Goal: Task Accomplishment & Management: Use online tool/utility

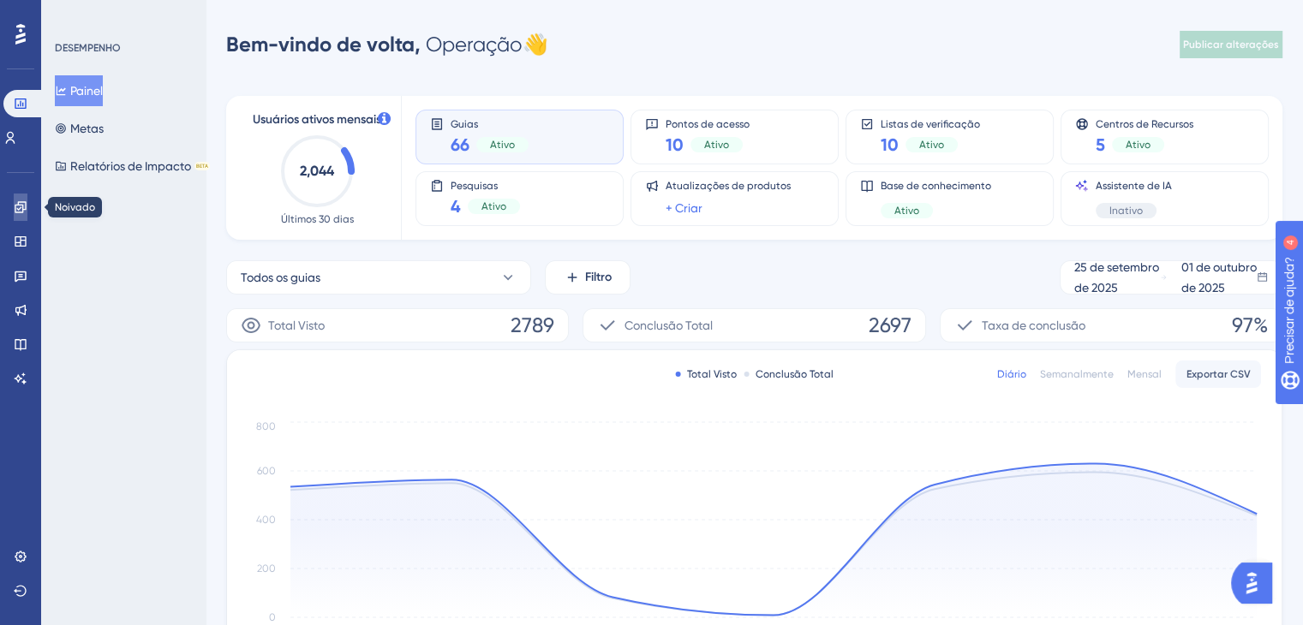
click at [19, 216] on link at bounding box center [21, 207] width 14 height 27
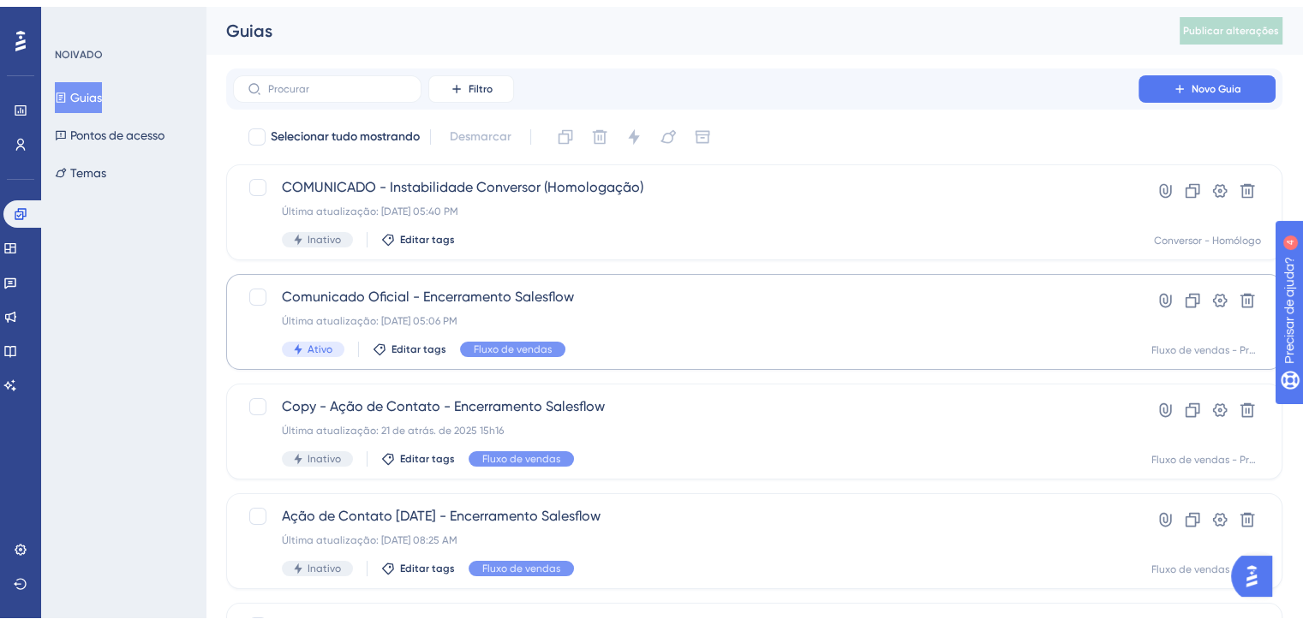
scroll to position [86, 0]
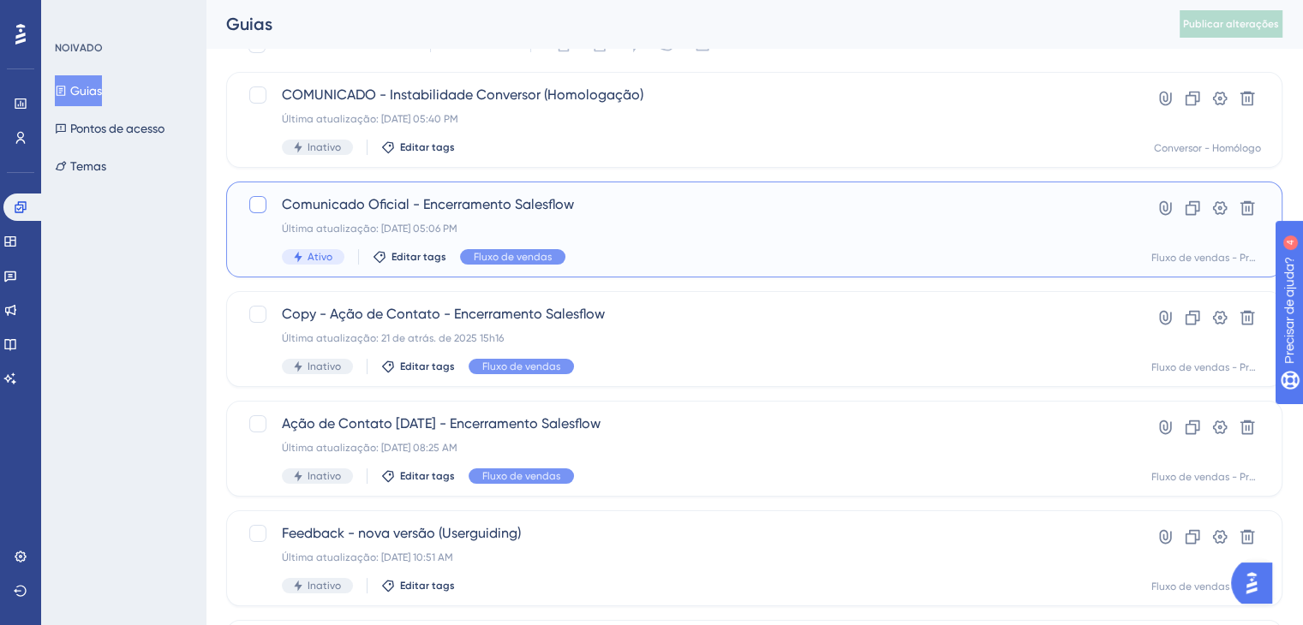
click at [263, 203] on div at bounding box center [257, 204] width 17 height 17
checkbox input "true"
click at [517, 224] on div "Última atualização: 15 de set. de 2025 05:06 PM" at bounding box center [686, 229] width 808 height 14
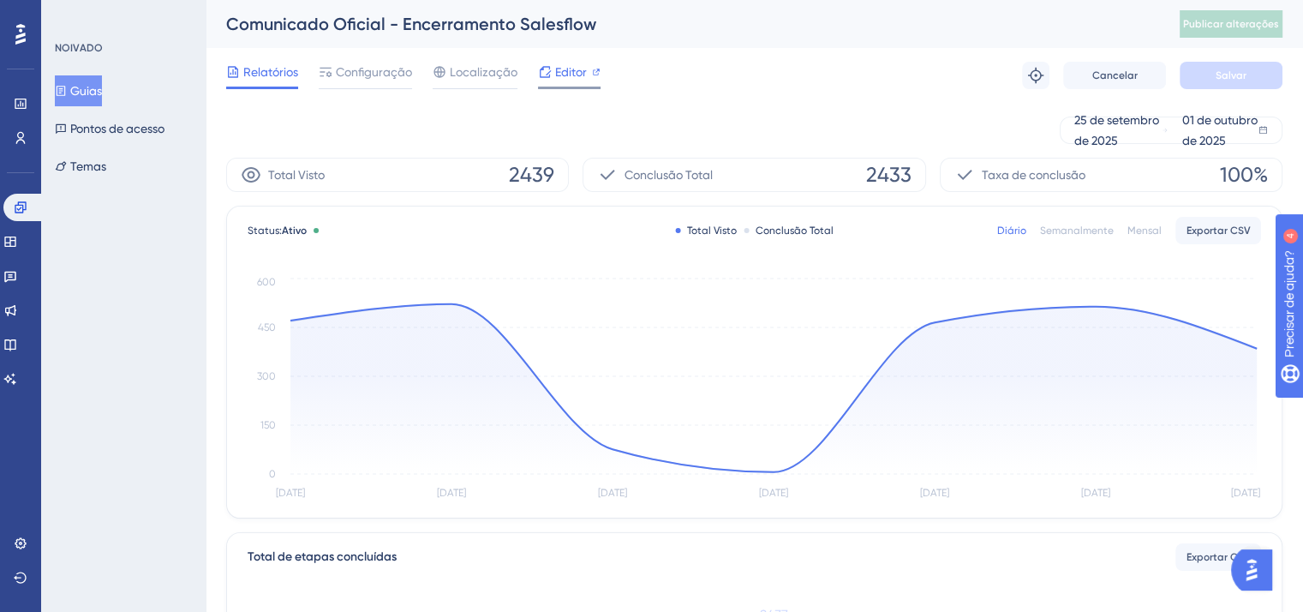
click at [565, 69] on font "Editor" at bounding box center [571, 72] width 32 height 14
click at [350, 73] on font "Configuração" at bounding box center [374, 72] width 76 height 14
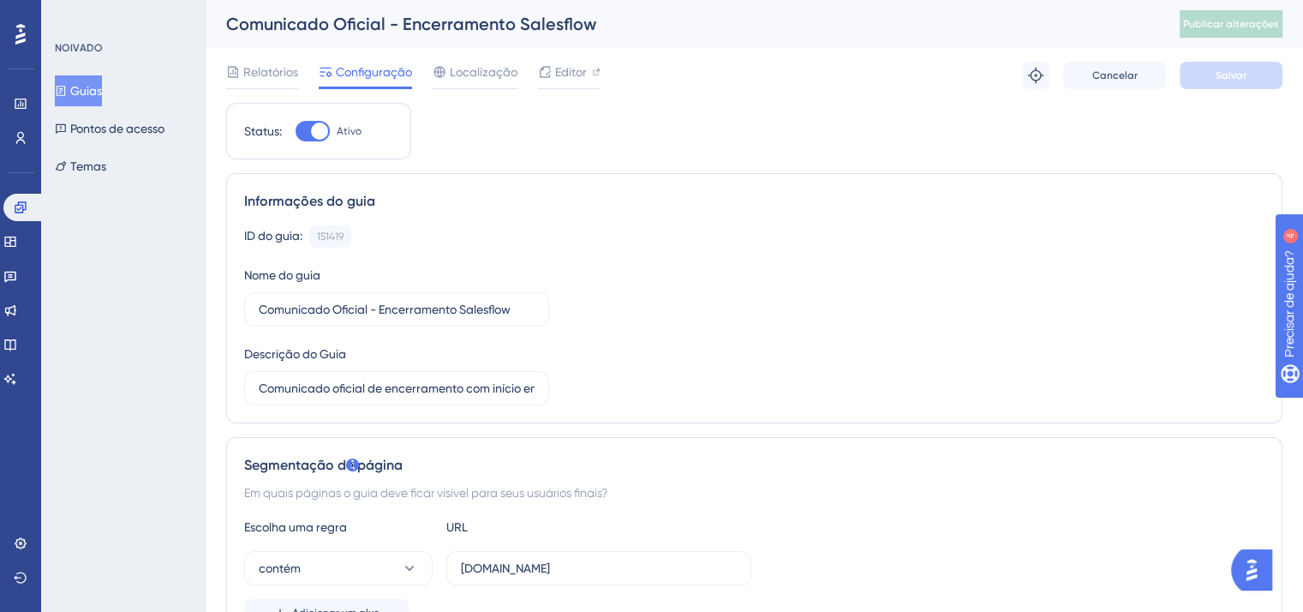
click at [317, 135] on div at bounding box center [319, 131] width 17 height 17
click at [296, 132] on input "Ativo" at bounding box center [295, 131] width 1 height 1
checkbox input "false"
click at [1217, 88] on button "Salvar" at bounding box center [1231, 75] width 103 height 27
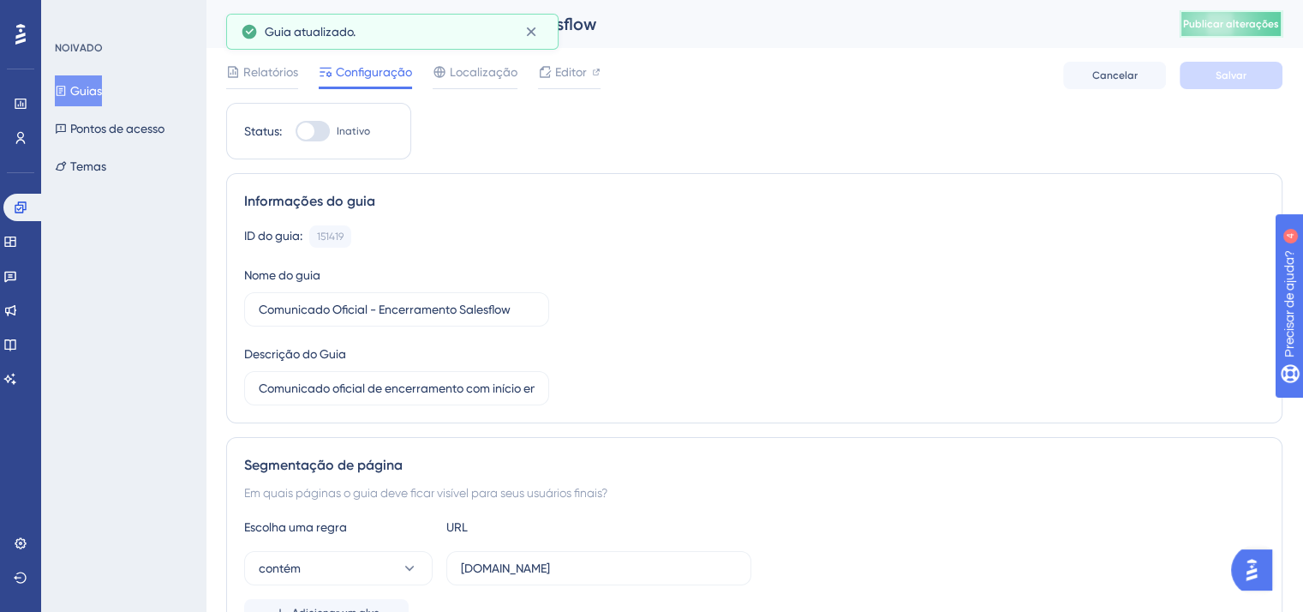
click at [1258, 22] on font "Publicar alterações" at bounding box center [1231, 24] width 96 height 12
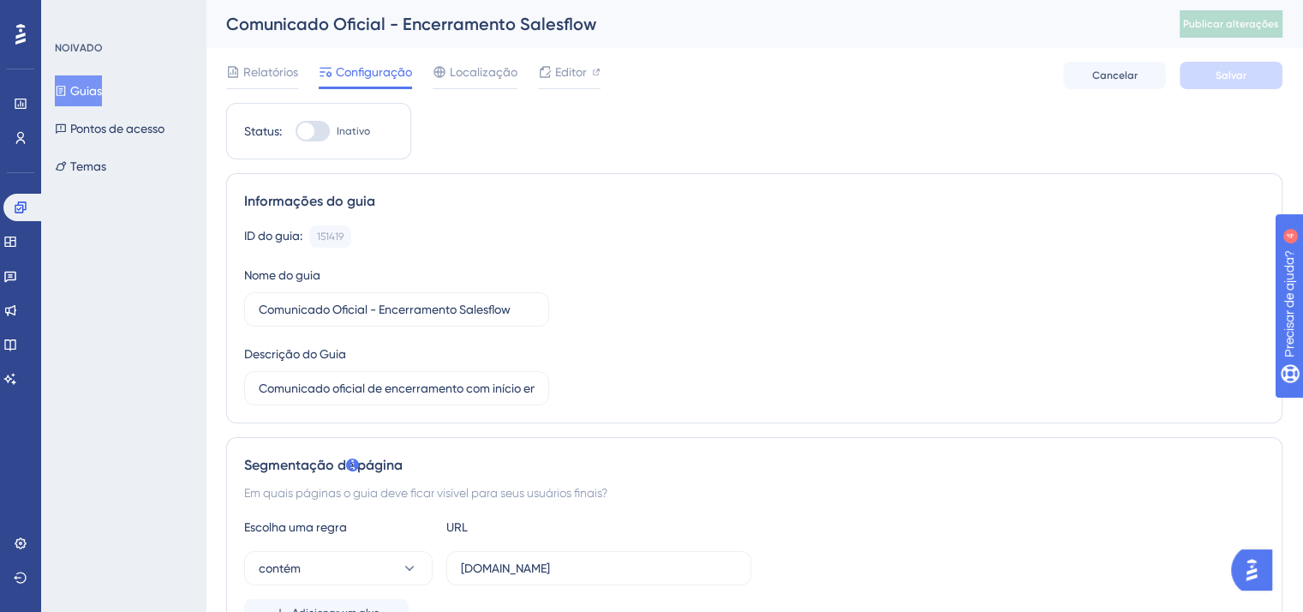
click at [102, 87] on font "Guias" at bounding box center [86, 91] width 32 height 14
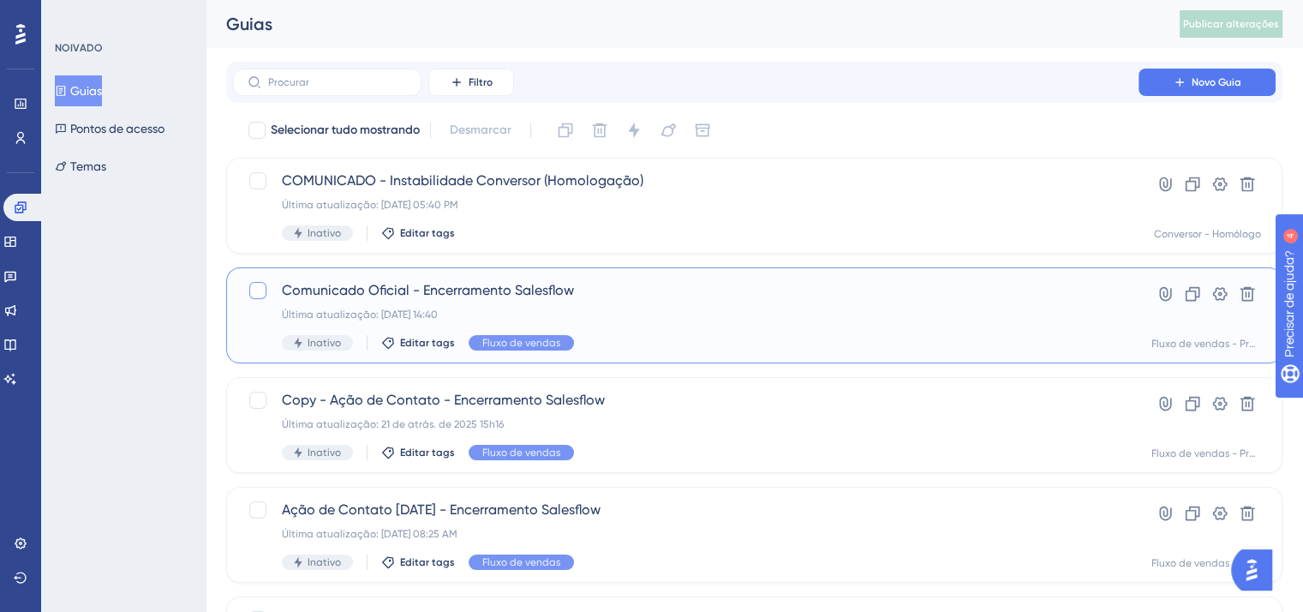
click at [249, 292] on div at bounding box center [257, 290] width 17 height 17
checkbox input "true"
click at [1189, 291] on icon at bounding box center [1193, 294] width 15 height 15
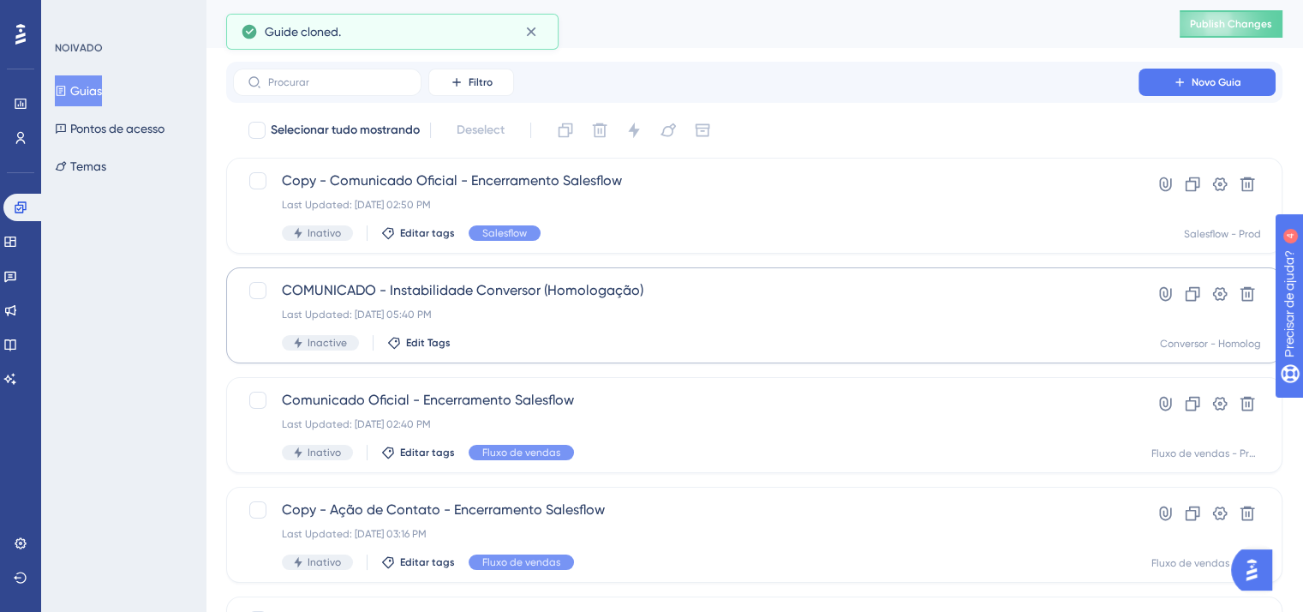
checkbox input "false"
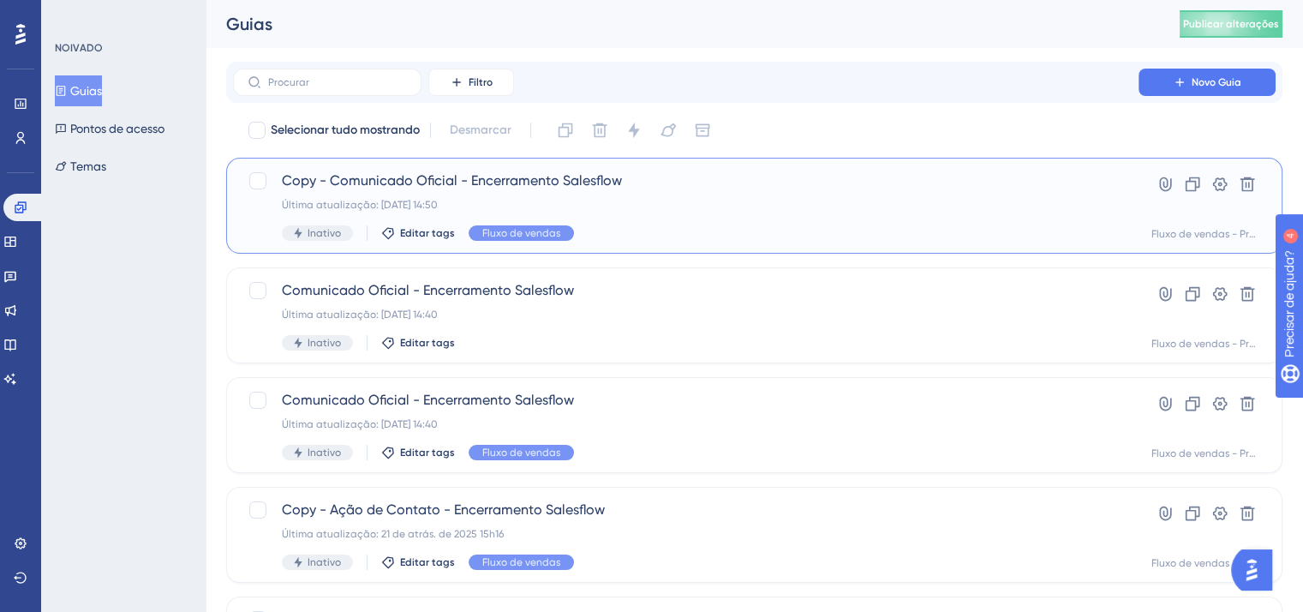
click at [480, 161] on div "Copy - Comunicado Oficial - Encerramento Salesflow Última atualização: 01 de ou…" at bounding box center [754, 206] width 1056 height 96
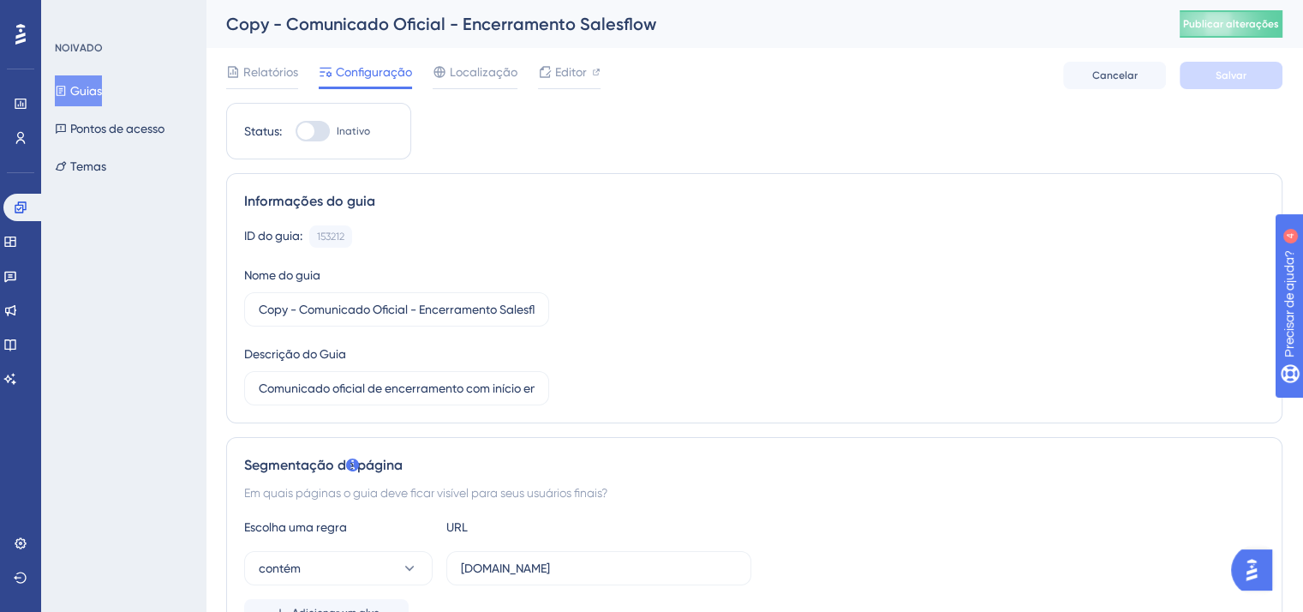
click at [303, 329] on div "ID do guia: 153212 Cópia Nome do guia Copy - Comunicado Oficial - Encerramento …" at bounding box center [754, 315] width 1020 height 180
drag, startPoint x: 299, startPoint y: 308, endPoint x: 212, endPoint y: 314, distance: 86.7
click at [370, 311] on input "Comunicado Oficial - Encerramento Salesflow" at bounding box center [397, 309] width 276 height 19
type input "Comunicado Oficial 10/2025 - Encerramento Salesflow"
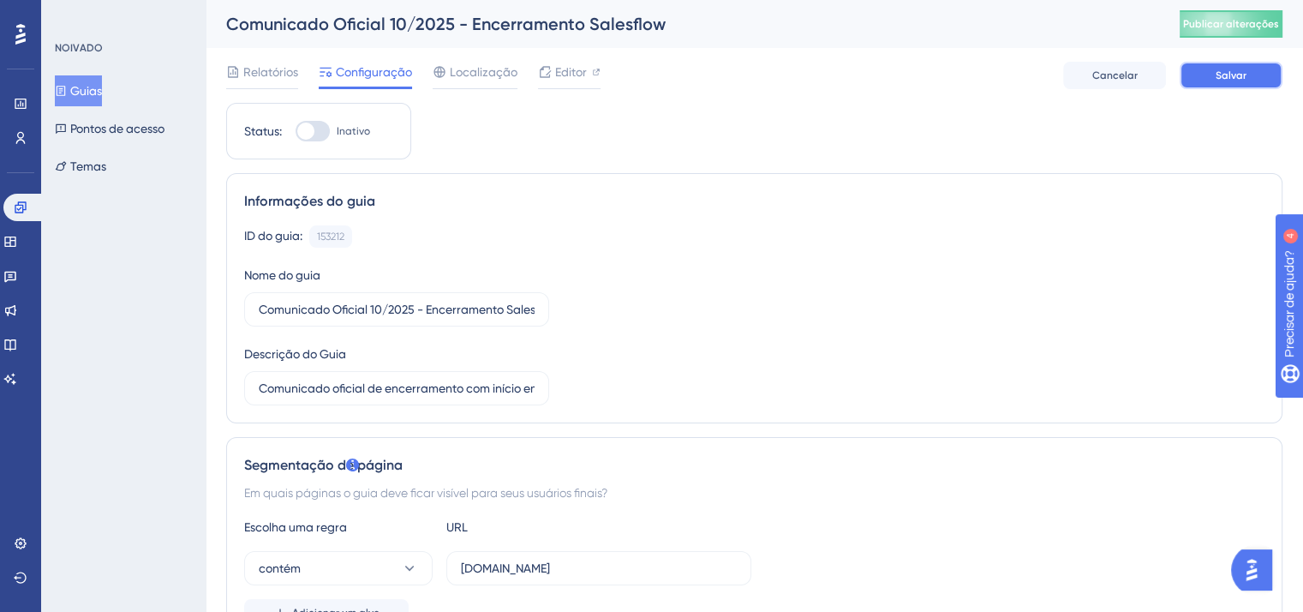
click at [1213, 85] on button "Salvar" at bounding box center [1231, 75] width 103 height 27
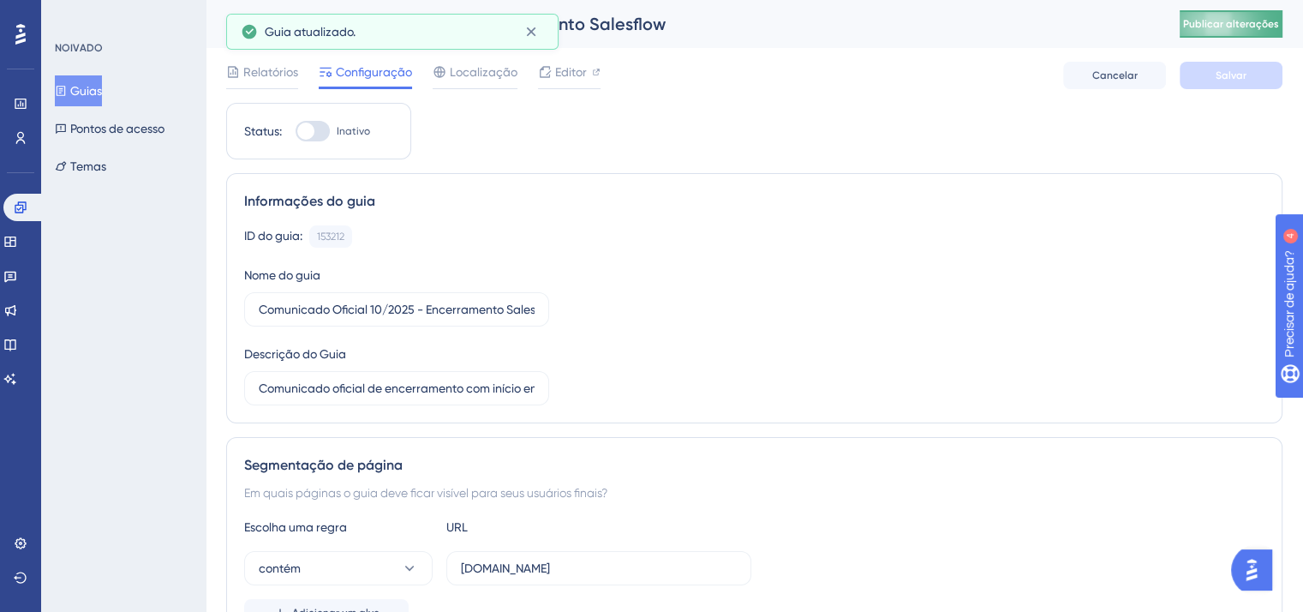
click at [1246, 21] on font "Publicar alterações" at bounding box center [1231, 24] width 96 height 12
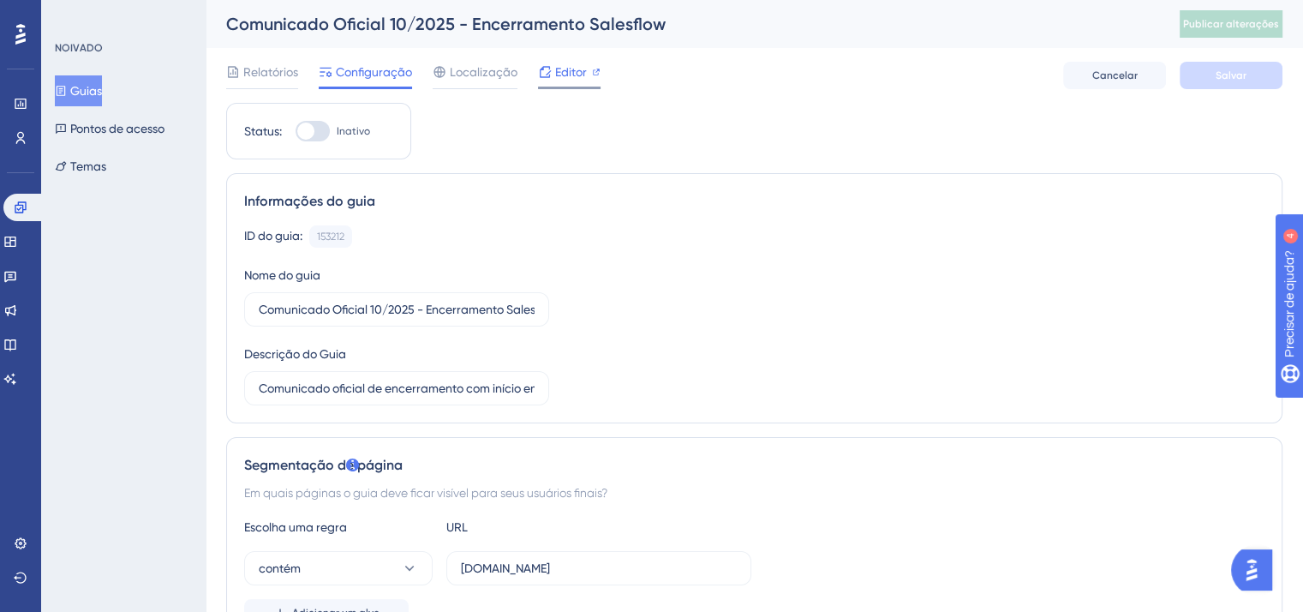
click at [552, 78] on div "Editor" at bounding box center [569, 72] width 63 height 21
click at [21, 554] on link at bounding box center [21, 542] width 14 height 27
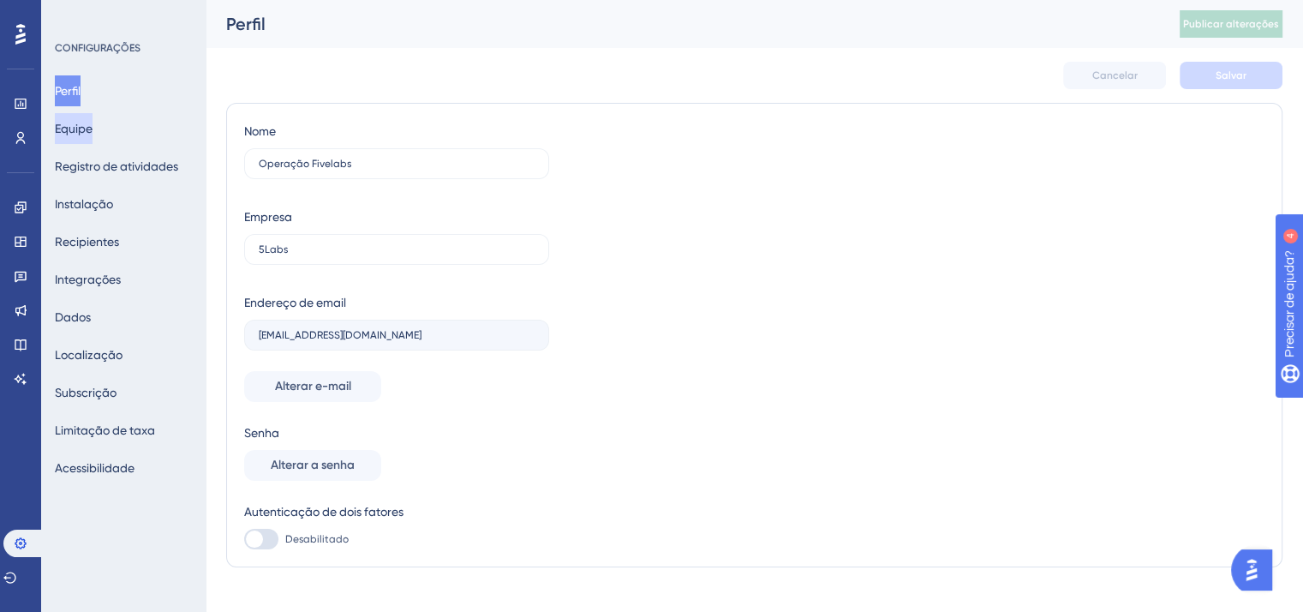
click at [93, 132] on font "Equipe" at bounding box center [74, 129] width 38 height 14
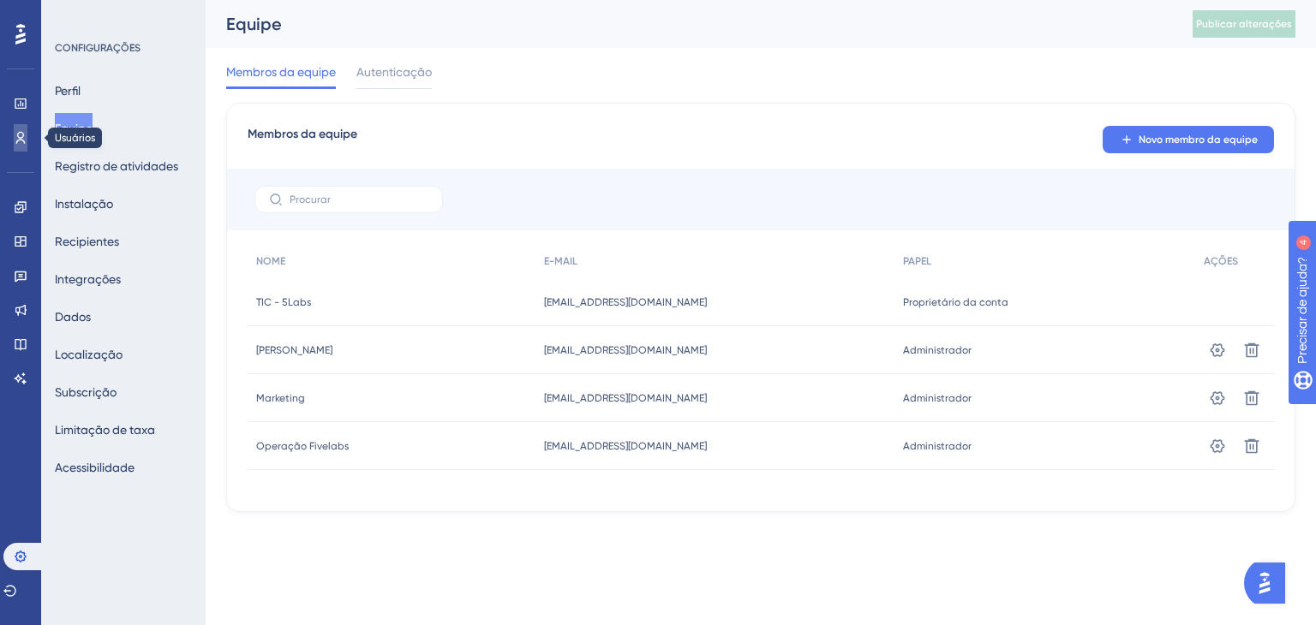
click at [14, 145] on link at bounding box center [21, 137] width 14 height 27
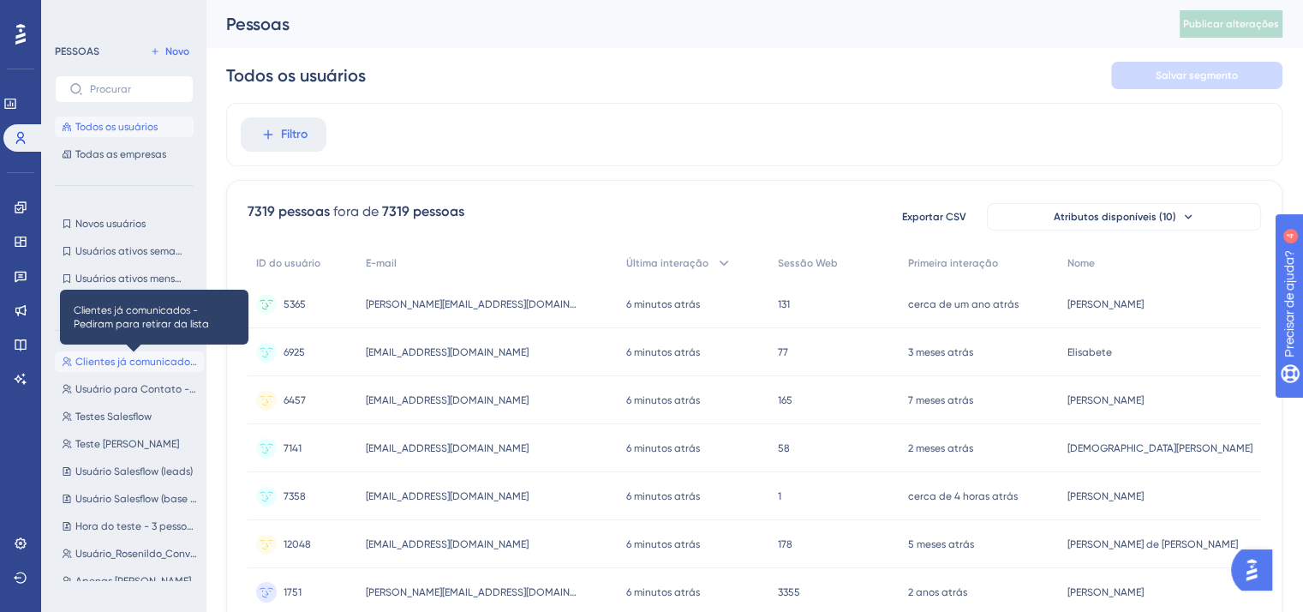
click at [146, 357] on font "Clientes já comunicados - Pediram para retirar da lista" at bounding box center [209, 362] width 268 height 12
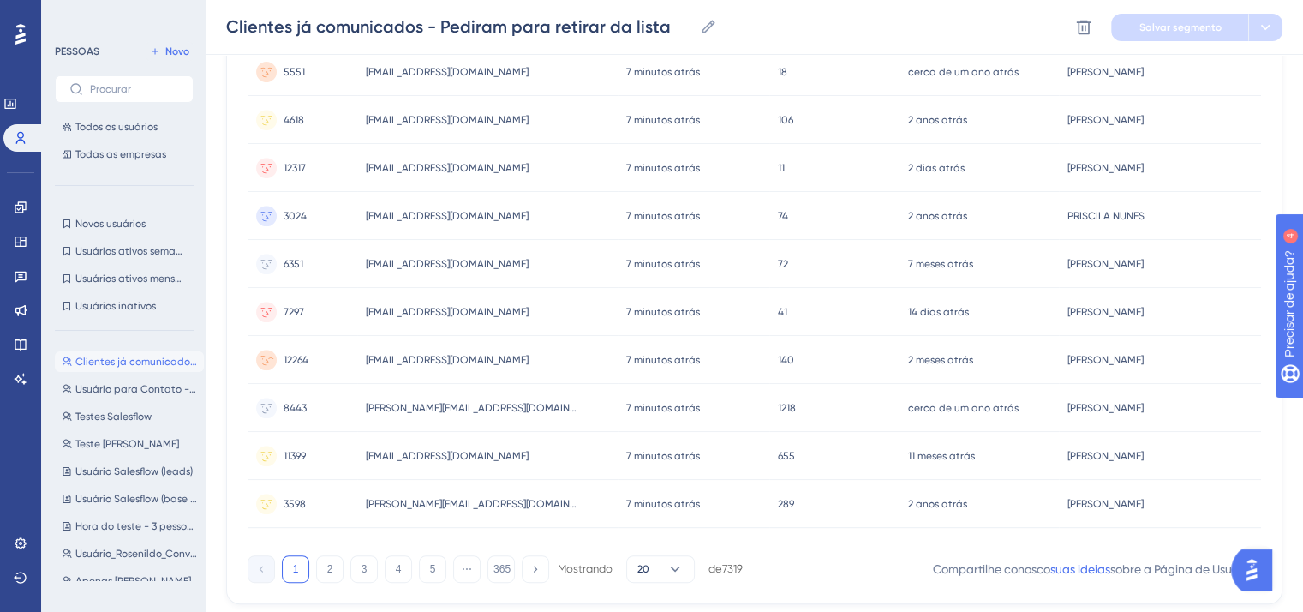
scroll to position [764, 0]
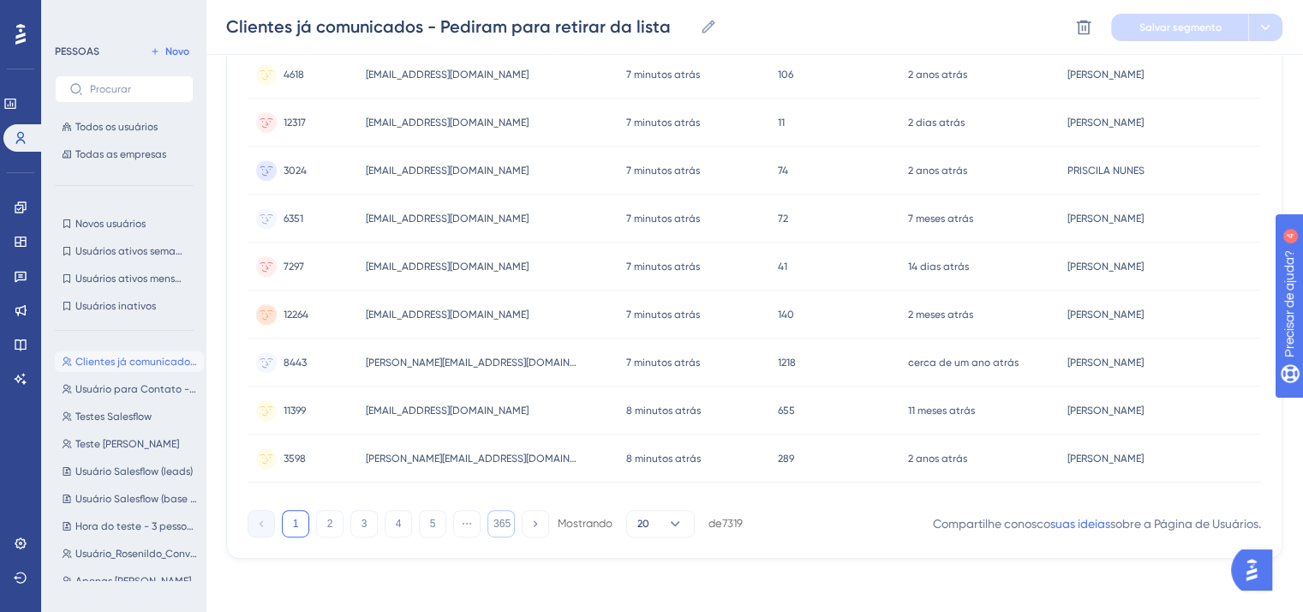
click at [510, 524] on font "365" at bounding box center [501, 523] width 17 height 12
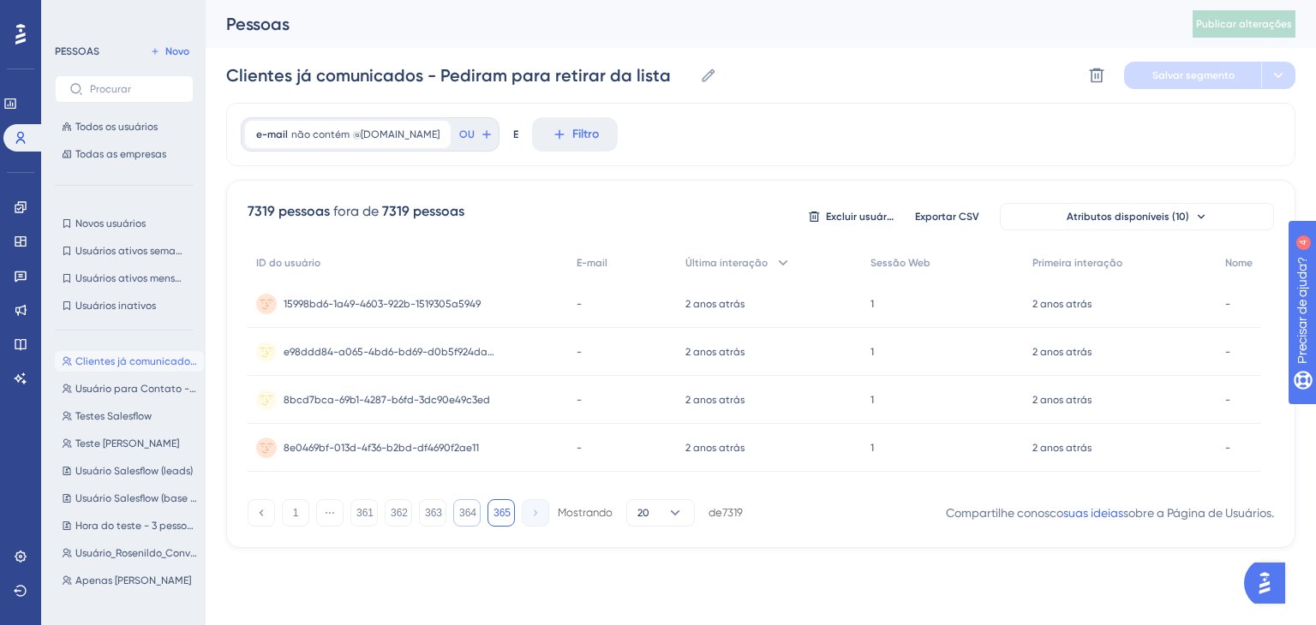
click at [470, 517] on font "364" at bounding box center [467, 513] width 17 height 12
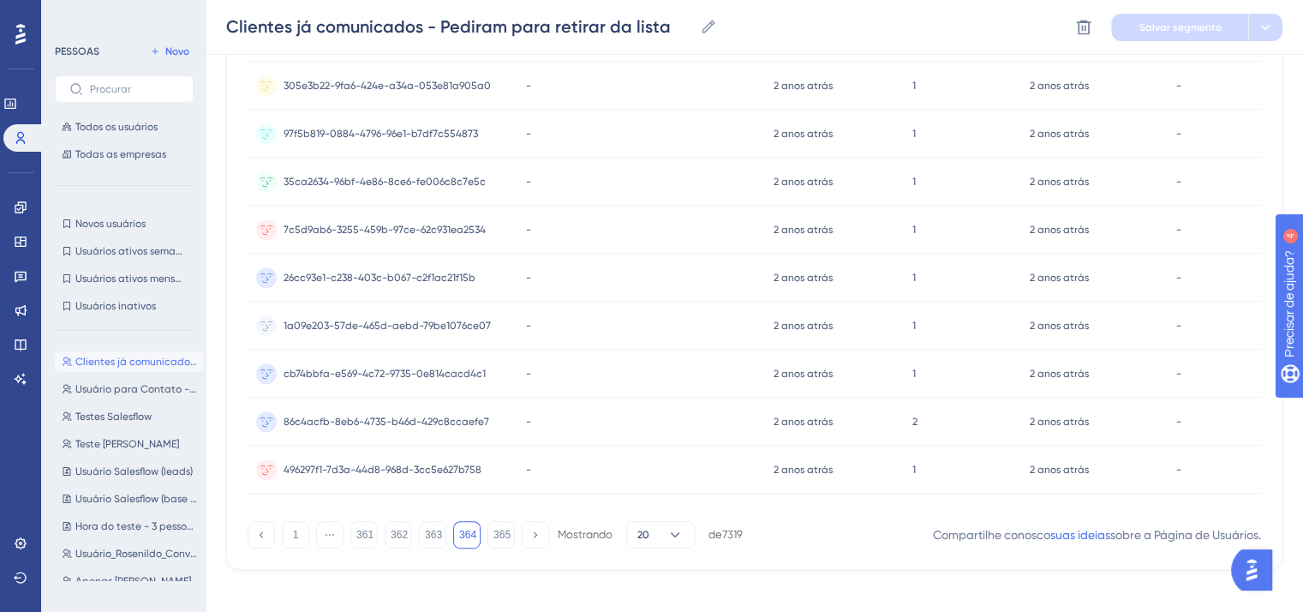
scroll to position [764, 0]
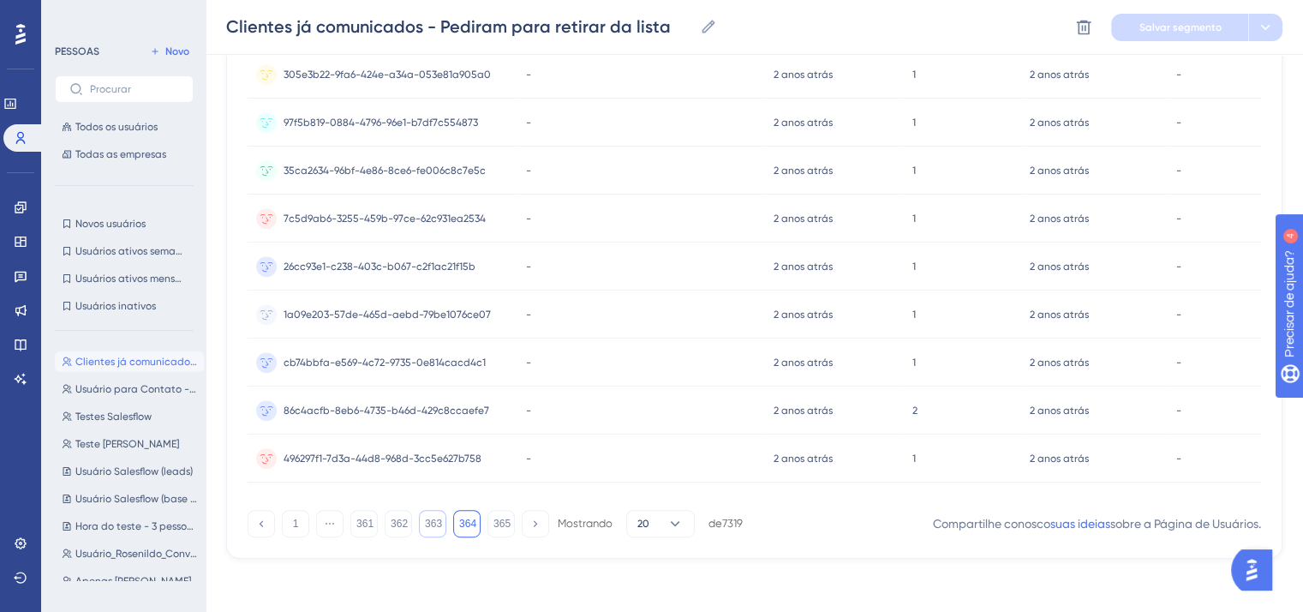
click at [429, 518] on font "363" at bounding box center [433, 523] width 17 height 12
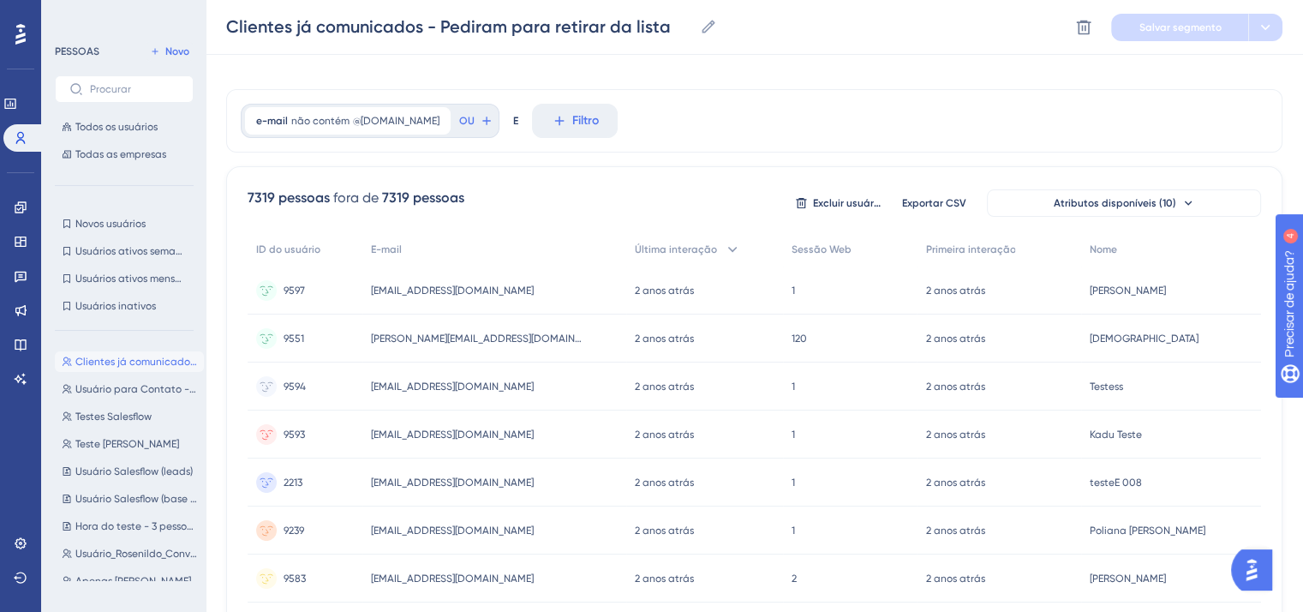
scroll to position [0, 0]
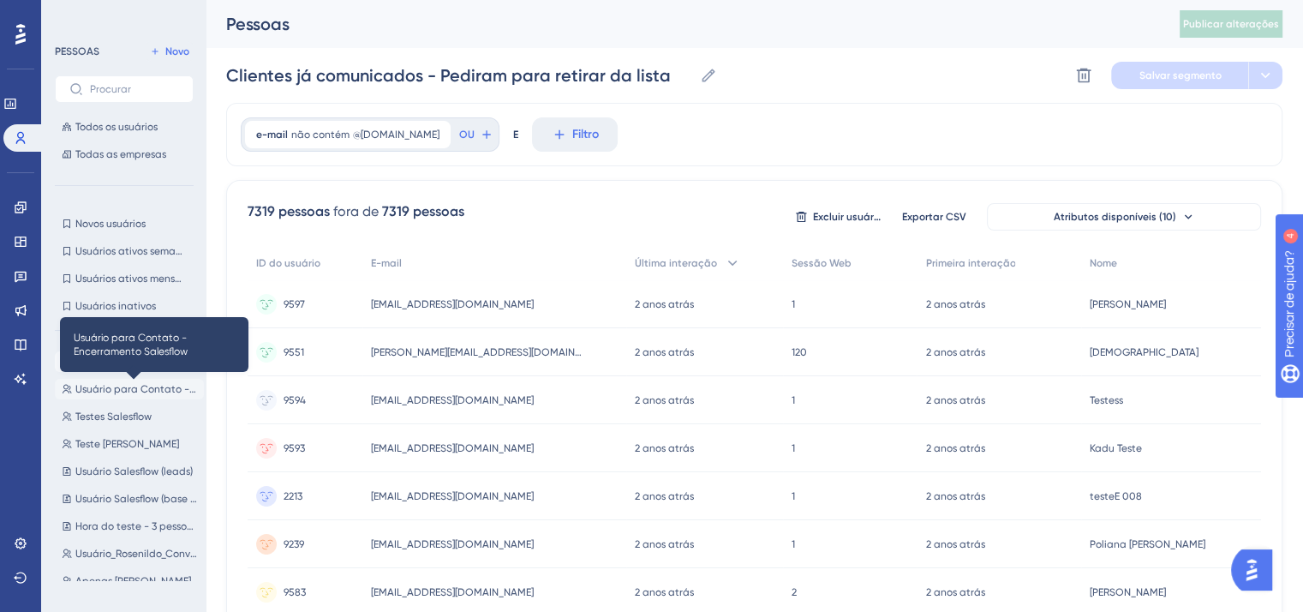
click at [106, 388] on font "Usuário para Contato - Encerramento Salesflow" at bounding box center [190, 389] width 231 height 12
type input "Usuário para Contato - Encerramento Salesflow"
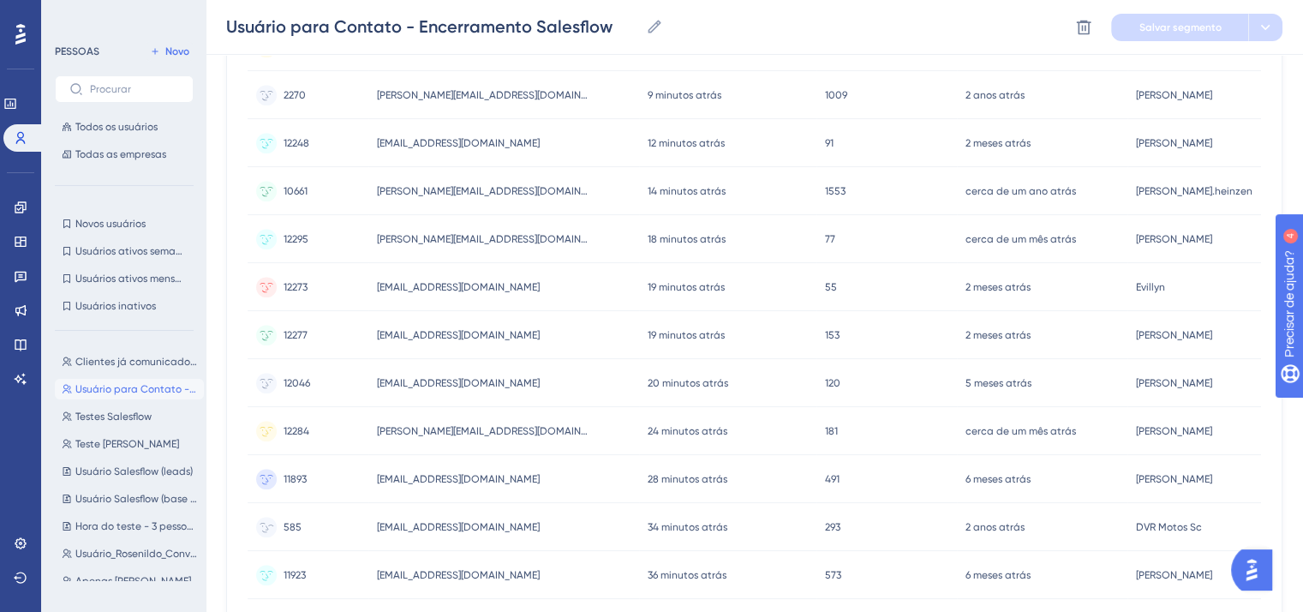
scroll to position [1343, 0]
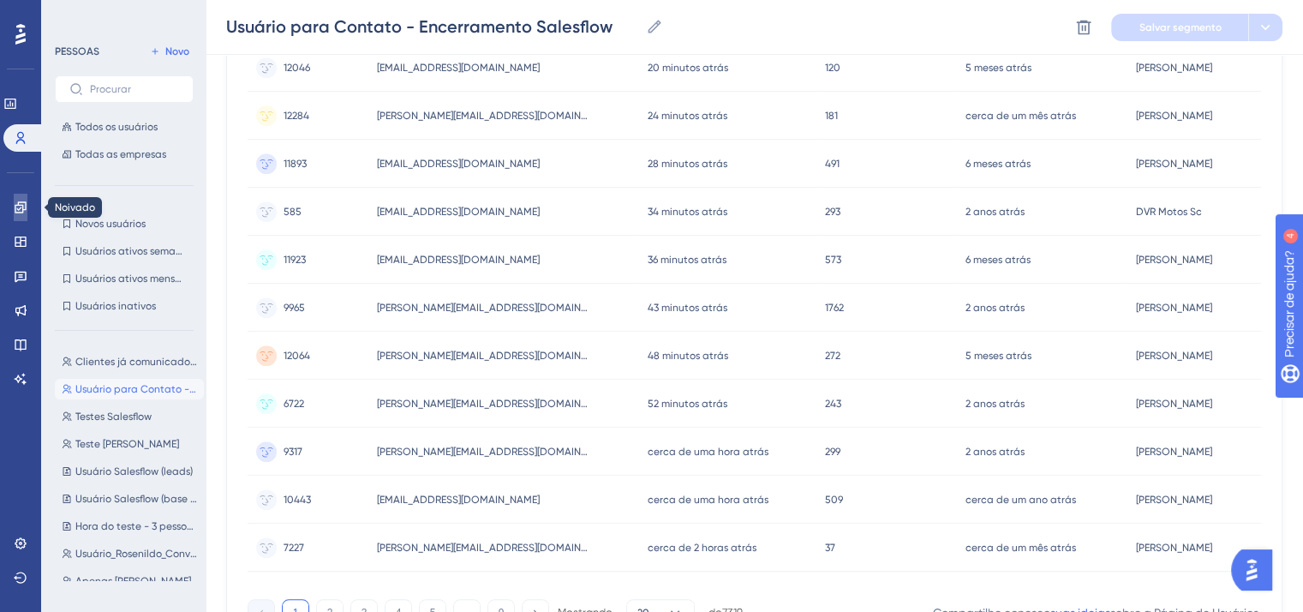
click at [24, 213] on icon at bounding box center [21, 207] width 14 height 14
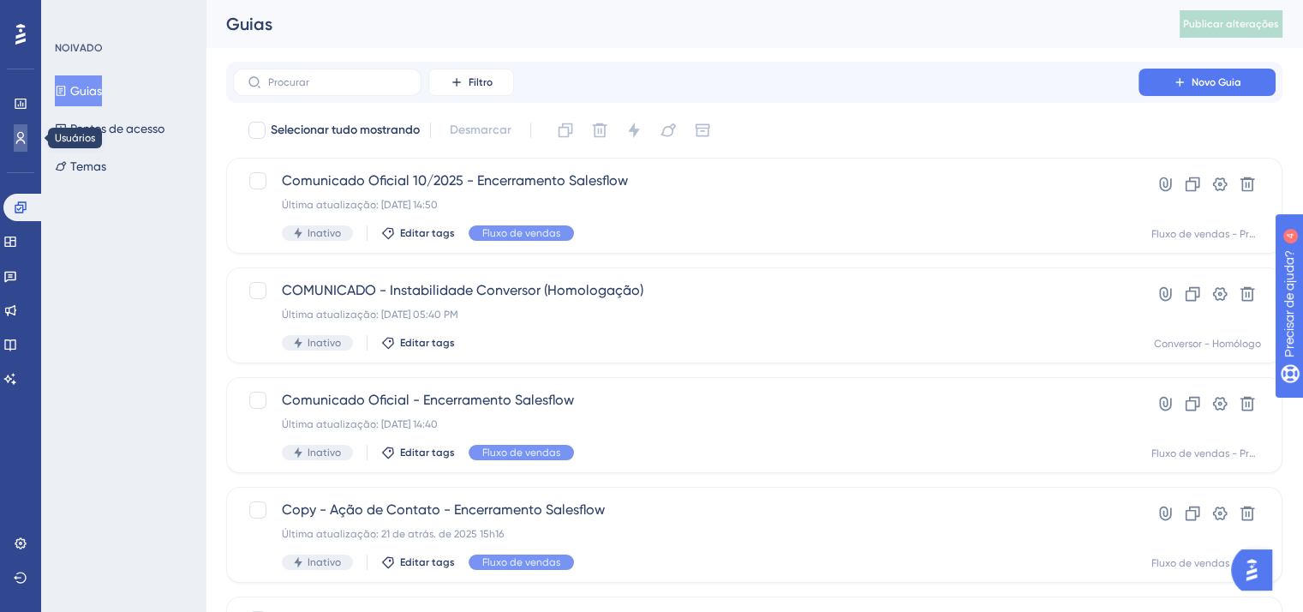
click at [15, 139] on icon at bounding box center [21, 138] width 14 height 14
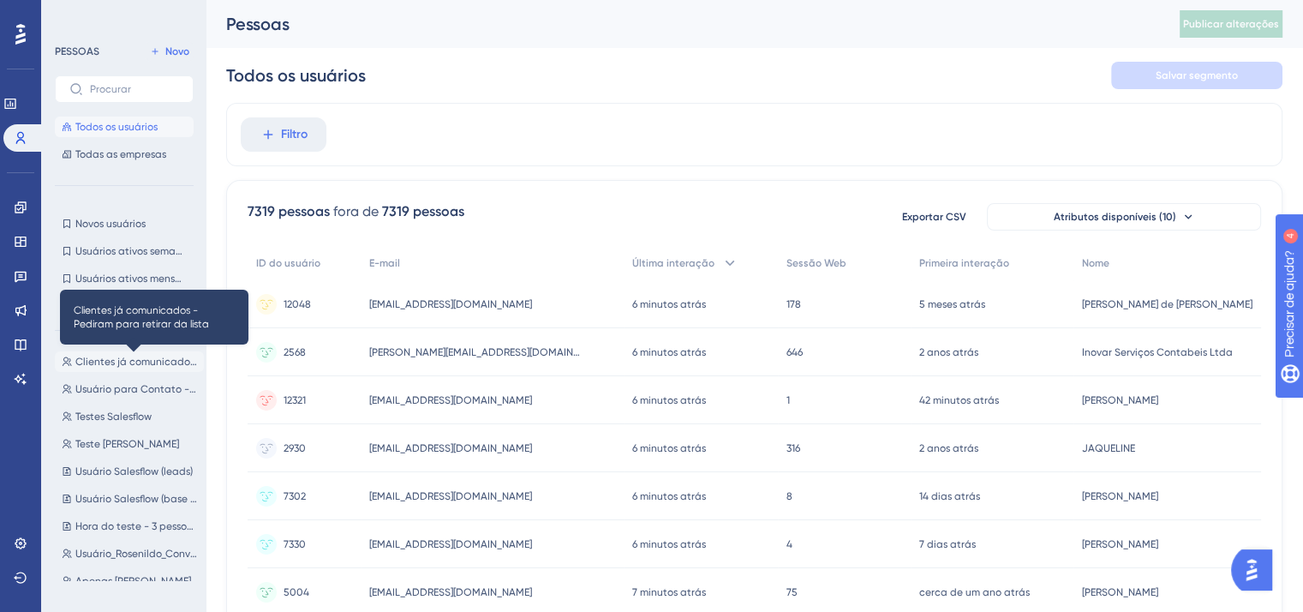
click at [133, 360] on font "Clientes já comunicados - Pediram para retirar da lista" at bounding box center [209, 362] width 268 height 12
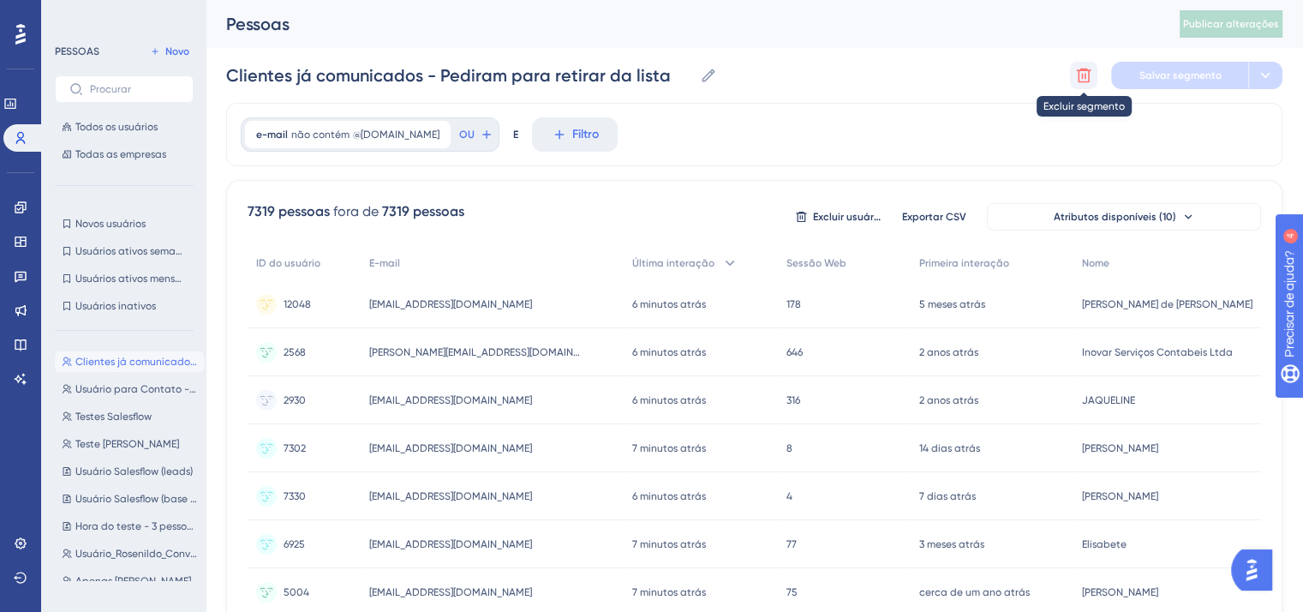
click at [1075, 75] on icon at bounding box center [1083, 75] width 17 height 17
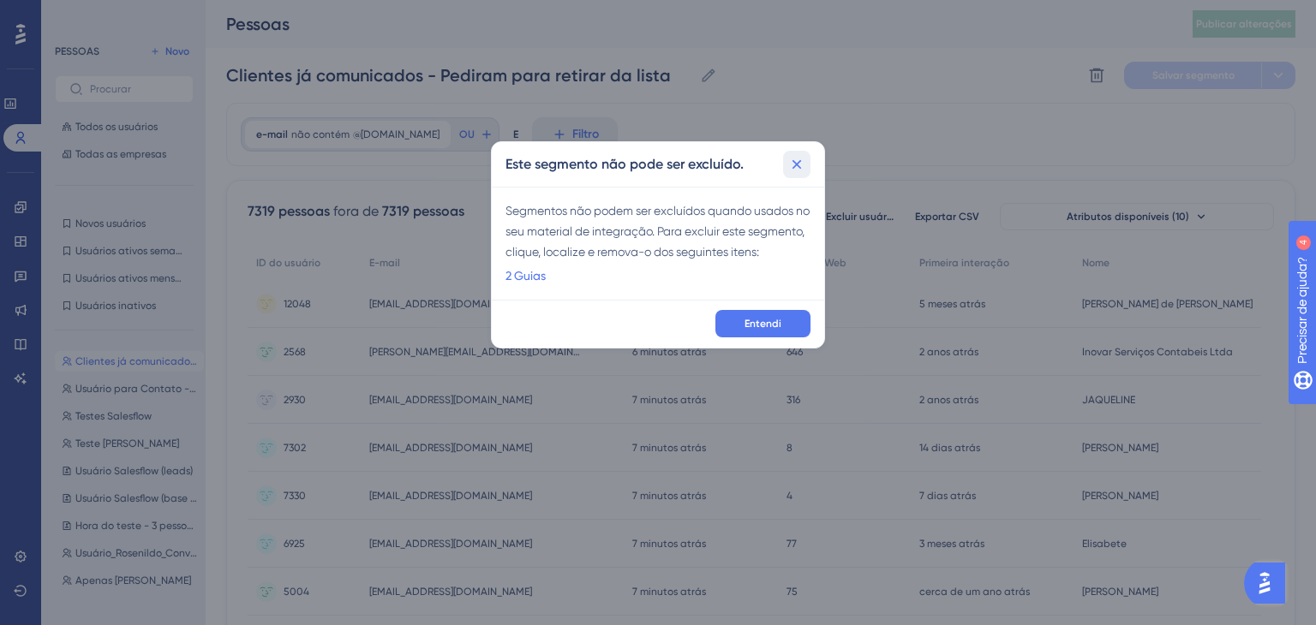
click at [801, 162] on icon at bounding box center [796, 164] width 17 height 17
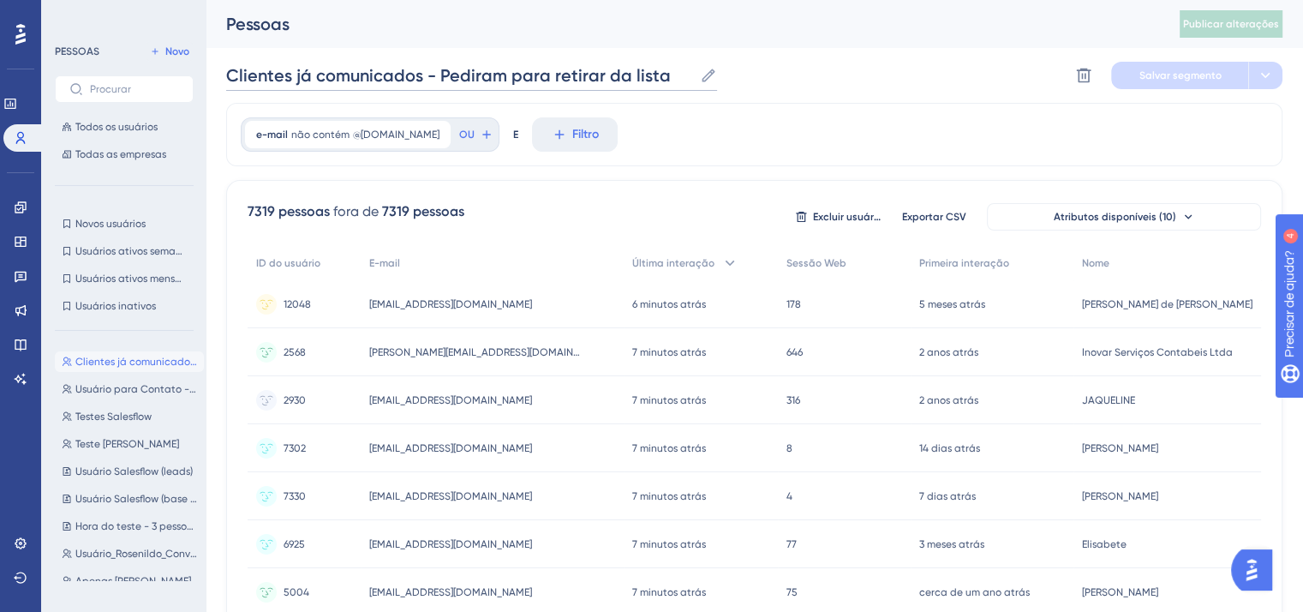
click at [553, 78] on input "Clientes já comunicados - Pediram para retirar da lista" at bounding box center [459, 75] width 467 height 24
click at [168, 53] on font "Novo" at bounding box center [177, 51] width 24 height 12
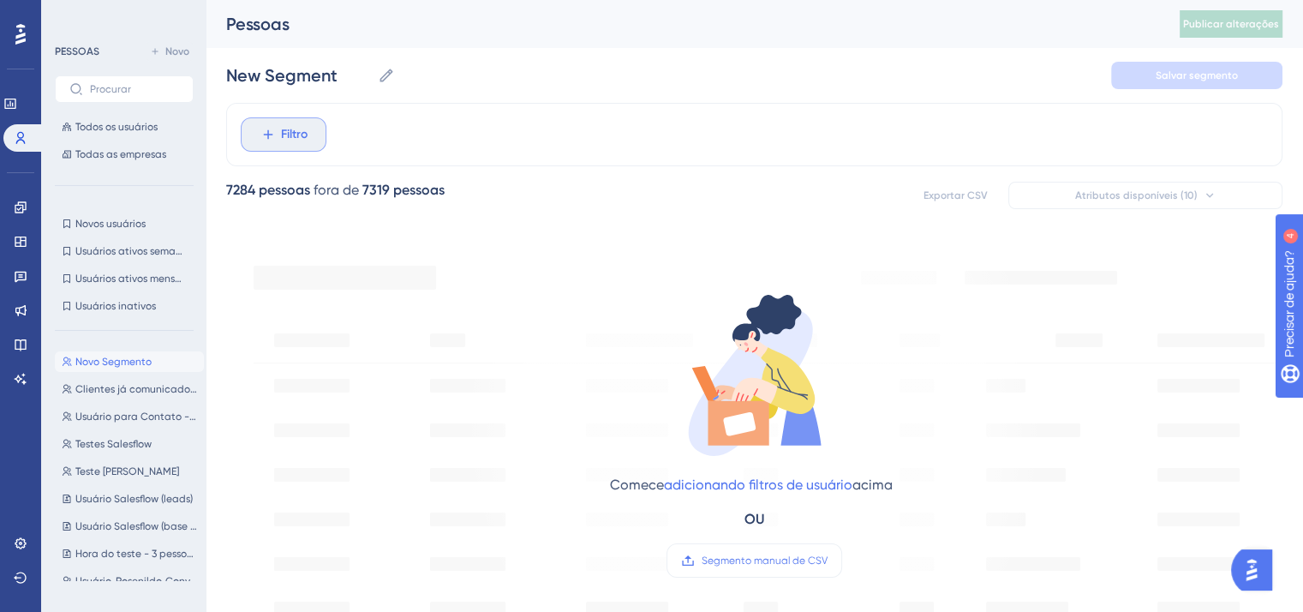
click at [306, 143] on span "Filtro" at bounding box center [294, 134] width 27 height 21
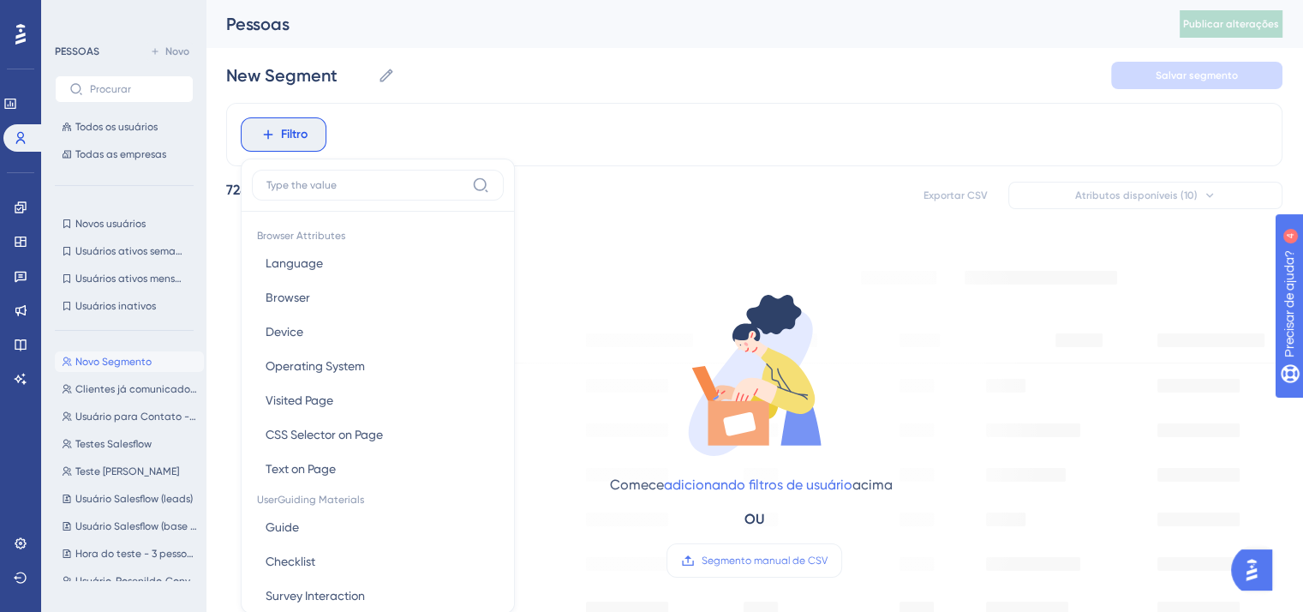
scroll to position [75, 0]
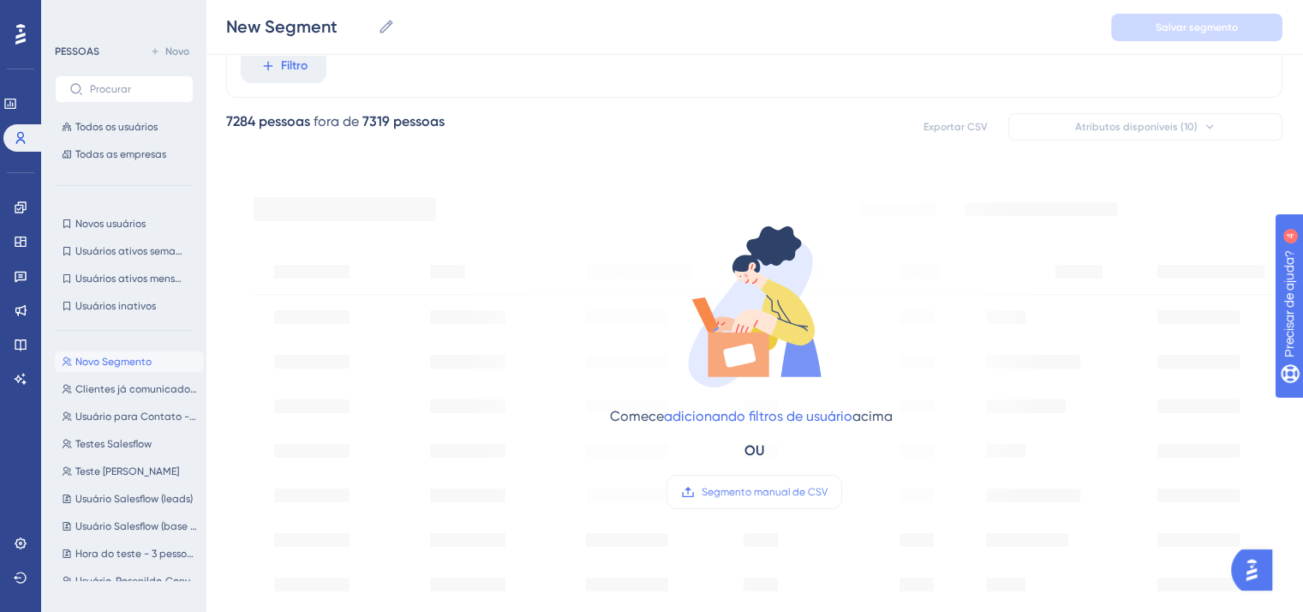
scroll to position [0, 0]
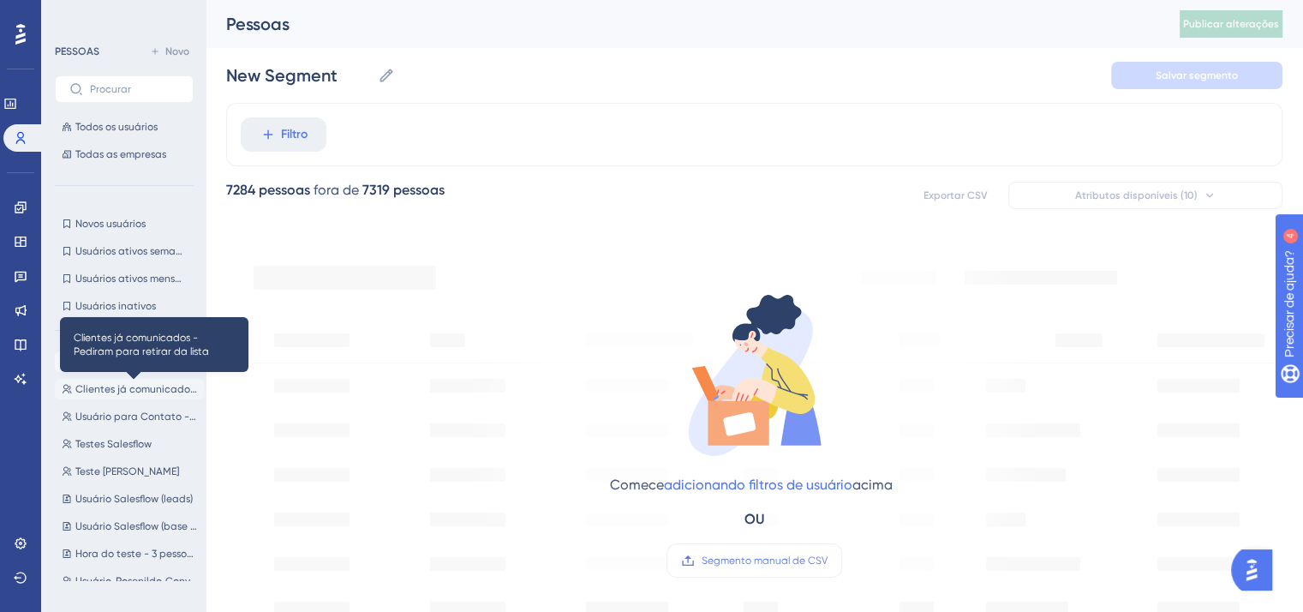
click at [123, 386] on font "Clientes já comunicados - Pediram para retirar da lista" at bounding box center [209, 389] width 268 height 12
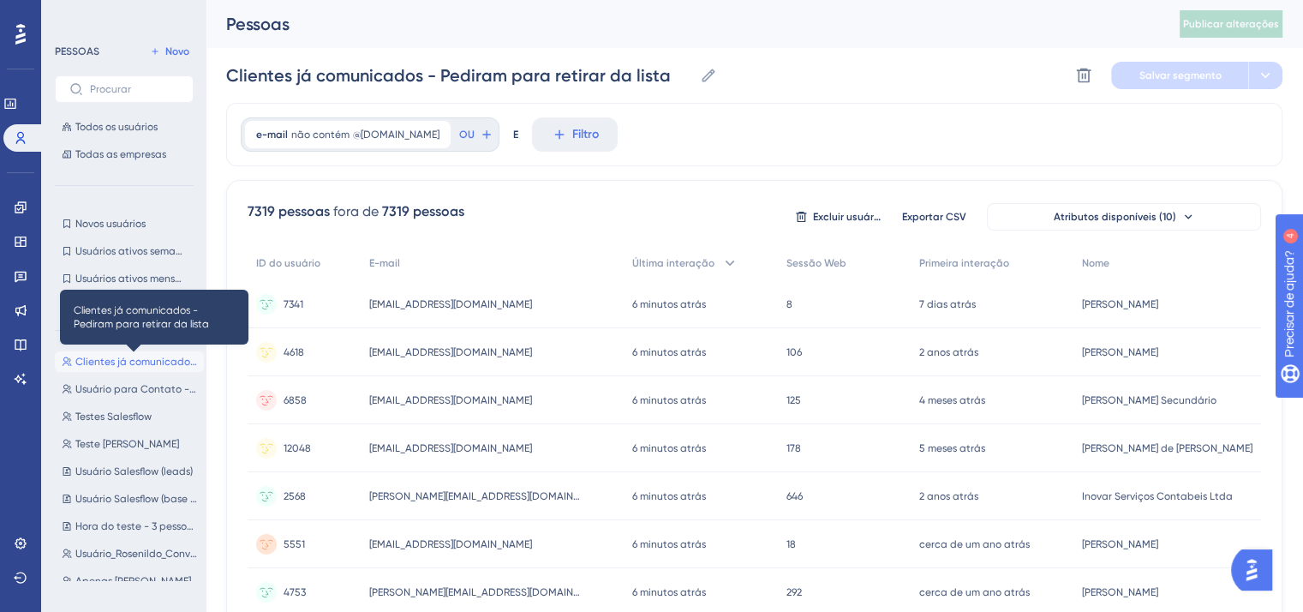
click at [125, 361] on font "Clientes já comunicados - Pediram para retirar da lista" at bounding box center [209, 362] width 268 height 12
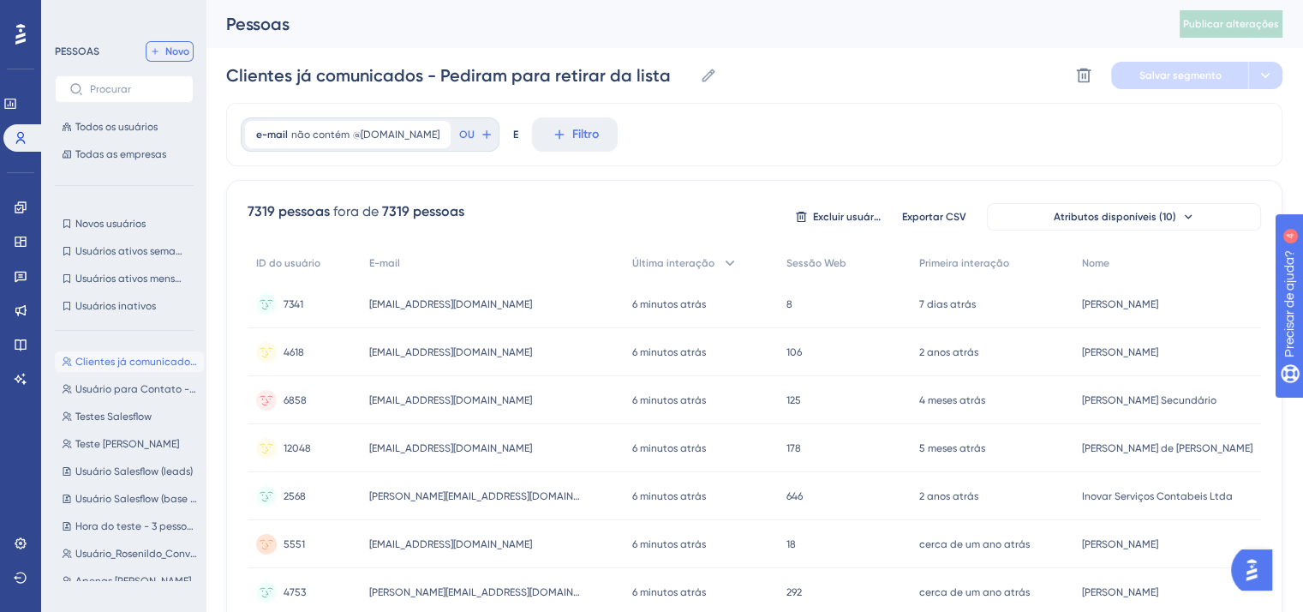
click at [187, 47] on font "Novo" at bounding box center [177, 51] width 24 height 12
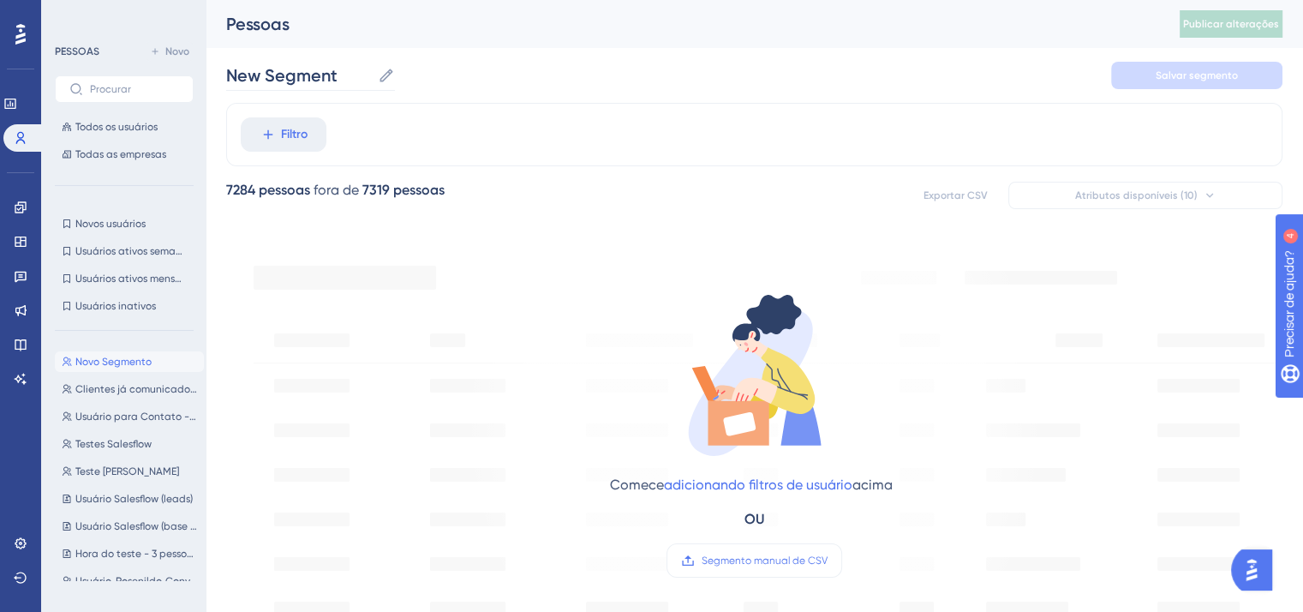
click at [393, 67] on icon at bounding box center [386, 75] width 17 height 17
click at [371, 67] on input "New Segment" at bounding box center [298, 75] width 145 height 24
click at [368, 73] on input "New Segment" at bounding box center [298, 75] width 145 height 24
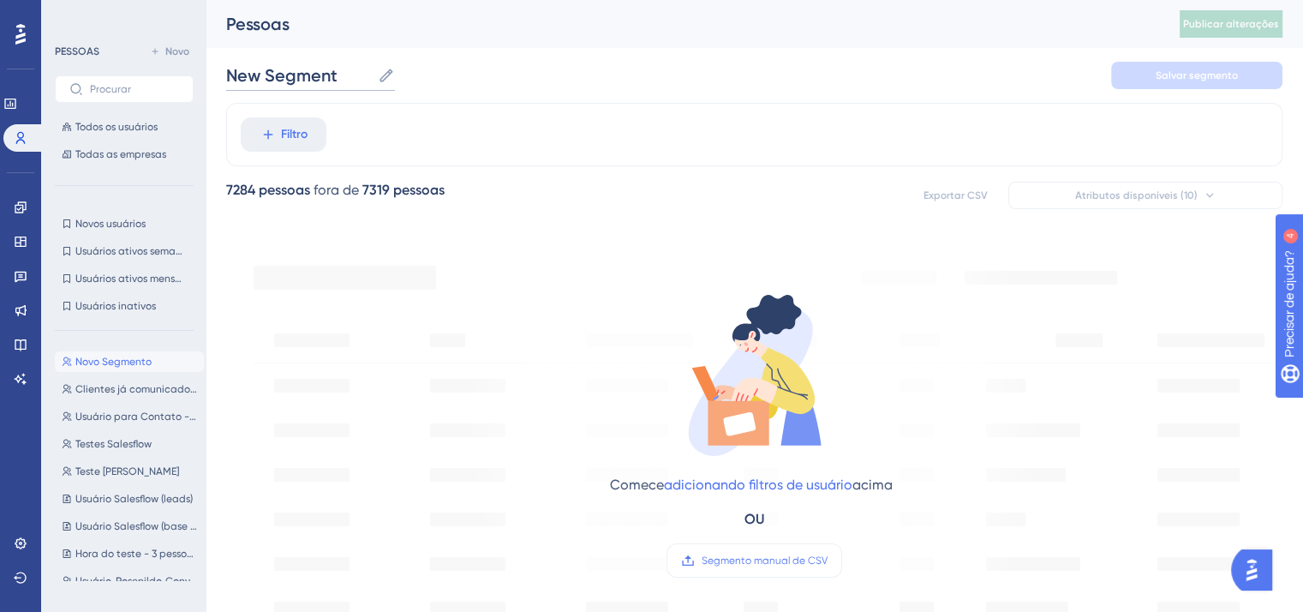
paste input "Clientes já comunicados - Pediram para retirar da lista"
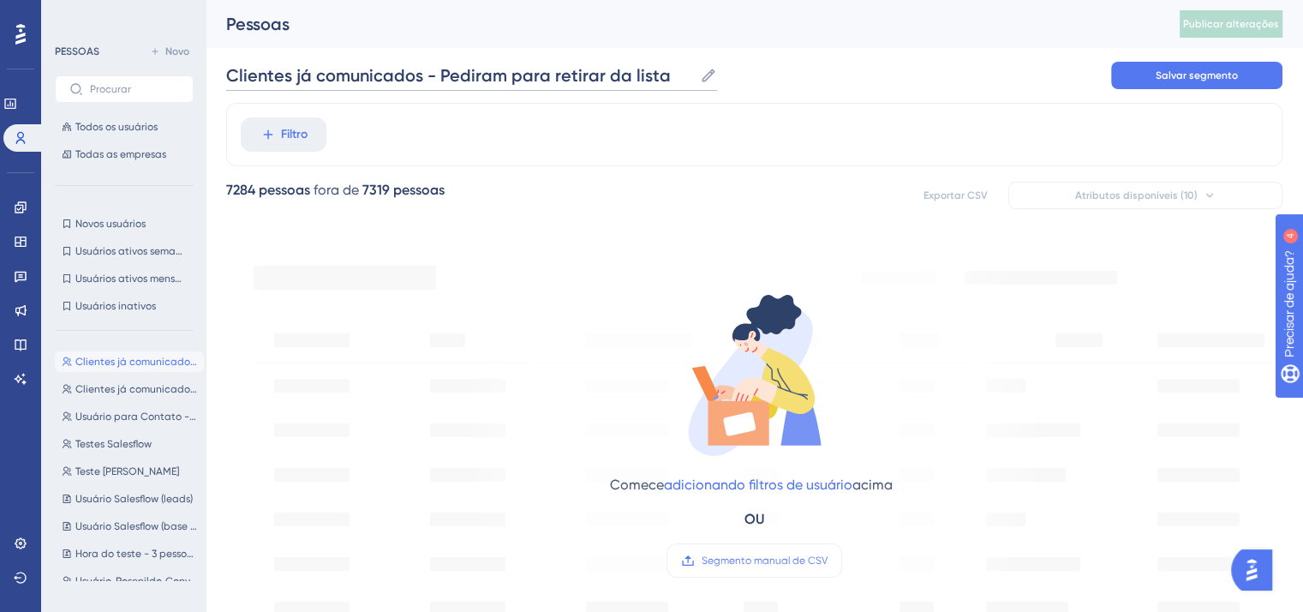
drag, startPoint x: 659, startPoint y: 70, endPoint x: 296, endPoint y: 69, distance: 362.4
click at [296, 69] on input "Clientes já comunicados - Pediram para retirar da lista" at bounding box center [459, 75] width 467 height 24
type input "Clientes Salesflow - Pediram para tirar da lista"
click at [953, 317] on div "Comece adicionando filtros de usuário acima OU Segmento manual de CSV" at bounding box center [754, 419] width 581 height 353
click at [295, 144] on span "Filtro" at bounding box center [294, 134] width 27 height 21
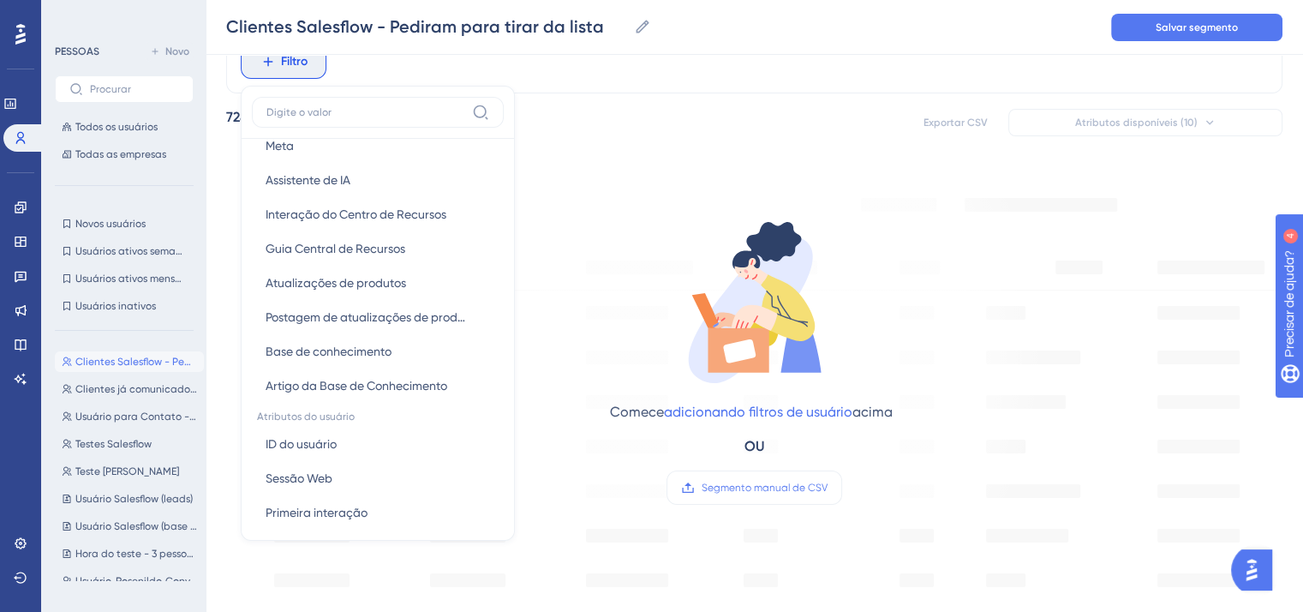
scroll to position [771, 0]
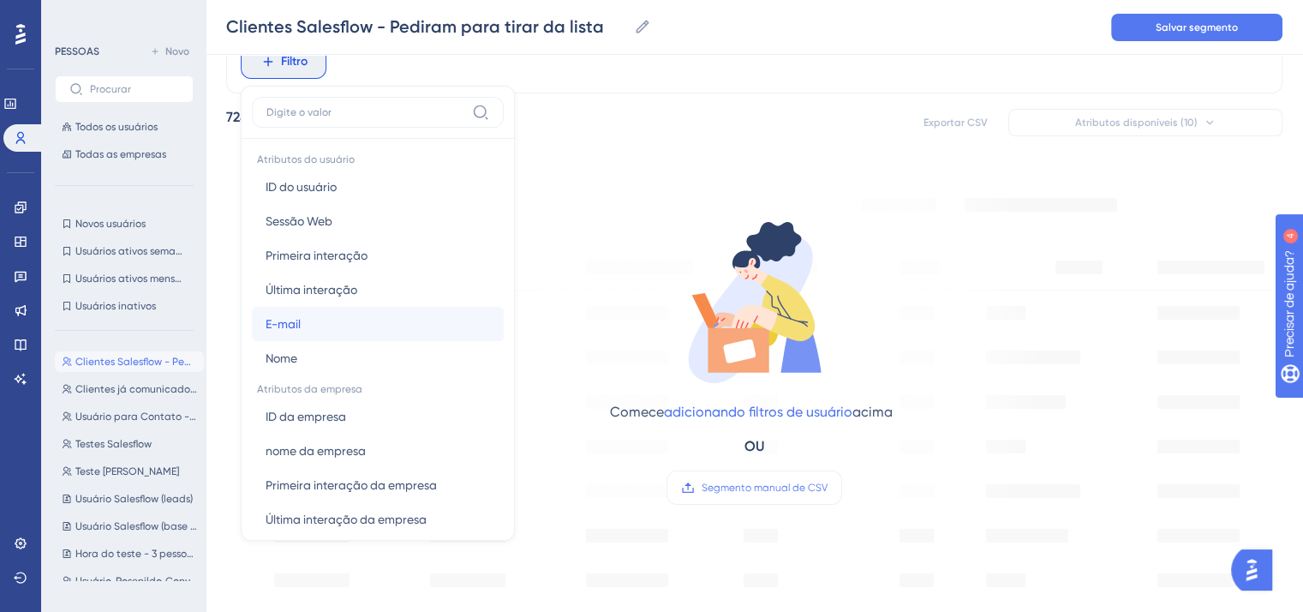
click at [349, 326] on button "E-mail E-mail" at bounding box center [378, 324] width 252 height 34
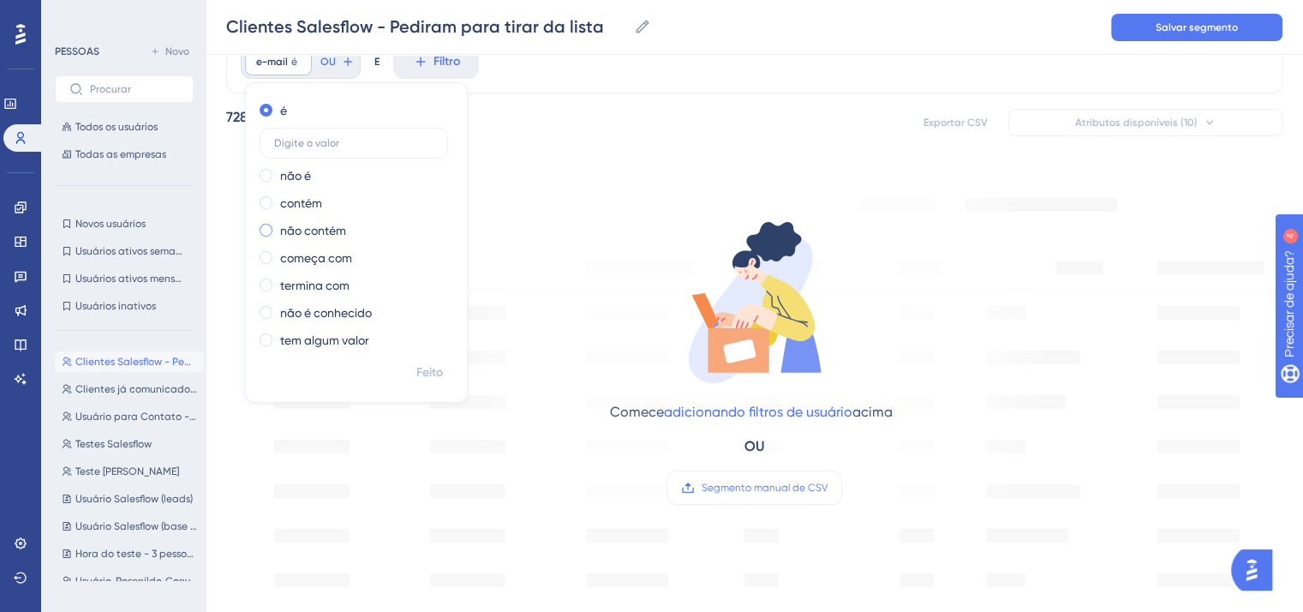
click at [322, 232] on font "não contém" at bounding box center [313, 231] width 66 height 14
click at [310, 164] on font "contém" at bounding box center [301, 166] width 42 height 14
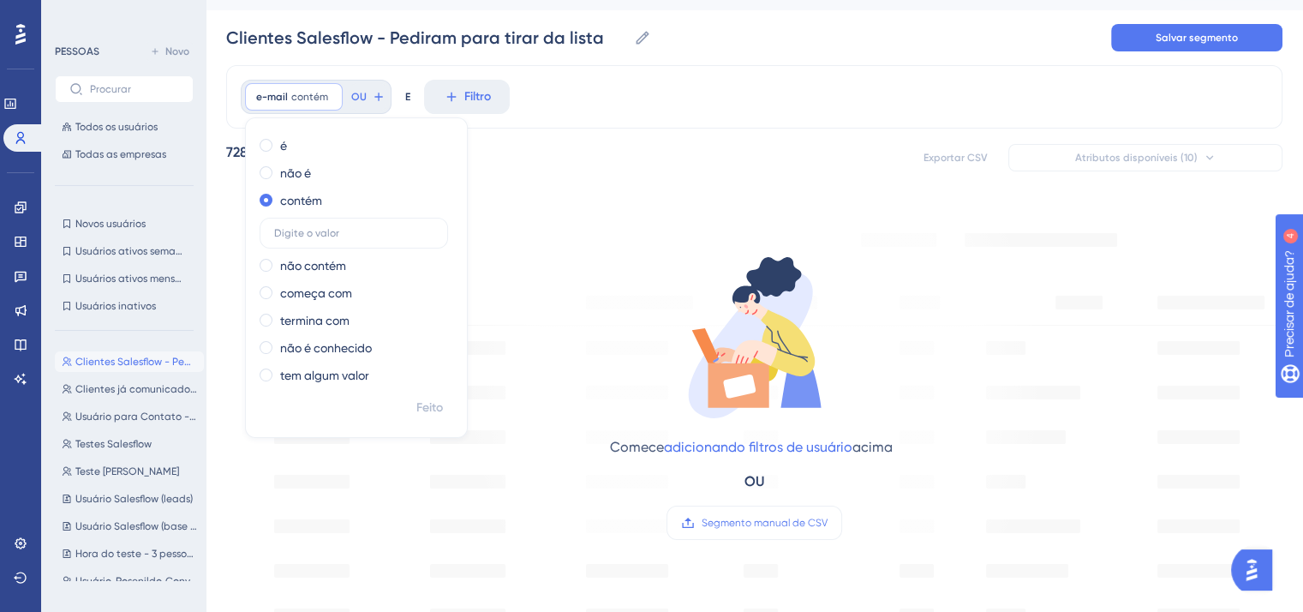
scroll to position [0, 0]
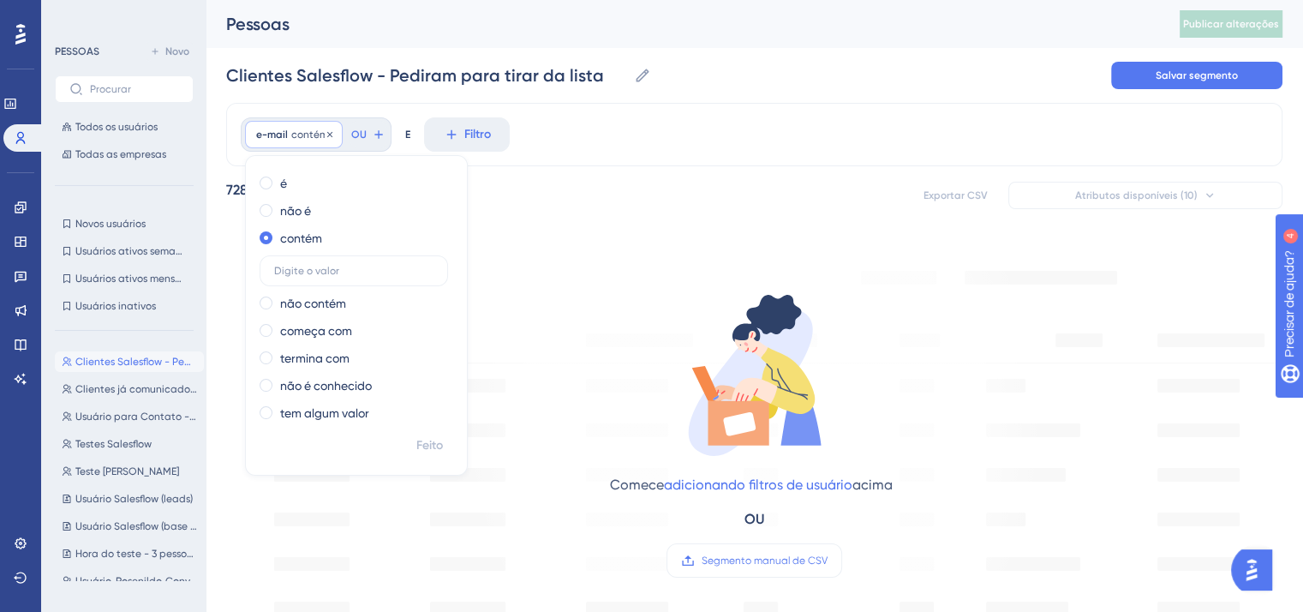
click at [293, 133] on font "contém" at bounding box center [309, 135] width 37 height 12
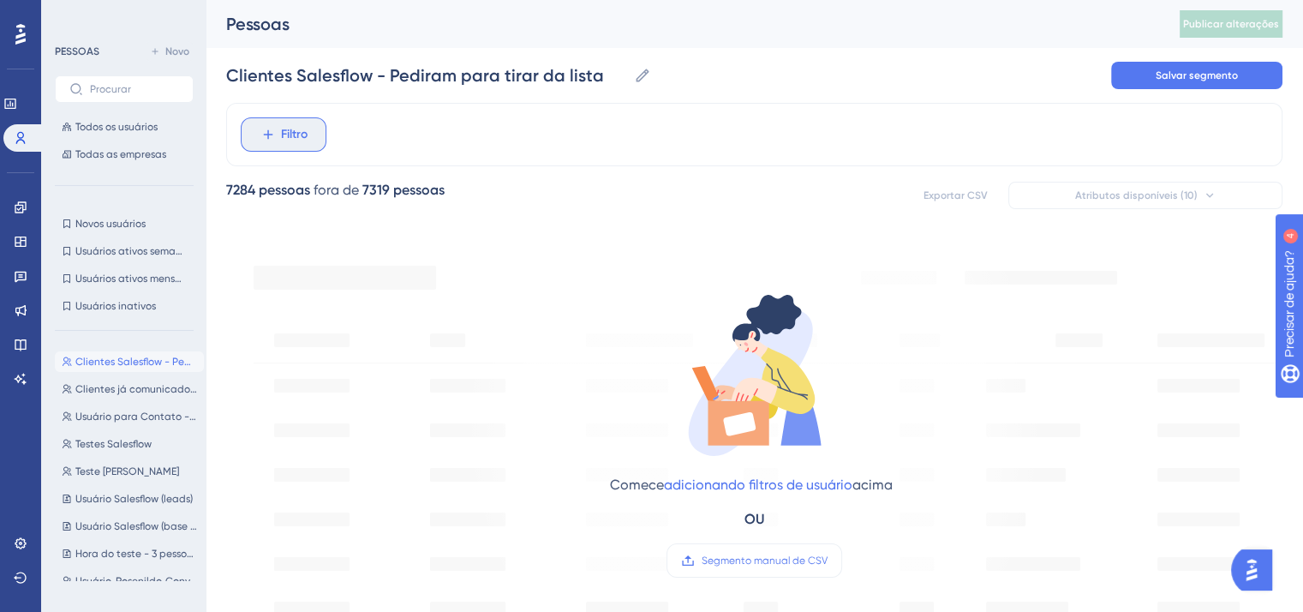
click at [293, 135] on font "Filtro" at bounding box center [294, 134] width 27 height 15
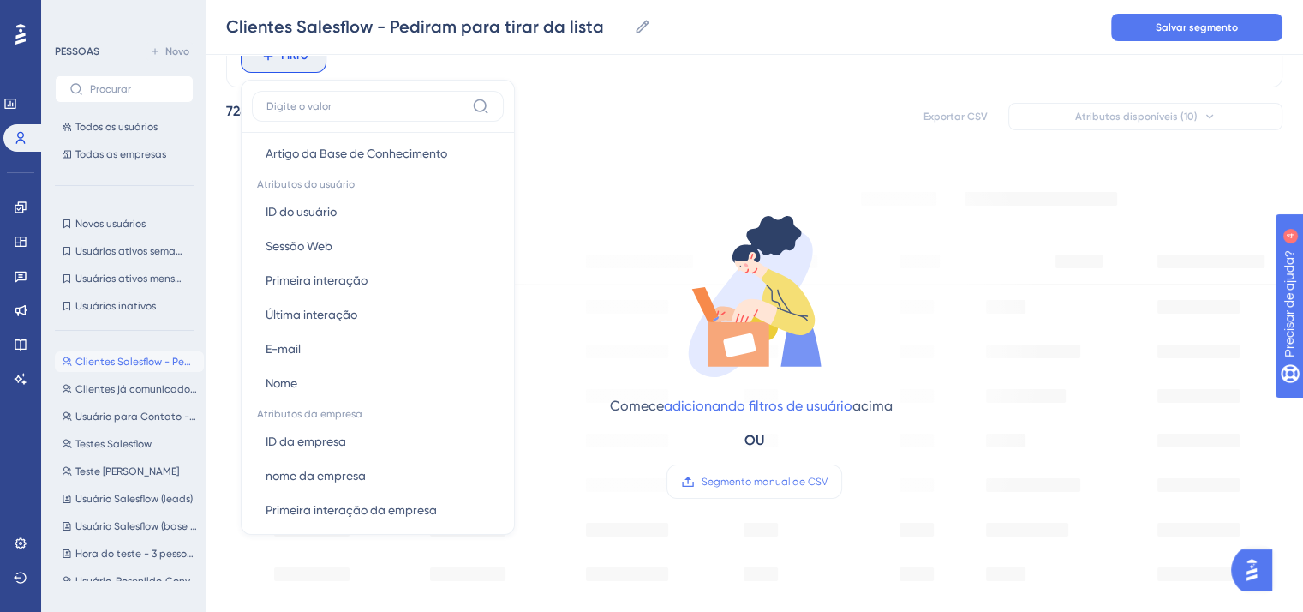
scroll to position [702, 0]
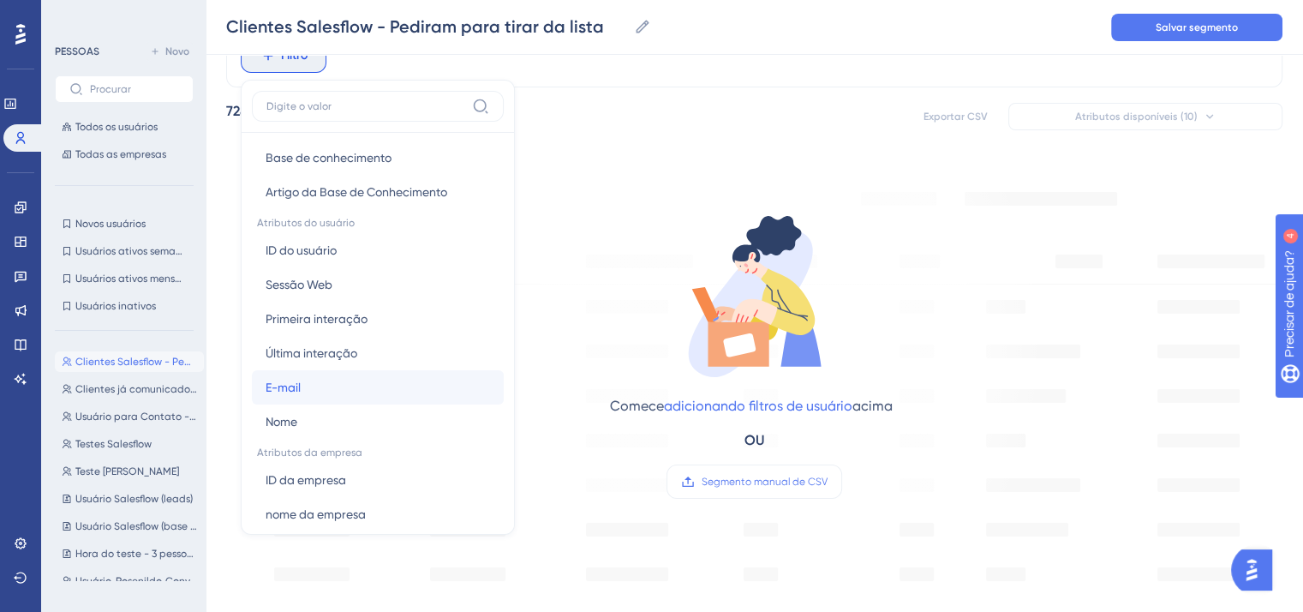
click at [353, 386] on button "E-mail E-mail" at bounding box center [378, 387] width 252 height 34
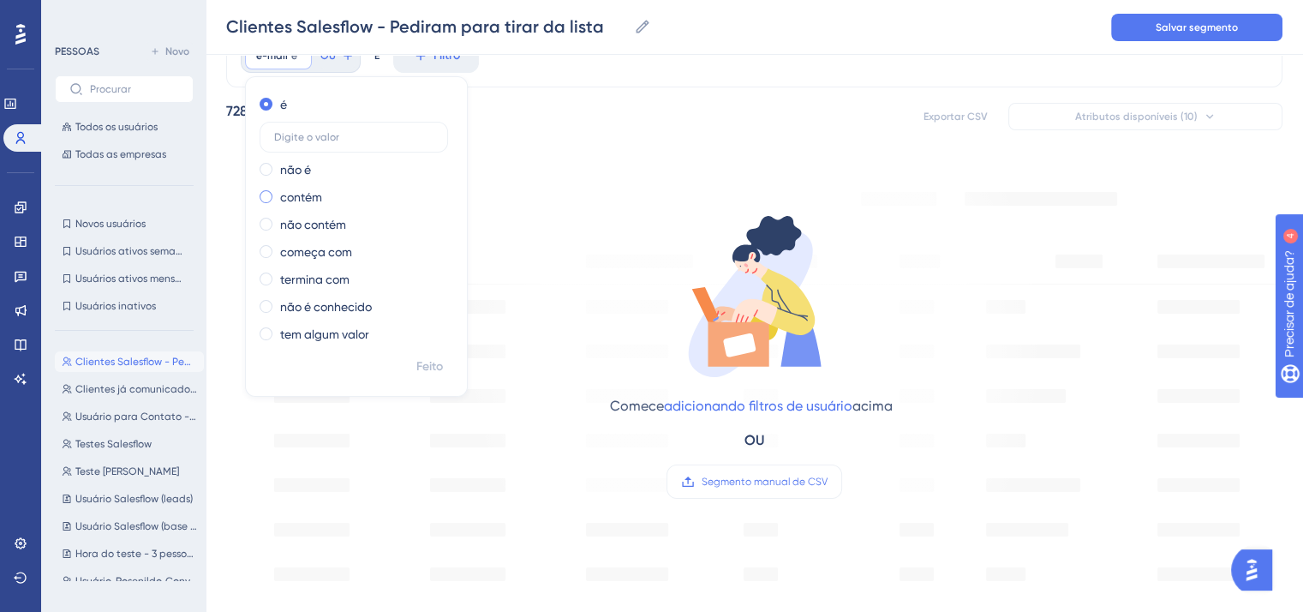
click at [318, 200] on font "contém" at bounding box center [301, 197] width 42 height 14
type input "t"
type input "@"
type input "thiago.santos@fivelabs.com.br"
click at [356, 200] on label "thiago.santos@fivelabs.com.br" at bounding box center [354, 191] width 188 height 31
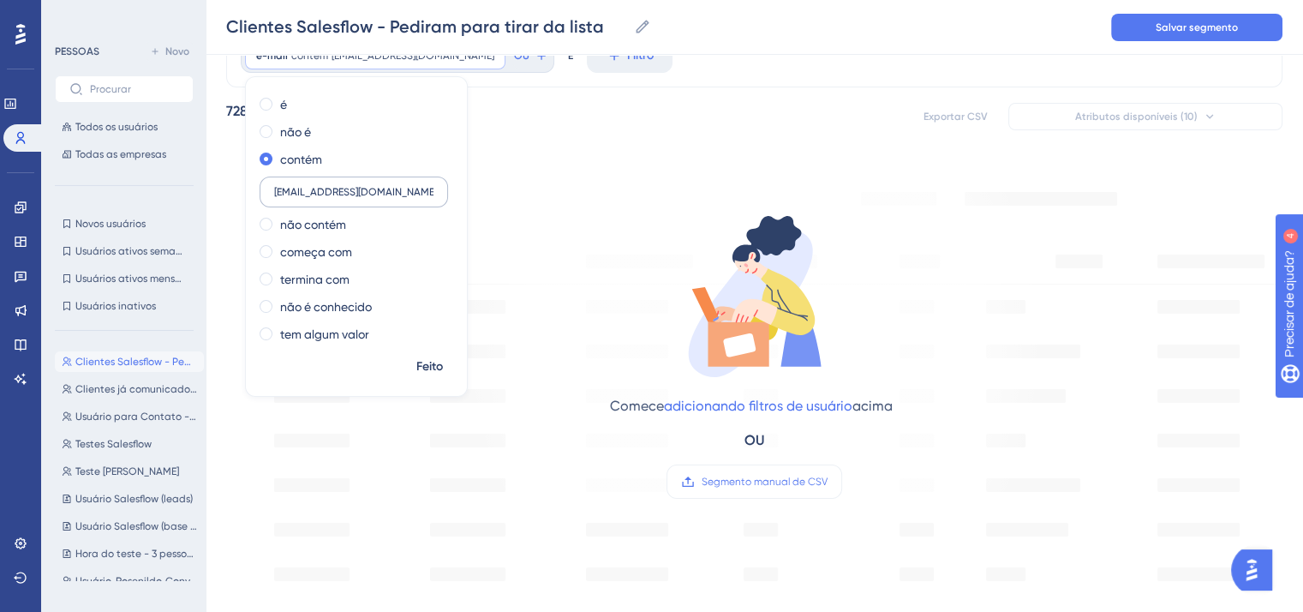
click at [356, 198] on input "thiago.santos@fivelabs.com.br" at bounding box center [353, 192] width 159 height 12
click at [356, 200] on label "thiago.santos@fivelabs.com.br" at bounding box center [354, 191] width 188 height 31
click at [356, 198] on input "thiago.santos@fivelabs.com.br" at bounding box center [353, 192] width 159 height 12
click at [356, 200] on label "thiago.santos@fivelabs.com.br" at bounding box center [354, 191] width 188 height 31
click at [356, 198] on input "thiago.santos@fivelabs.com.br" at bounding box center [353, 192] width 159 height 12
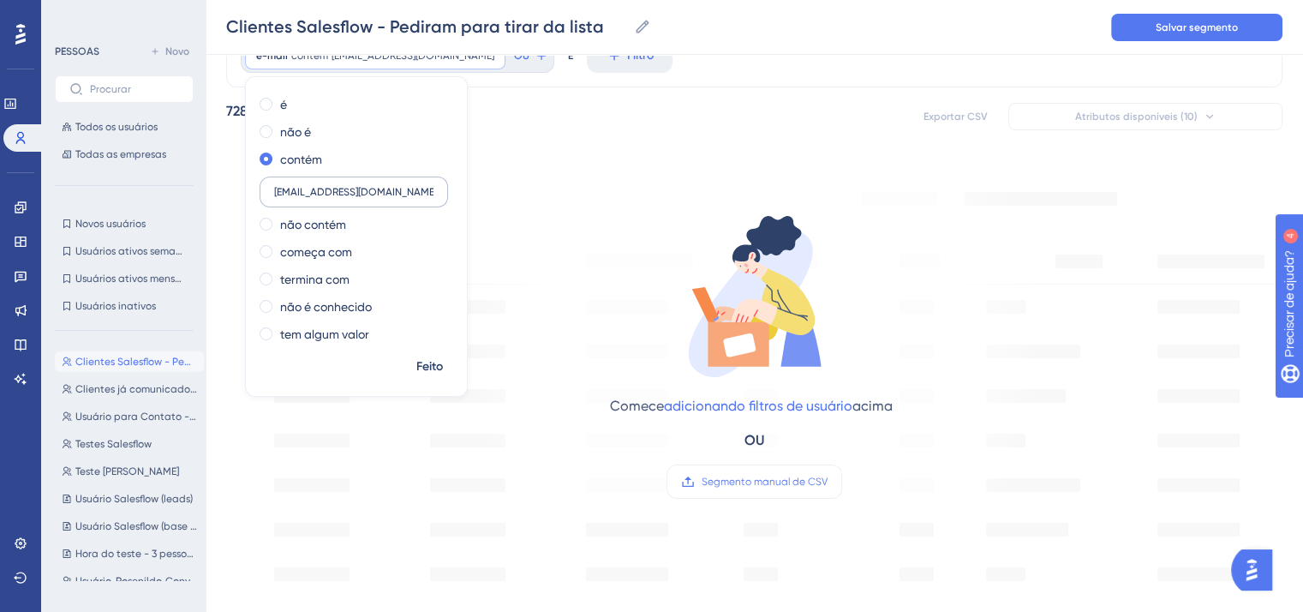
click at [356, 200] on label "thiago.santos@fivelabs.com.br" at bounding box center [354, 191] width 188 height 31
click at [356, 198] on input "thiago.santos@fivelabs.com.br" at bounding box center [353, 192] width 159 height 12
click at [356, 200] on label "thiago.santos@fivelabs.com.br" at bounding box center [354, 191] width 188 height 31
click at [356, 198] on input "thiago.santos@fivelabs.com.br" at bounding box center [353, 192] width 159 height 12
copy div "não contém começa com termina com não é conhecido tem algum valor Feito OU"
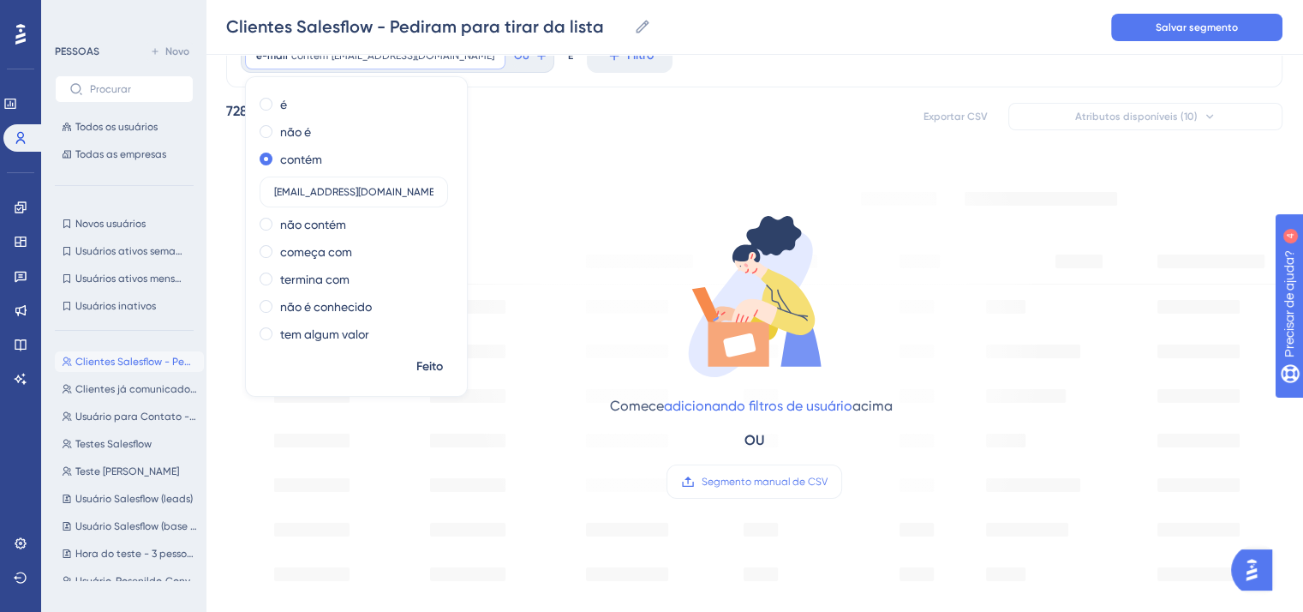
click at [742, 237] on icon at bounding box center [754, 296] width 171 height 171
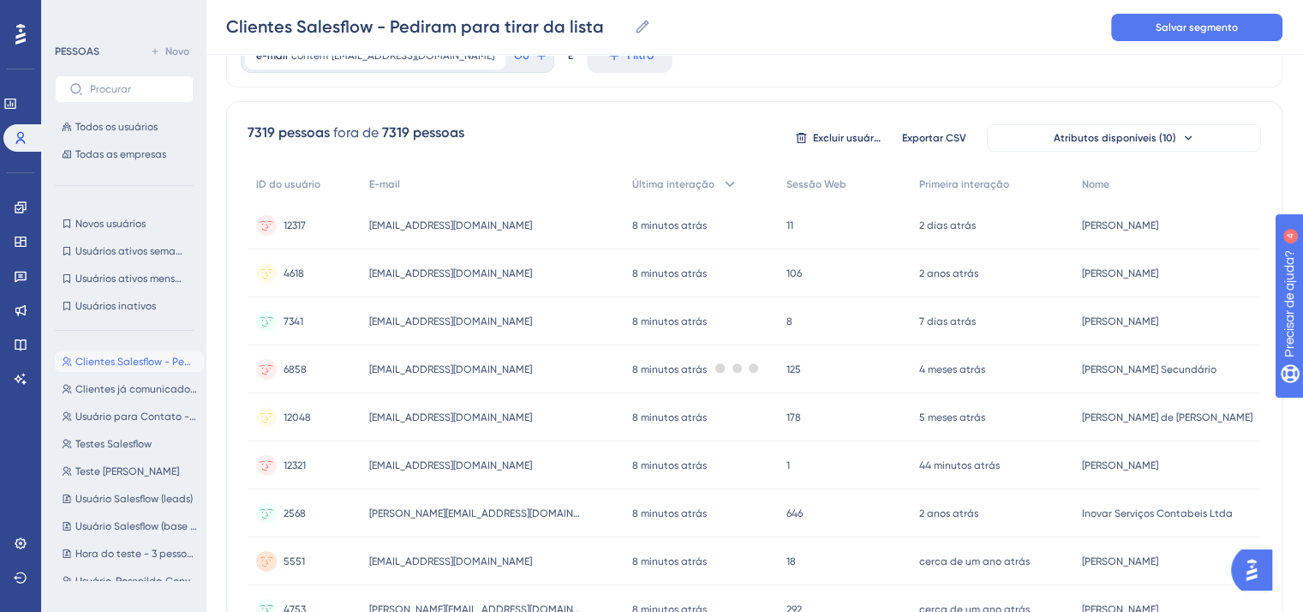
scroll to position [0, 0]
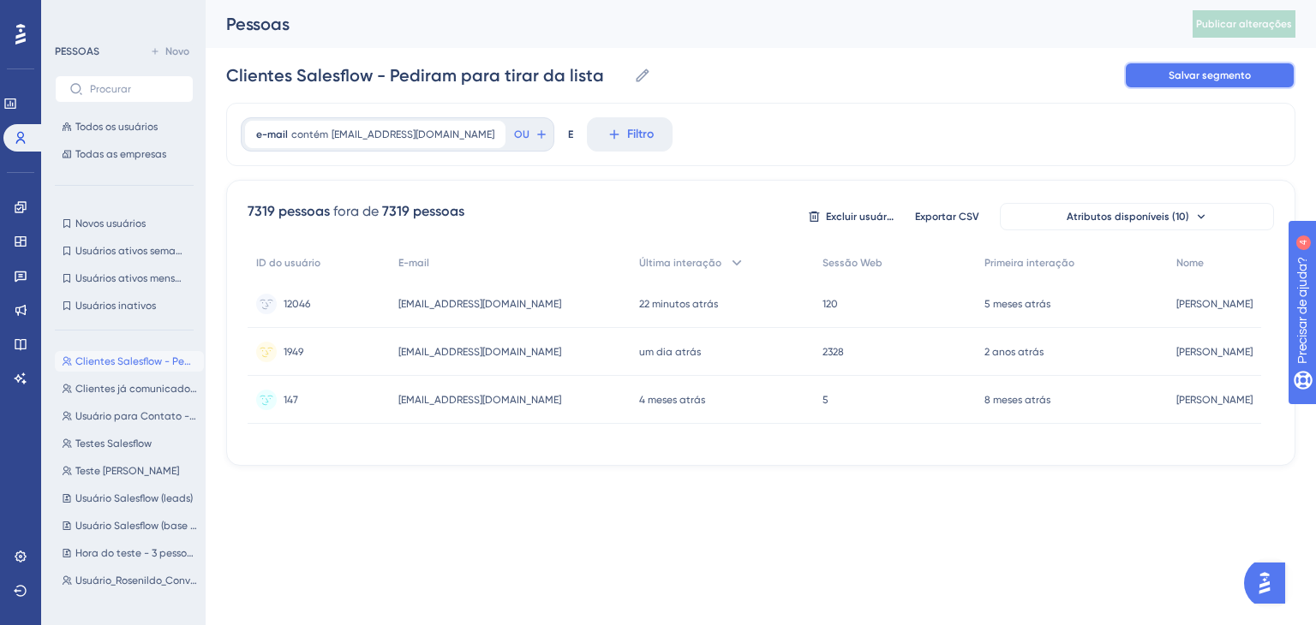
click at [1217, 83] on button "Salvar segmento" at bounding box center [1209, 75] width 171 height 27
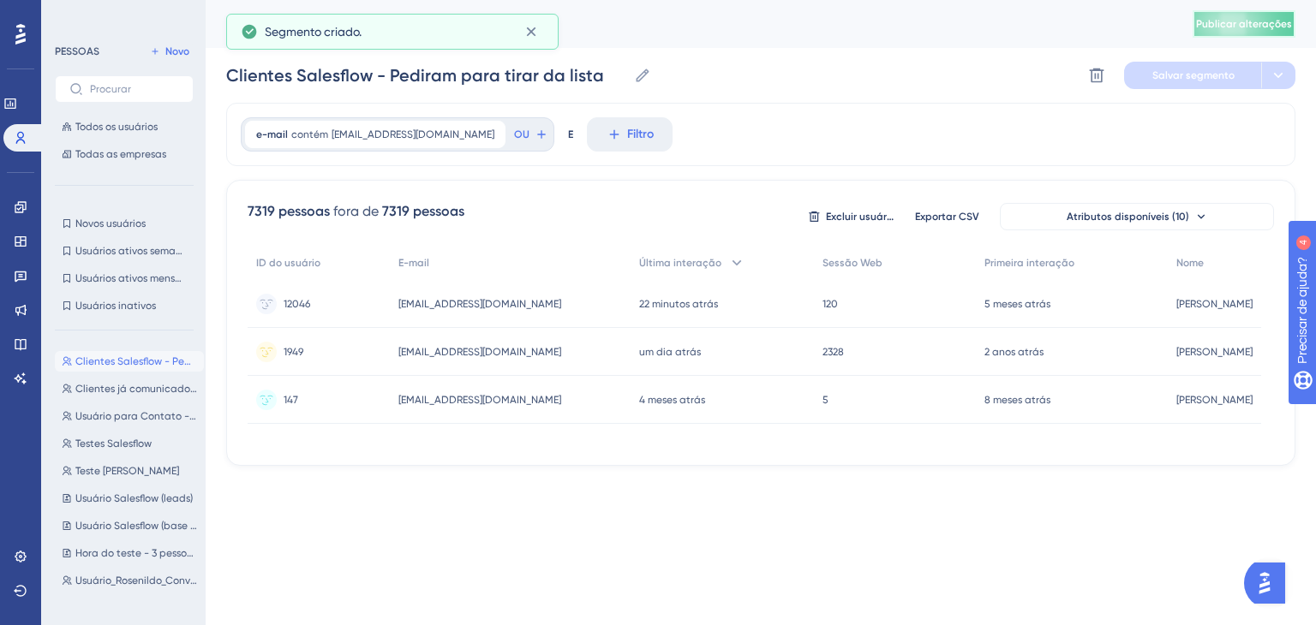
click at [1254, 20] on button "Publicar alterações" at bounding box center [1244, 23] width 103 height 27
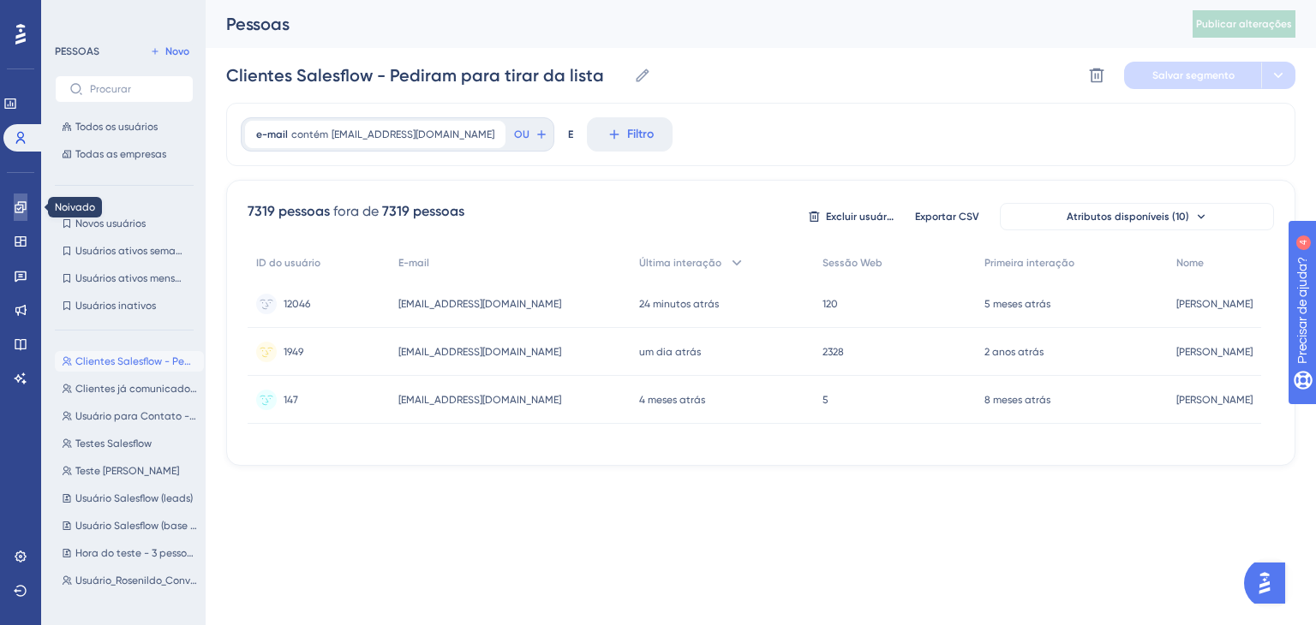
click at [14, 209] on link at bounding box center [21, 207] width 14 height 27
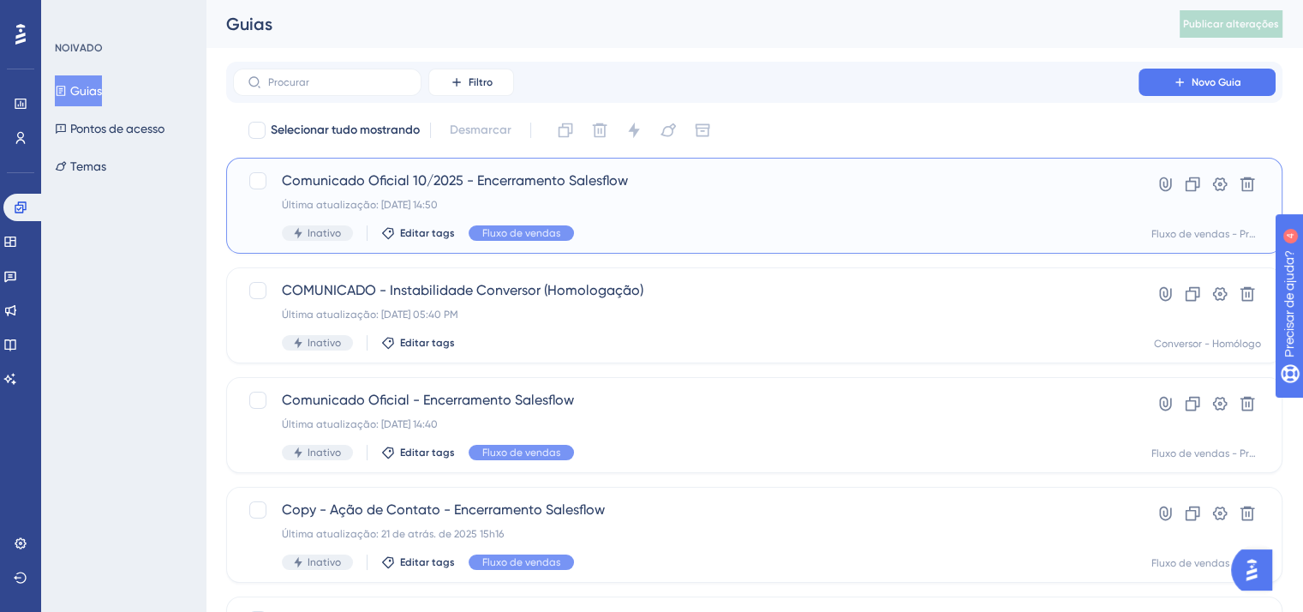
click at [569, 186] on font "Comunicado Oficial 10/2025 - Encerramento Salesflow" at bounding box center [455, 180] width 346 height 16
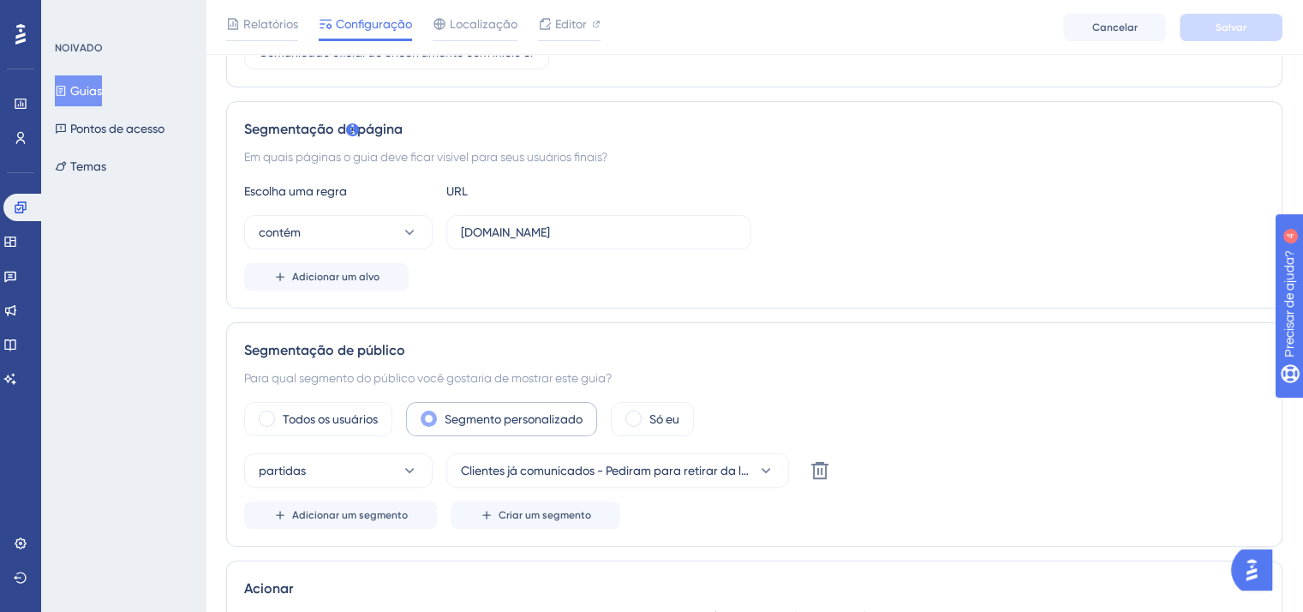
scroll to position [428, 0]
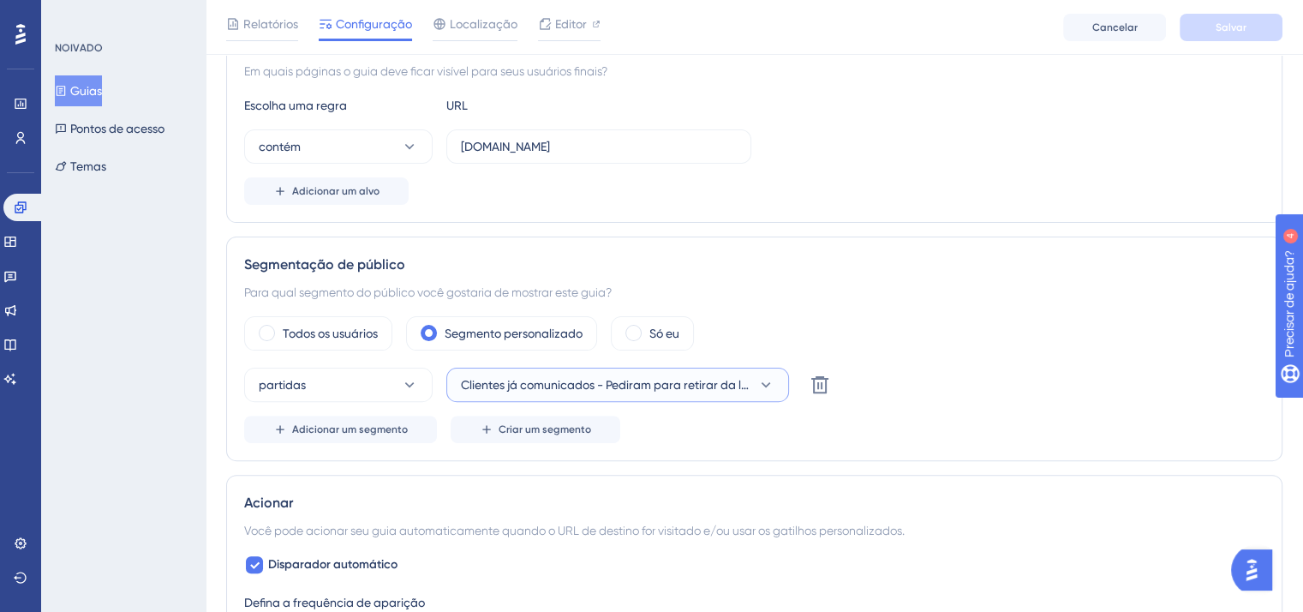
click at [777, 383] on button "Clientes já comunicados - Pediram para retirar da lista" at bounding box center [617, 385] width 343 height 34
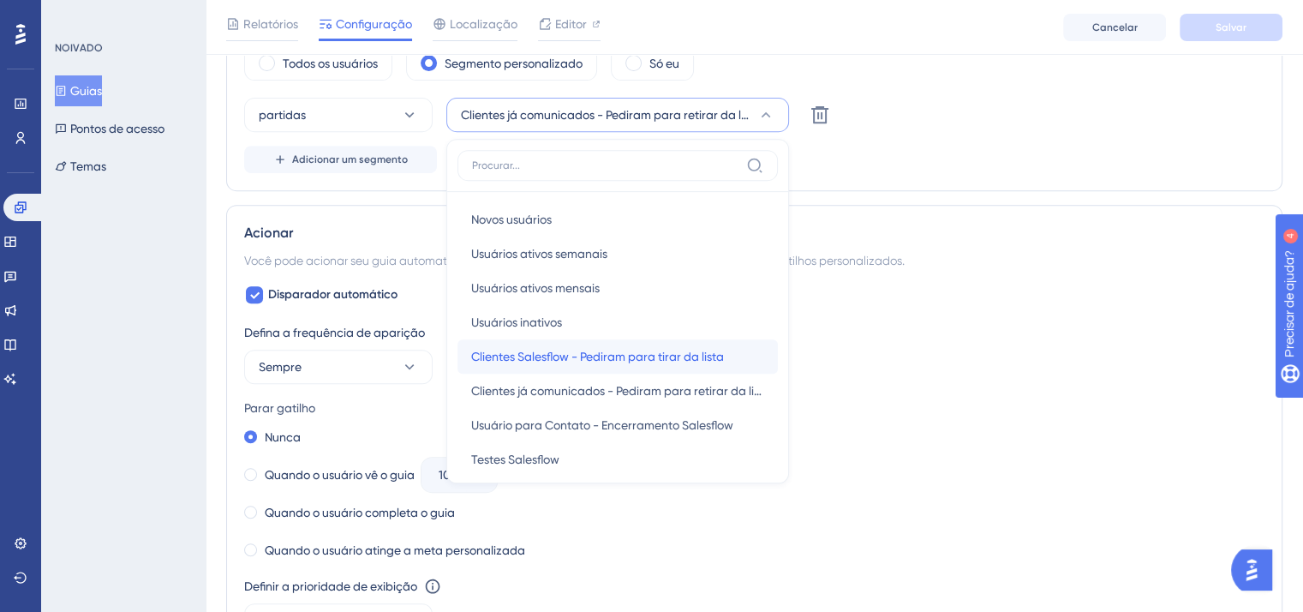
click at [661, 356] on font "Clientes Salesflow - Pediram para tirar da lista" at bounding box center [597, 357] width 253 height 14
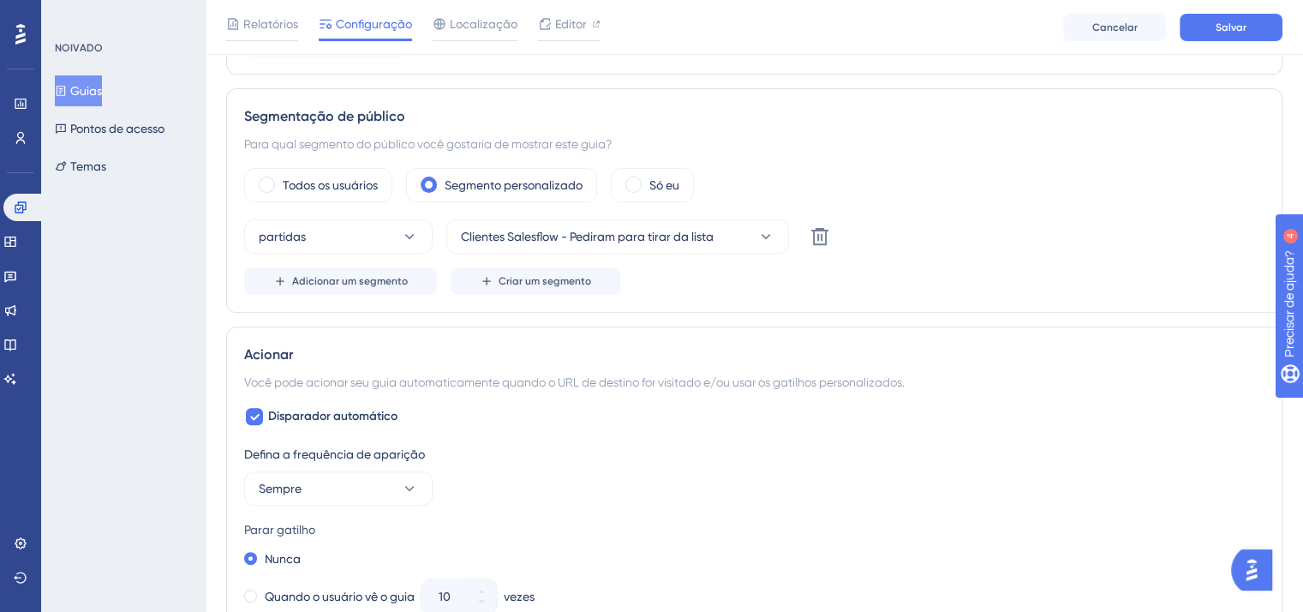
scroll to position [441, 0]
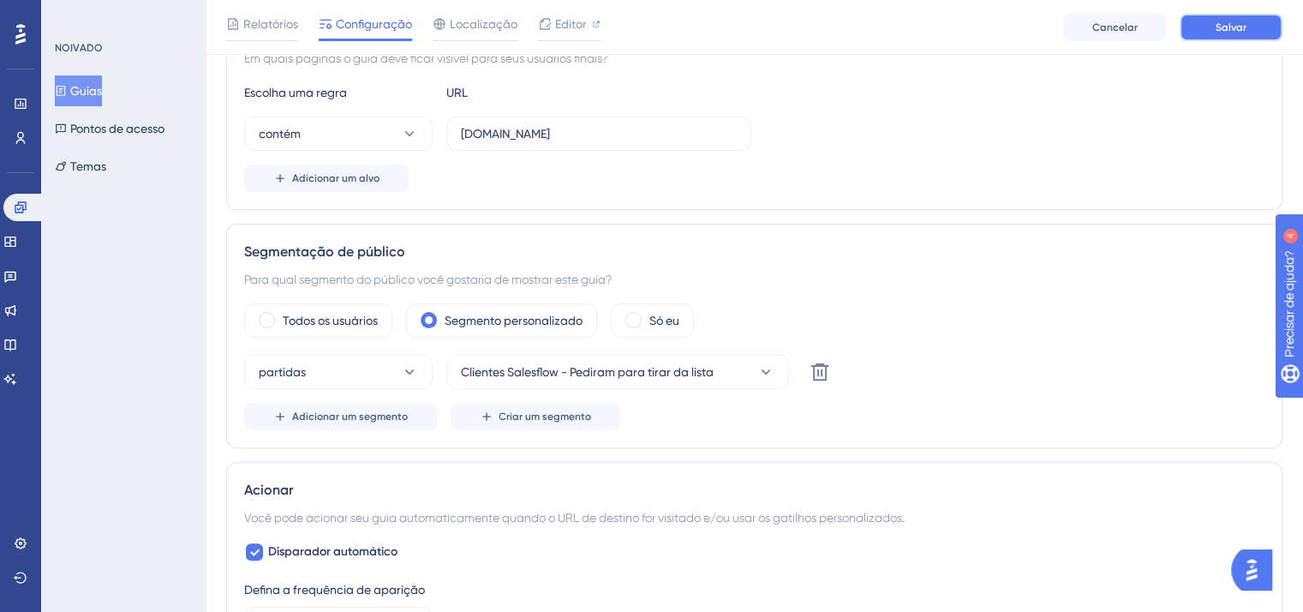
click at [1225, 25] on font "Salvar" at bounding box center [1231, 27] width 31 height 12
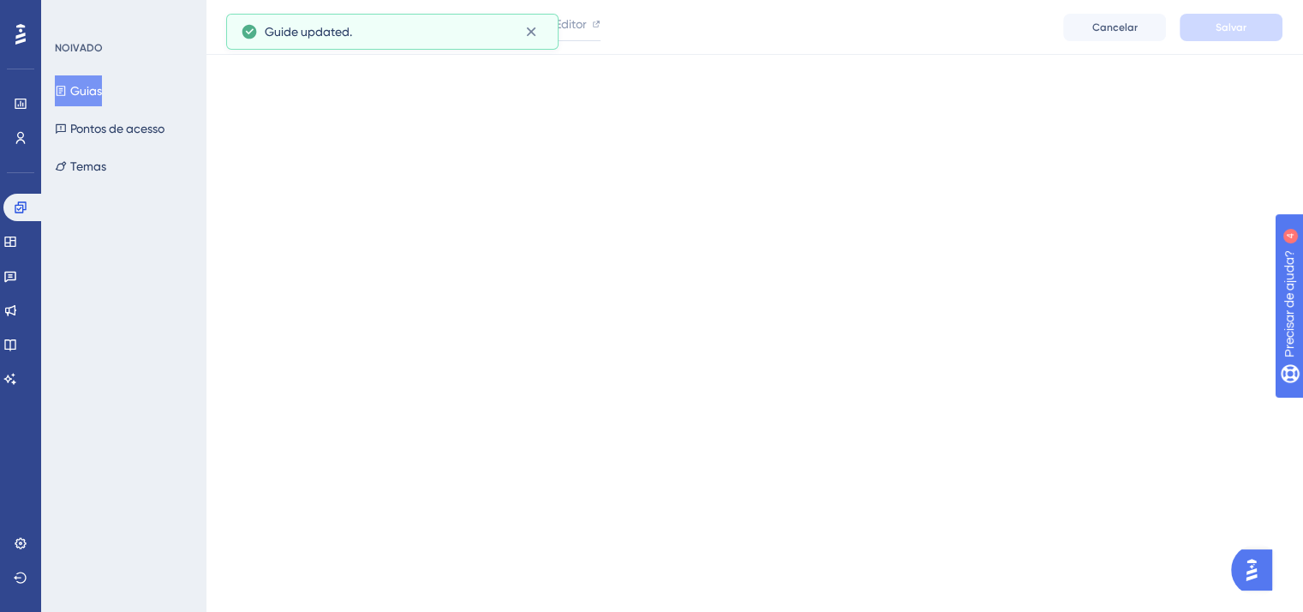
scroll to position [0, 0]
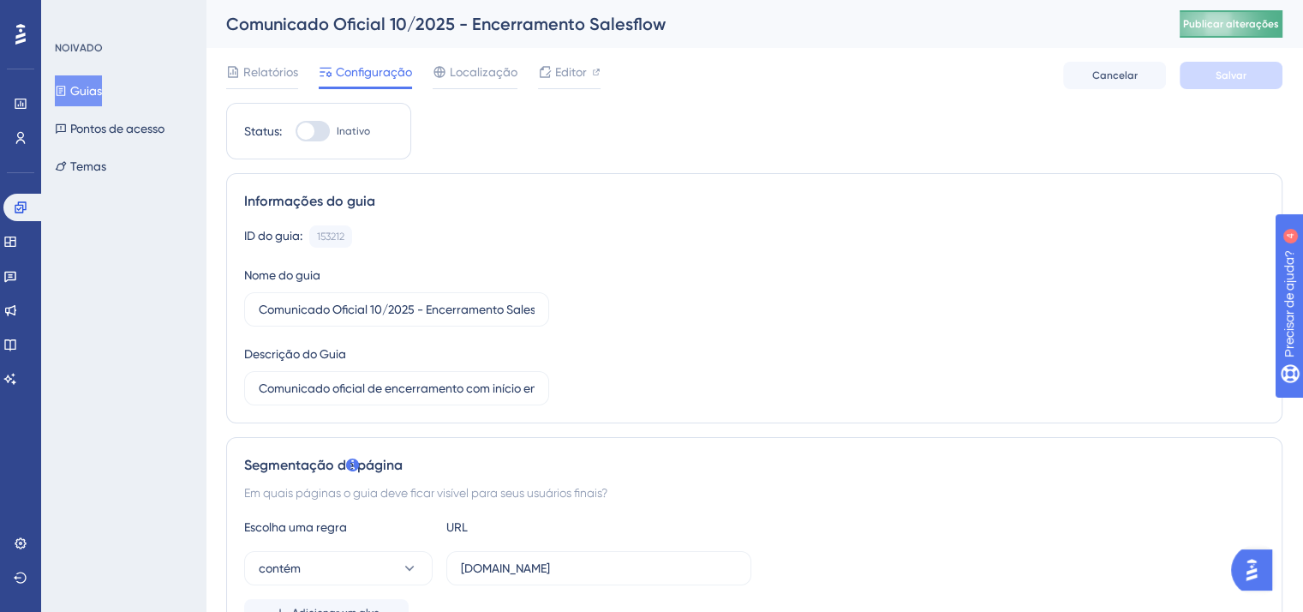
click at [1223, 15] on button "Publicar alterações" at bounding box center [1231, 23] width 103 height 27
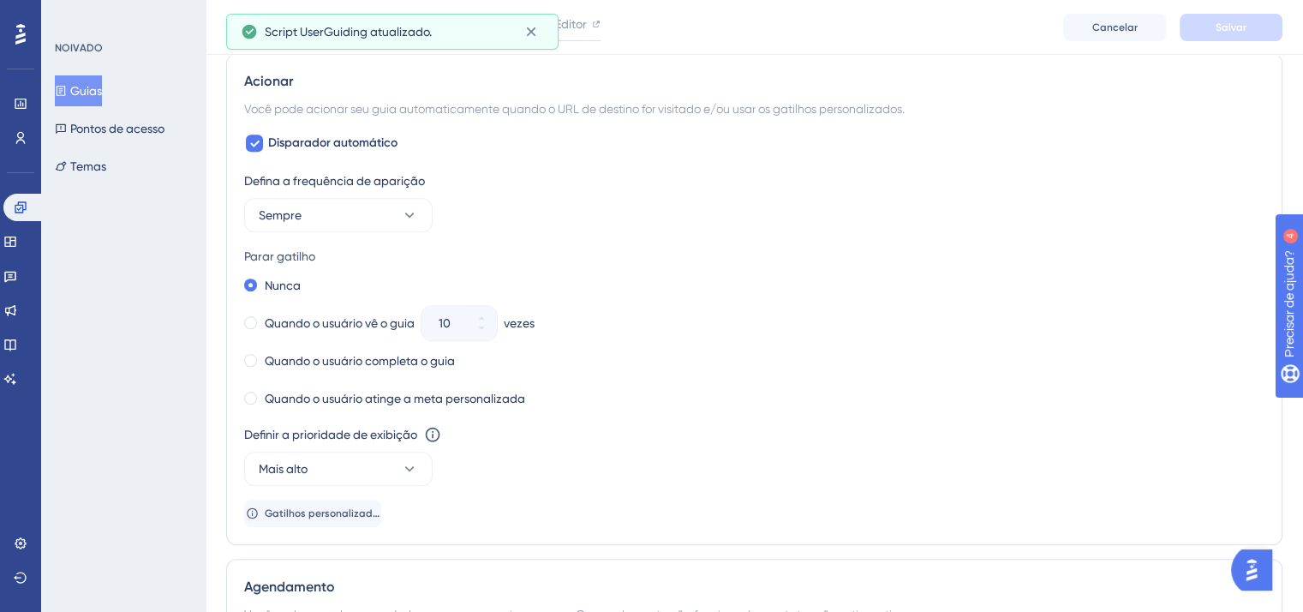
scroll to position [857, 0]
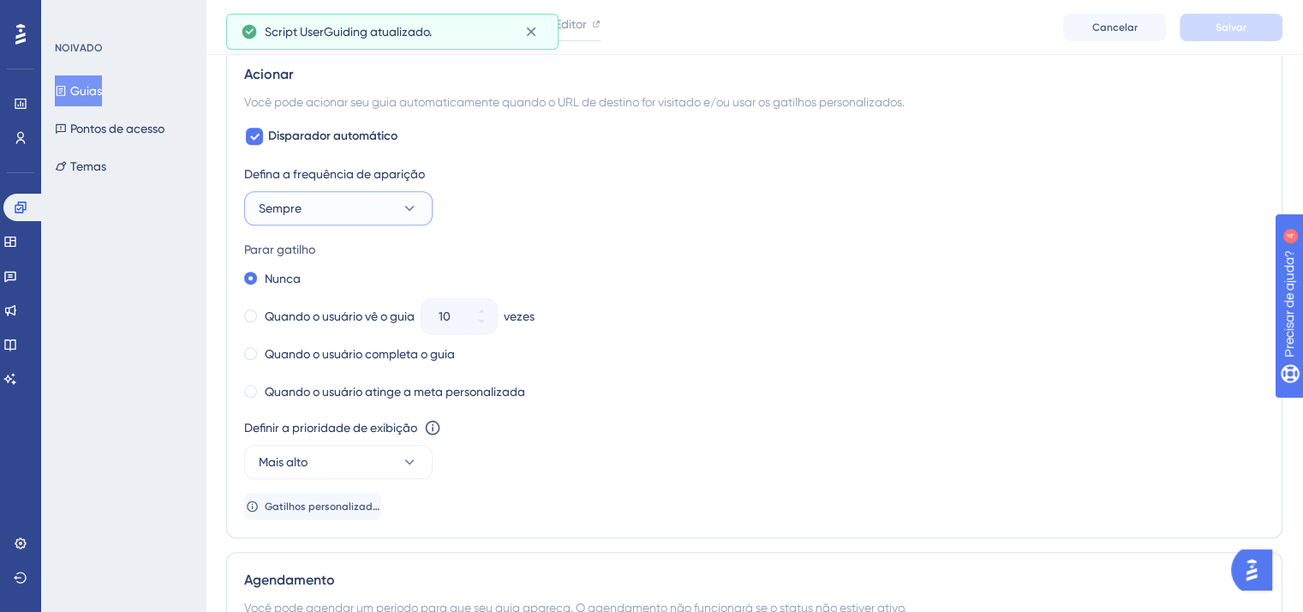
click at [342, 192] on button "Sempre" at bounding box center [338, 208] width 188 height 34
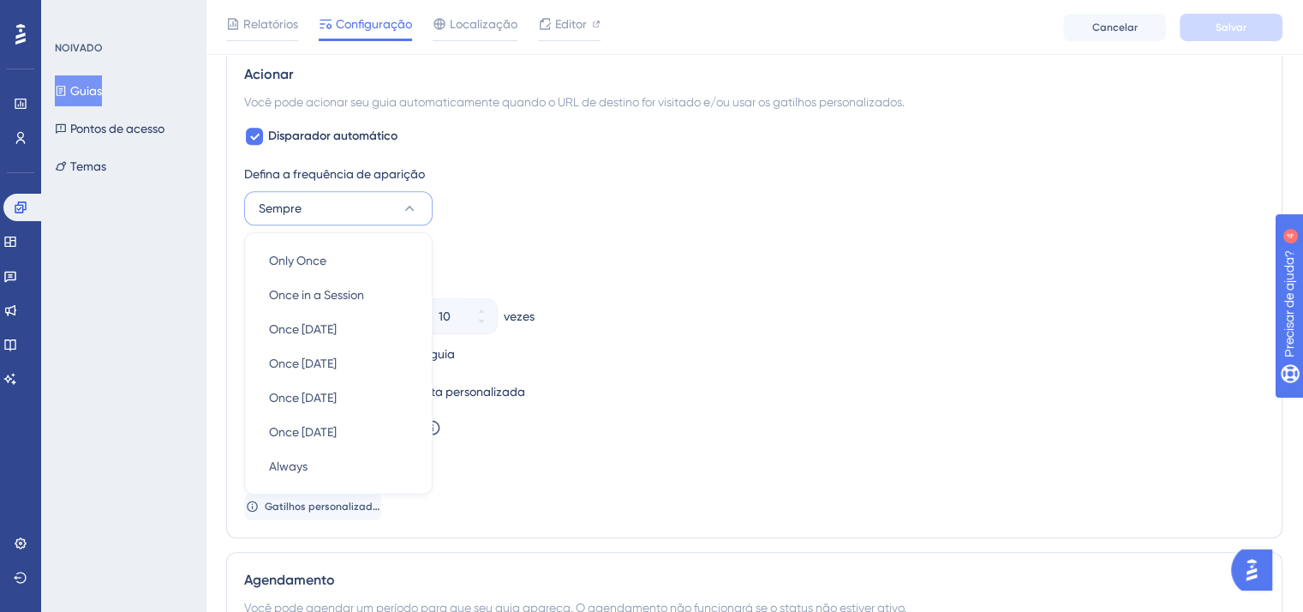
scroll to position [912, 0]
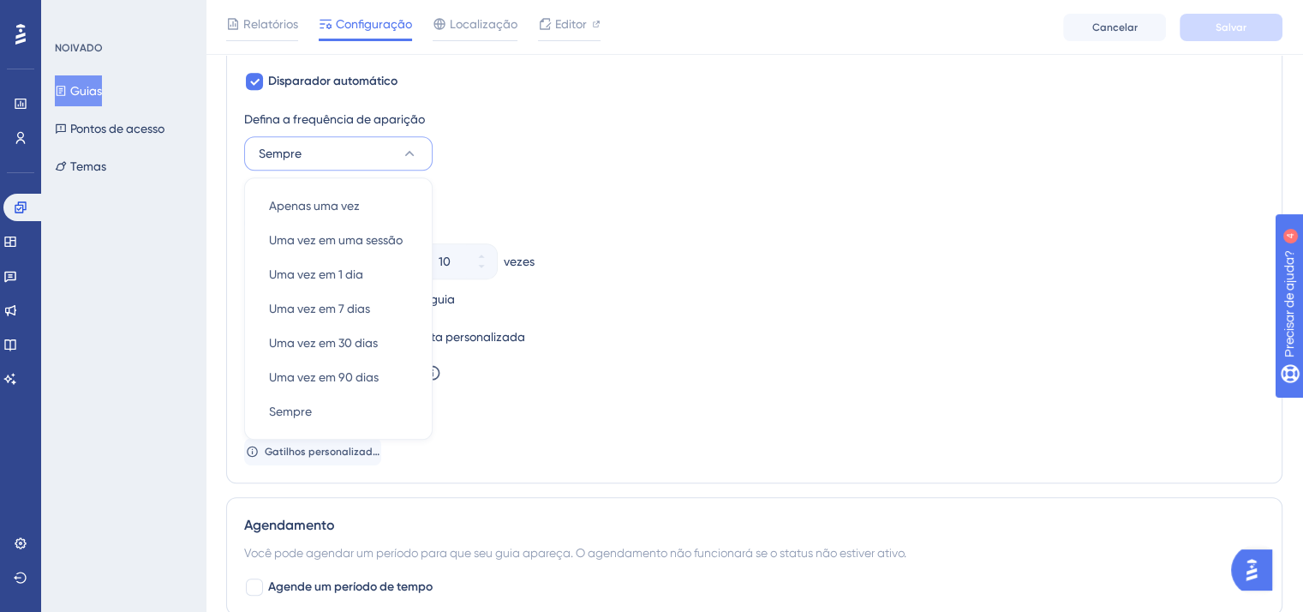
click at [856, 365] on div "Definir a prioridade de exibição Esta opção definirá a prioridade de exibição e…" at bounding box center [754, 372] width 1020 height 21
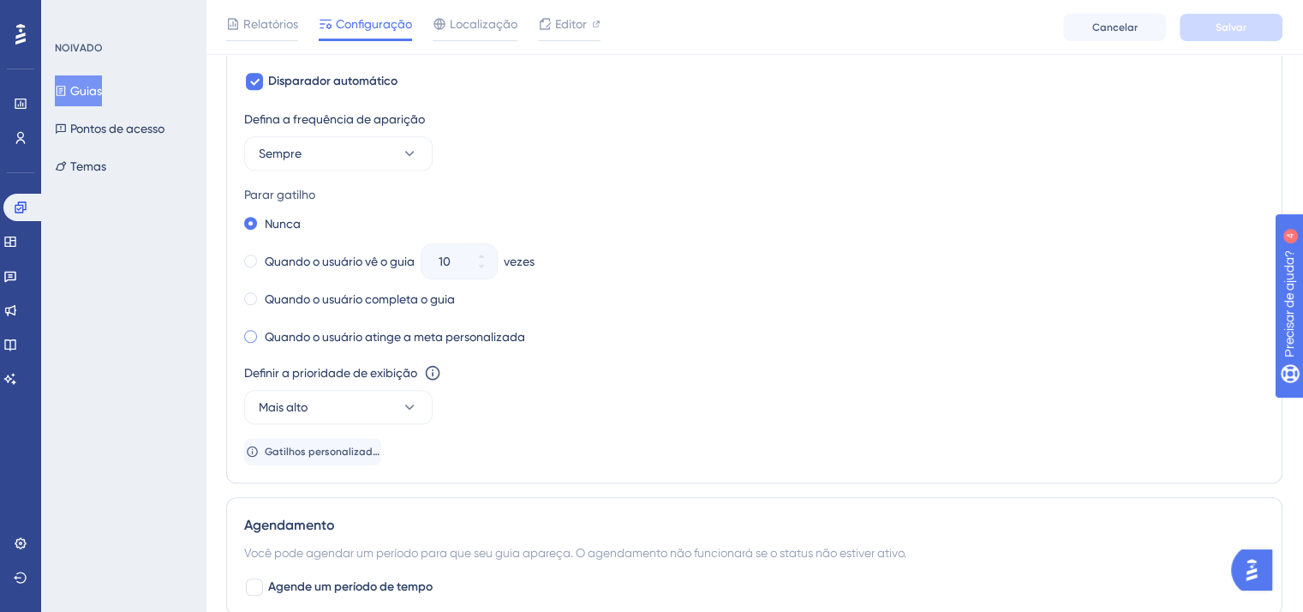
click at [370, 332] on font "Quando o usuário atinge a meta personalizada" at bounding box center [395, 337] width 260 height 14
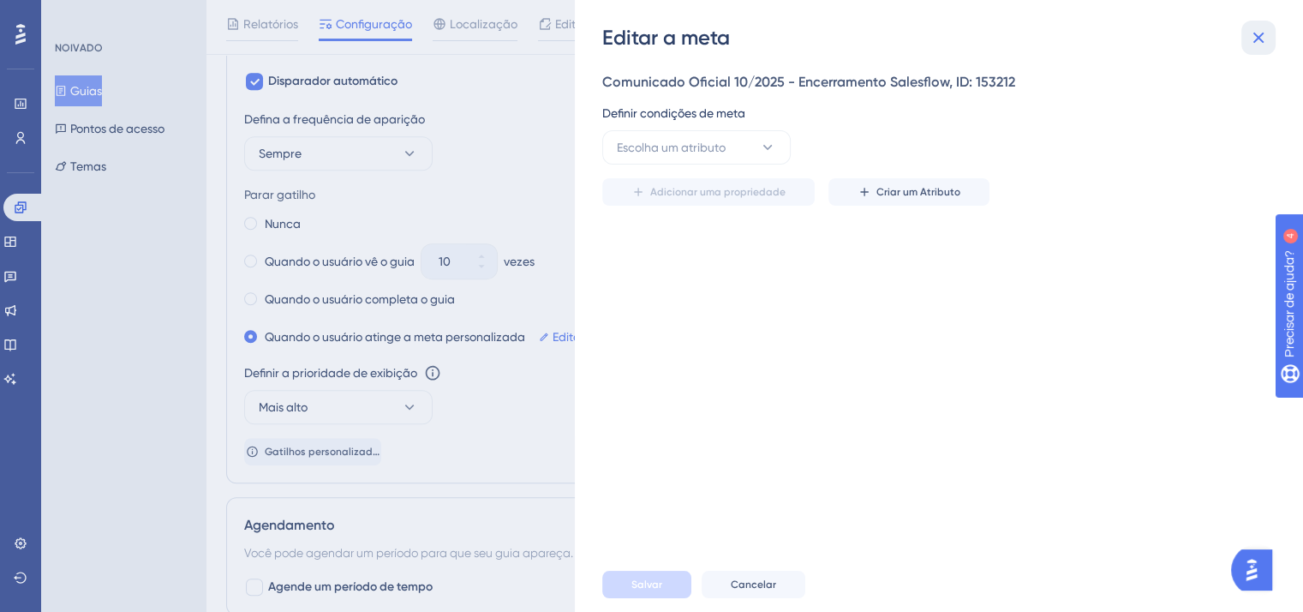
click at [1269, 34] on button at bounding box center [1258, 38] width 34 height 34
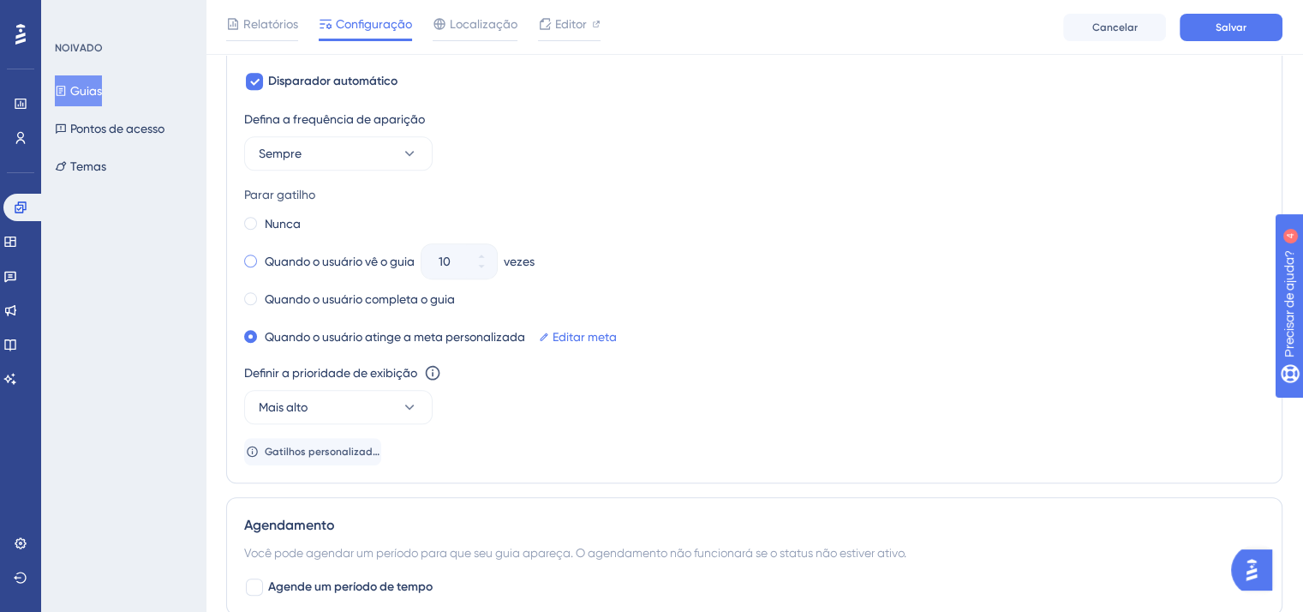
click at [350, 254] on font "Quando o usuário vê o guia" at bounding box center [340, 261] width 150 height 14
click at [270, 212] on div "Nunca" at bounding box center [272, 224] width 57 height 24
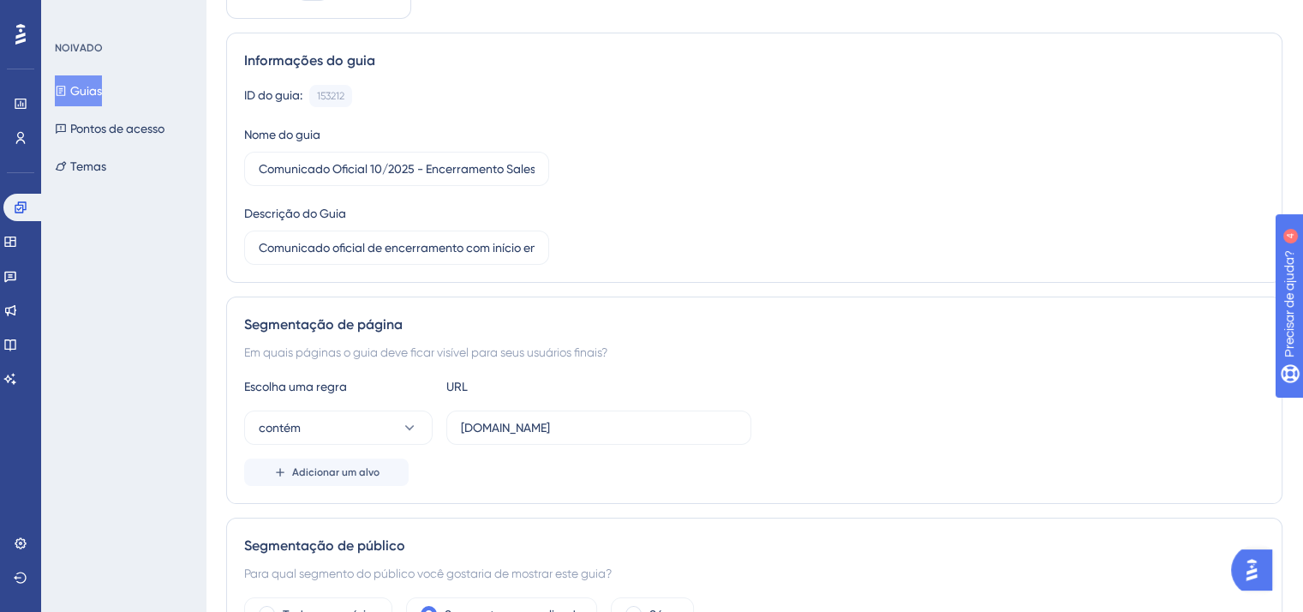
scroll to position [0, 0]
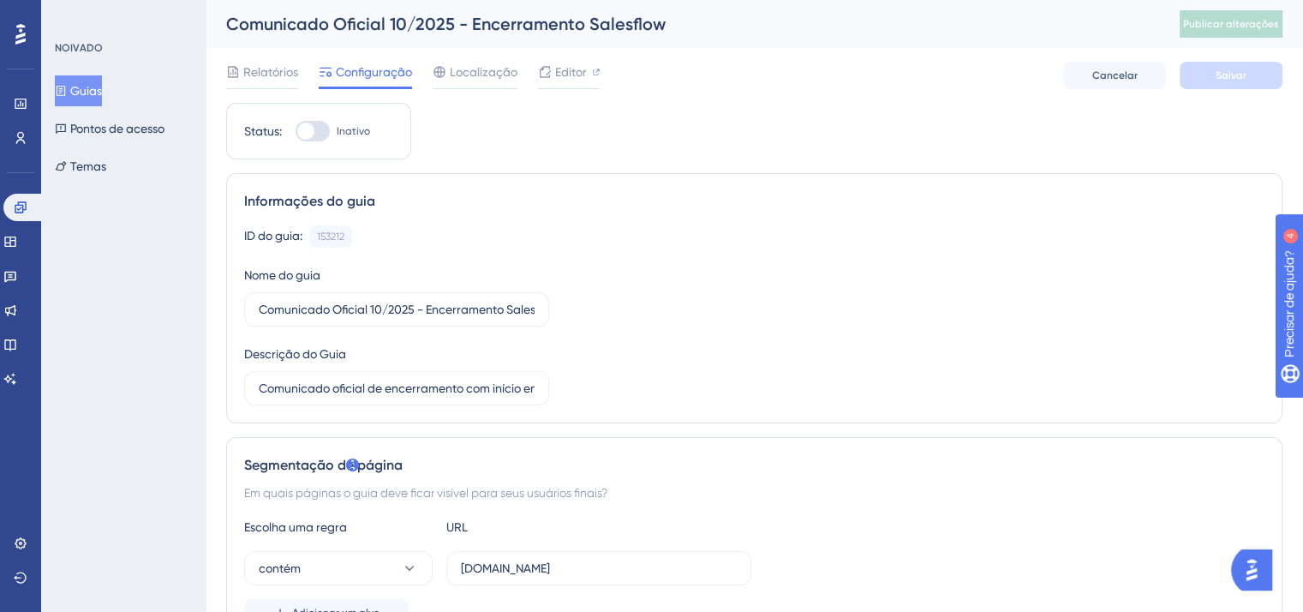
click at [302, 128] on div at bounding box center [305, 131] width 17 height 17
click at [296, 131] on input "Inativo" at bounding box center [295, 131] width 1 height 1
checkbox input "true"
click at [1223, 81] on font "Salvar" at bounding box center [1231, 75] width 31 height 12
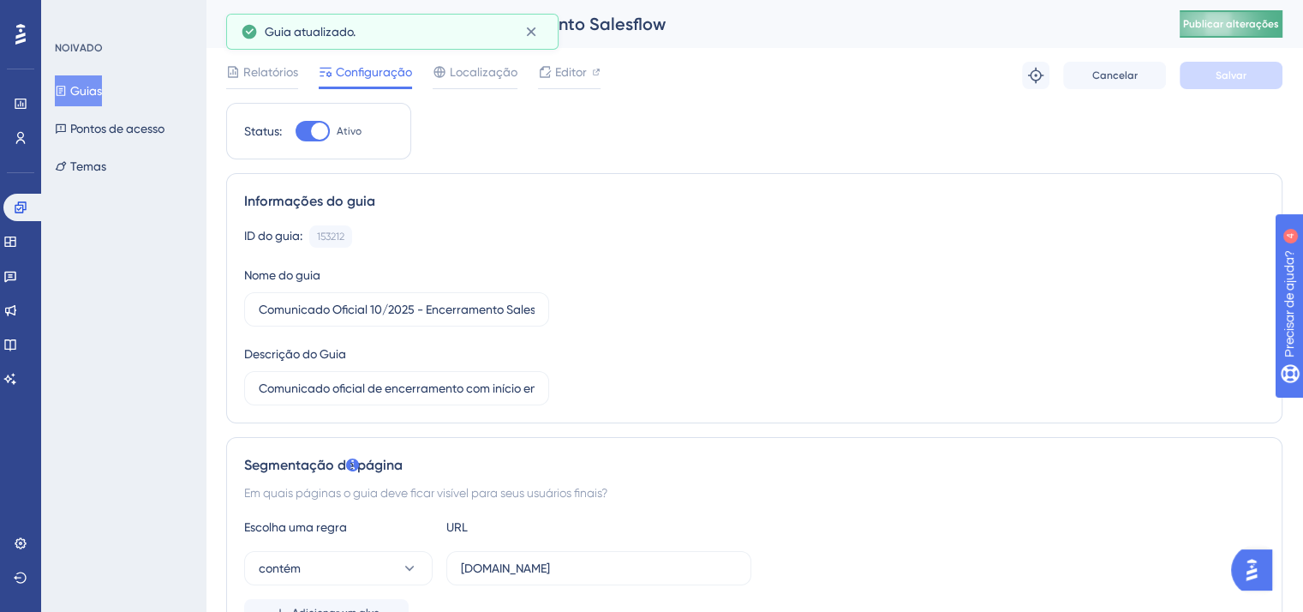
click at [1250, 25] on font "Publicar alterações" at bounding box center [1231, 24] width 96 height 12
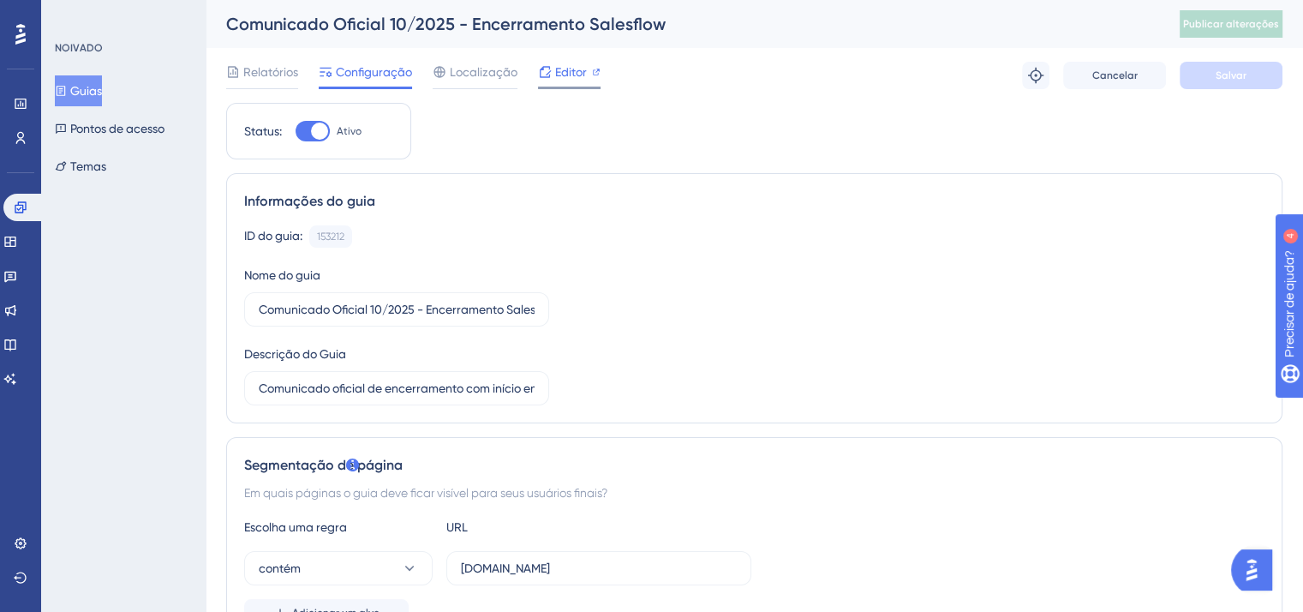
click at [570, 69] on font "Editor" at bounding box center [571, 72] width 32 height 14
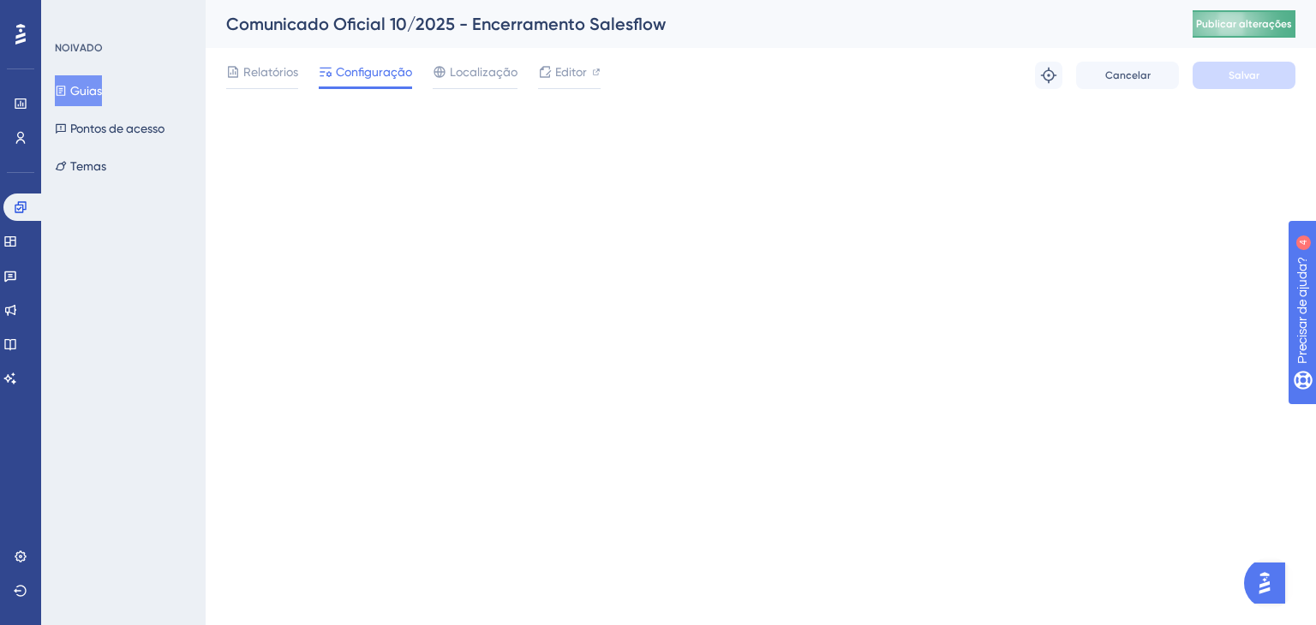
click at [1268, 21] on font "Publicar alterações" at bounding box center [1244, 24] width 96 height 12
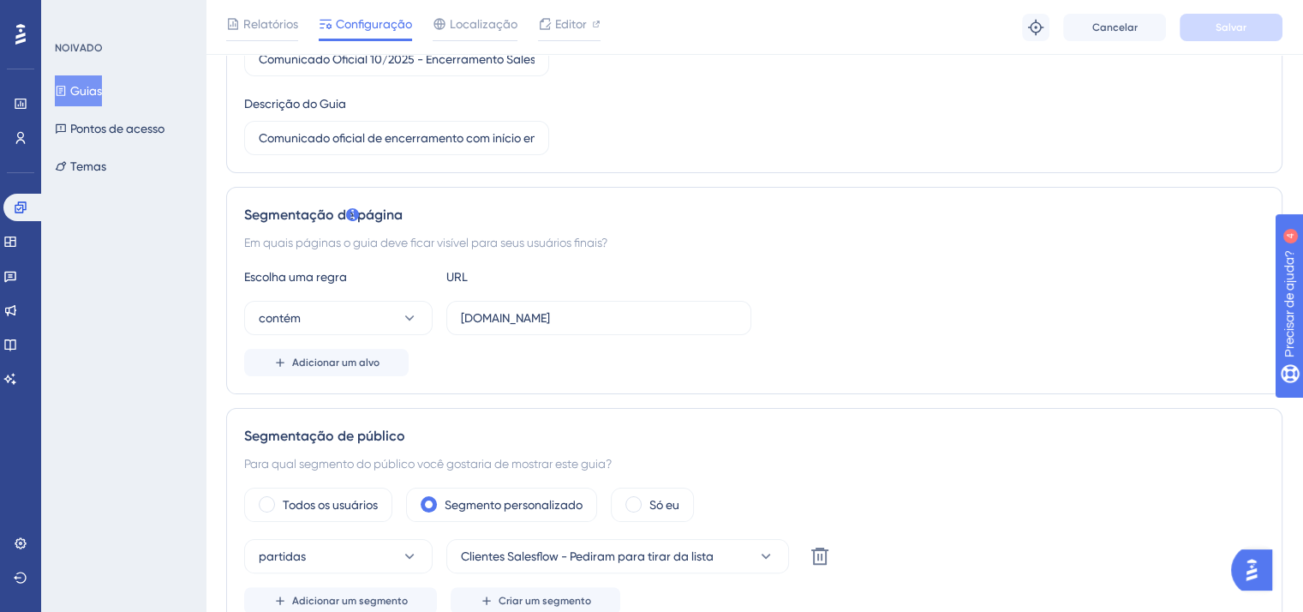
scroll to position [514, 0]
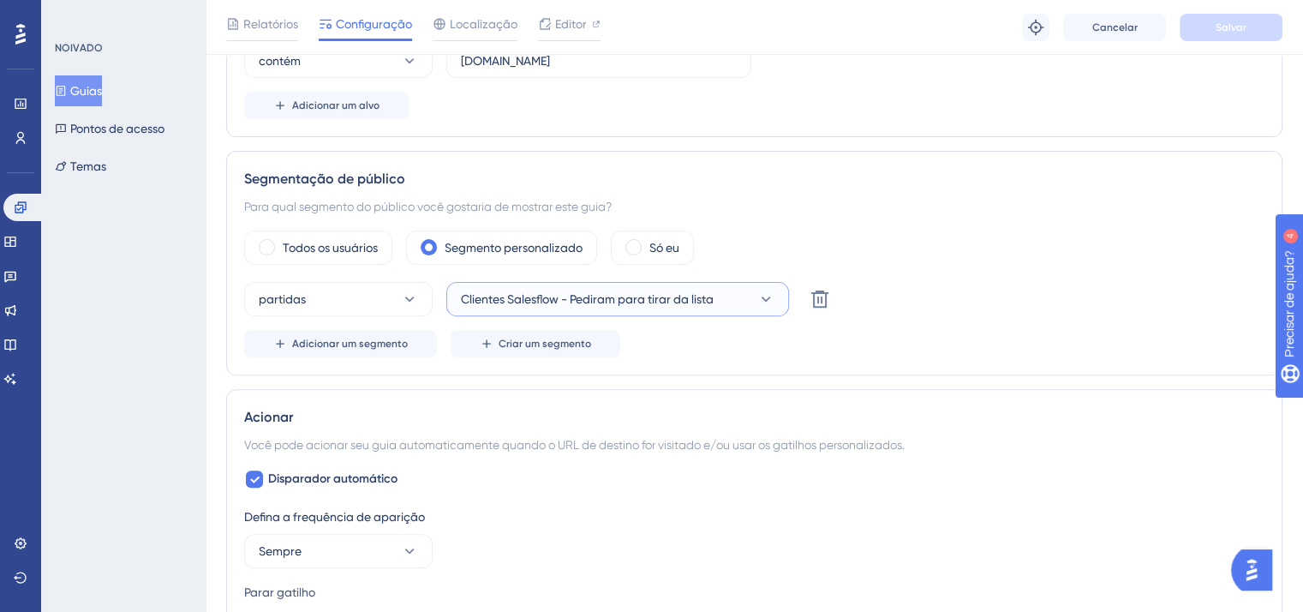
click at [769, 303] on icon at bounding box center [765, 298] width 17 height 17
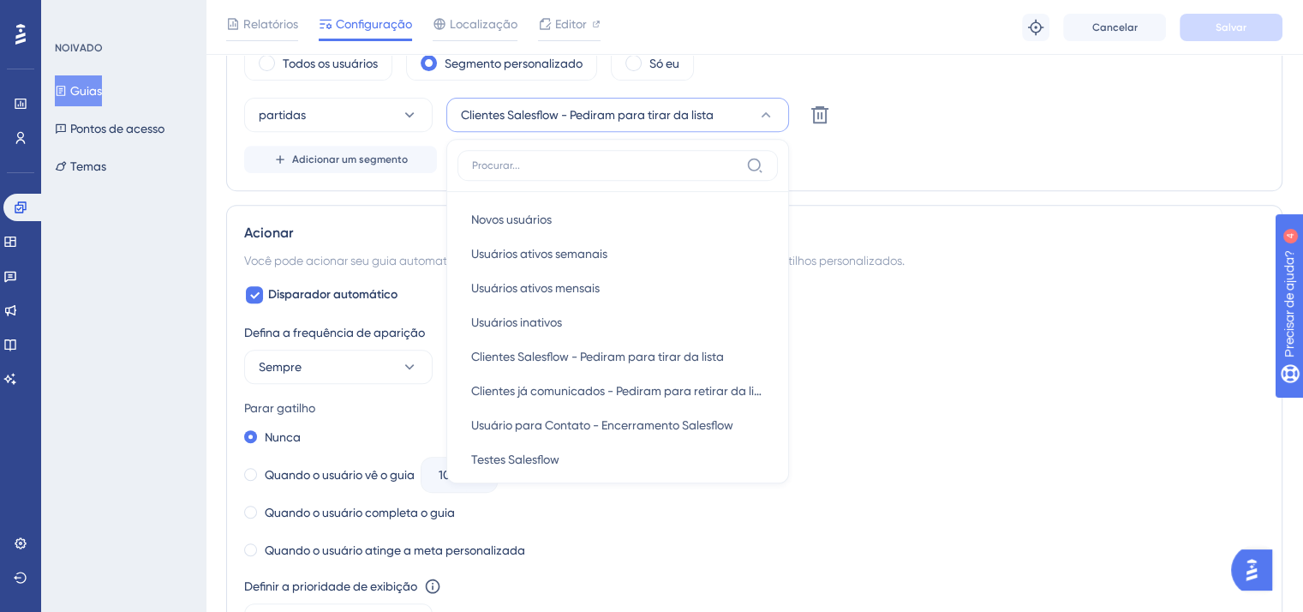
click at [995, 138] on div "partidas Clientes Salesflow - Pediram para tirar da lista Novos usuários Novos …" at bounding box center [754, 135] width 1020 height 75
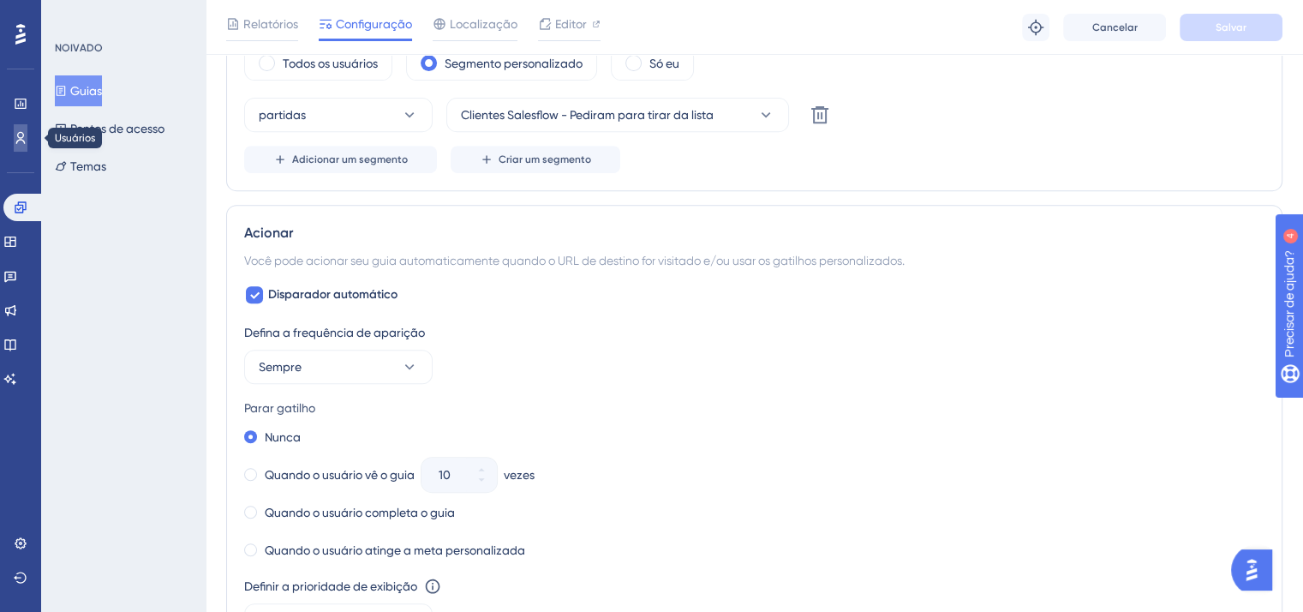
click at [17, 142] on icon at bounding box center [20, 138] width 9 height 12
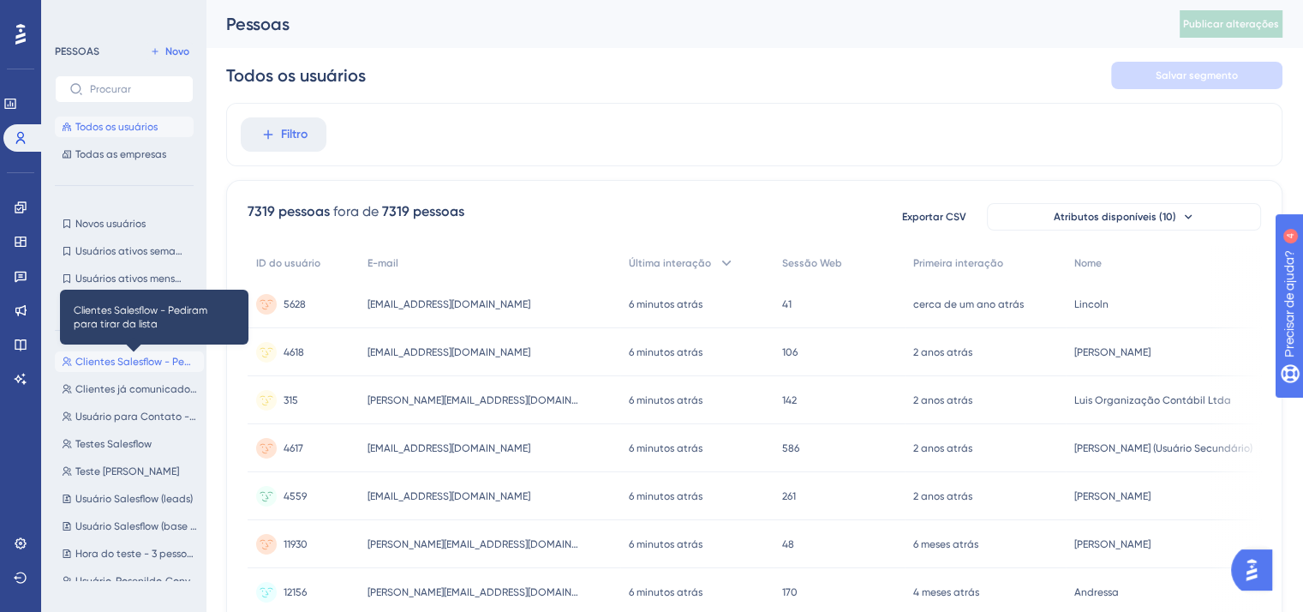
click at [116, 362] on font "Clientes Salesflow - Pediram para tirar da lista" at bounding box center [188, 362] width 226 height 12
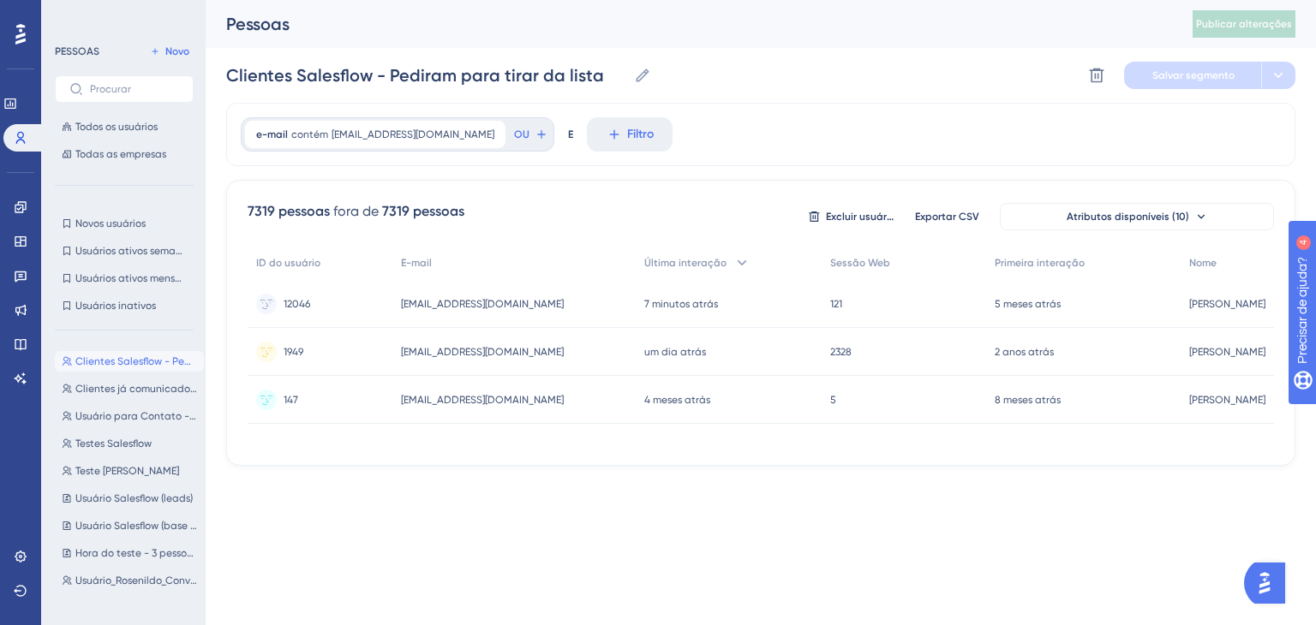
drag, startPoint x: 493, startPoint y: 448, endPoint x: 234, endPoint y: 424, distance: 260.7
click at [226, 429] on div "7319 pessoas fora de 7319 pessoas Excluir usuários Exportar CSV Atributos dispo…" at bounding box center [760, 323] width 1069 height 286
click at [429, 126] on div "e-mail contém thiago.santos@fivelabs.com.br thiago.santos@fivelabs.com.br Remov…" at bounding box center [375, 134] width 260 height 27
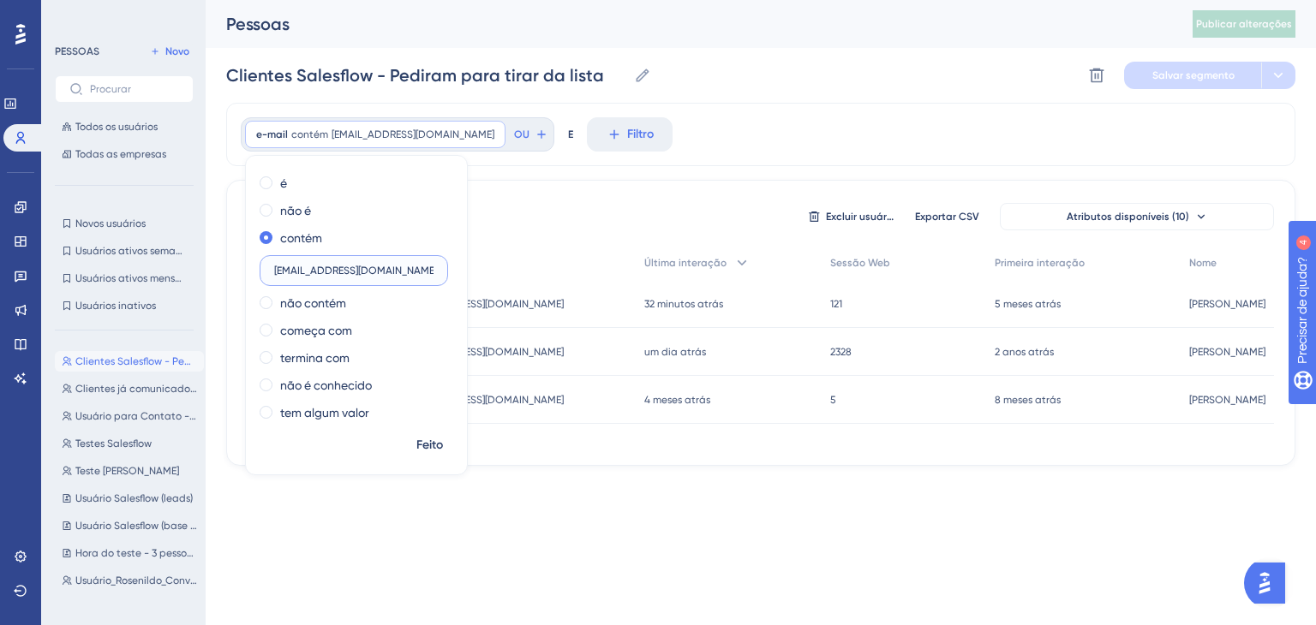
click at [413, 267] on input "thiago.santos@fivelabs.com.br" at bounding box center [353, 271] width 159 height 12
click at [432, 117] on div "e-mail contém thiago.santos@fivelabs.com.br thiago.santos@fivelabs.com.br Remov…" at bounding box center [398, 134] width 314 height 34
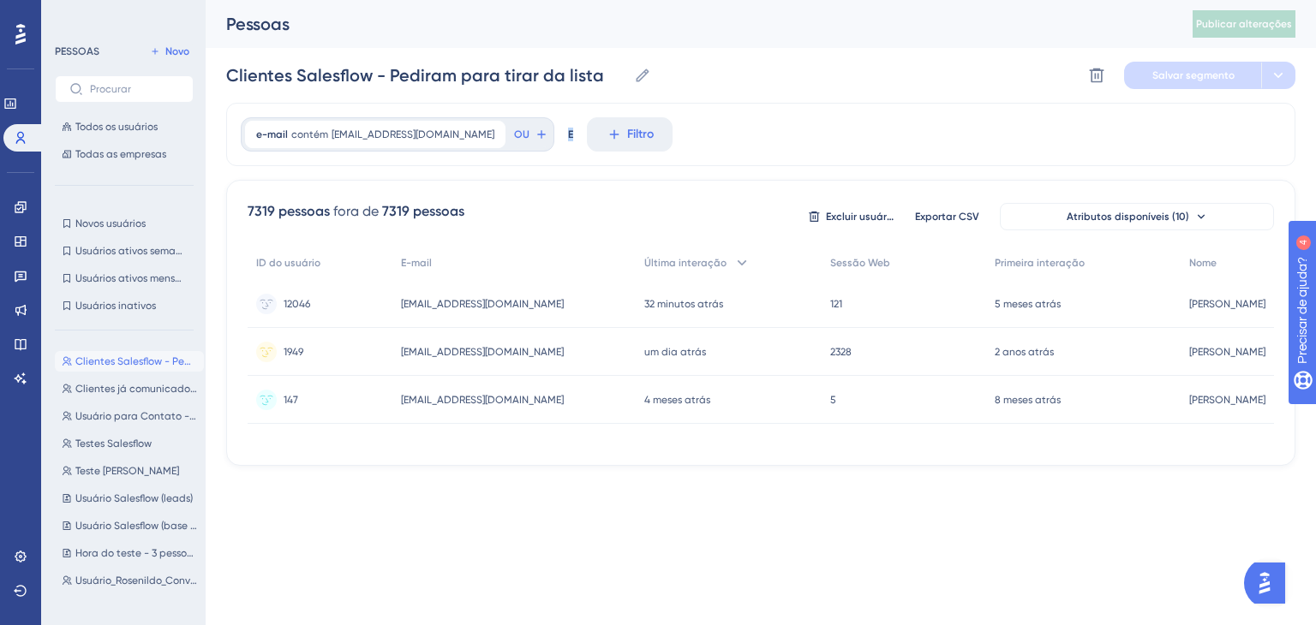
click at [432, 117] on div "e-mail contém thiago.santos@fivelabs.com.br thiago.santos@fivelabs.com.br Remov…" at bounding box center [398, 134] width 314 height 34
click at [432, 129] on font "thiago.santos@fivelabs.com.br" at bounding box center [413, 135] width 163 height 12
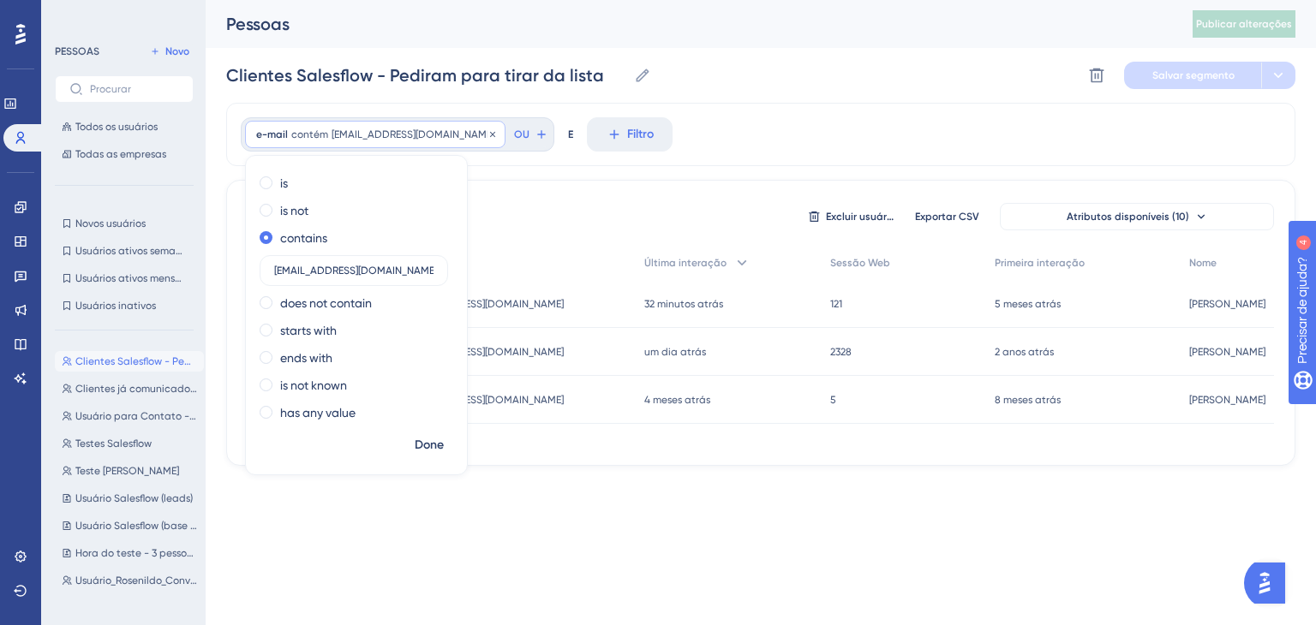
click at [432, 129] on font "thiago.santos@fivelabs.com.br" at bounding box center [413, 135] width 163 height 12
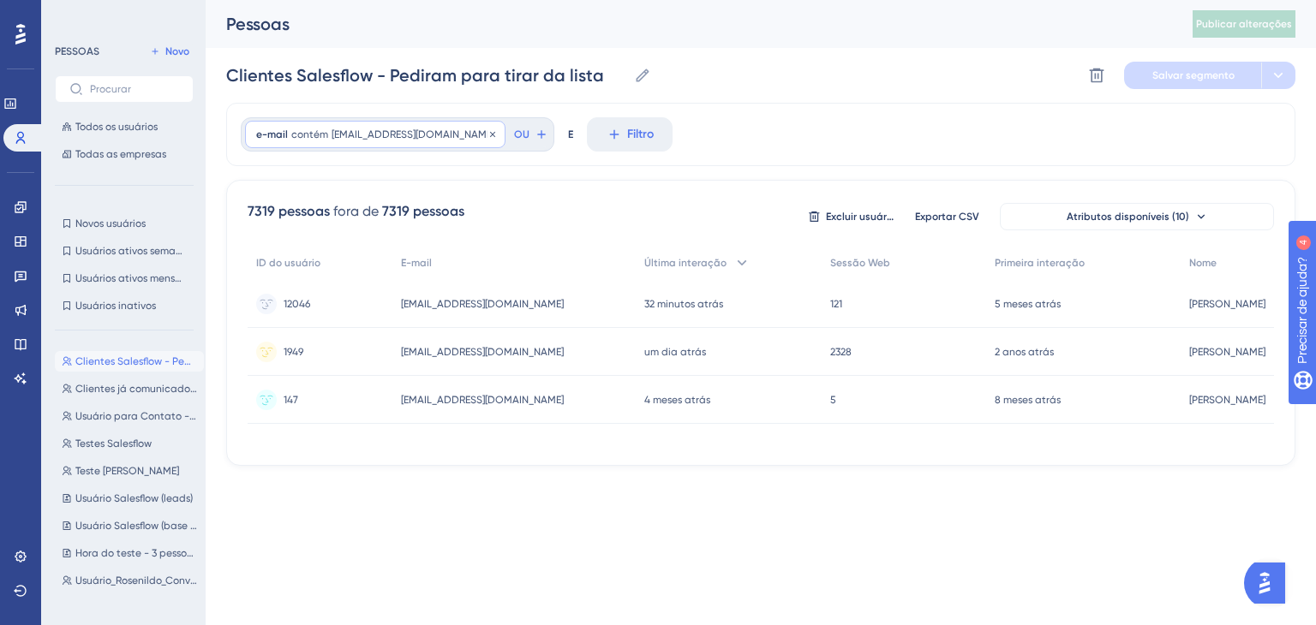
click at [452, 131] on font "thiago.santos@fivelabs.com.br" at bounding box center [413, 135] width 163 height 12
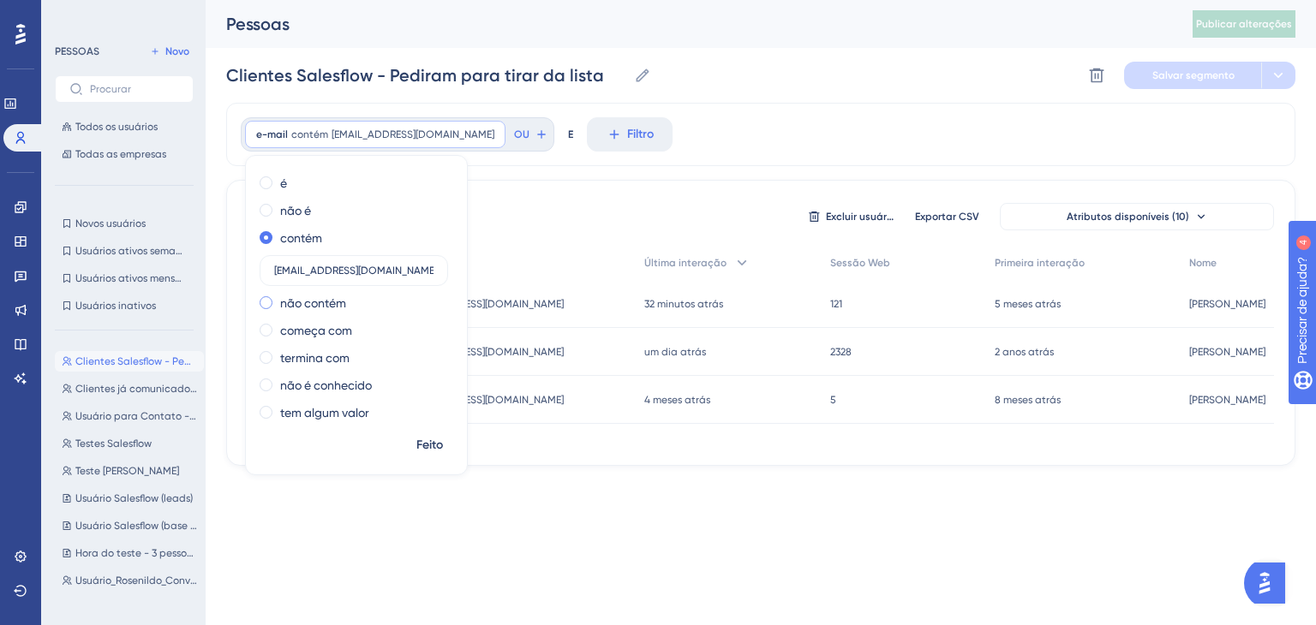
click at [320, 300] on font "não contém" at bounding box center [313, 303] width 66 height 14
click at [439, 296] on label "thiago.santos@fivelabs.com.br" at bounding box center [354, 298] width 188 height 31
click at [434, 296] on input "thiago.santos@fivelabs.com.br" at bounding box center [353, 298] width 159 height 12
click at [439, 296] on label "thiago.santos@fivelabs.com.br" at bounding box center [354, 298] width 188 height 31
click at [434, 296] on input "thiago.santos@fivelabs.com.br" at bounding box center [353, 298] width 159 height 12
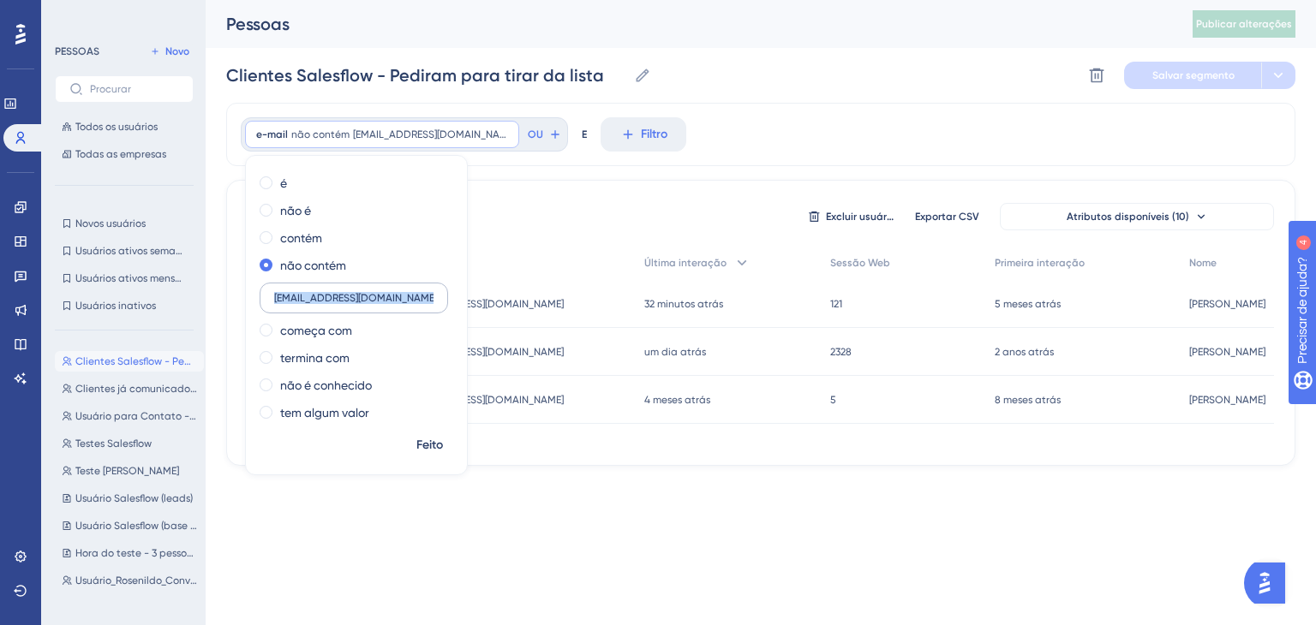
click at [439, 296] on label "thiago.santos@fivelabs.com.br" at bounding box center [354, 298] width 188 height 31
click at [434, 296] on input "thiago.santos@fivelabs.com.br" at bounding box center [353, 298] width 159 height 12
drag, startPoint x: 420, startPoint y: 296, endPoint x: 167, endPoint y: 288, distance: 252.9
click at [206, 288] on div "Desempenho Usuários Noivado Widgets Opinião Atualizações de produtos Base de co…" at bounding box center [761, 246] width 1110 height 493
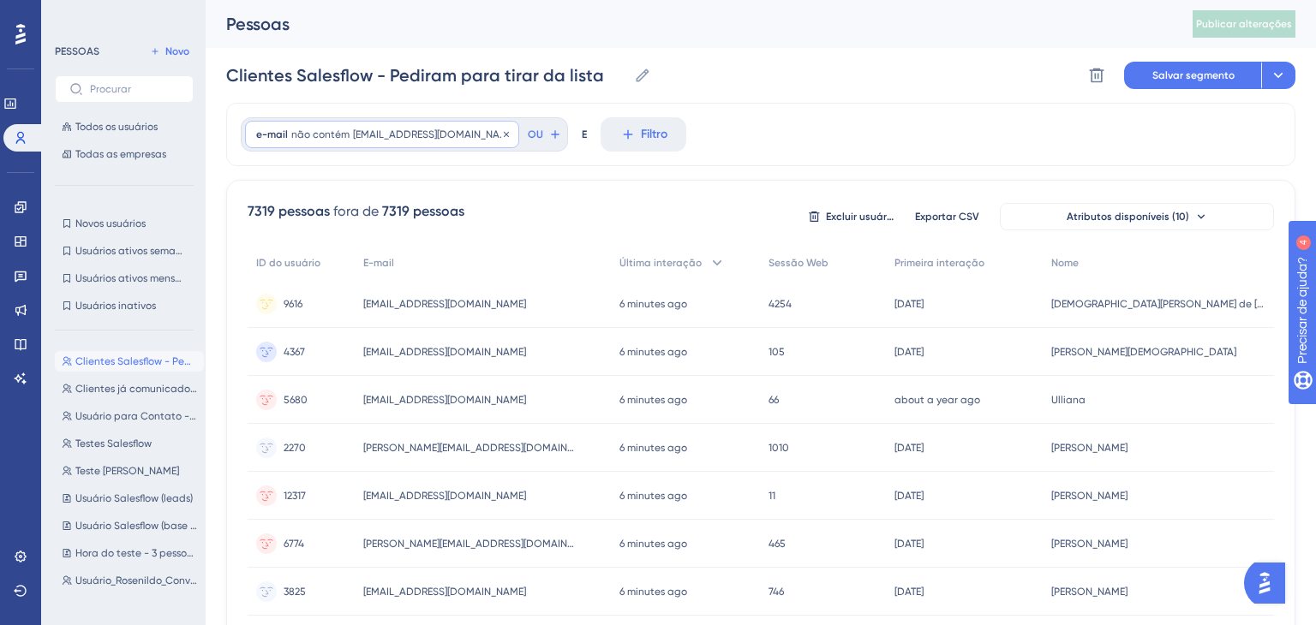
click at [464, 135] on font "thiago.santos@fivelabs.com.br" at bounding box center [434, 135] width 163 height 12
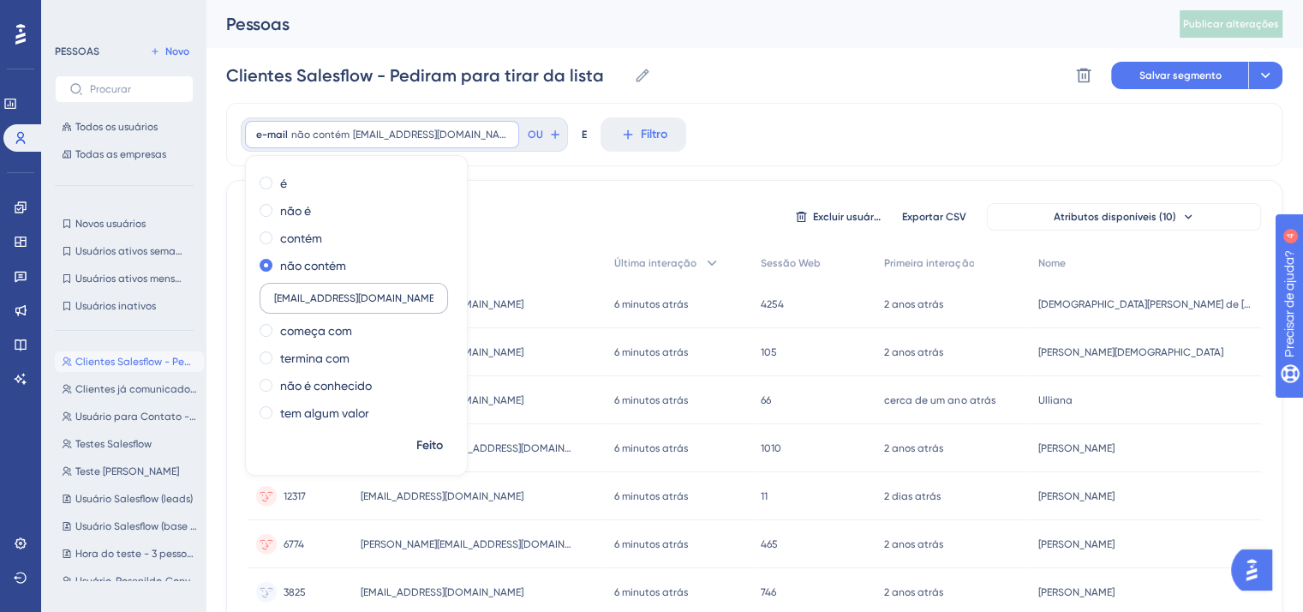
click at [410, 296] on input "thiago.santos@fivelabs.com.br" at bounding box center [353, 298] width 159 height 12
type input "@accounttech.com.br"
click at [545, 215] on div "7319 pessoas fora de 7319 pessoas Excluir usuários Exportar CSV Atributos dispo…" at bounding box center [755, 216] width 1014 height 31
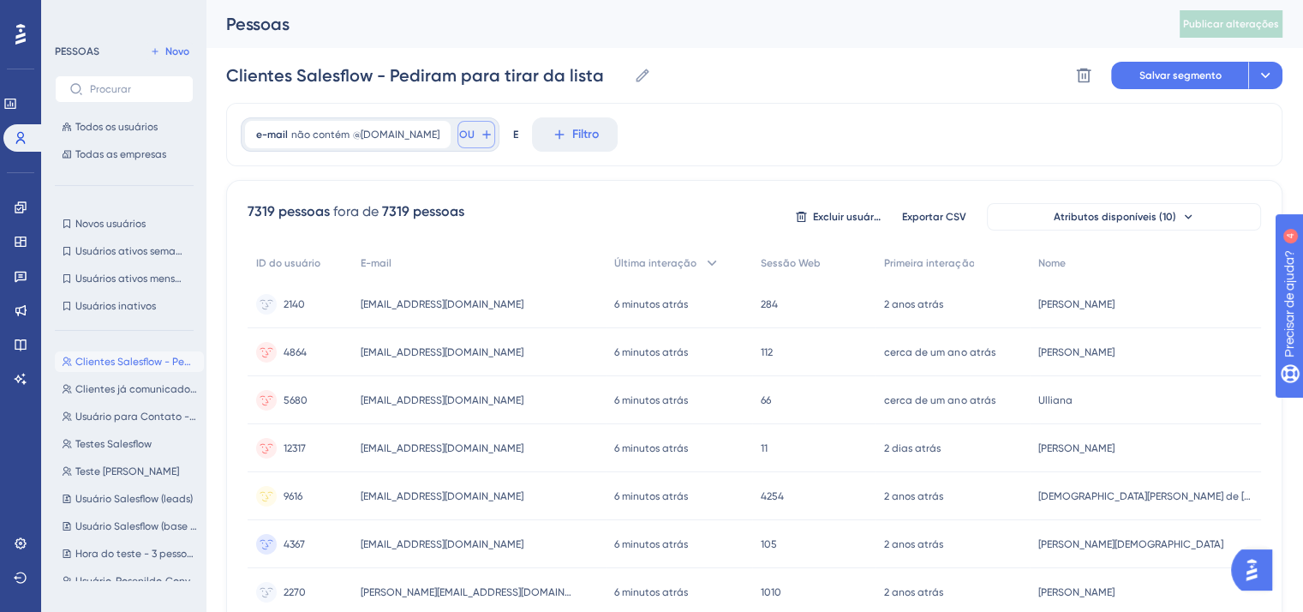
click at [489, 135] on button "OU" at bounding box center [477, 134] width 38 height 27
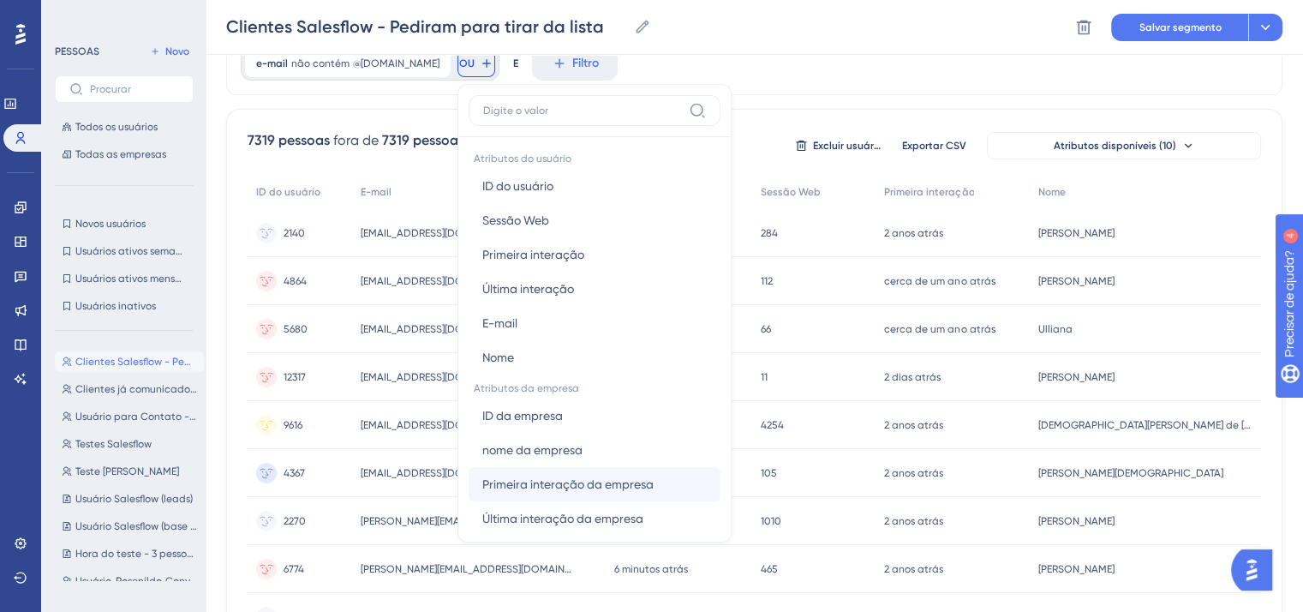
scroll to position [784, 0]
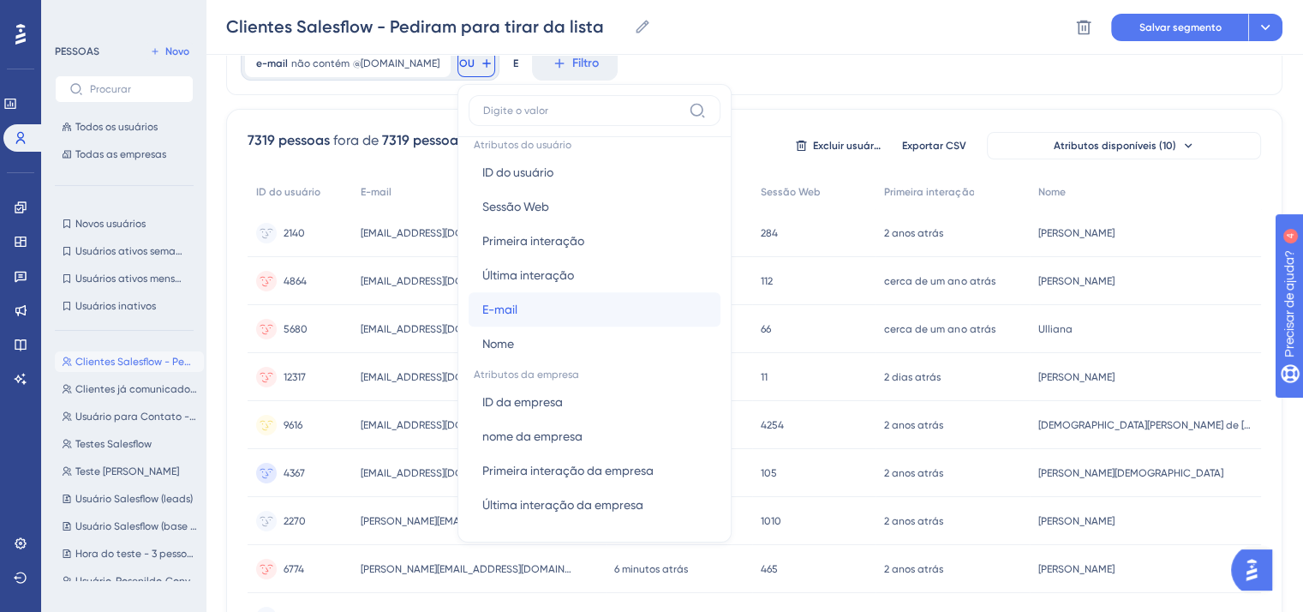
click at [553, 310] on button "E-mail E-mail" at bounding box center [595, 309] width 252 height 34
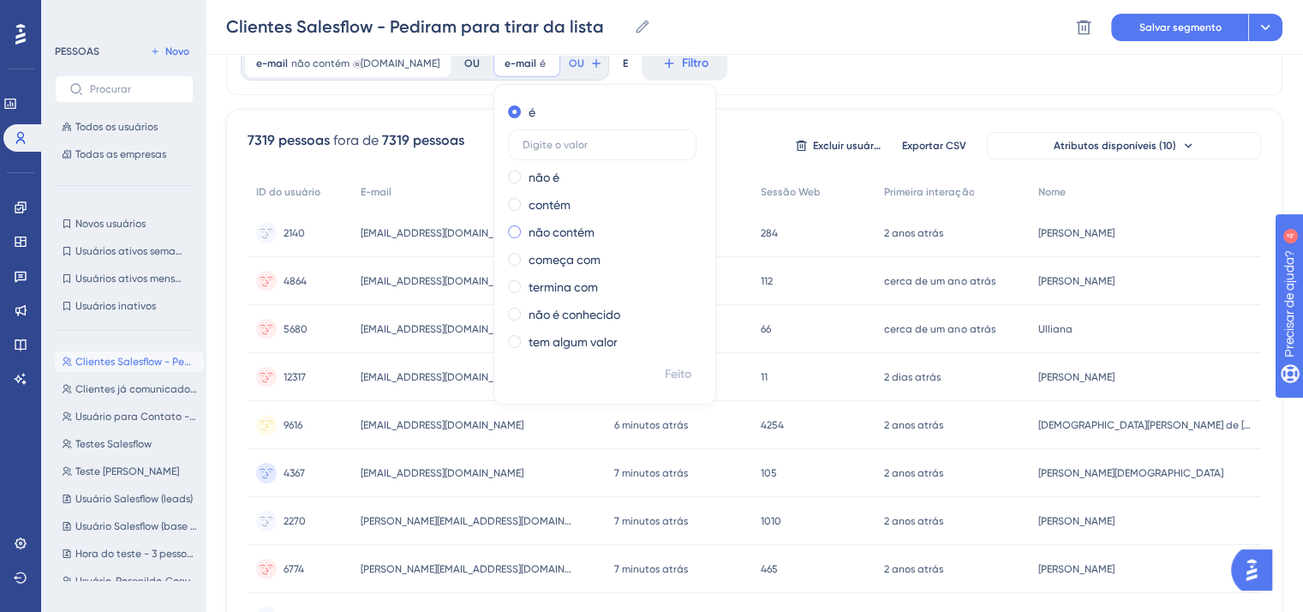
click at [586, 232] on font "não contém" at bounding box center [562, 232] width 66 height 14
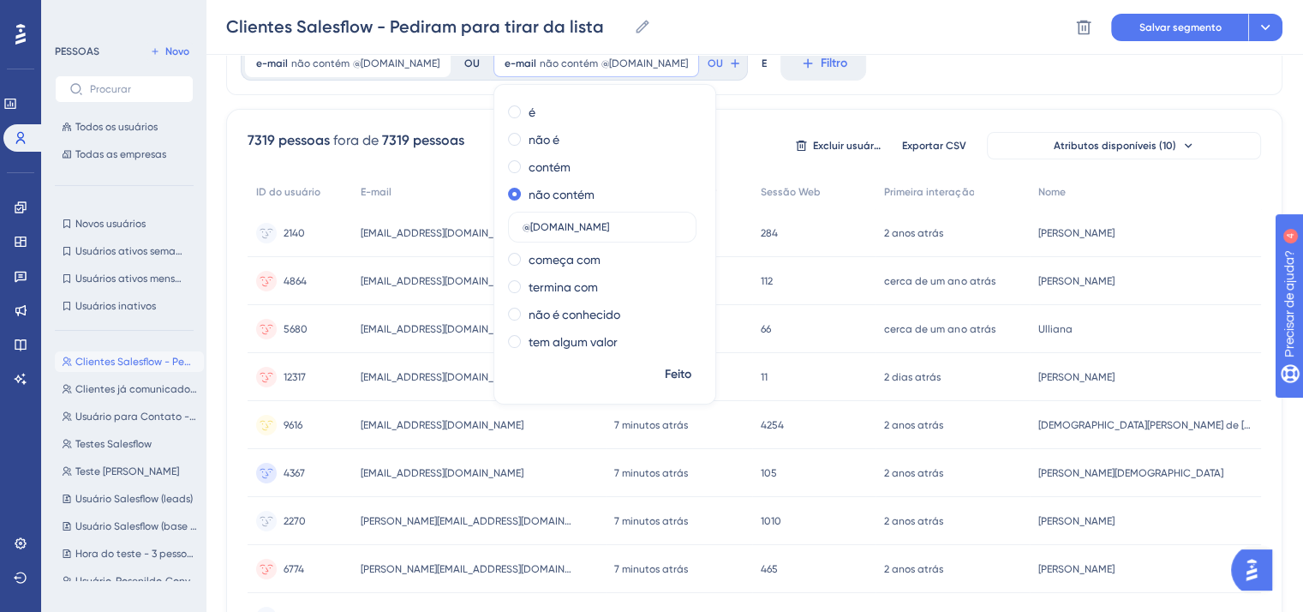
type input "@hubcount.com.br"
click at [923, 76] on div "e-mail não contém @accounttech.com.br @accounttech.com.br Remover OU e-mail não…" at bounding box center [754, 63] width 1056 height 63
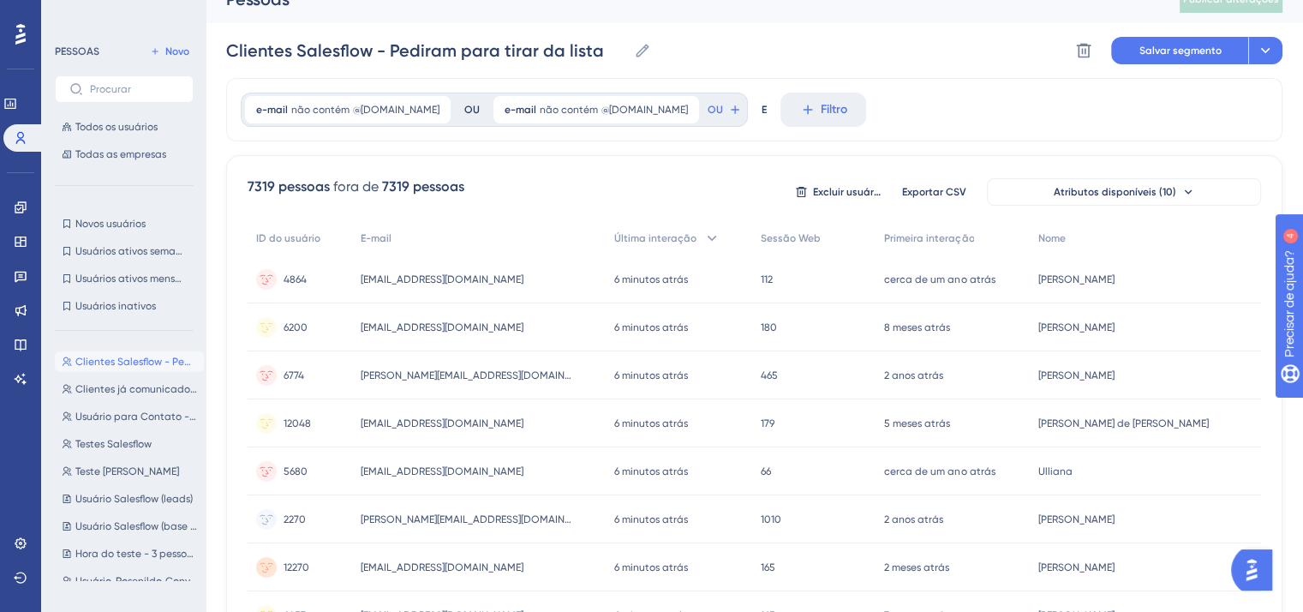
scroll to position [0, 0]
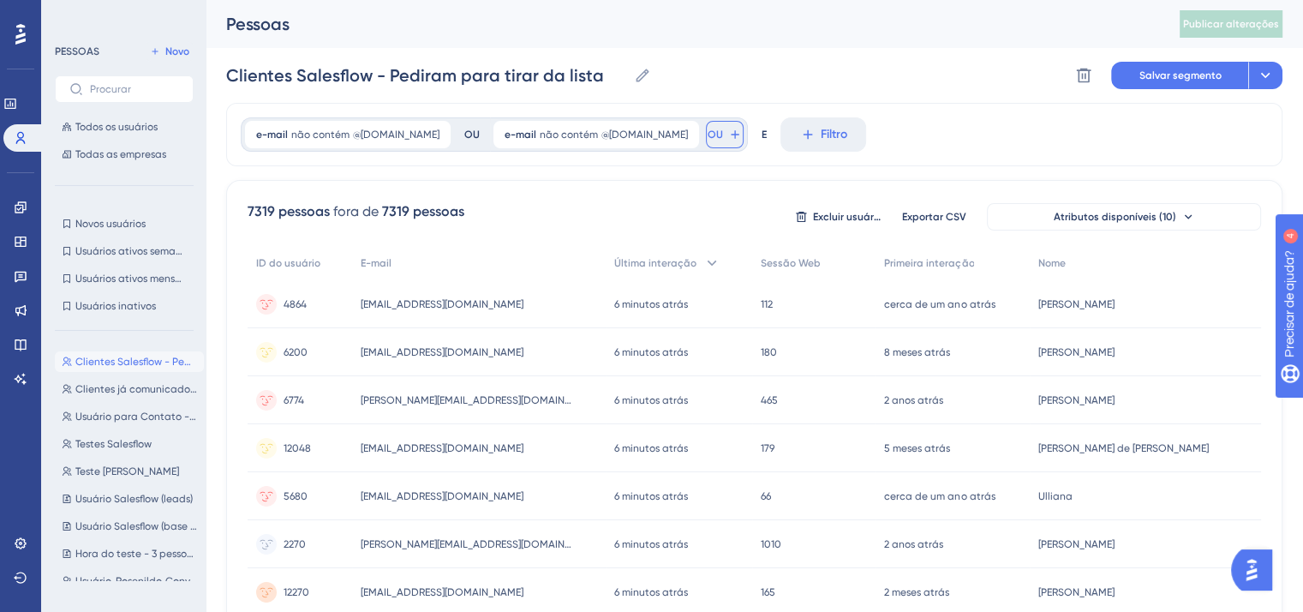
click at [736, 133] on button "OU" at bounding box center [725, 134] width 38 height 27
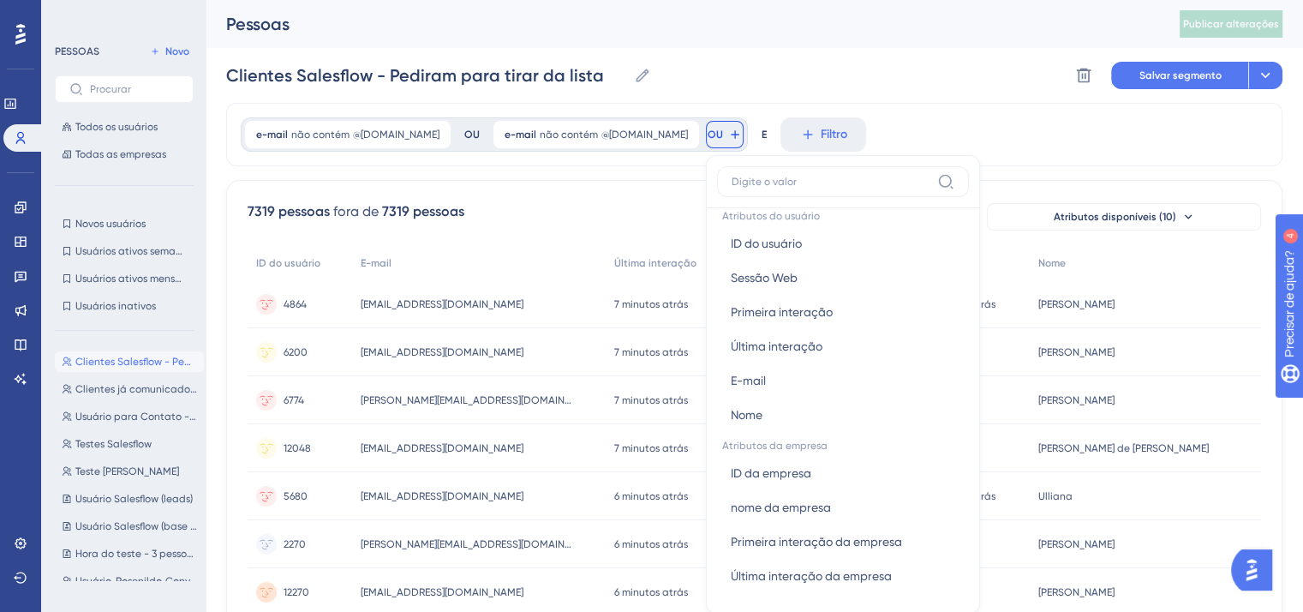
click at [723, 131] on font "OU" at bounding box center [715, 135] width 15 height 12
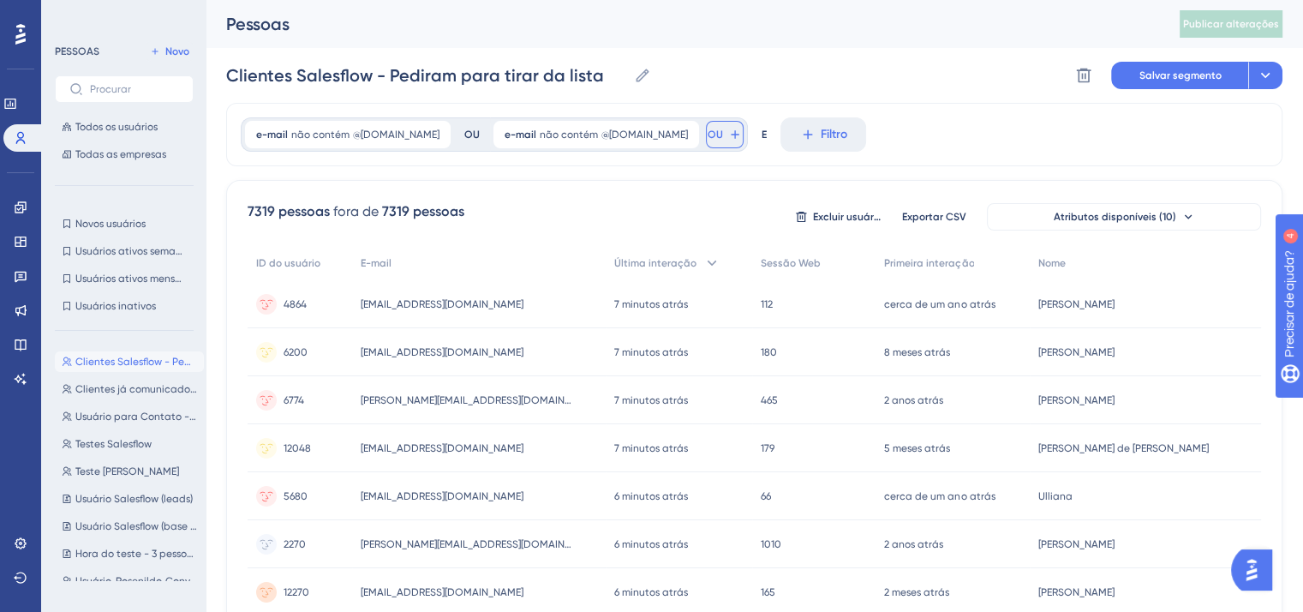
click at [723, 131] on font "OU" at bounding box center [715, 135] width 15 height 12
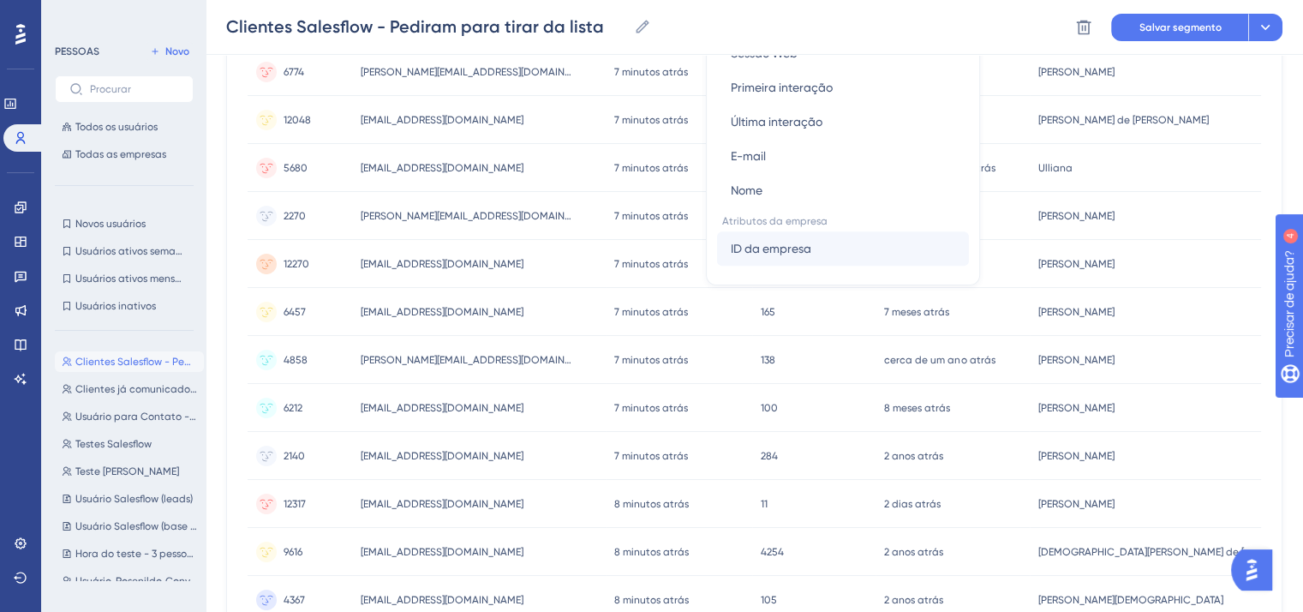
scroll to position [698, 0]
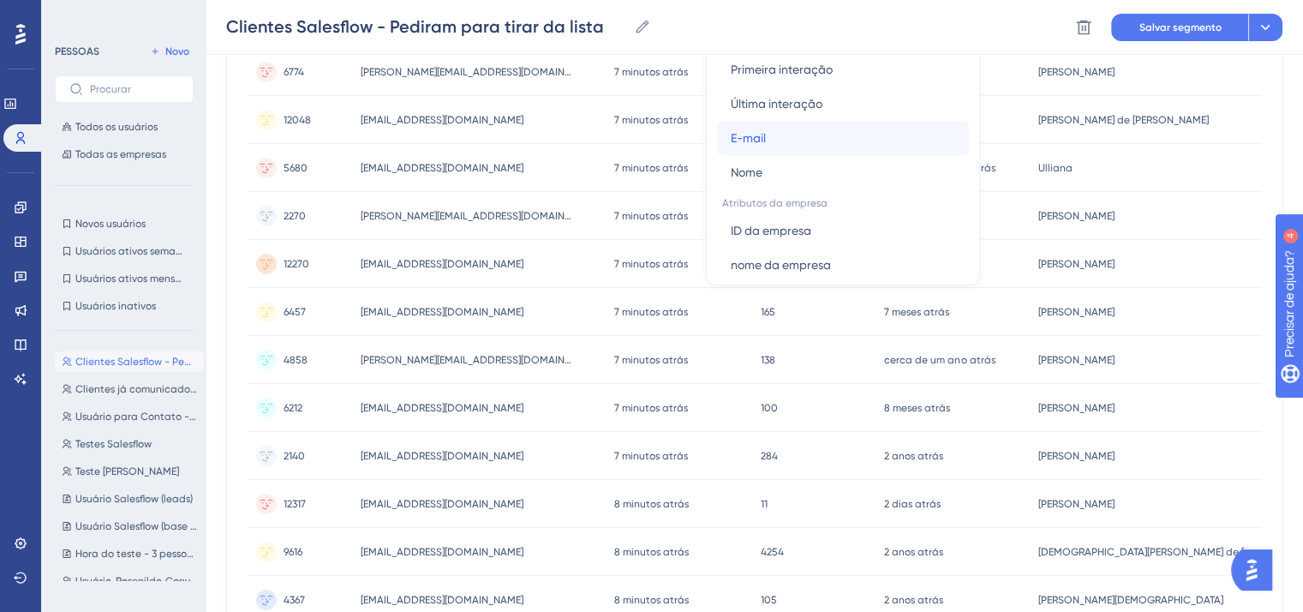
click at [809, 142] on button "E-mail E-mail" at bounding box center [843, 138] width 252 height 34
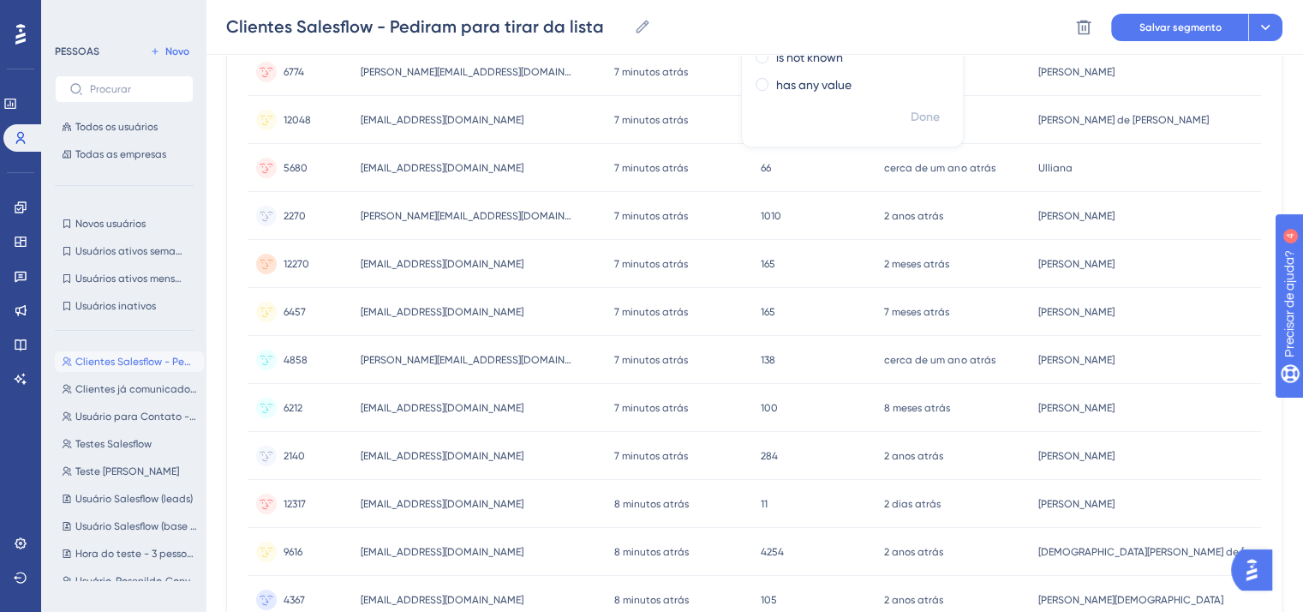
scroll to position [0, 0]
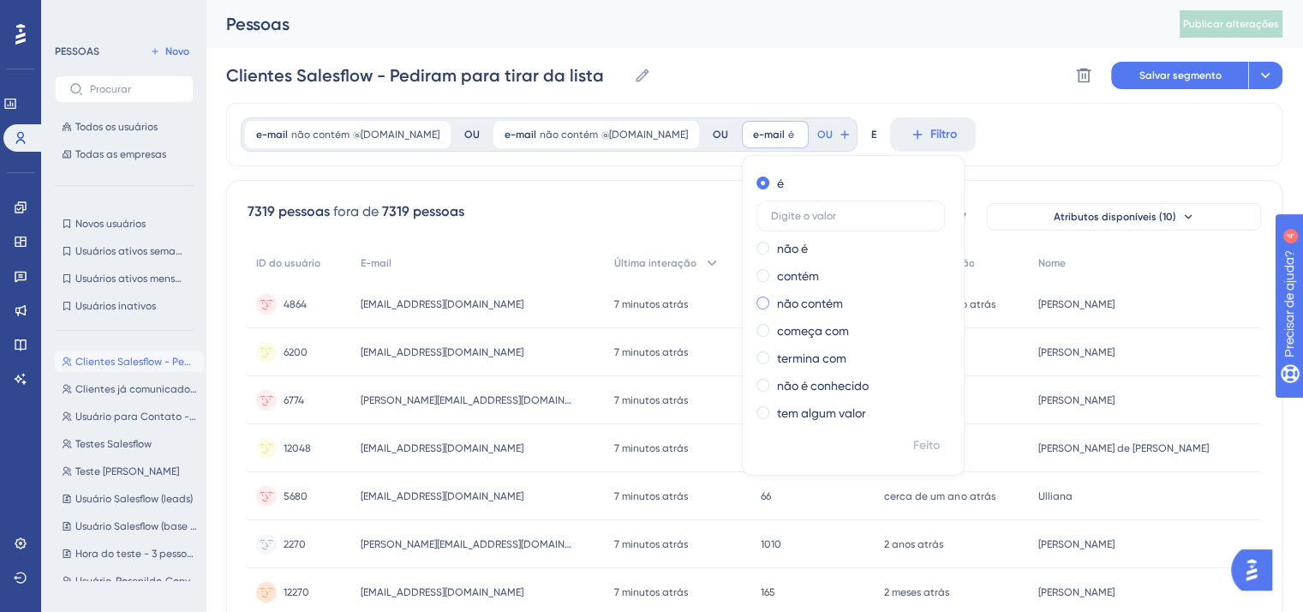
click at [834, 302] on font "não contém" at bounding box center [810, 303] width 66 height 14
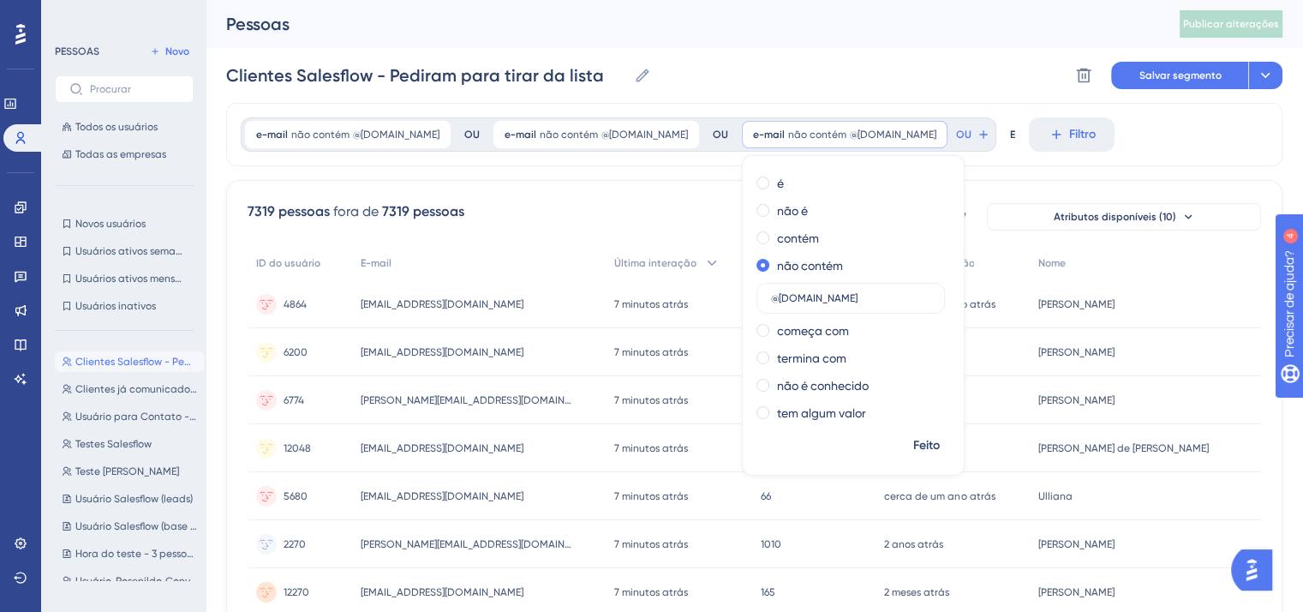
type input "@contabilizei.com.br"
click at [1199, 143] on div "e-mail não contém @accounttech.com.br @accounttech.com.br Remover OU e-mail não…" at bounding box center [754, 134] width 1056 height 63
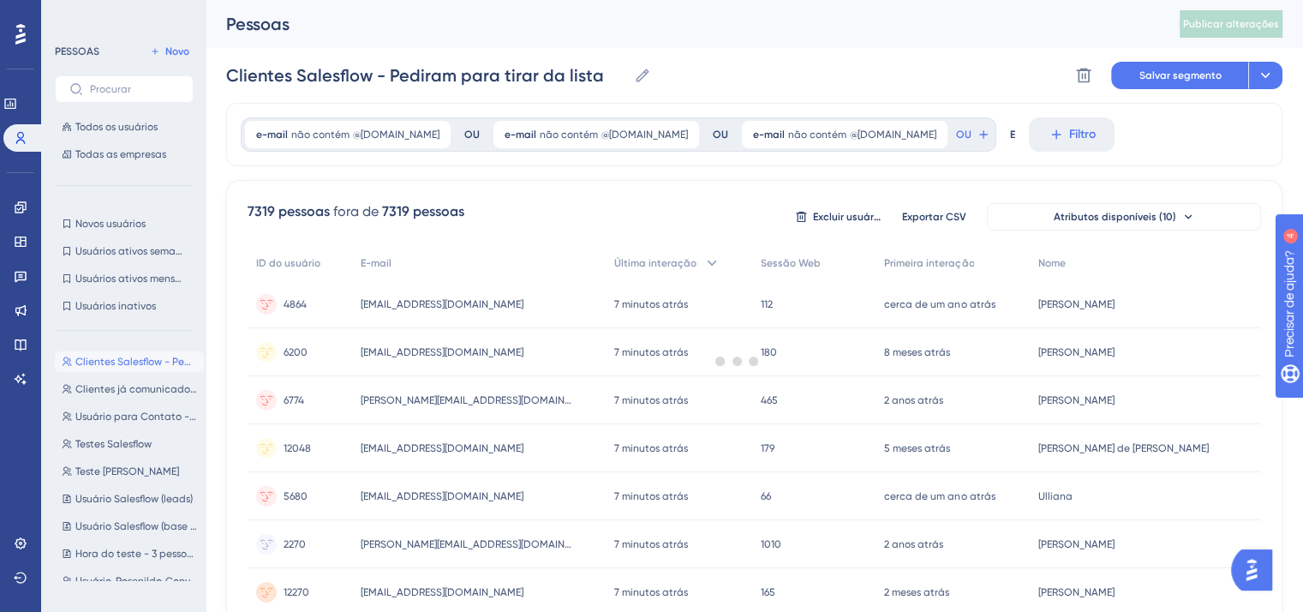
click at [684, 129] on div at bounding box center [737, 361] width 1132 height 488
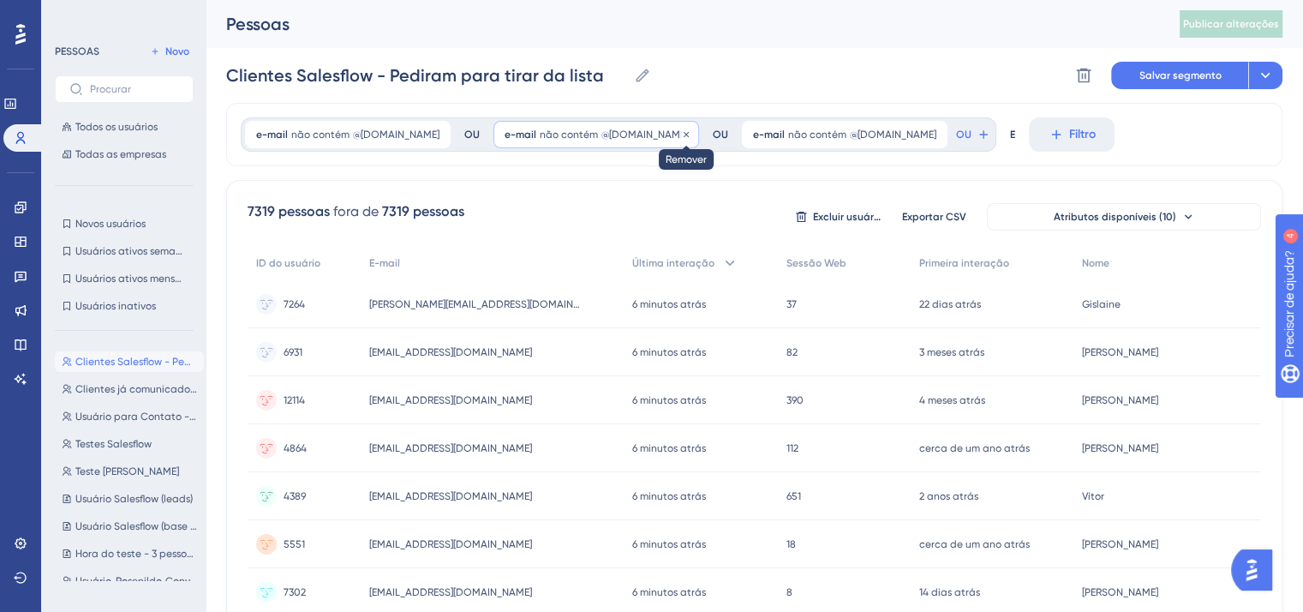
click at [691, 134] on icon at bounding box center [686, 134] width 10 height 10
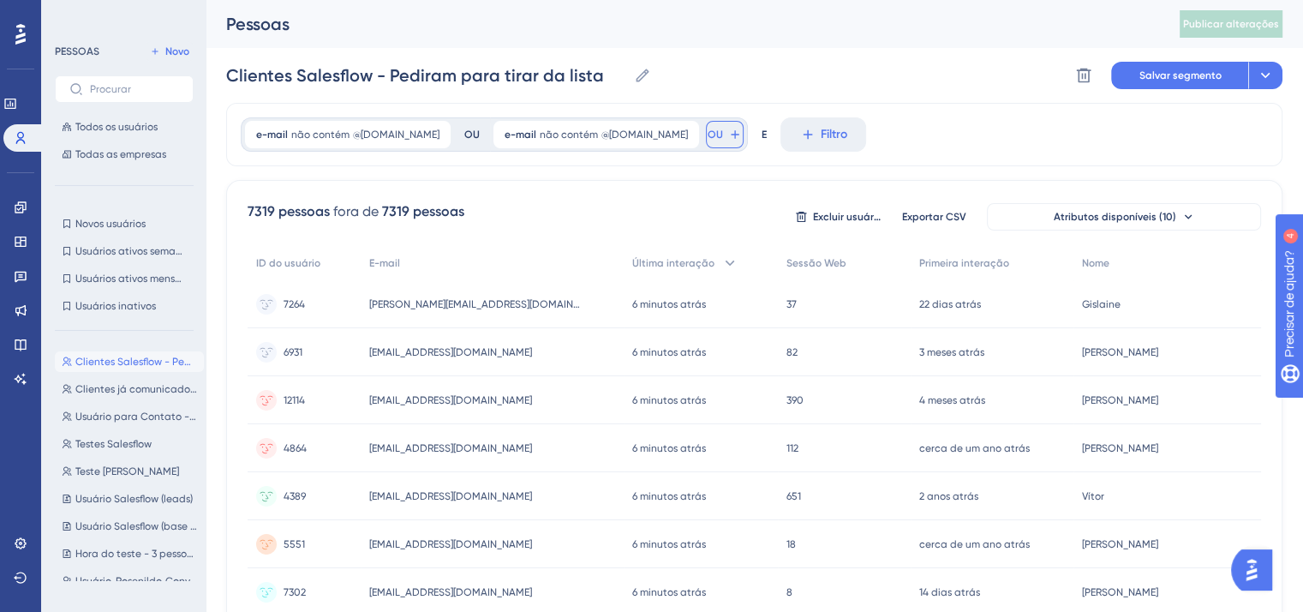
click at [744, 131] on button "OU" at bounding box center [725, 134] width 38 height 27
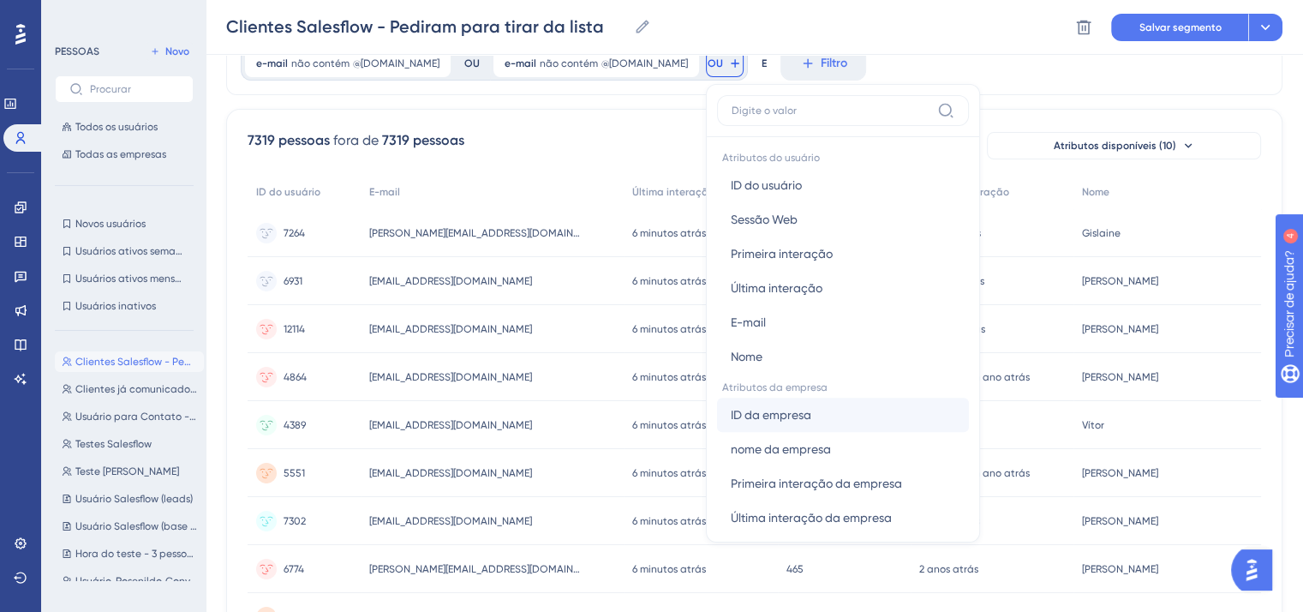
scroll to position [784, 0]
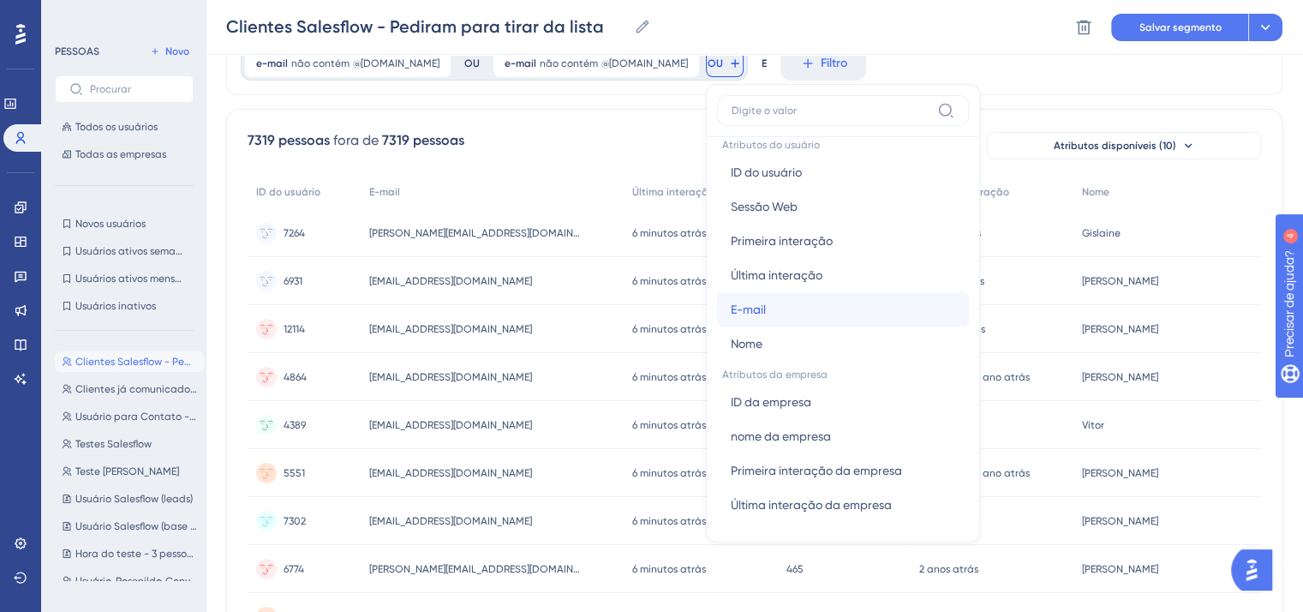
click at [818, 317] on button "E-mail E-mail" at bounding box center [843, 309] width 252 height 34
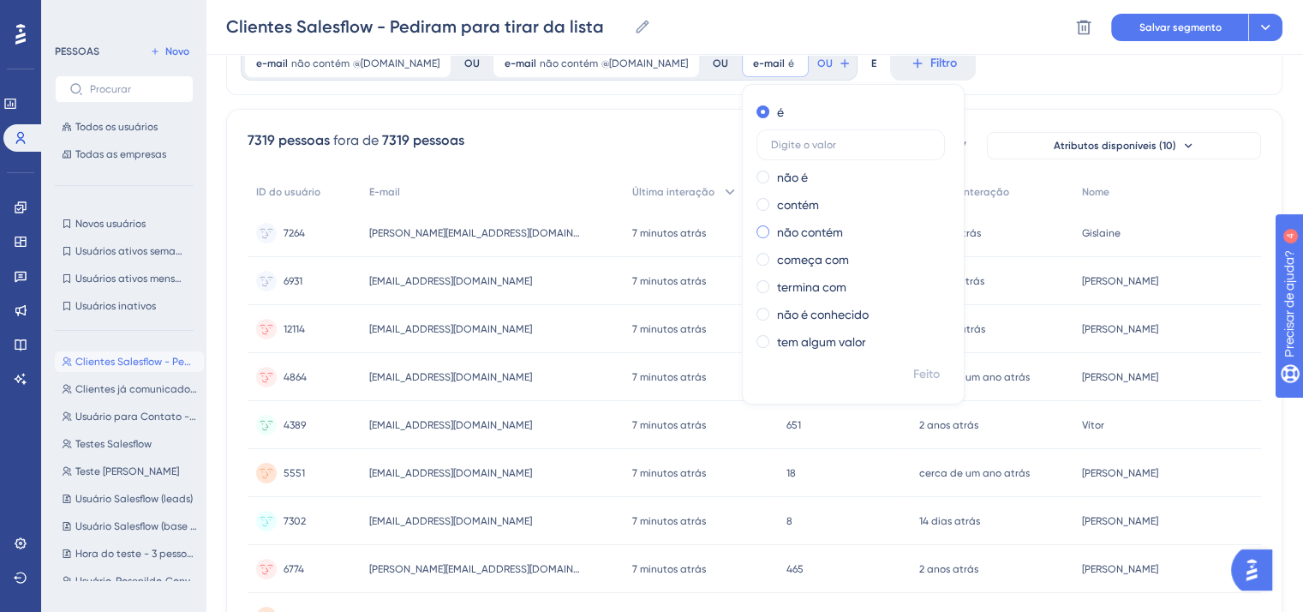
click at [841, 229] on font "não contém" at bounding box center [810, 232] width 66 height 14
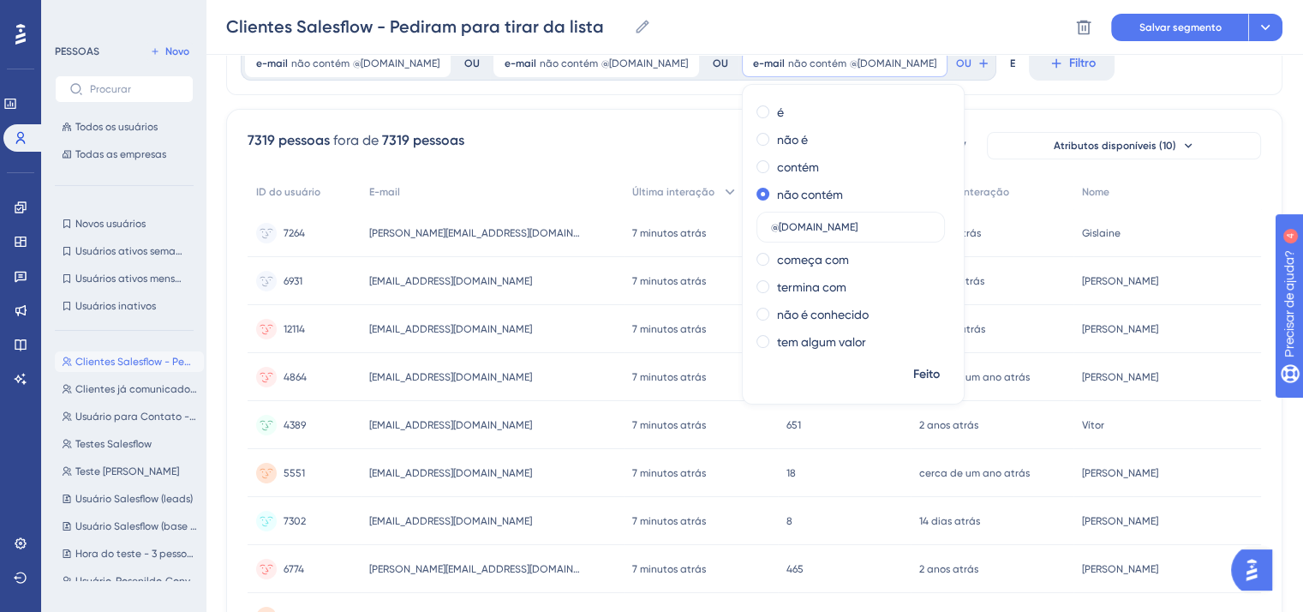
type input "@accountbank.com.br"
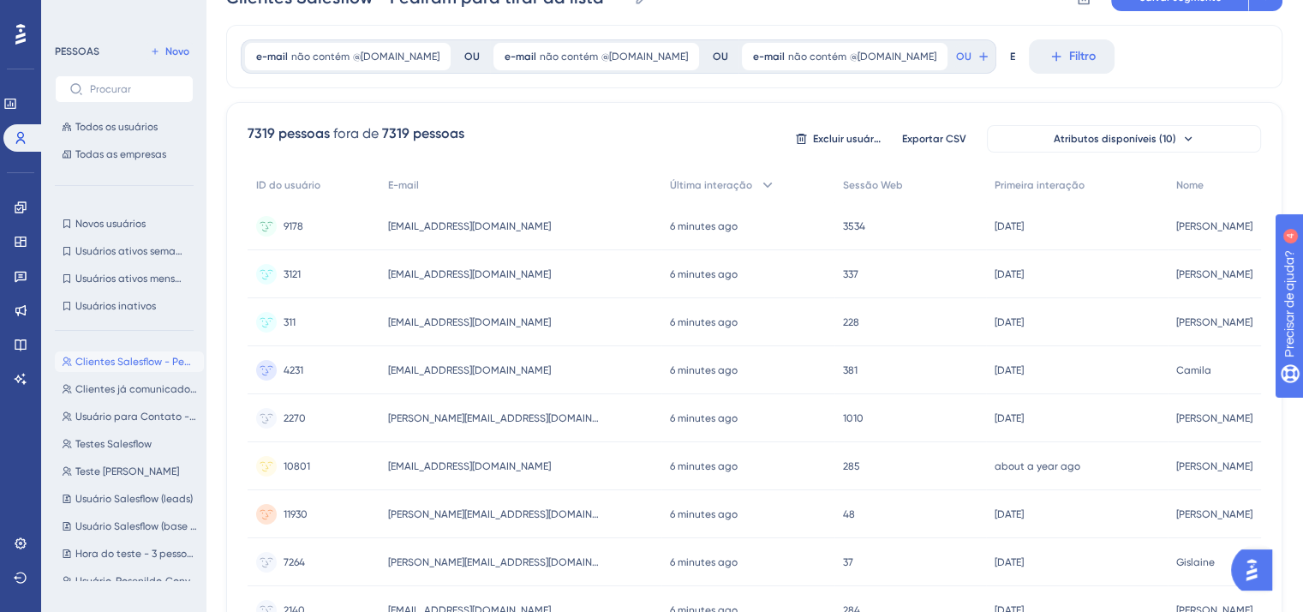
scroll to position [0, 0]
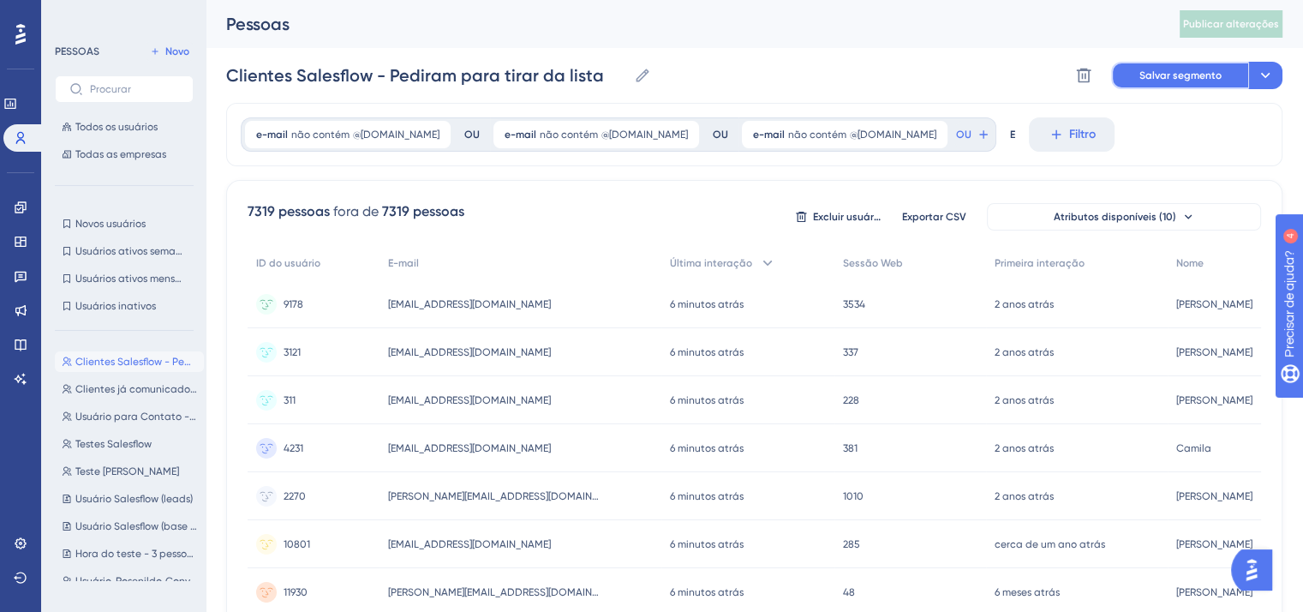
click at [1187, 82] on button "Salvar segmento" at bounding box center [1179, 75] width 137 height 27
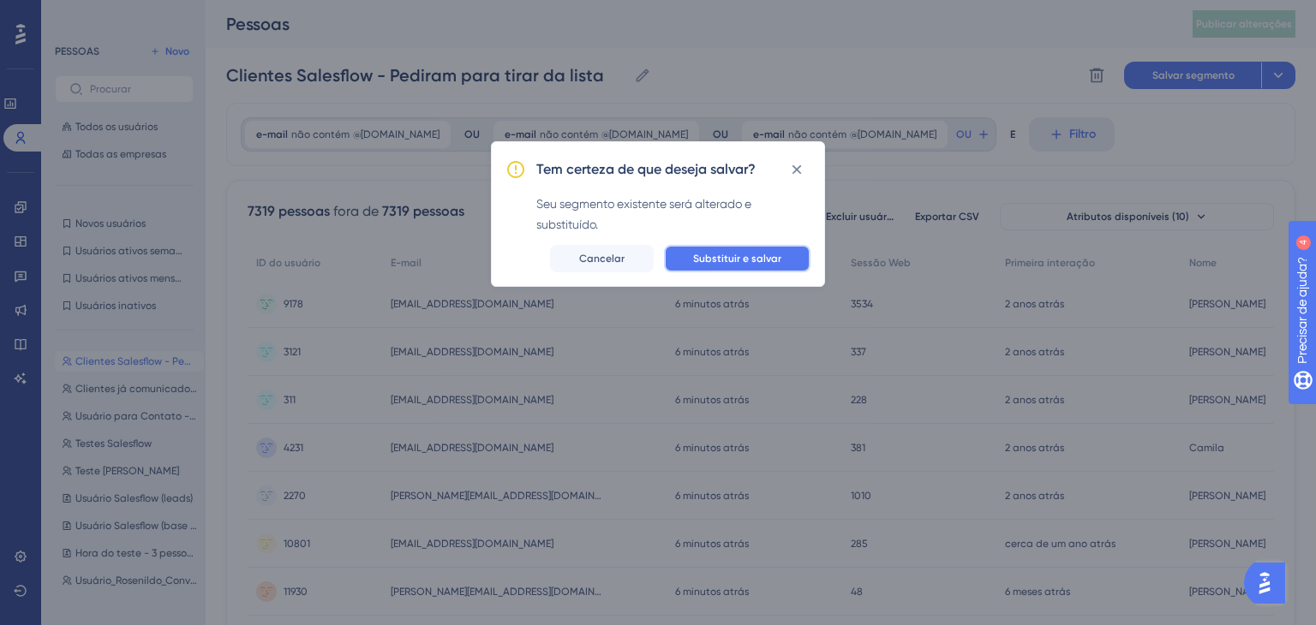
click at [774, 260] on font "Substituir e salvar" at bounding box center [737, 259] width 88 height 12
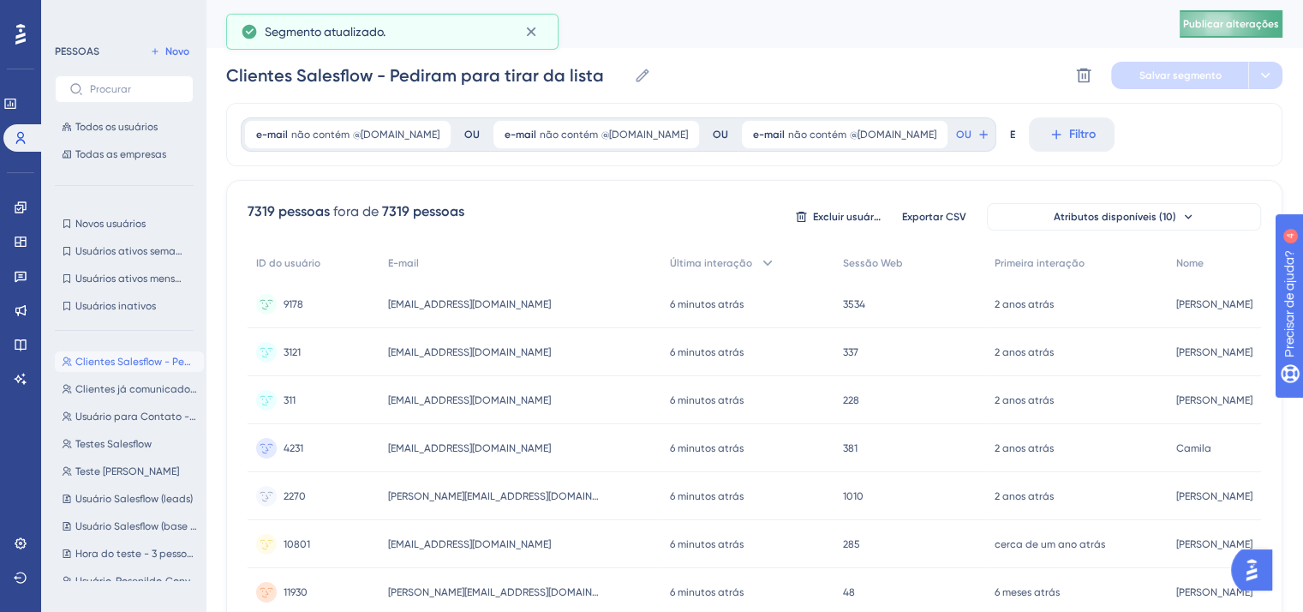
click at [1257, 18] on font "Publicar alterações" at bounding box center [1231, 24] width 96 height 12
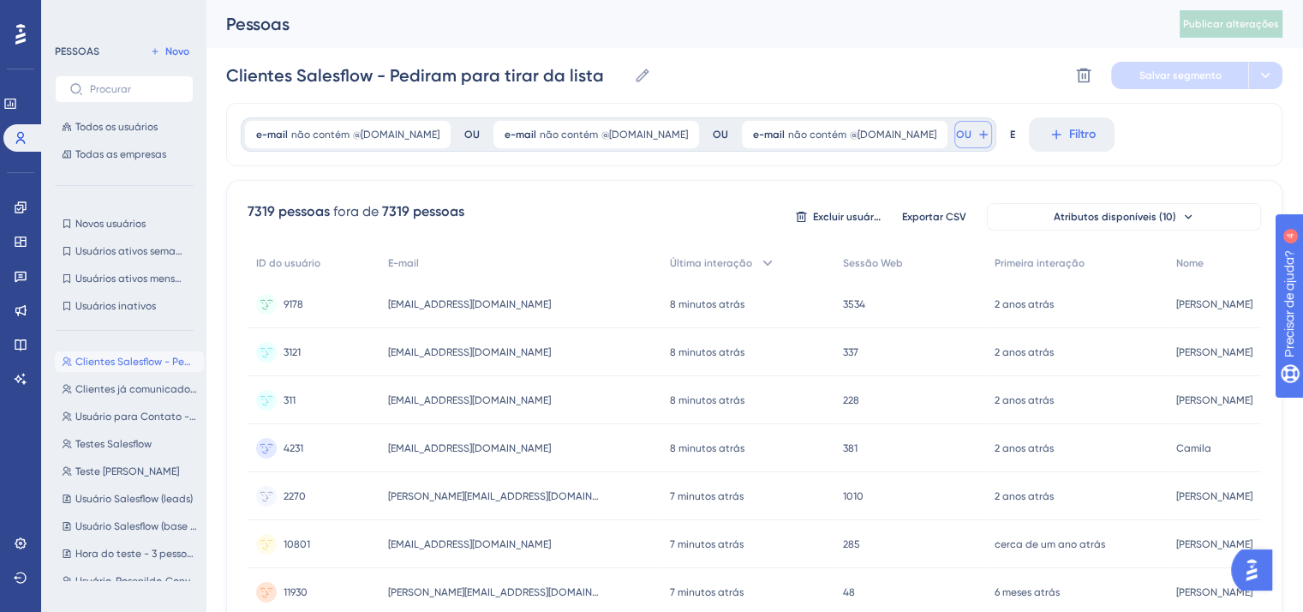
click at [972, 133] on font "OU" at bounding box center [963, 135] width 15 height 12
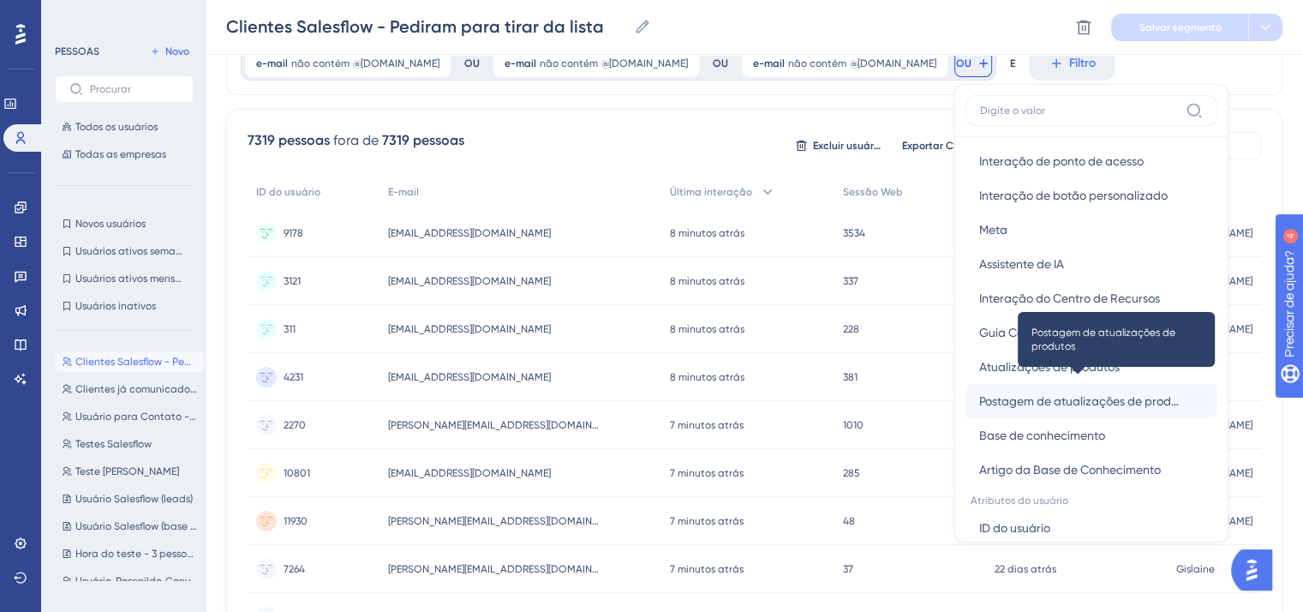
scroll to position [685, 0]
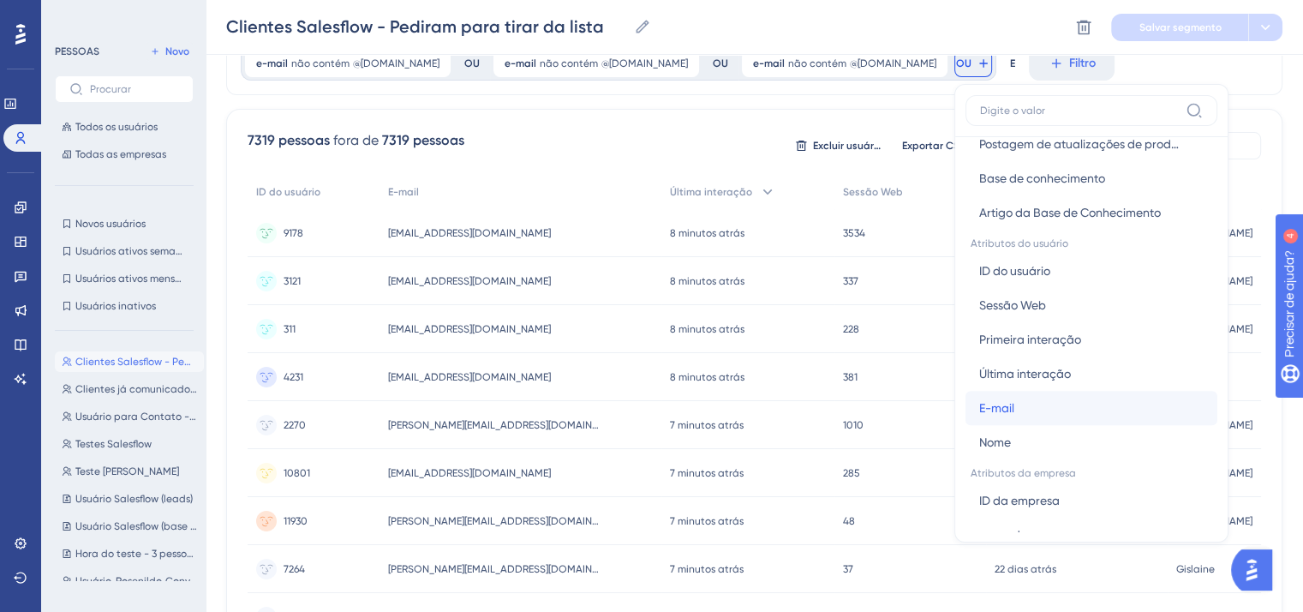
click at [1073, 411] on button "E-mail E-mail" at bounding box center [1092, 408] width 252 height 34
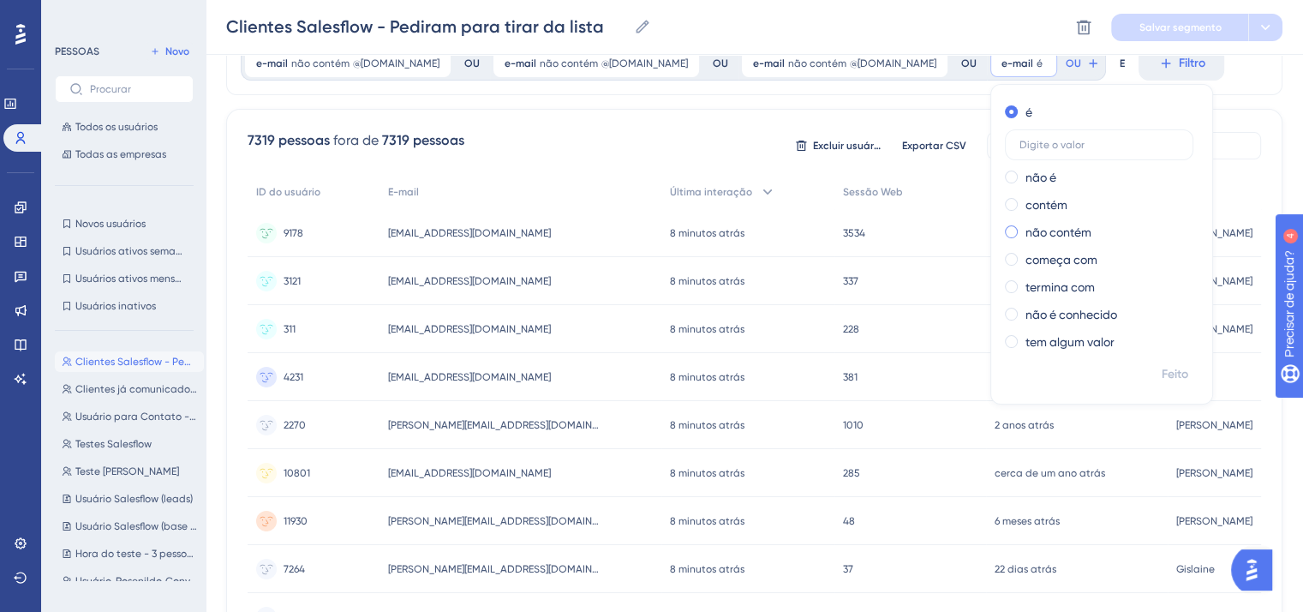
click at [1092, 233] on font "não contém" at bounding box center [1059, 232] width 66 height 14
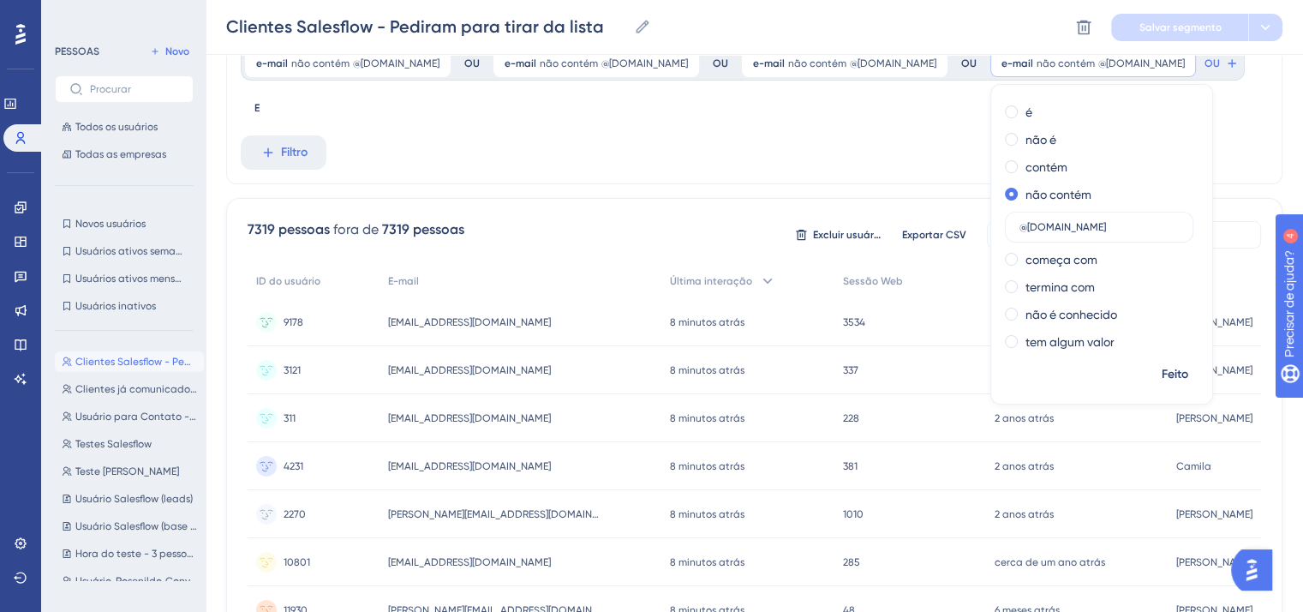
type input "@dvrmotosyamaha.com.br"
click at [764, 159] on div "e-mail não contém @accounttech.com.br @accounttech.com.br Remover OU e-mail não…" at bounding box center [754, 108] width 1056 height 153
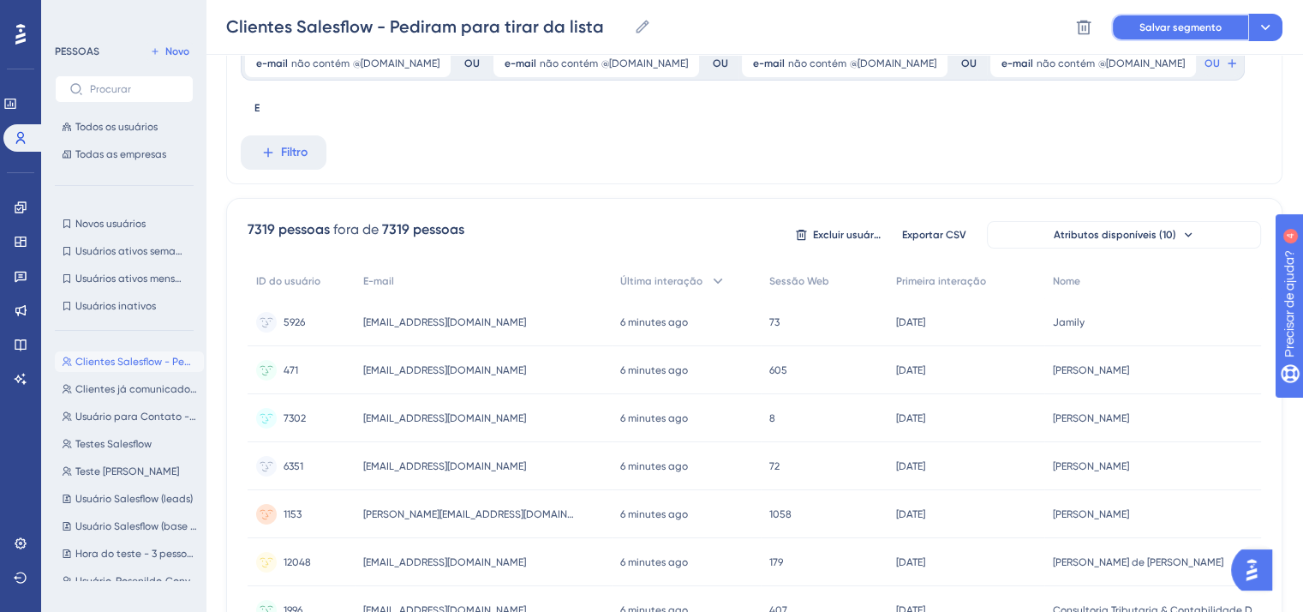
click at [1173, 27] on font "Salvar segmento" at bounding box center [1181, 27] width 82 height 12
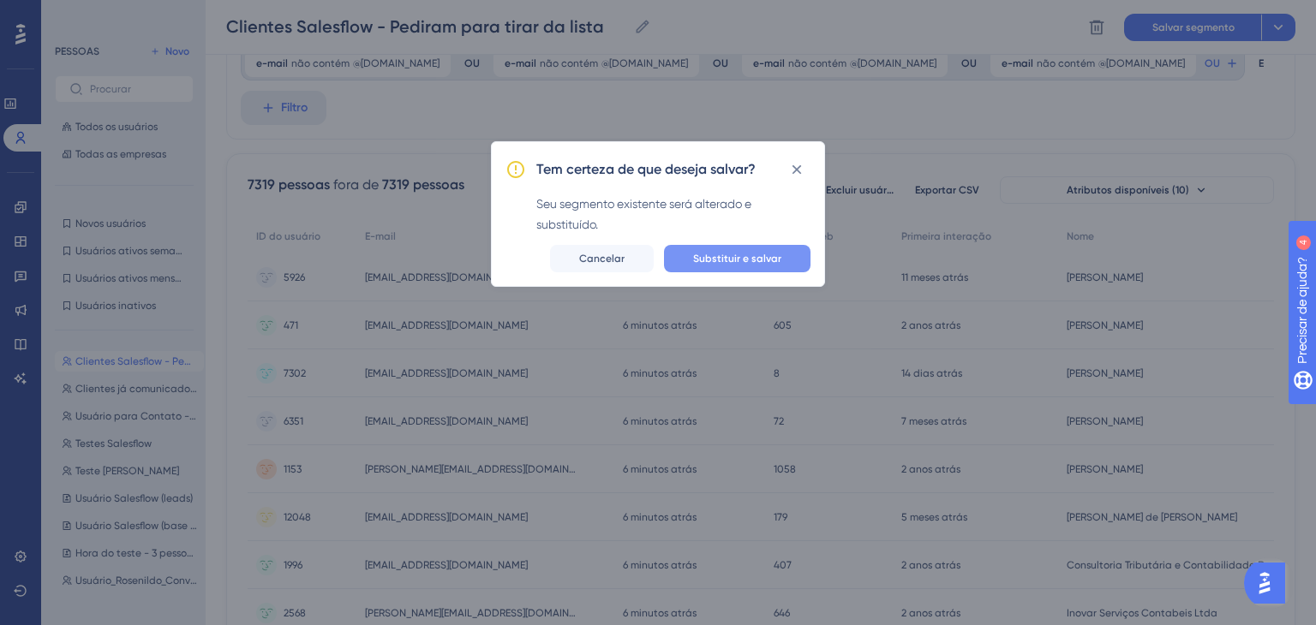
click at [799, 261] on button "Substituir e salvar" at bounding box center [737, 258] width 147 height 27
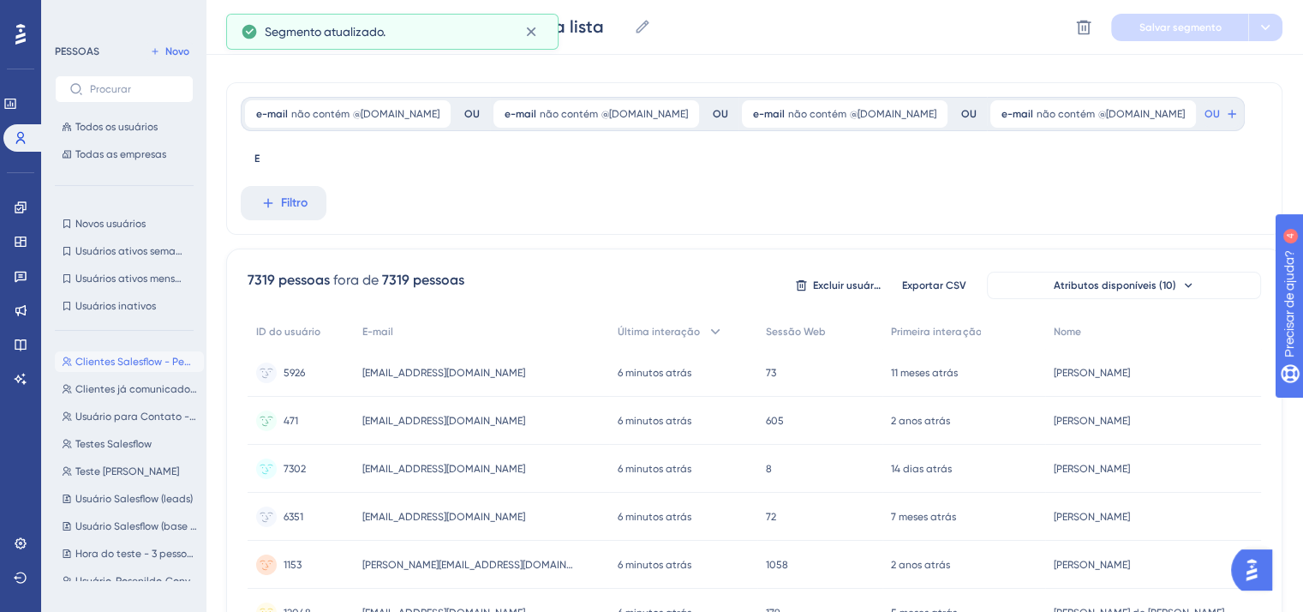
scroll to position [0, 0]
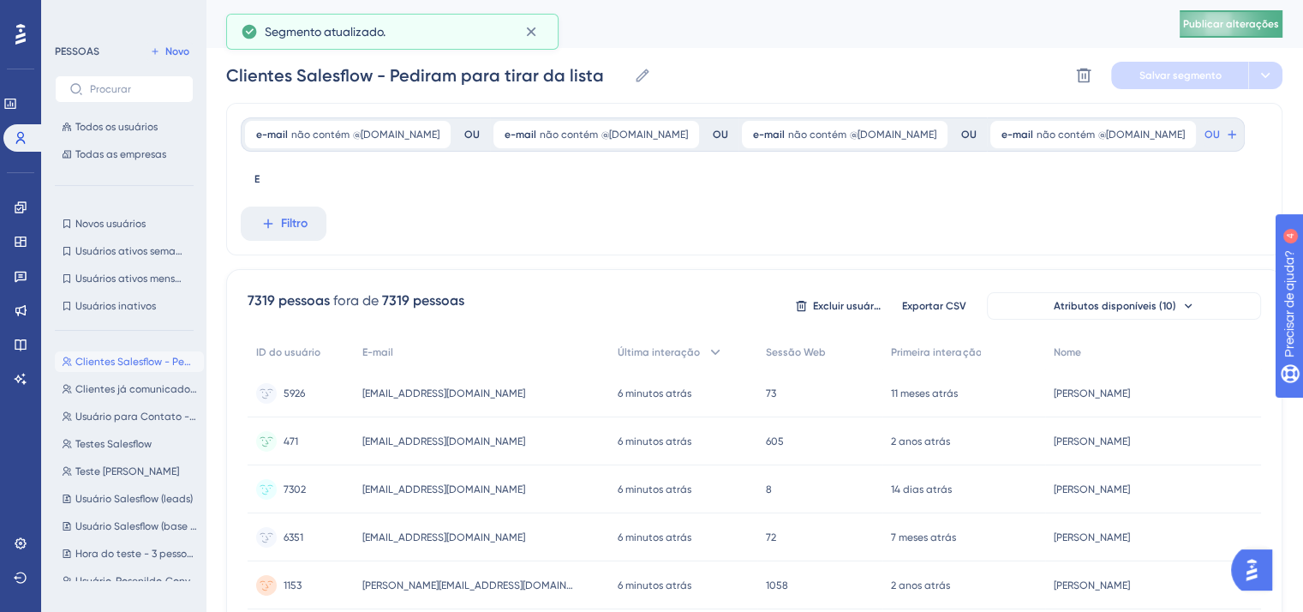
click at [1229, 35] on button "Publicar alterações" at bounding box center [1231, 23] width 103 height 27
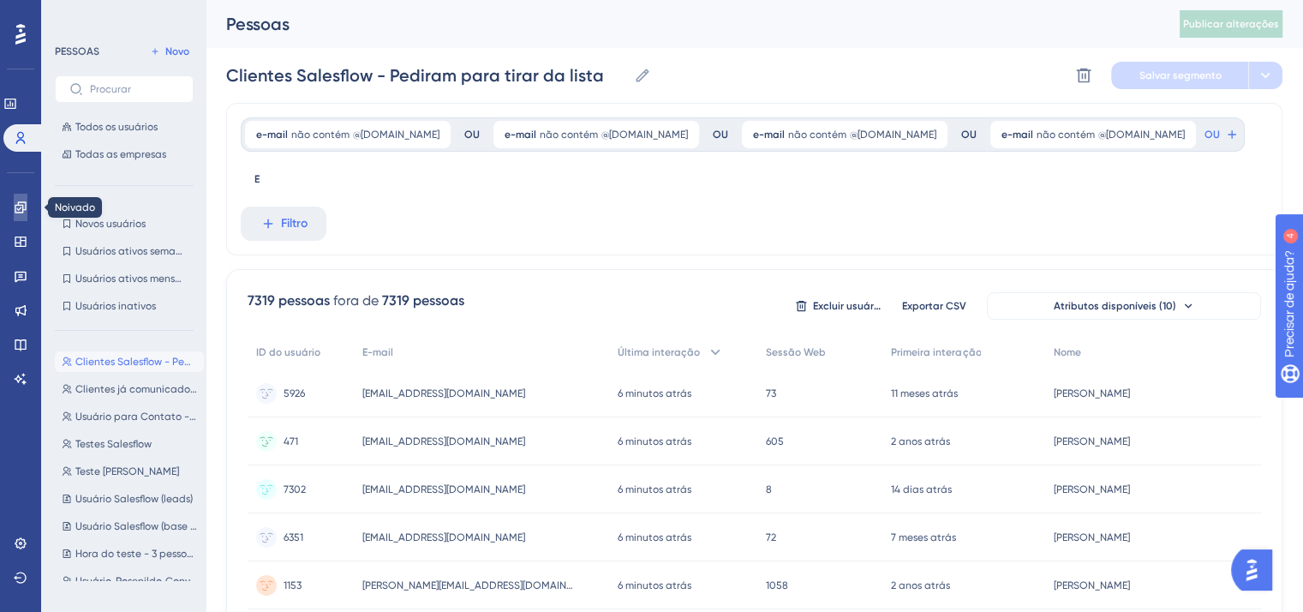
click at [14, 201] on link at bounding box center [21, 207] width 14 height 27
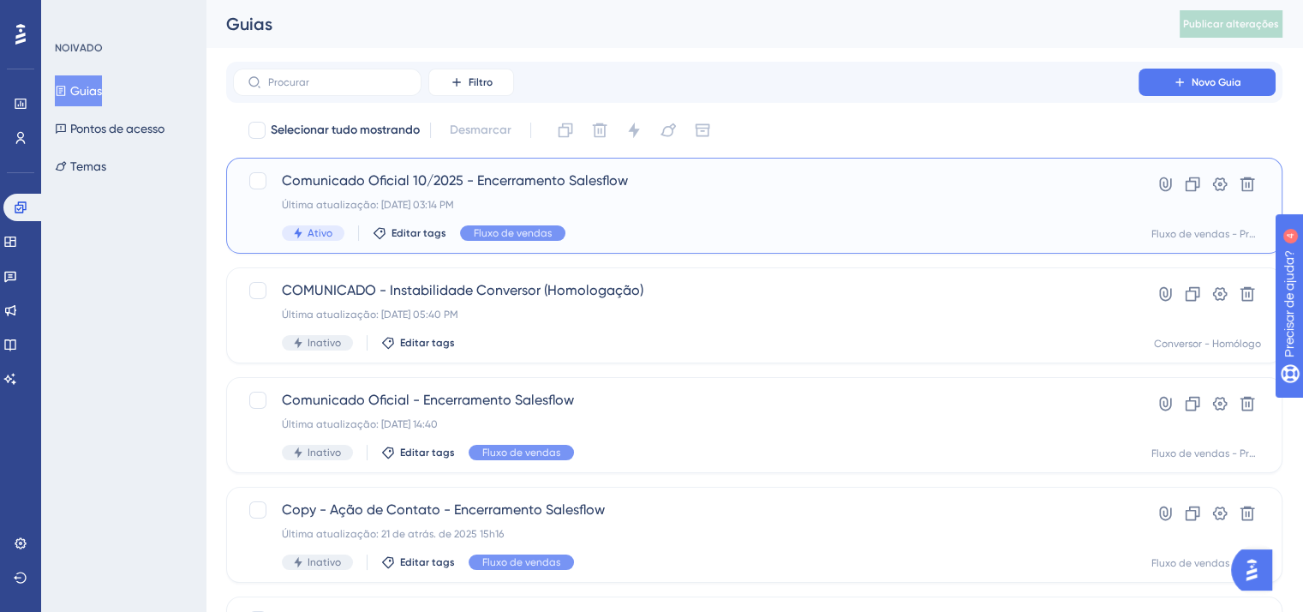
click at [252, 182] on div at bounding box center [257, 180] width 17 height 17
checkbox input "true"
click at [1191, 185] on icon at bounding box center [1192, 184] width 17 height 17
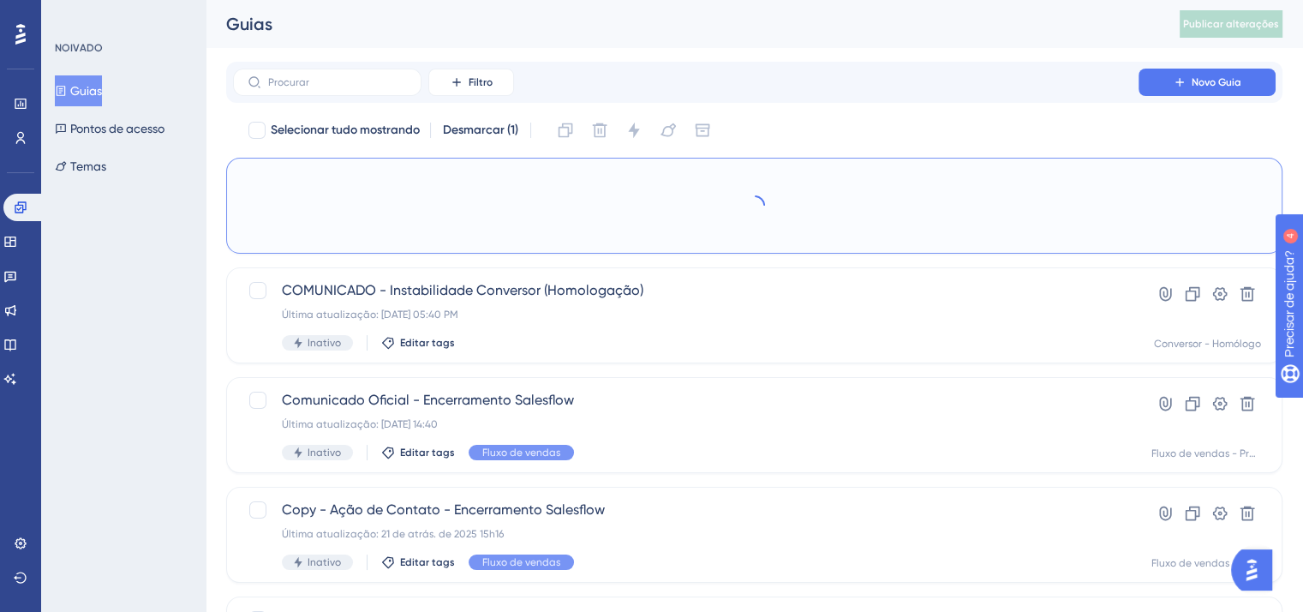
checkbox input "false"
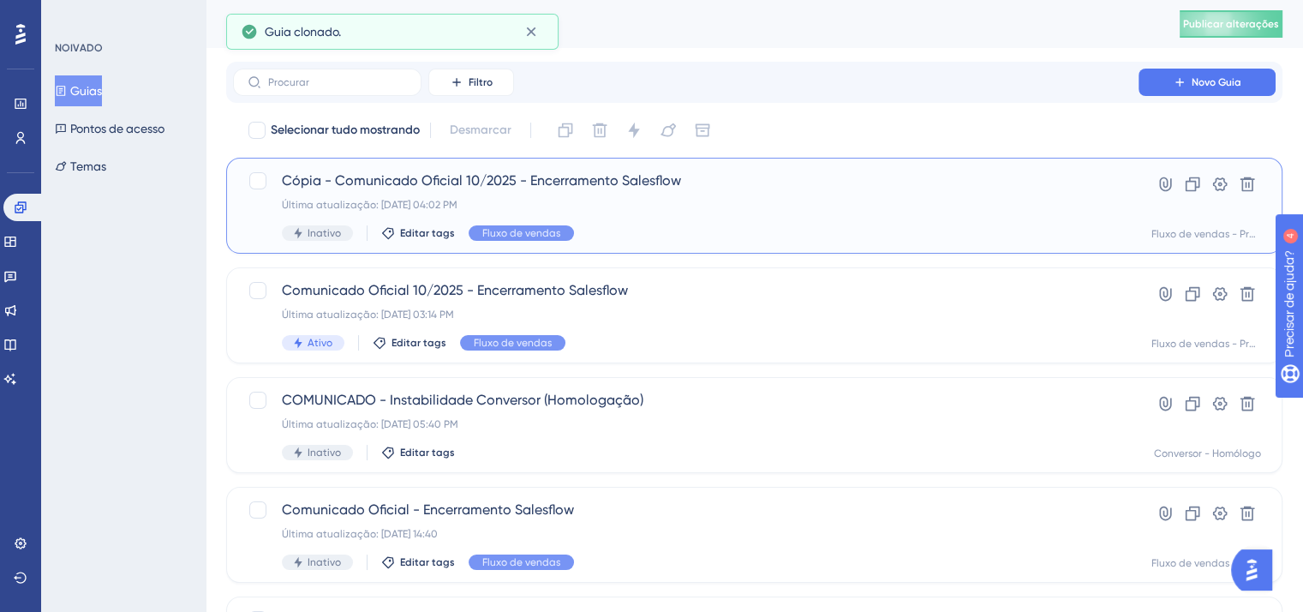
click at [541, 180] on font "Cópia - Comunicado Oficial 10/2025 - Encerramento Salesflow" at bounding box center [481, 180] width 399 height 16
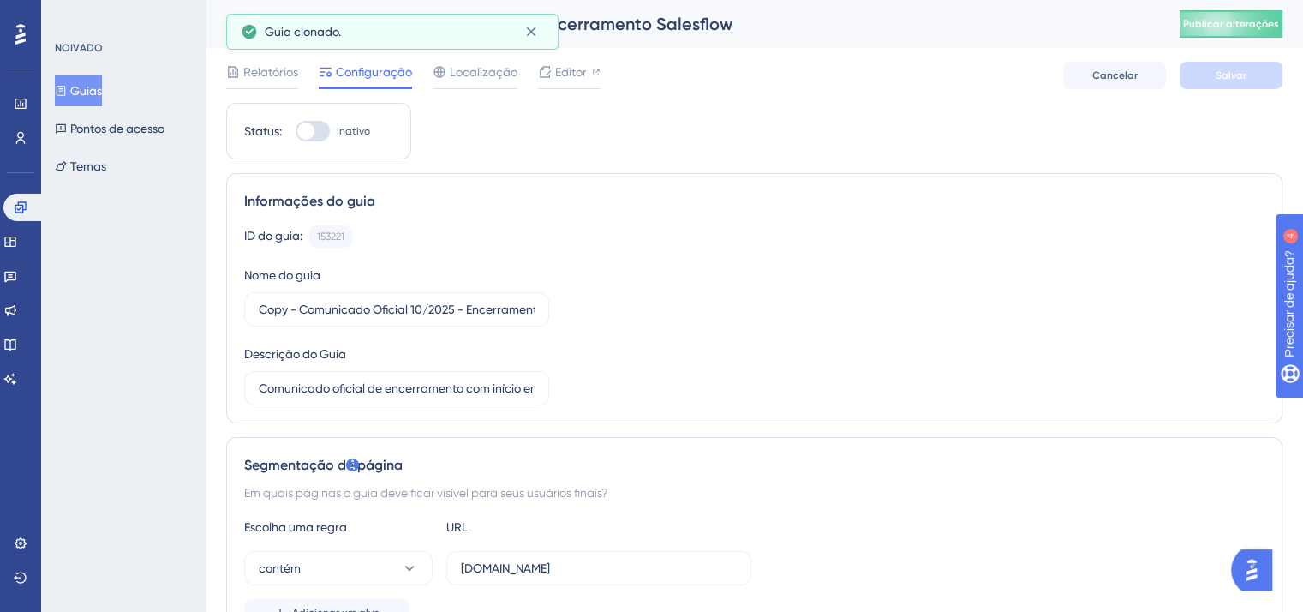
click at [102, 95] on font "Guias" at bounding box center [86, 91] width 32 height 14
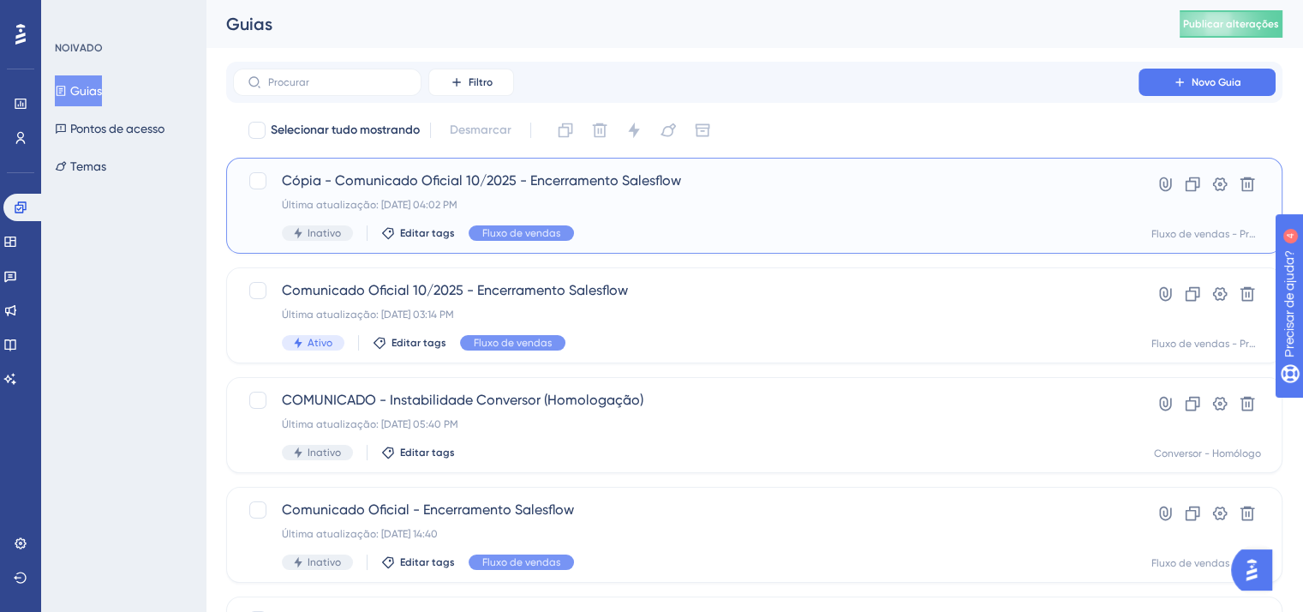
click at [699, 184] on span "Cópia - Comunicado Oficial 10/2025 - Encerramento Salesflow" at bounding box center [686, 180] width 808 height 21
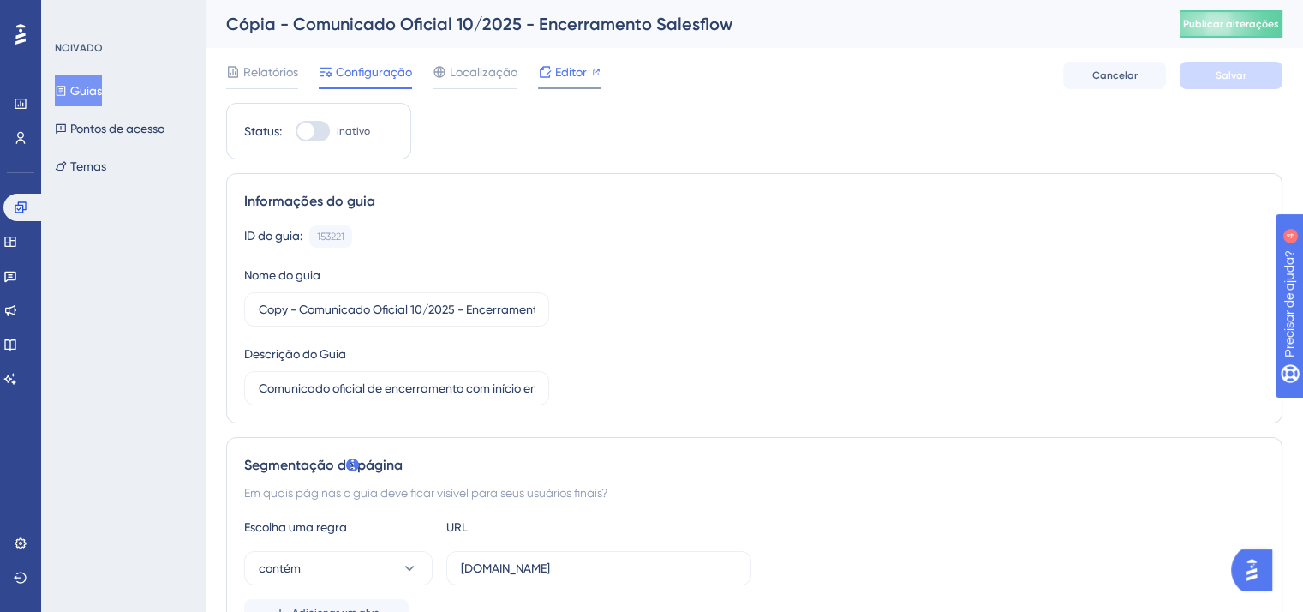
click at [595, 76] on div at bounding box center [596, 72] width 9 height 21
click at [88, 90] on font "Guias" at bounding box center [86, 91] width 32 height 14
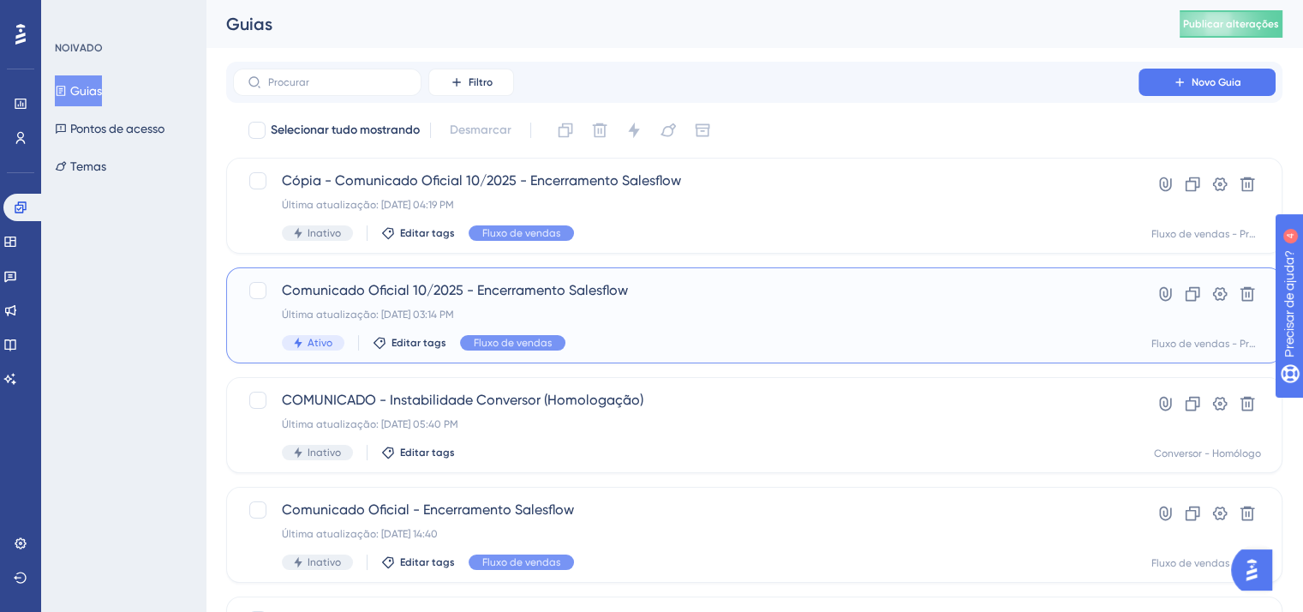
click at [625, 320] on div "Última atualização: 01 de out. de 2025 03:14 PM" at bounding box center [686, 315] width 808 height 14
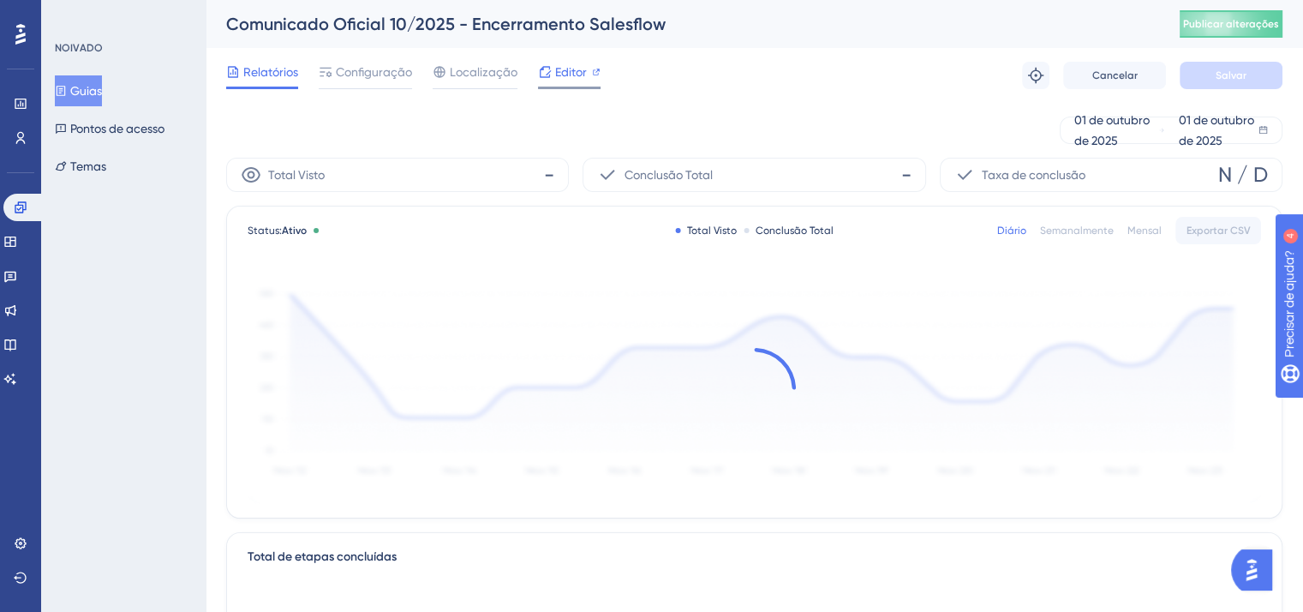
click at [569, 72] on font "Editor" at bounding box center [571, 72] width 32 height 14
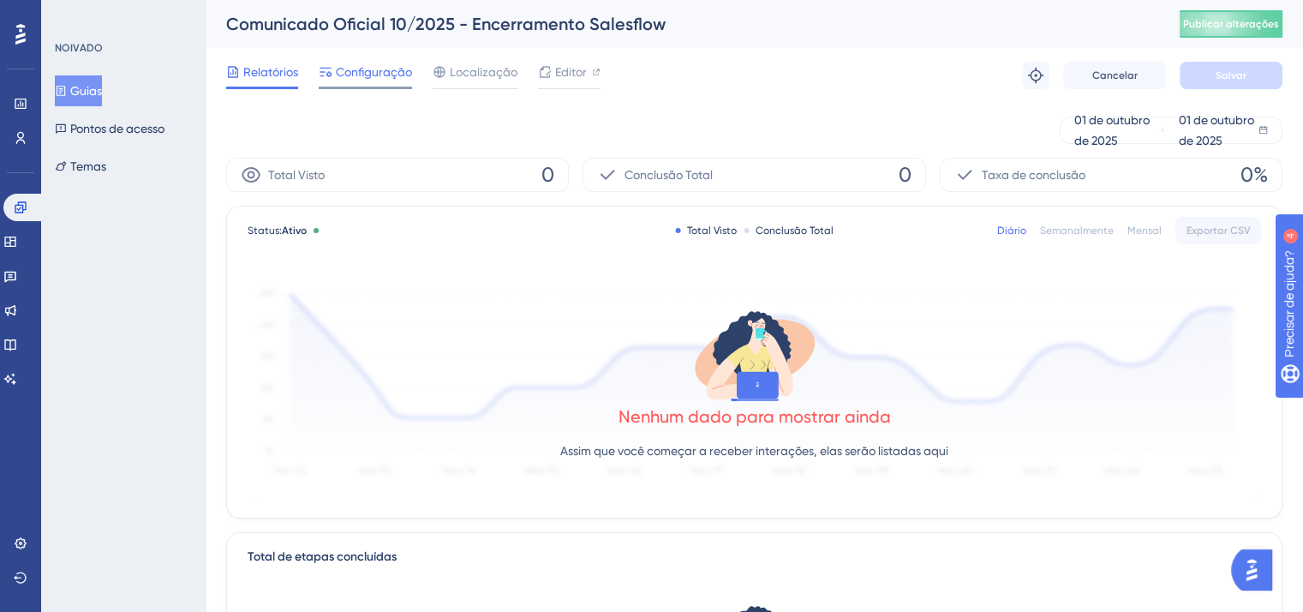
click at [385, 76] on font "Configuração" at bounding box center [374, 72] width 76 height 14
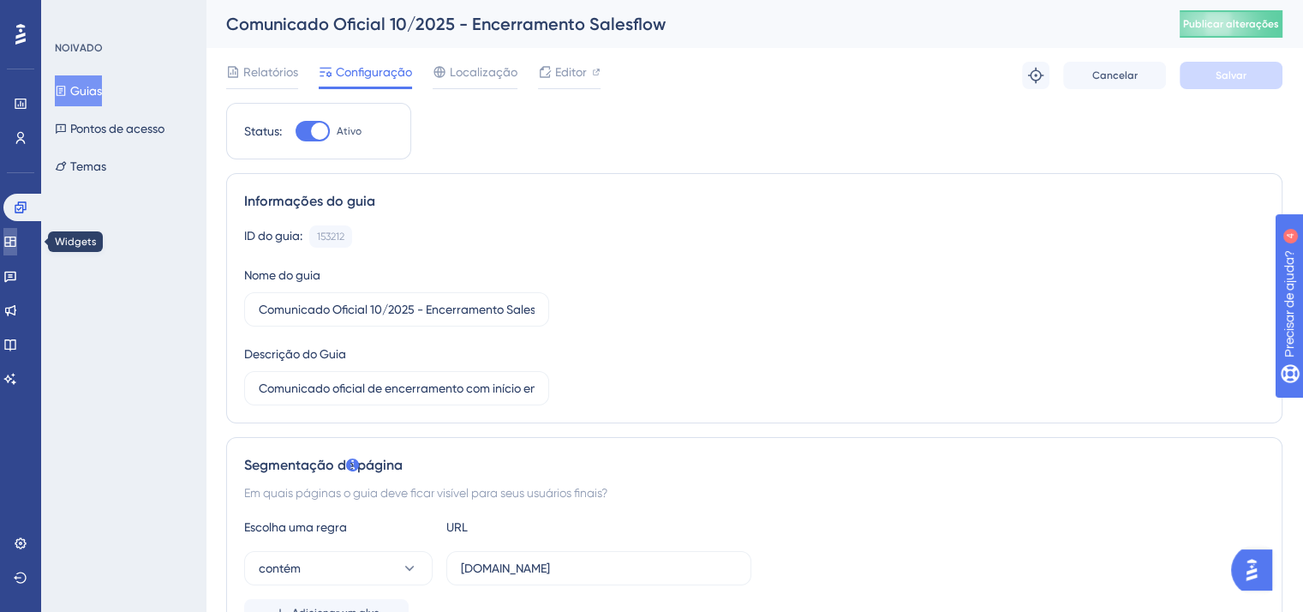
click at [17, 241] on icon at bounding box center [10, 242] width 14 height 14
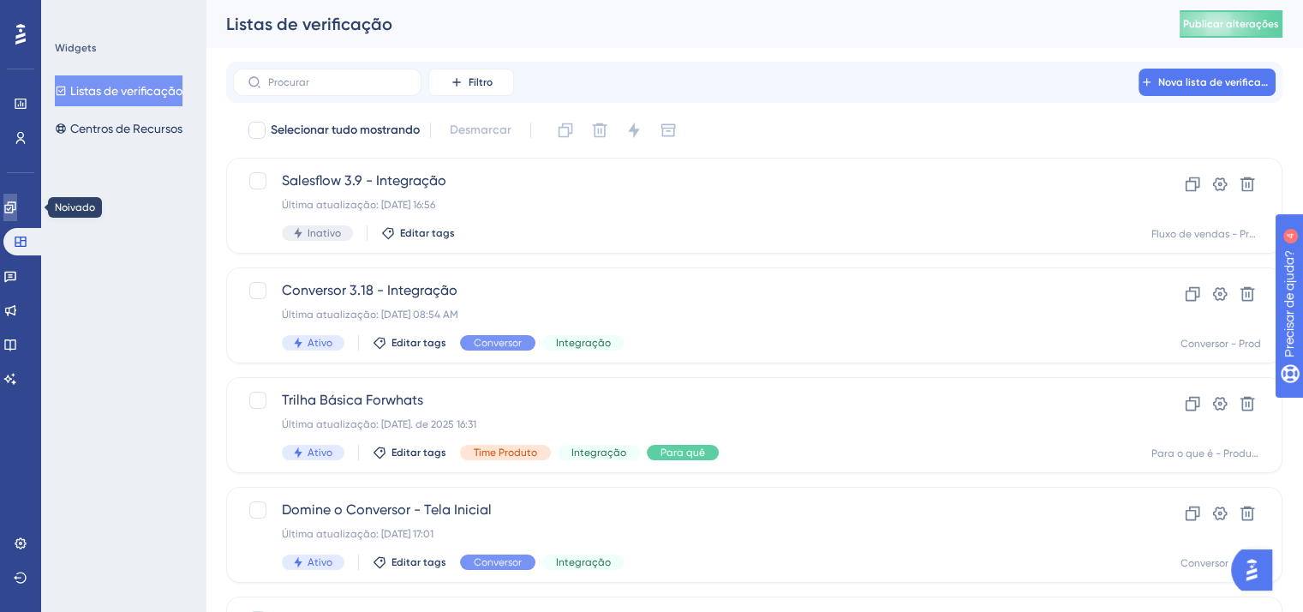
click at [17, 206] on icon at bounding box center [10, 207] width 14 height 14
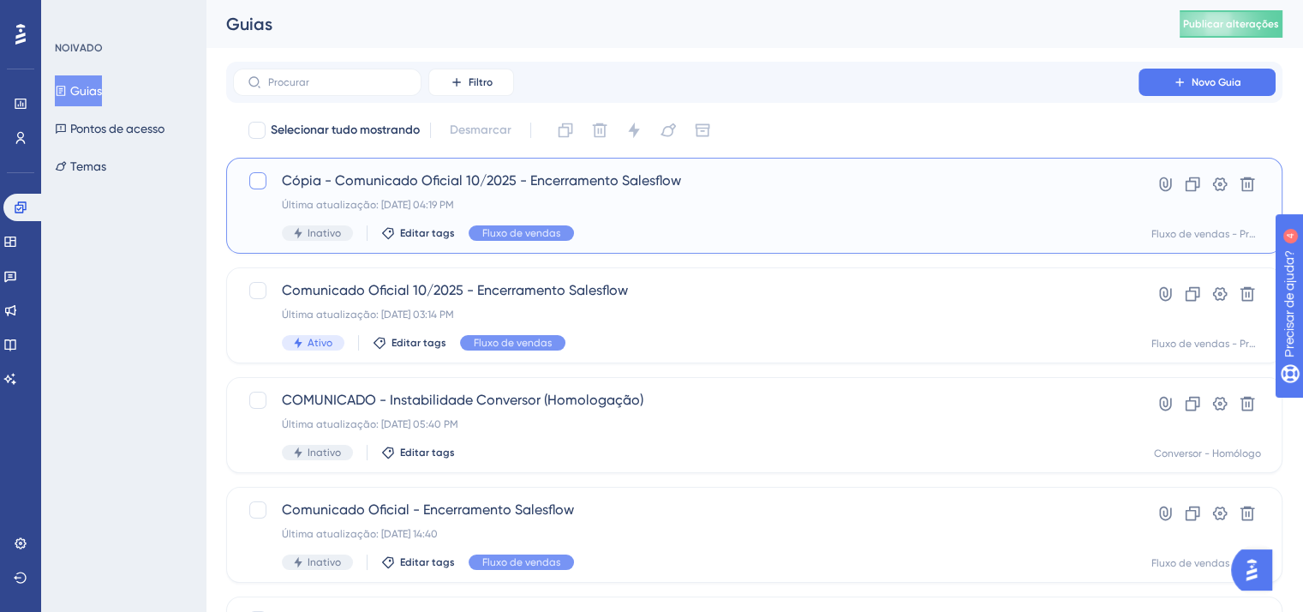
click at [254, 185] on div at bounding box center [257, 180] width 17 height 17
checkbox input "true"
click at [1256, 186] on button at bounding box center [1247, 183] width 27 height 27
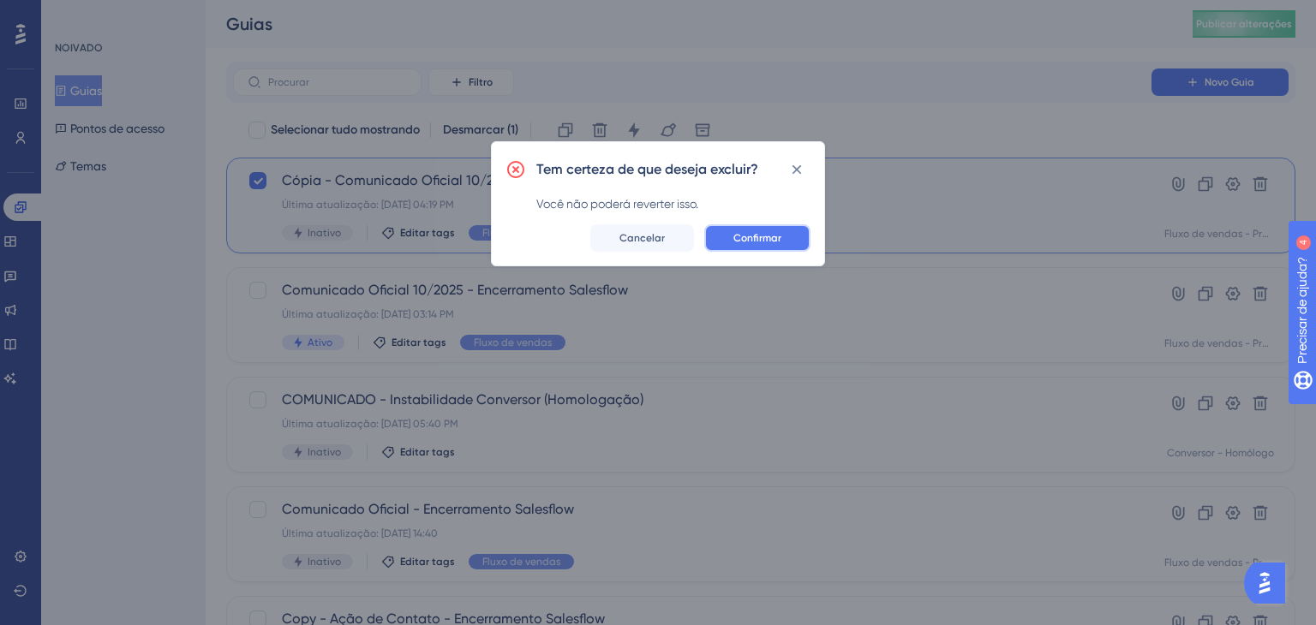
click at [770, 230] on button "Confirmar" at bounding box center [757, 237] width 106 height 27
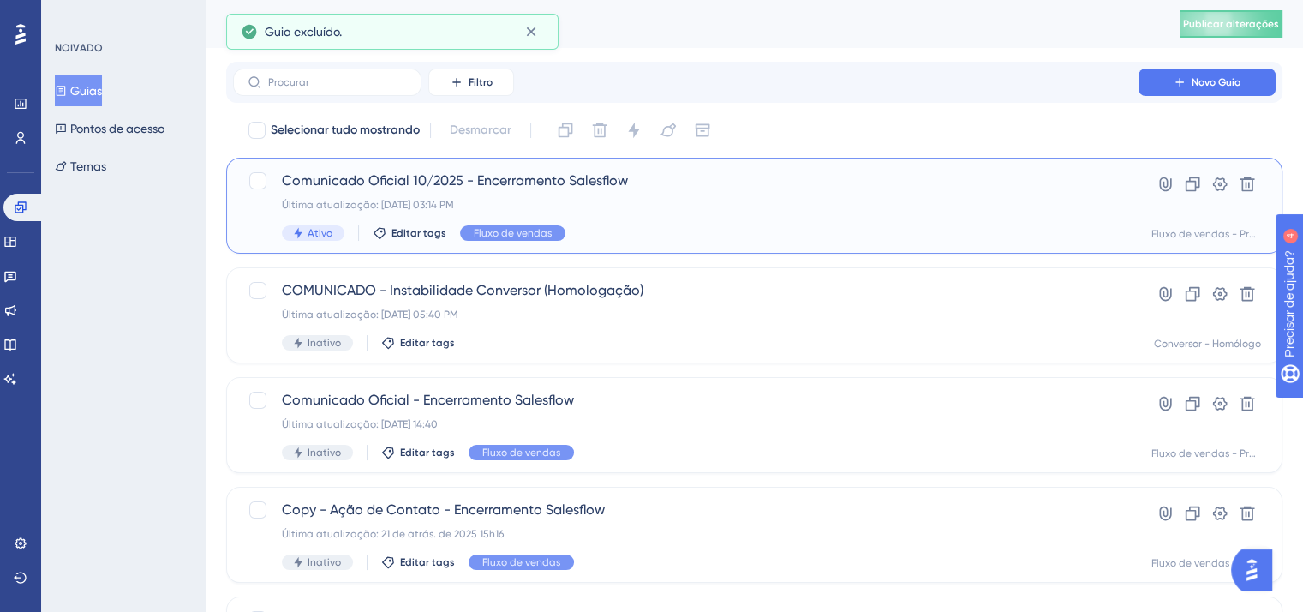
click at [612, 190] on span "Comunicado Oficial 10/2025 - Encerramento Salesflow" at bounding box center [686, 180] width 808 height 21
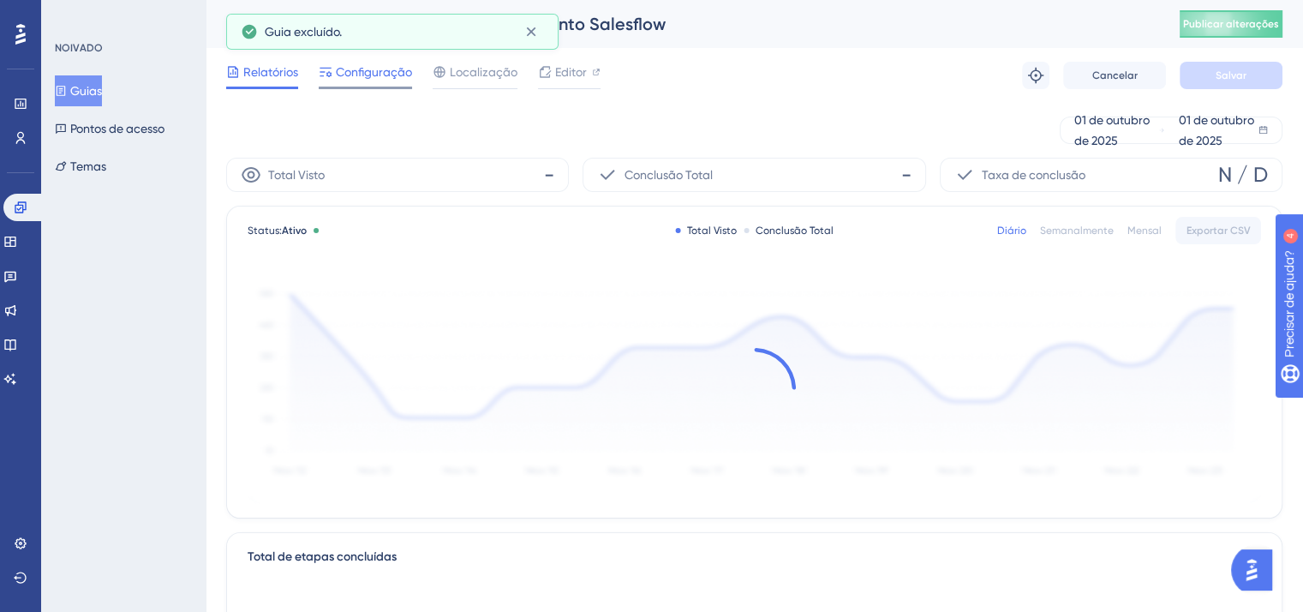
click at [356, 69] on font "Configuração" at bounding box center [374, 72] width 76 height 14
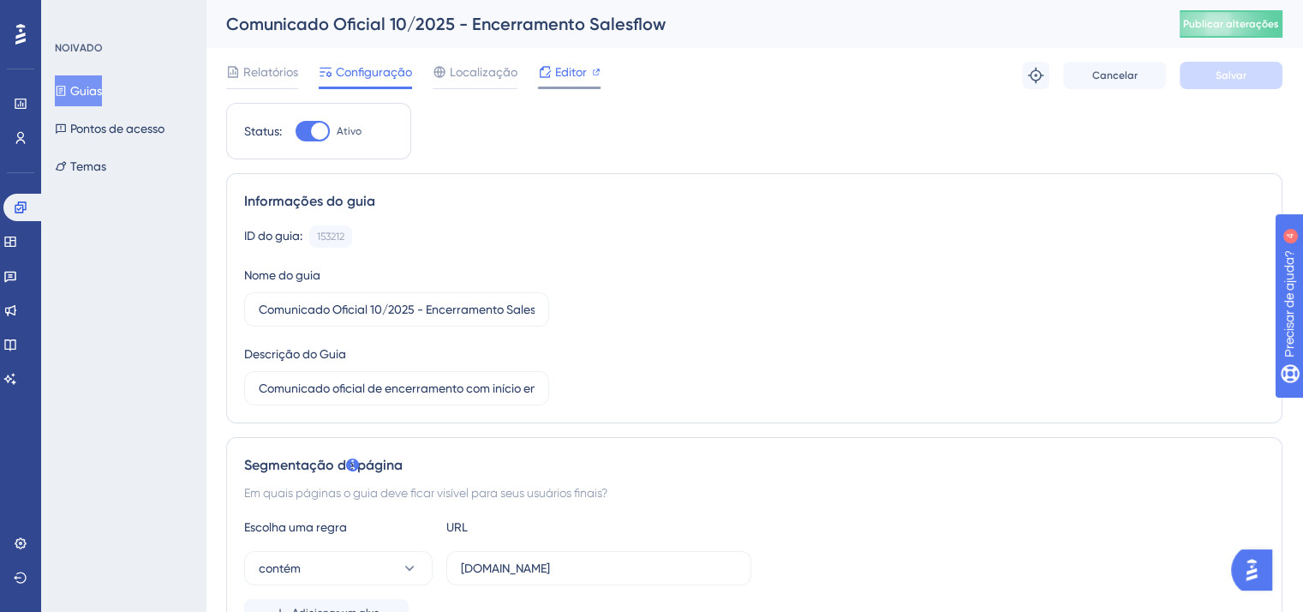
click at [555, 74] on font "Editor" at bounding box center [571, 72] width 32 height 14
click at [87, 89] on font "Guias" at bounding box center [86, 91] width 32 height 14
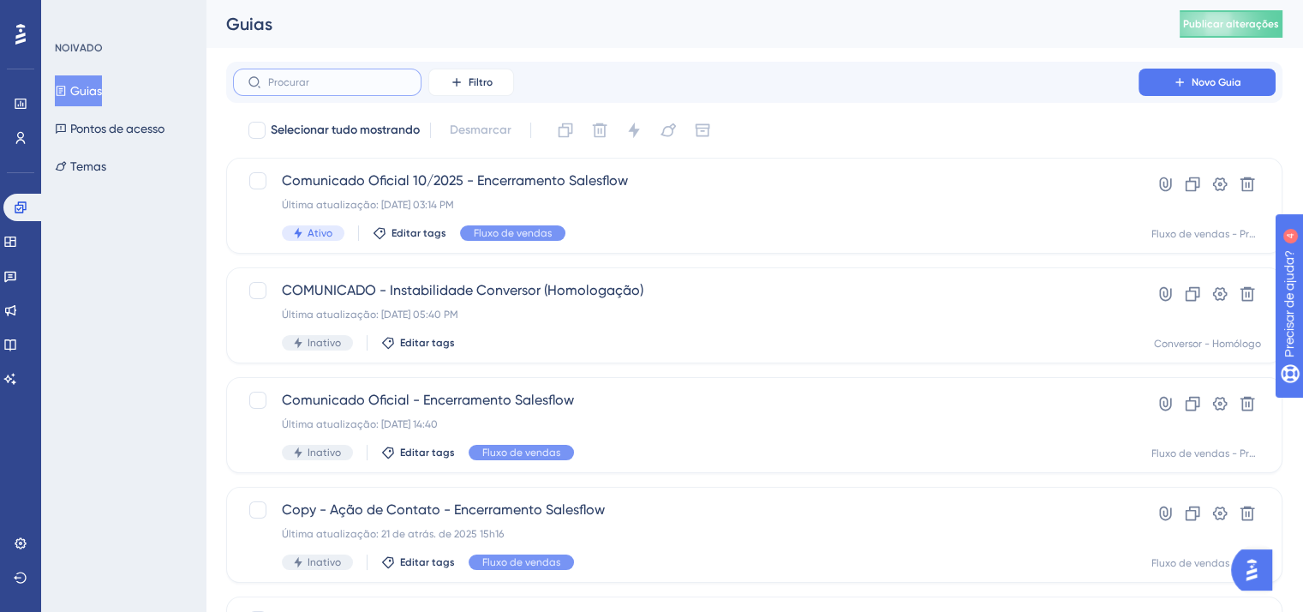
click at [372, 83] on input "text" at bounding box center [337, 82] width 139 height 12
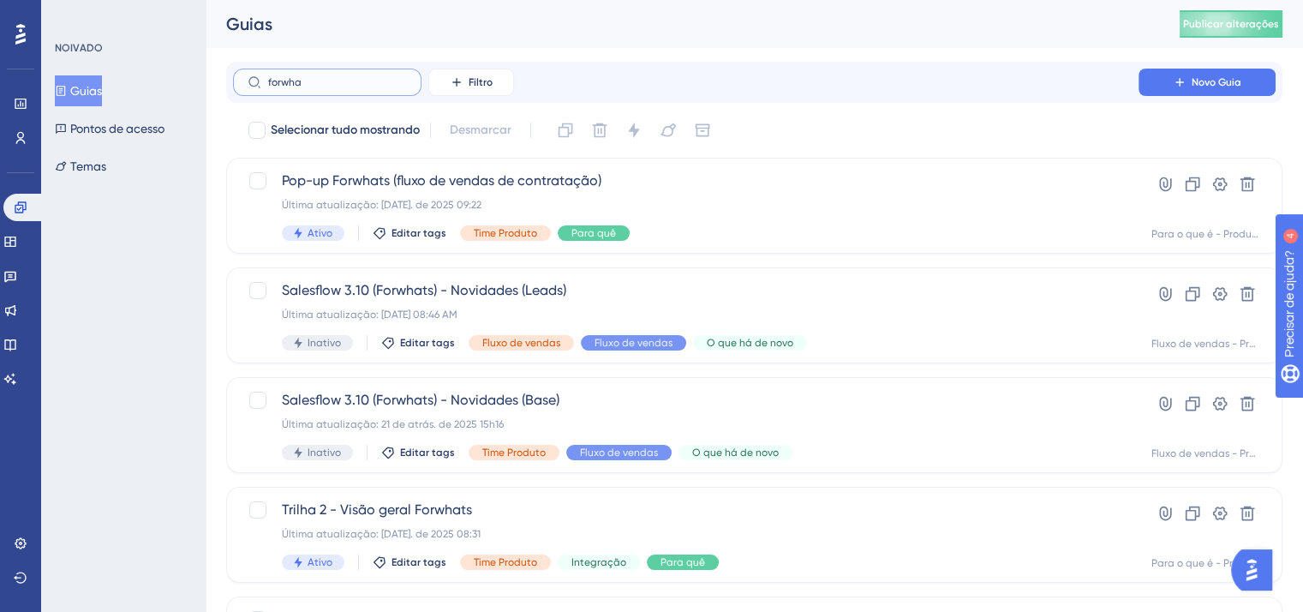
type input "forwha"
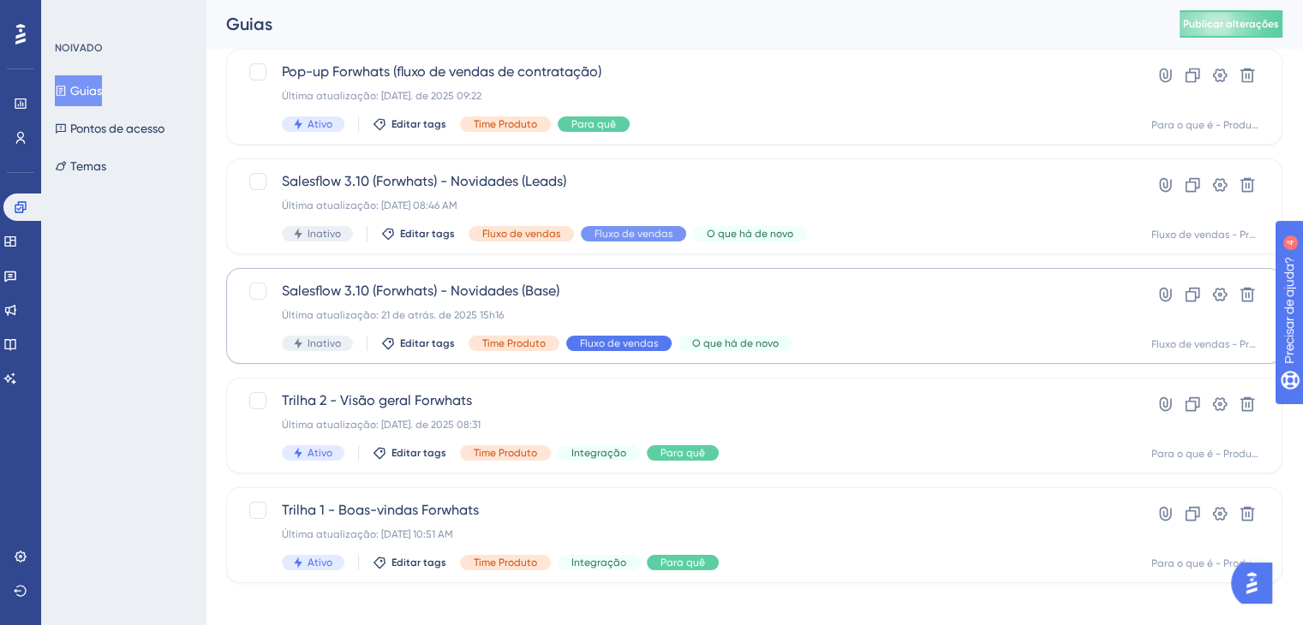
scroll to position [122, 0]
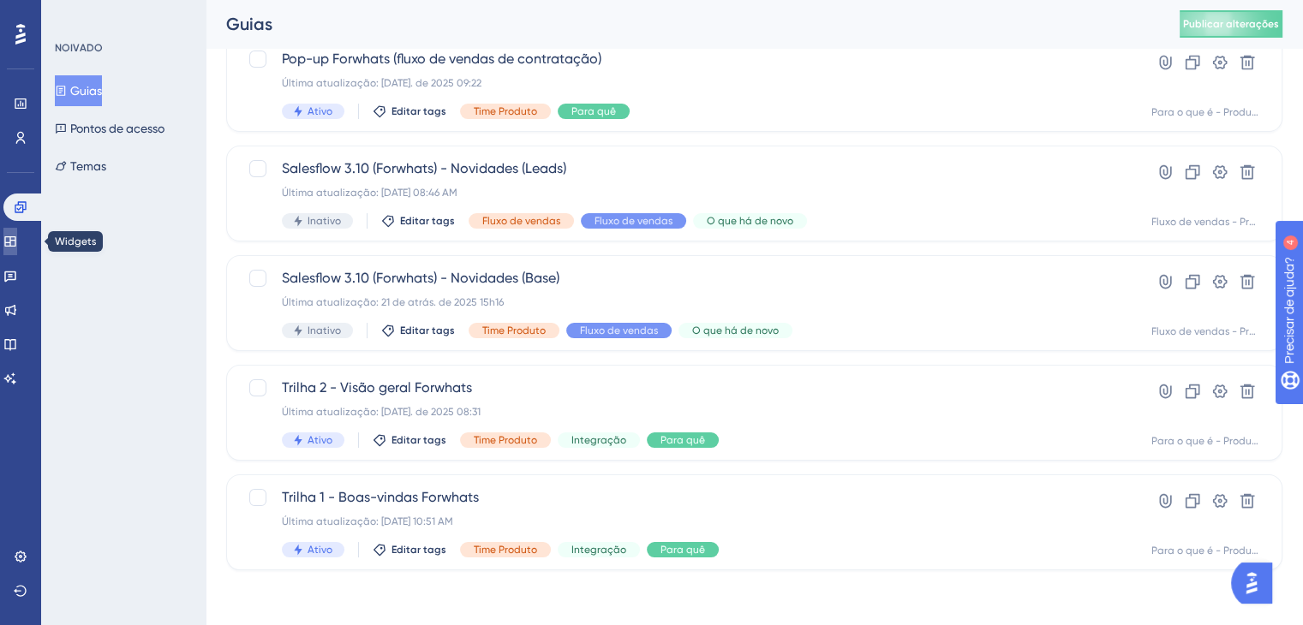
drag, startPoint x: 24, startPoint y: 244, endPoint x: 21, endPoint y: 211, distance: 33.5
click at [17, 244] on icon at bounding box center [10, 242] width 14 height 14
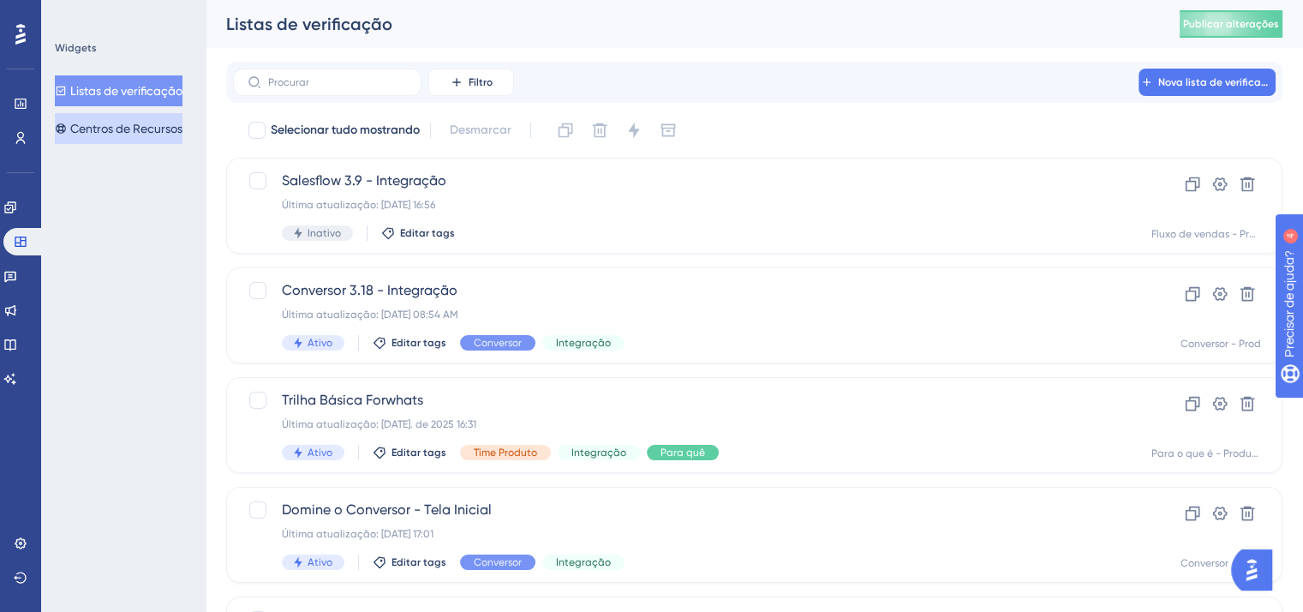
click at [122, 142] on button "Centros de Recursos" at bounding box center [119, 128] width 128 height 31
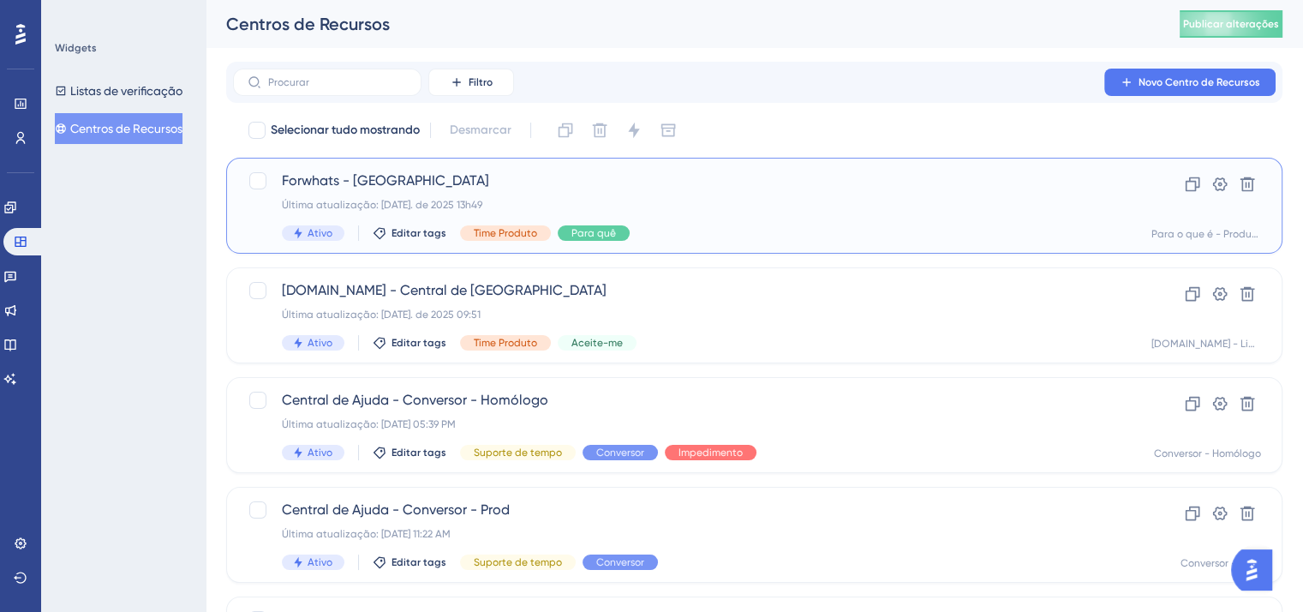
click at [514, 186] on span "Forwhats - [GEOGRAPHIC_DATA]" at bounding box center [686, 180] width 808 height 21
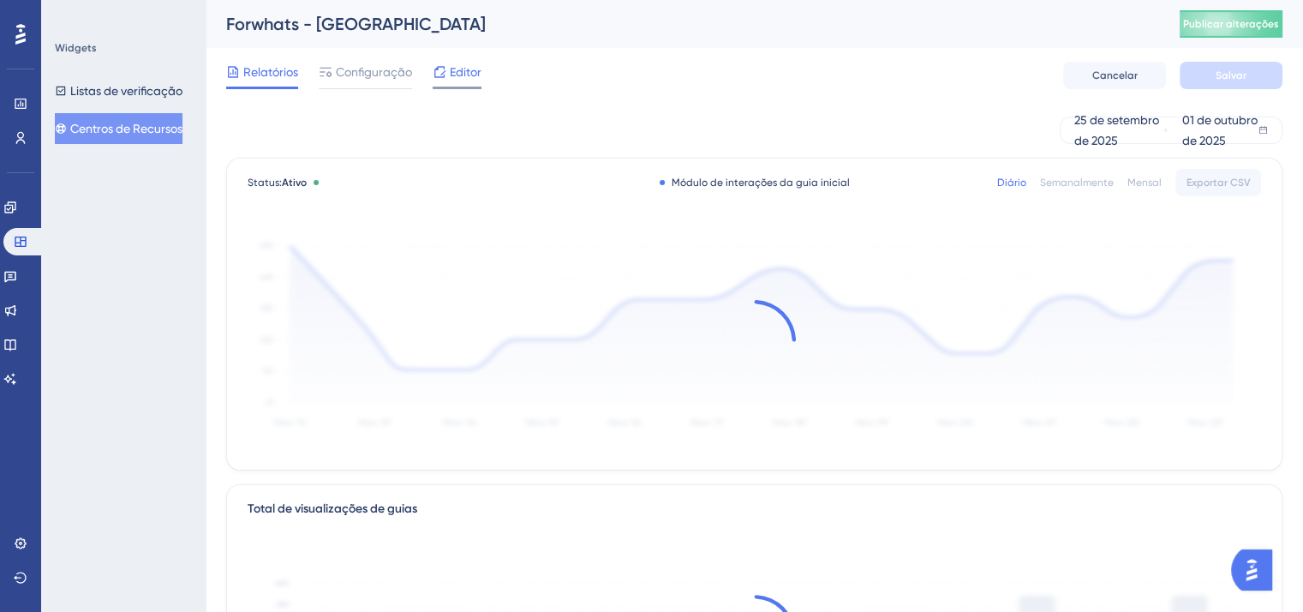
click at [459, 82] on div "Editor" at bounding box center [457, 75] width 49 height 27
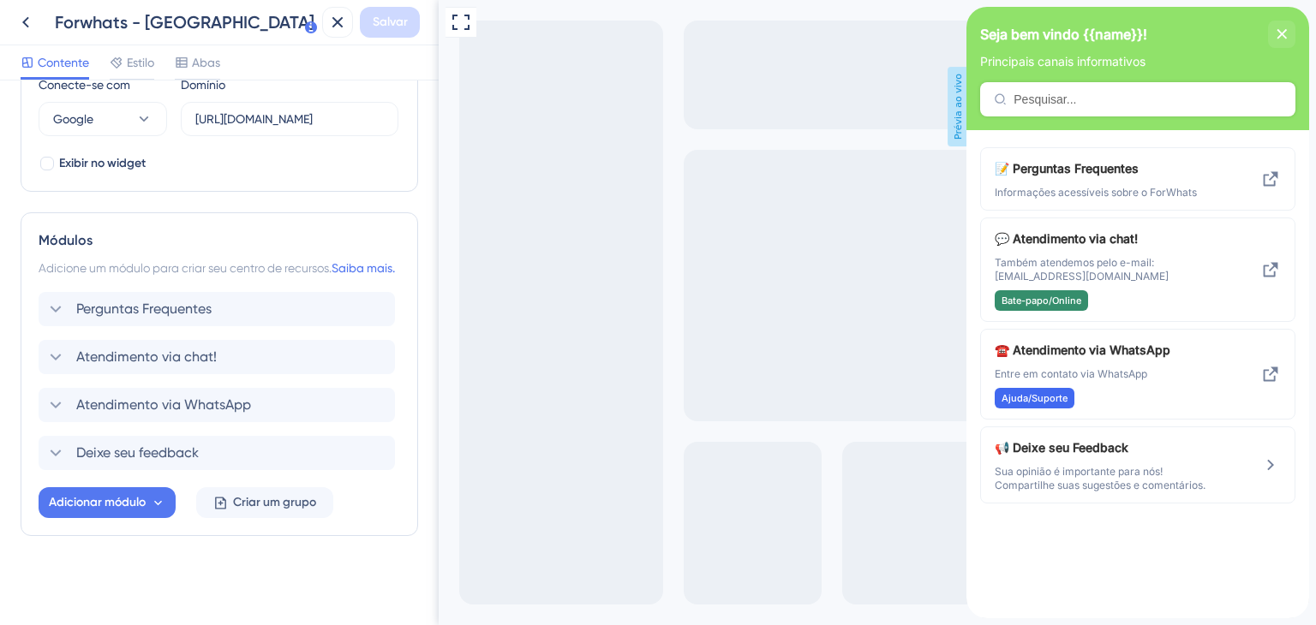
scroll to position [641, 0]
click at [152, 362] on font "Atendimento via chat!" at bounding box center [146, 357] width 141 height 16
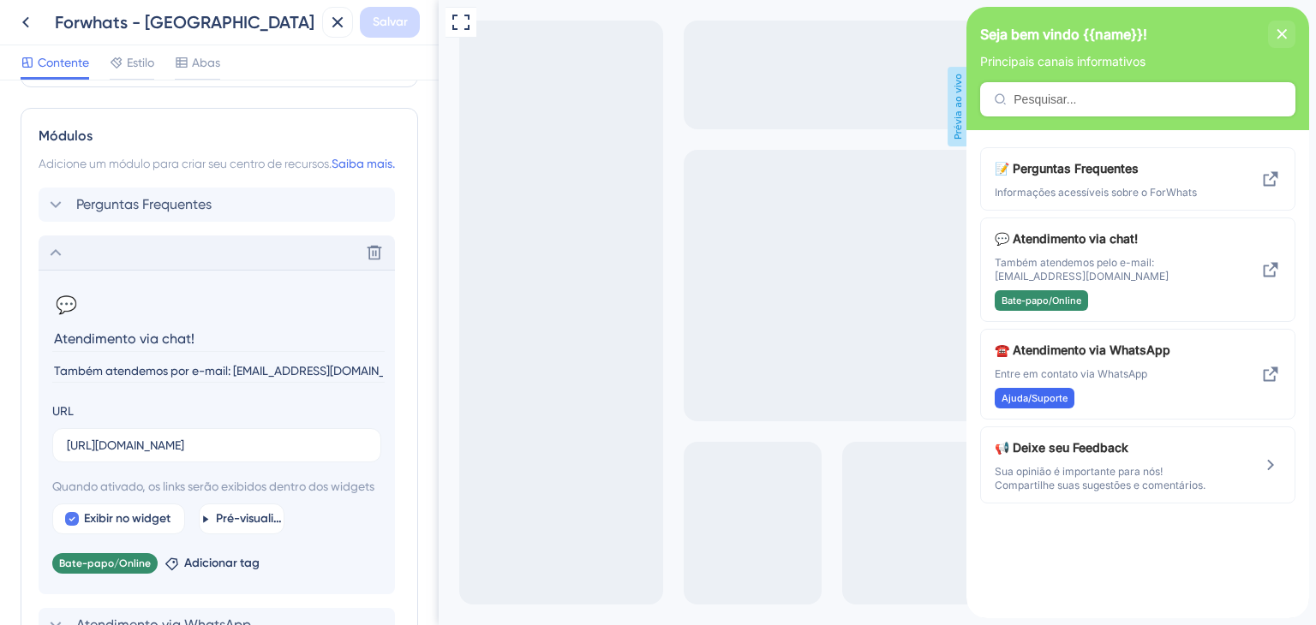
scroll to position [812, 0]
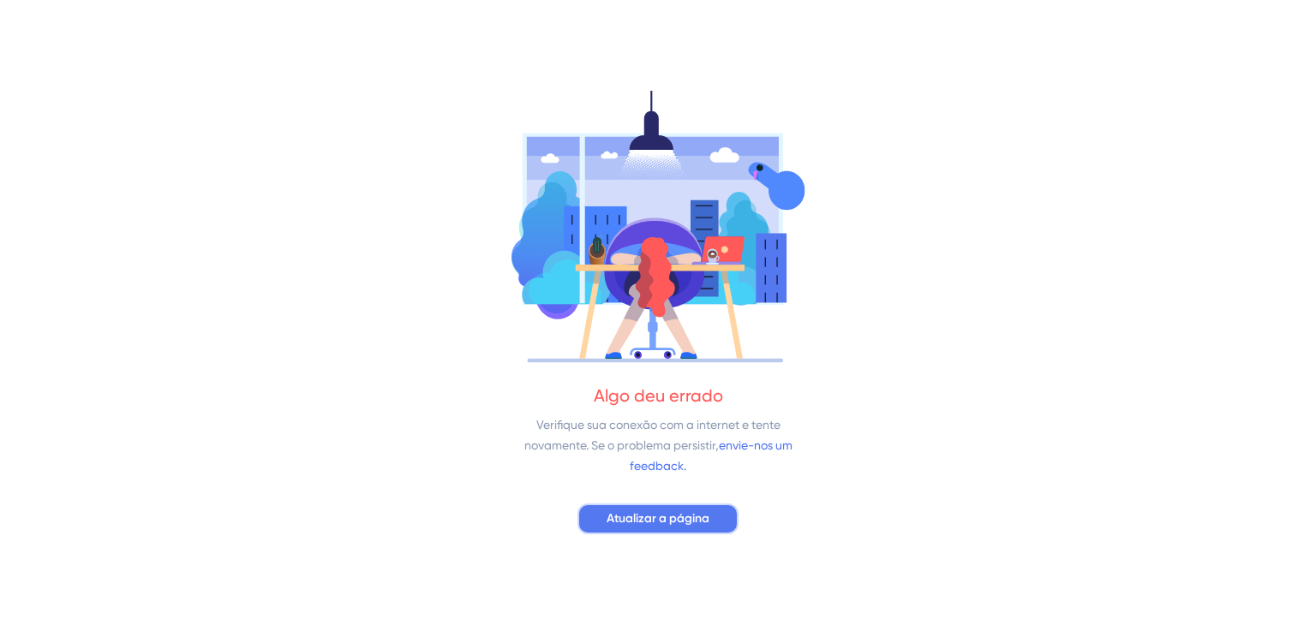
click at [687, 530] on button "Atualizar a página" at bounding box center [657, 519] width 161 height 31
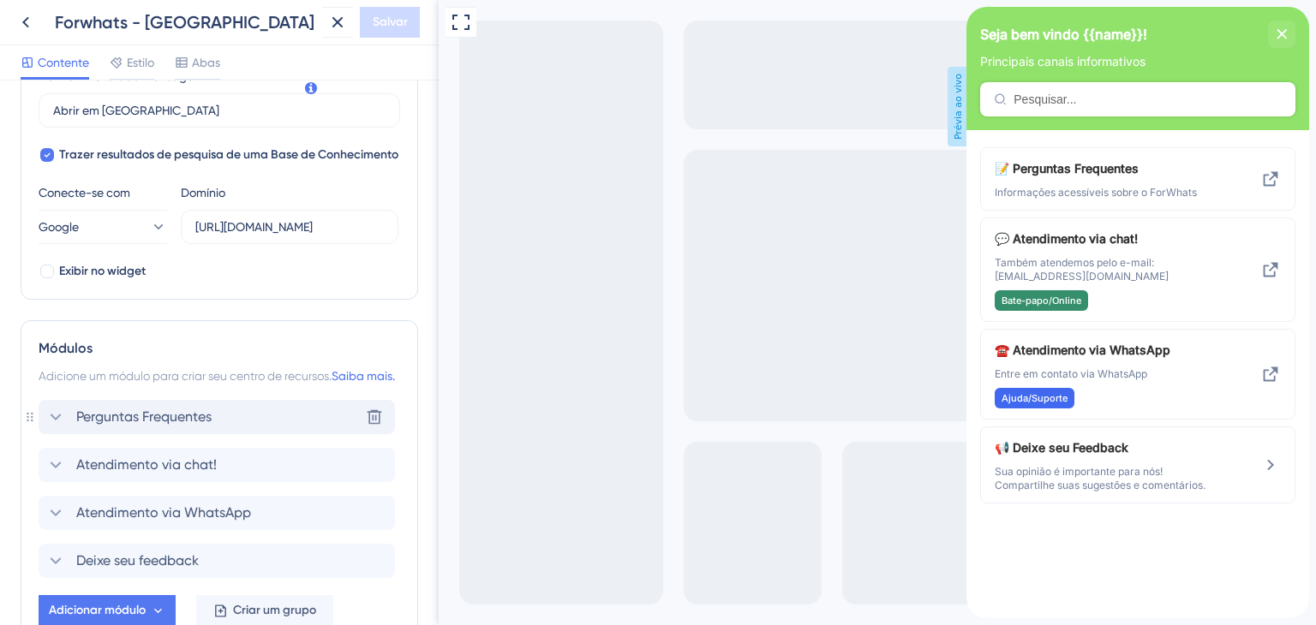
scroll to position [600, 0]
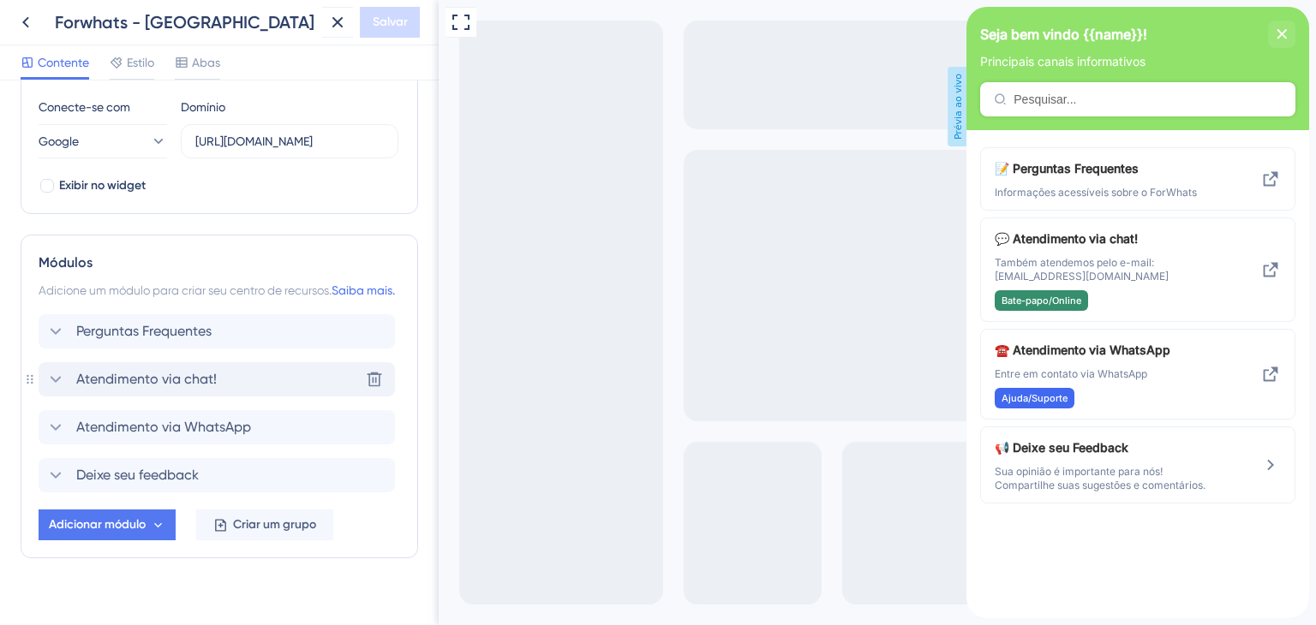
click at [60, 390] on icon at bounding box center [55, 379] width 21 height 21
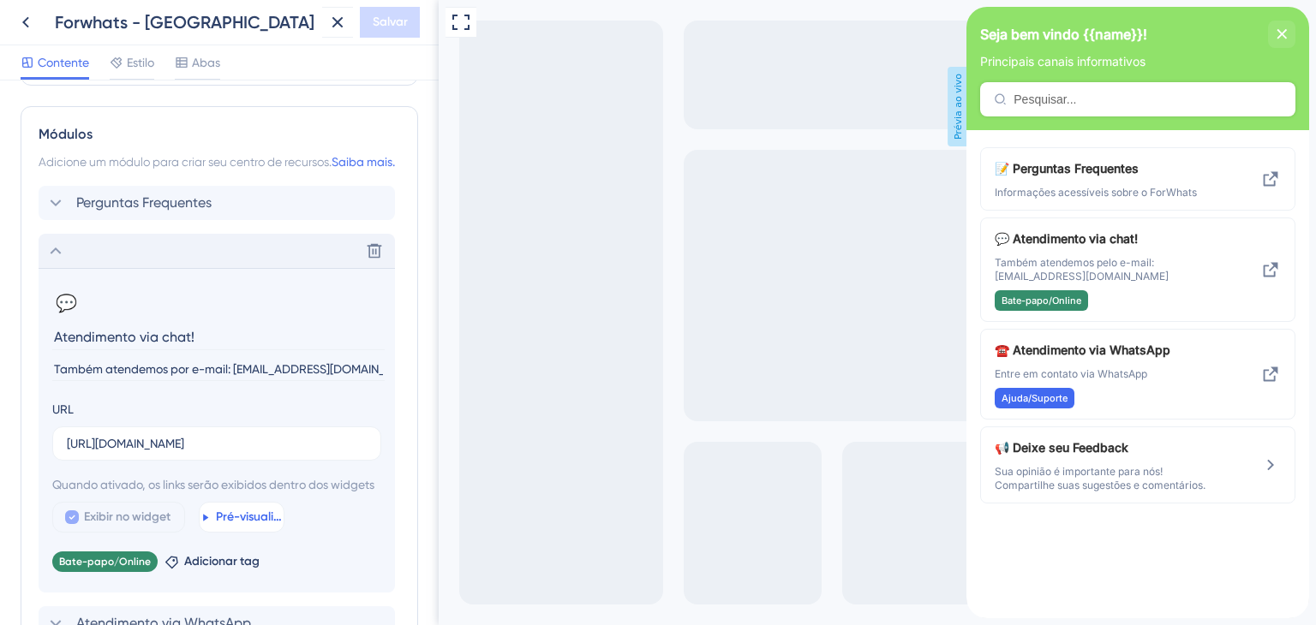
scroll to position [771, 0]
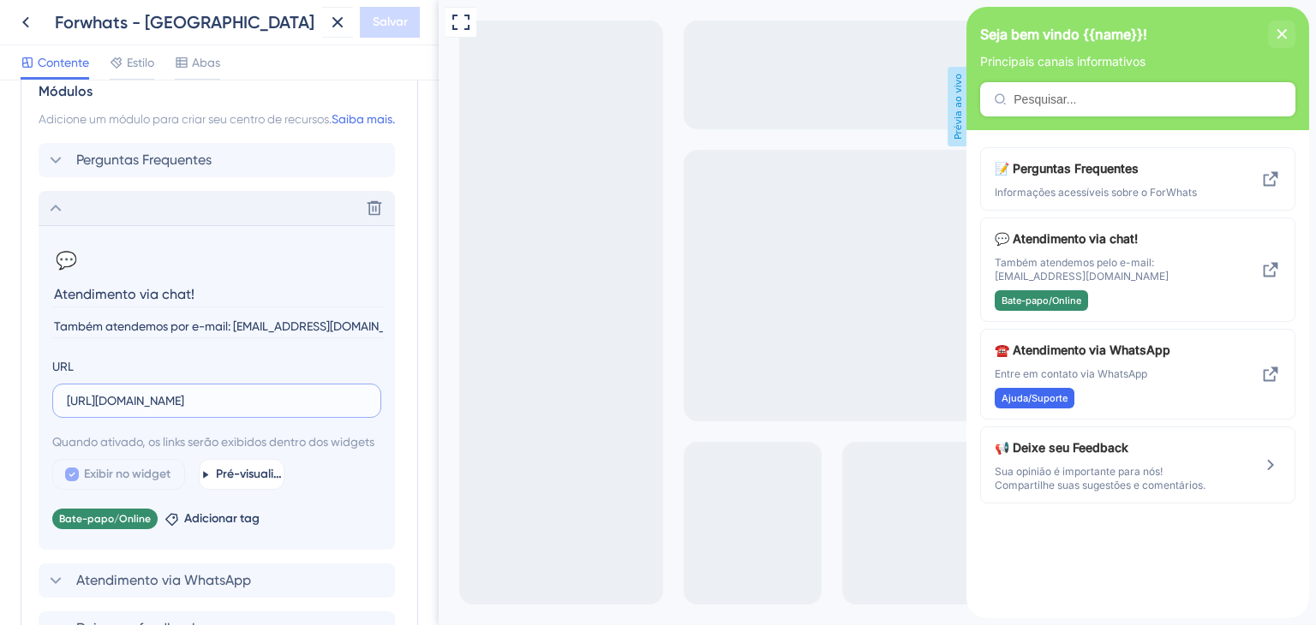
click at [229, 410] on input "[URL][DOMAIN_NAME]" at bounding box center [217, 401] width 300 height 19
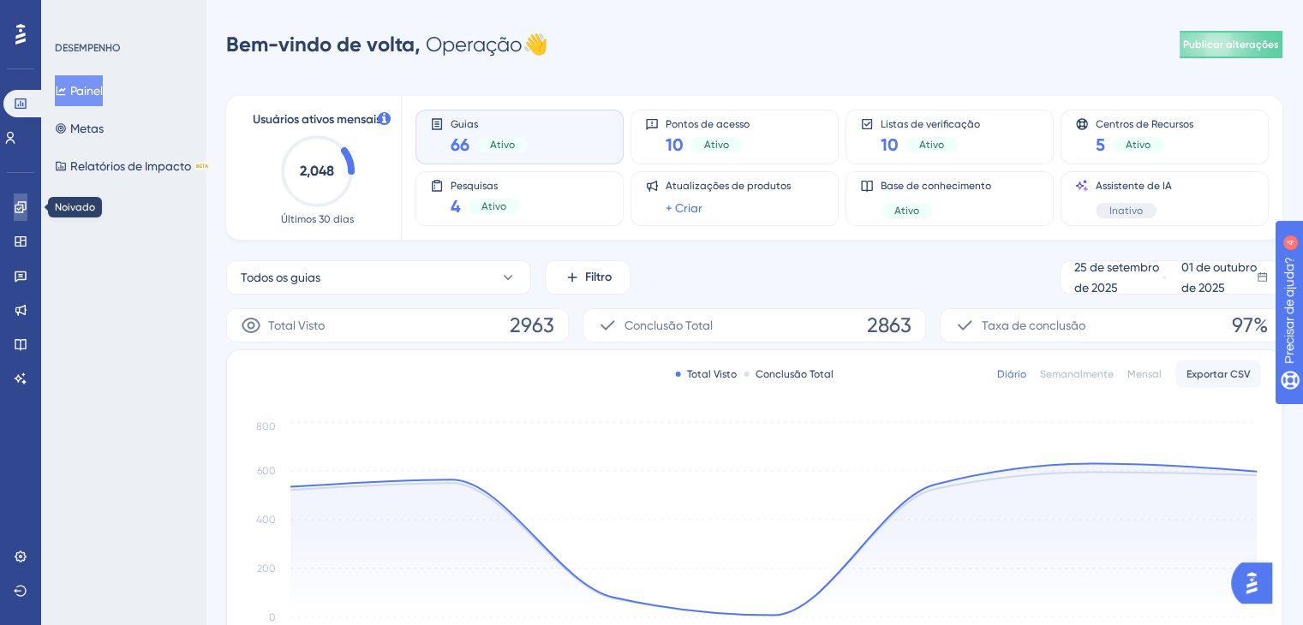
click at [22, 213] on icon at bounding box center [21, 207] width 14 height 14
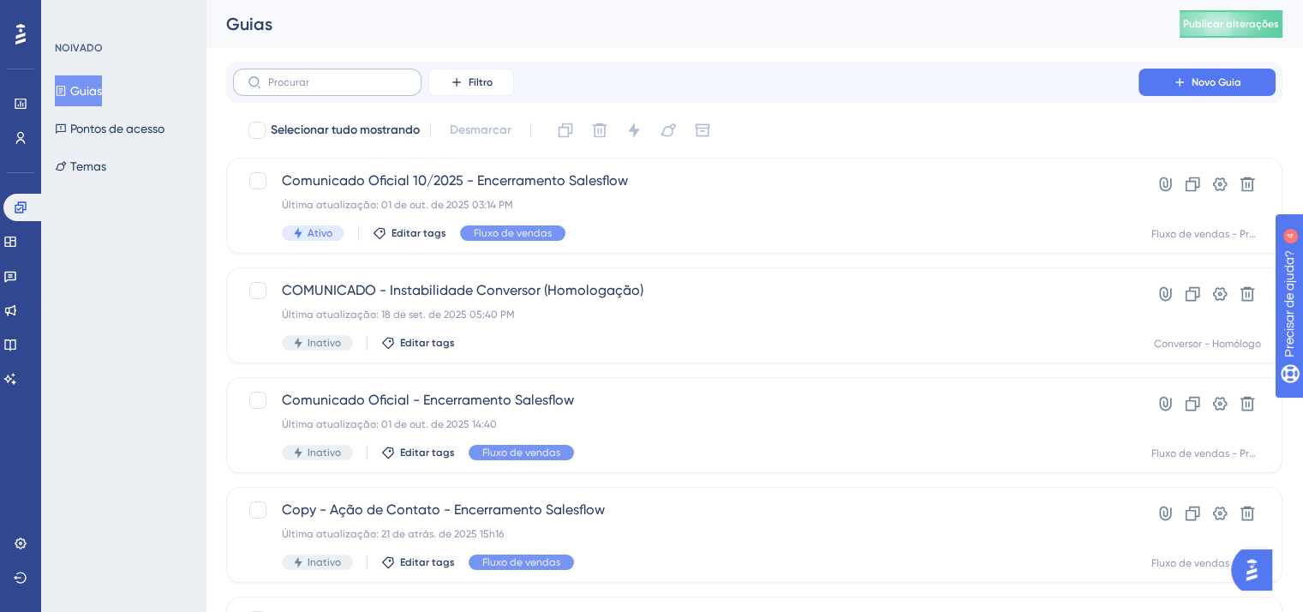
click at [372, 73] on label at bounding box center [327, 82] width 188 height 27
click at [372, 76] on input "text" at bounding box center [337, 82] width 139 height 12
click at [15, 242] on icon at bounding box center [9, 241] width 11 height 10
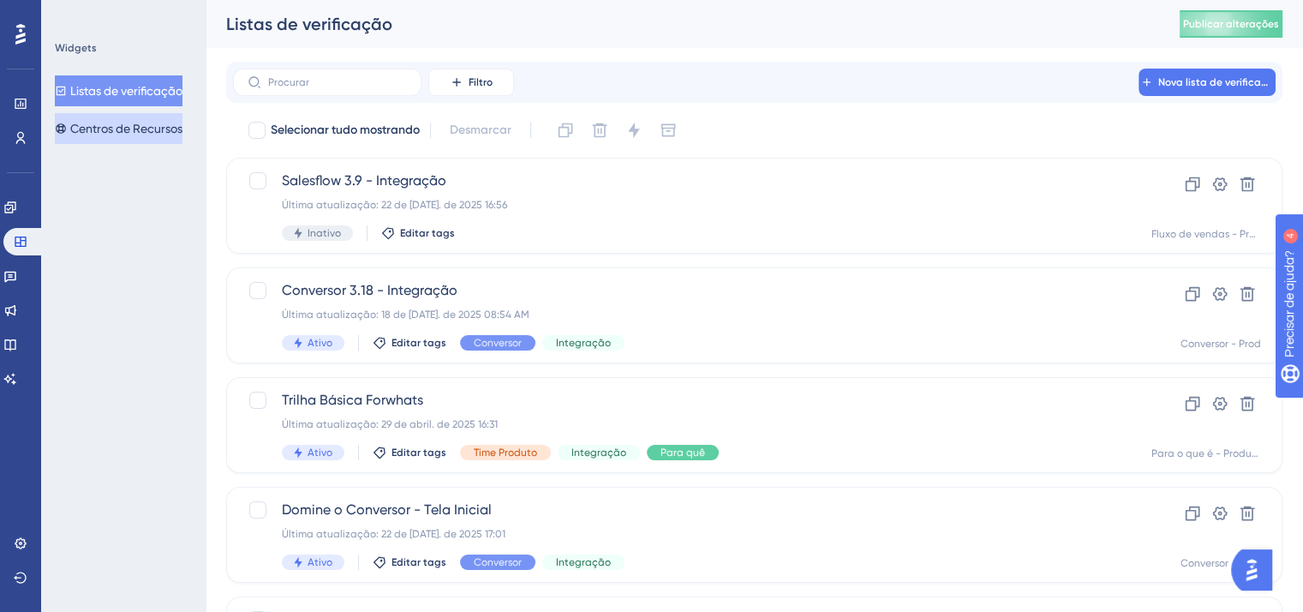
click at [140, 128] on font "Centros de Recursos" at bounding box center [126, 129] width 112 height 14
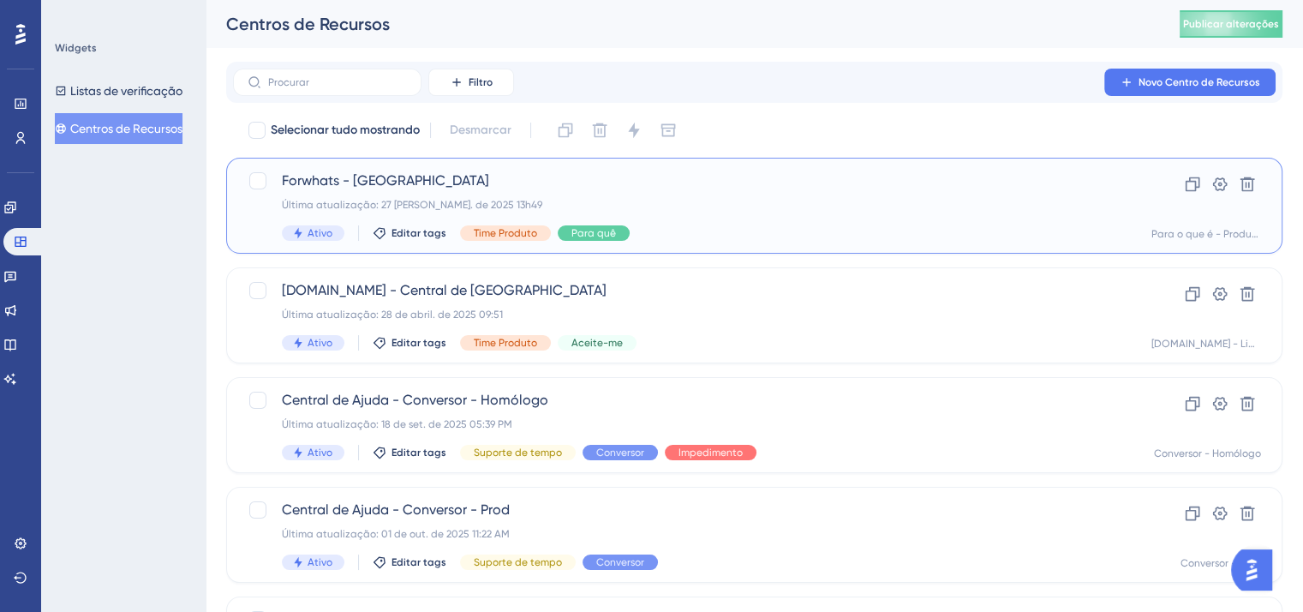
click at [435, 185] on font "Forwhats - [GEOGRAPHIC_DATA]" at bounding box center [385, 180] width 207 height 16
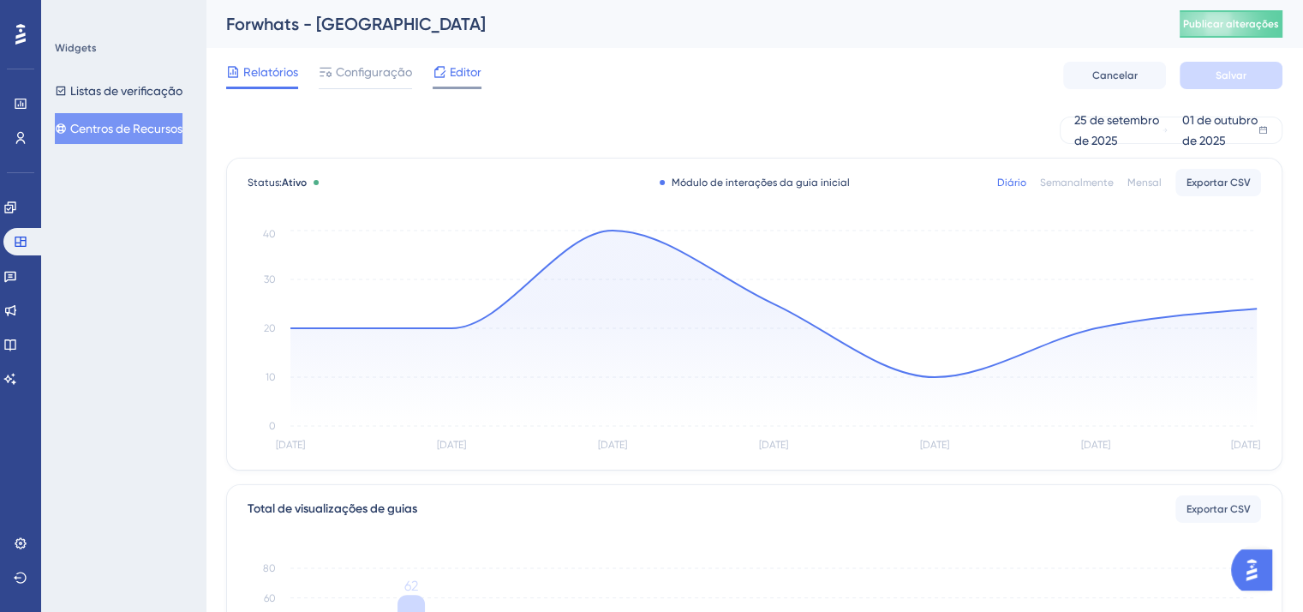
click at [441, 72] on icon at bounding box center [440, 72] width 14 height 14
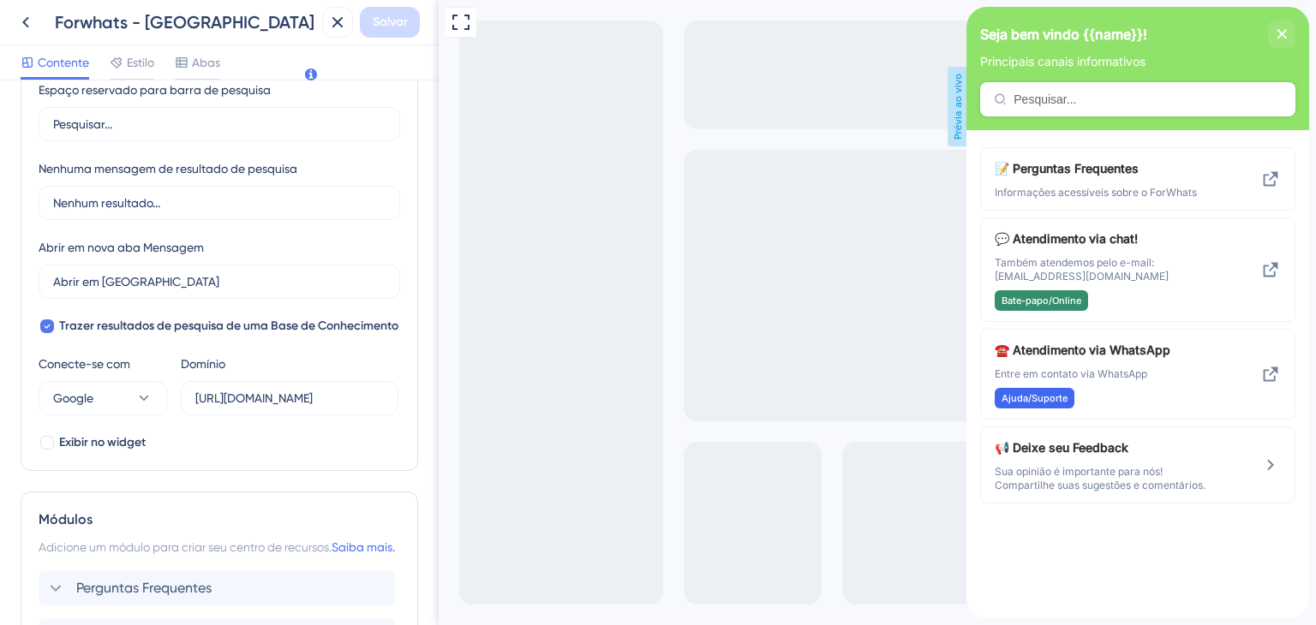
scroll to position [600, 0]
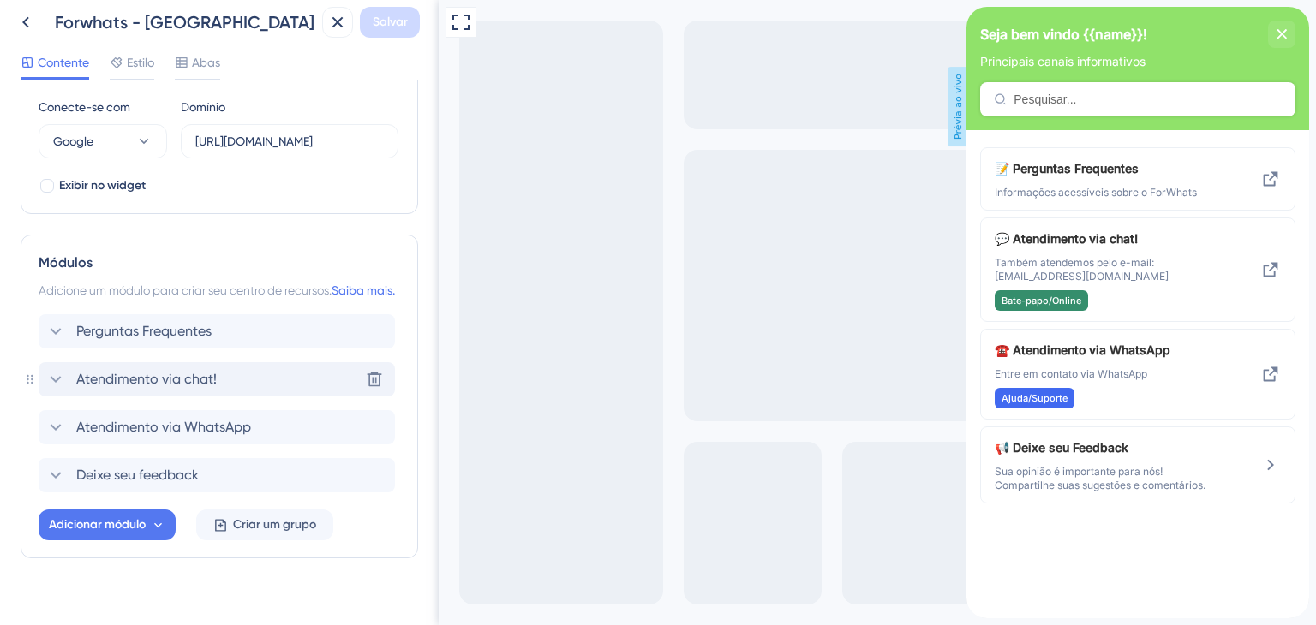
click at [206, 387] on font "Atendimento via chat!" at bounding box center [146, 379] width 141 height 16
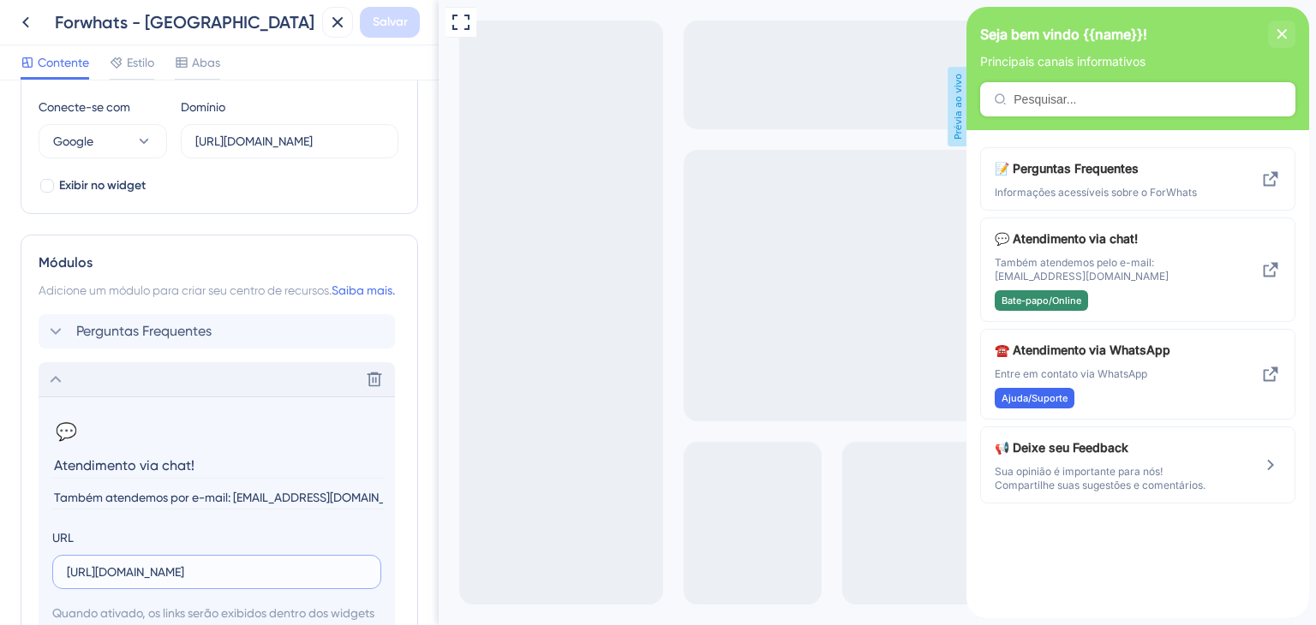
click at [205, 582] on input "[URL][DOMAIN_NAME]" at bounding box center [217, 572] width 300 height 19
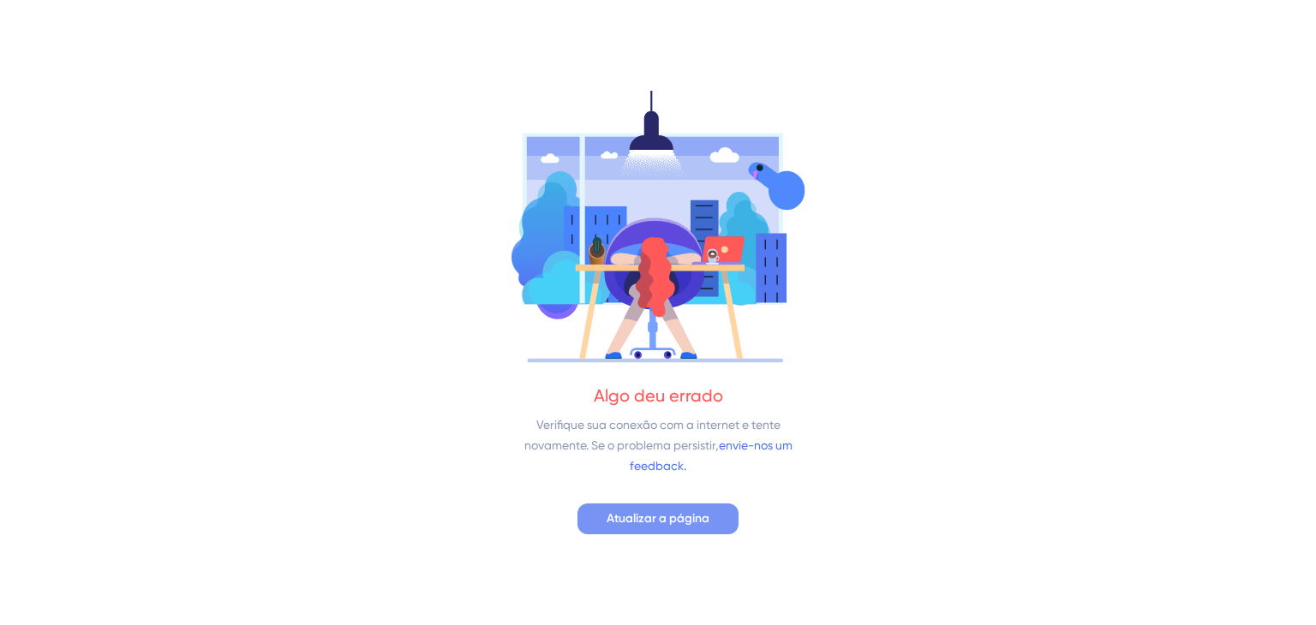
click at [672, 522] on font "Atualizar a página" at bounding box center [658, 518] width 103 height 15
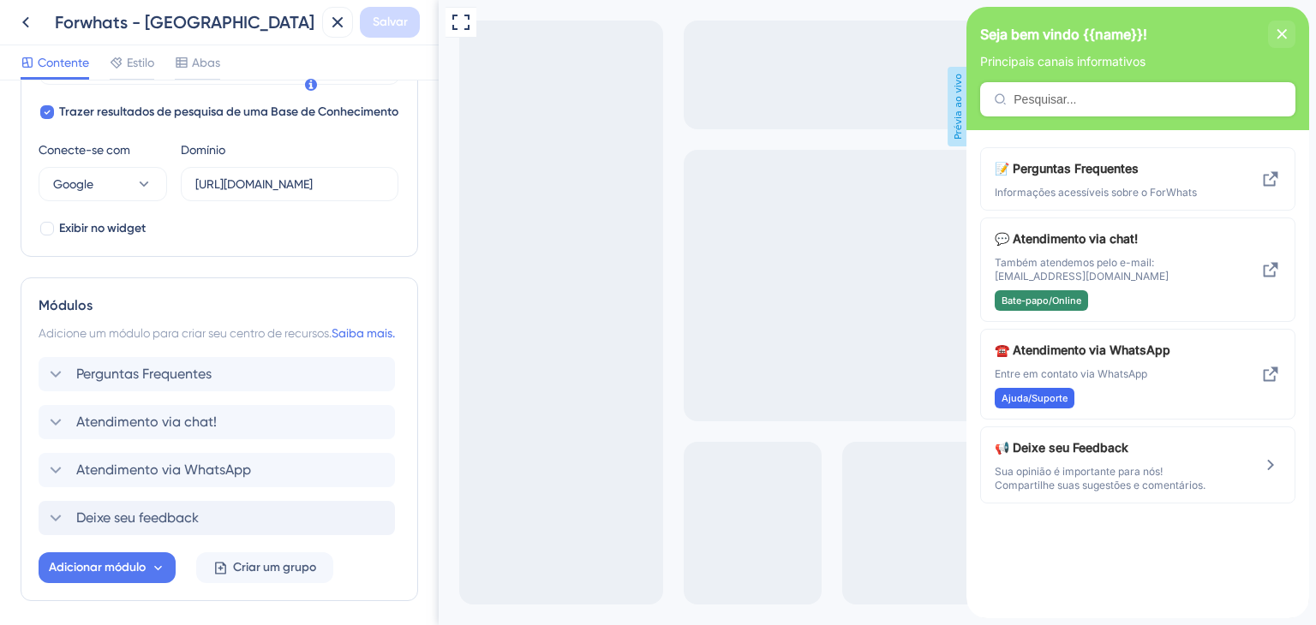
scroll to position [600, 0]
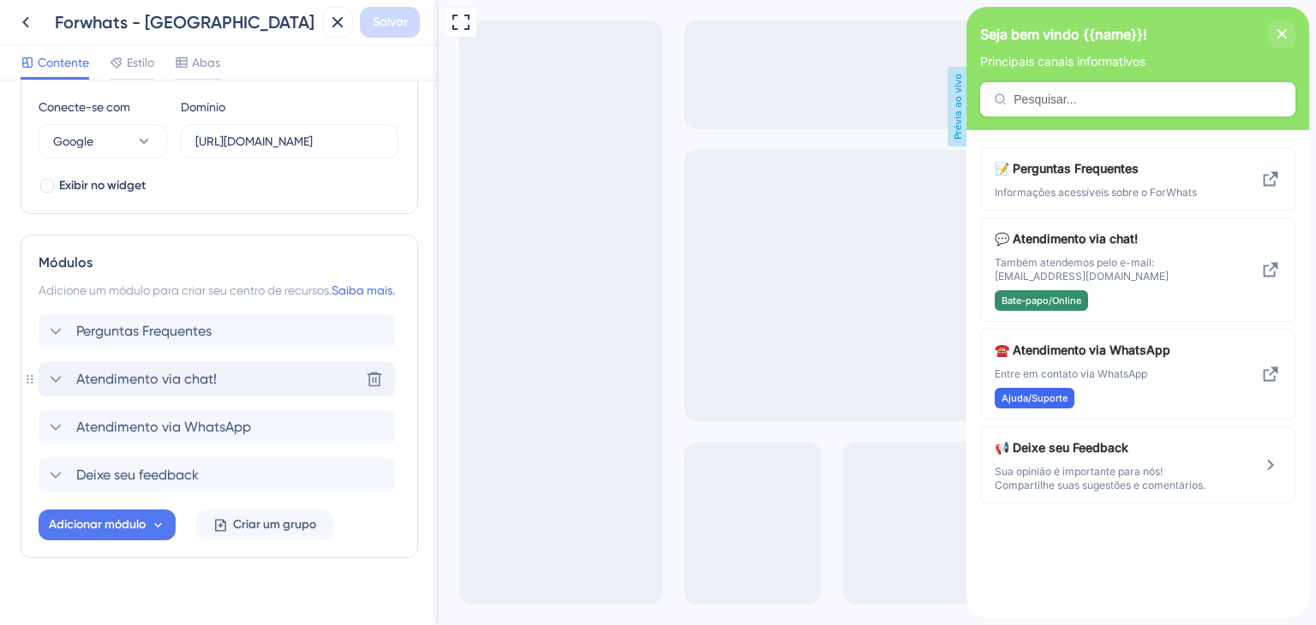
click at [171, 389] on span "Atendimento via chat!" at bounding box center [146, 379] width 141 height 21
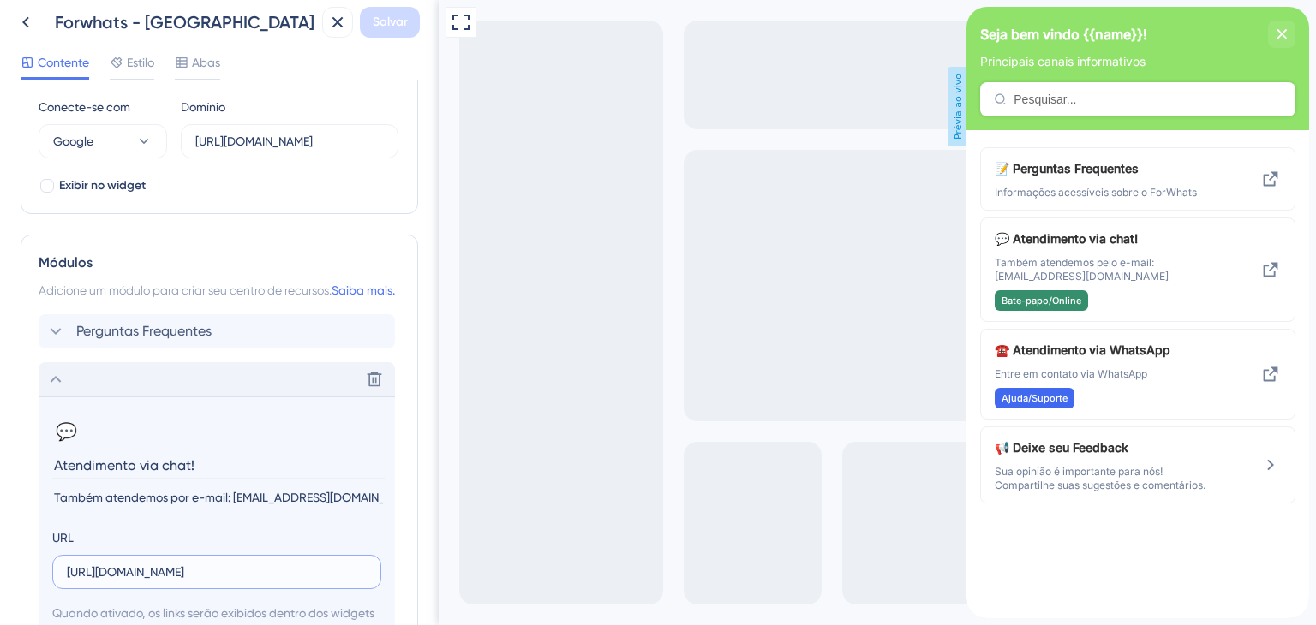
click at [231, 582] on input "[URL][DOMAIN_NAME]" at bounding box center [217, 572] width 300 height 19
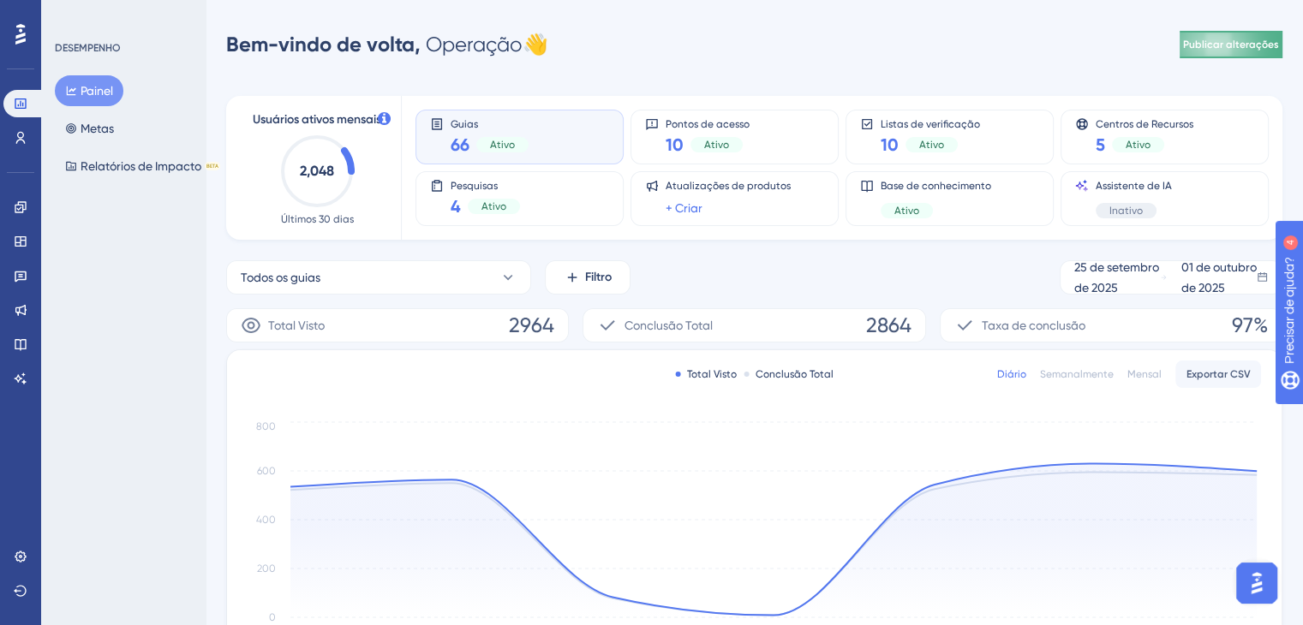
click at [1248, 45] on font "Publicar alterações" at bounding box center [1231, 45] width 96 height 12
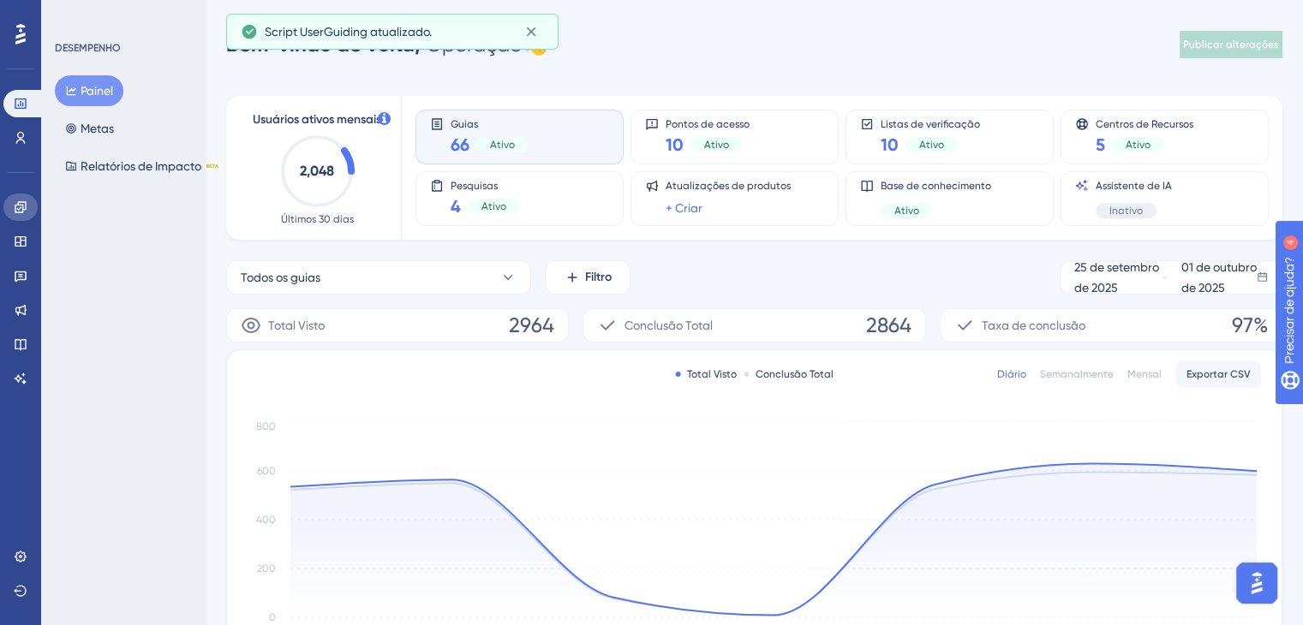
click at [22, 212] on icon at bounding box center [20, 206] width 11 height 11
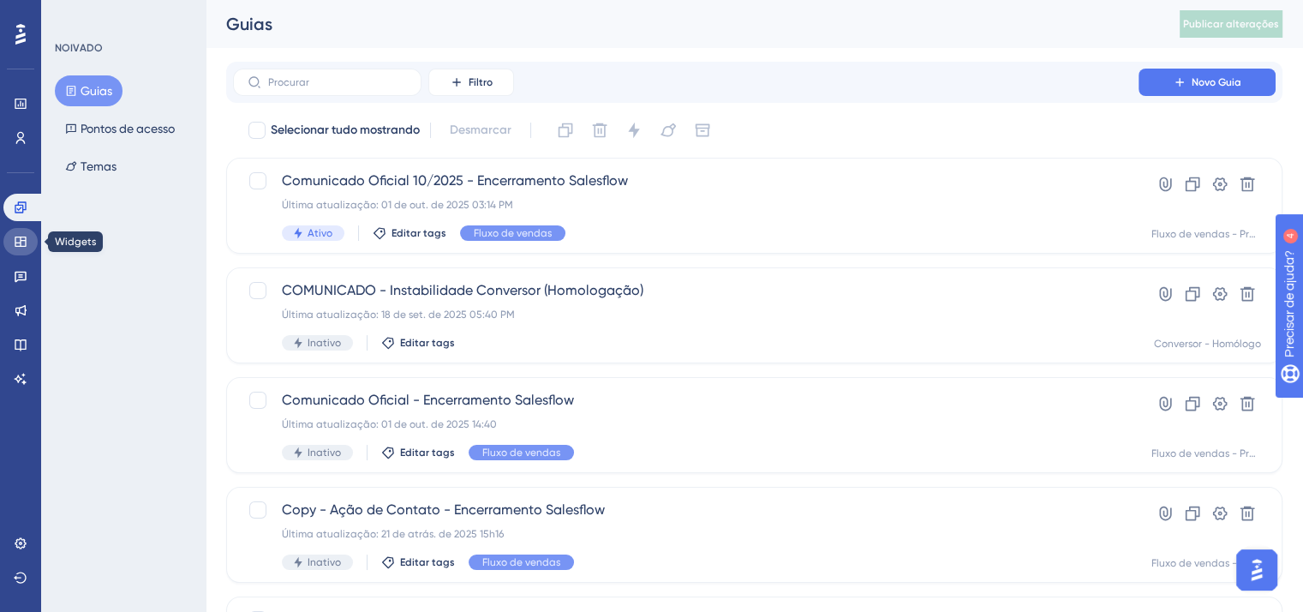
click at [25, 244] on icon at bounding box center [20, 241] width 11 height 10
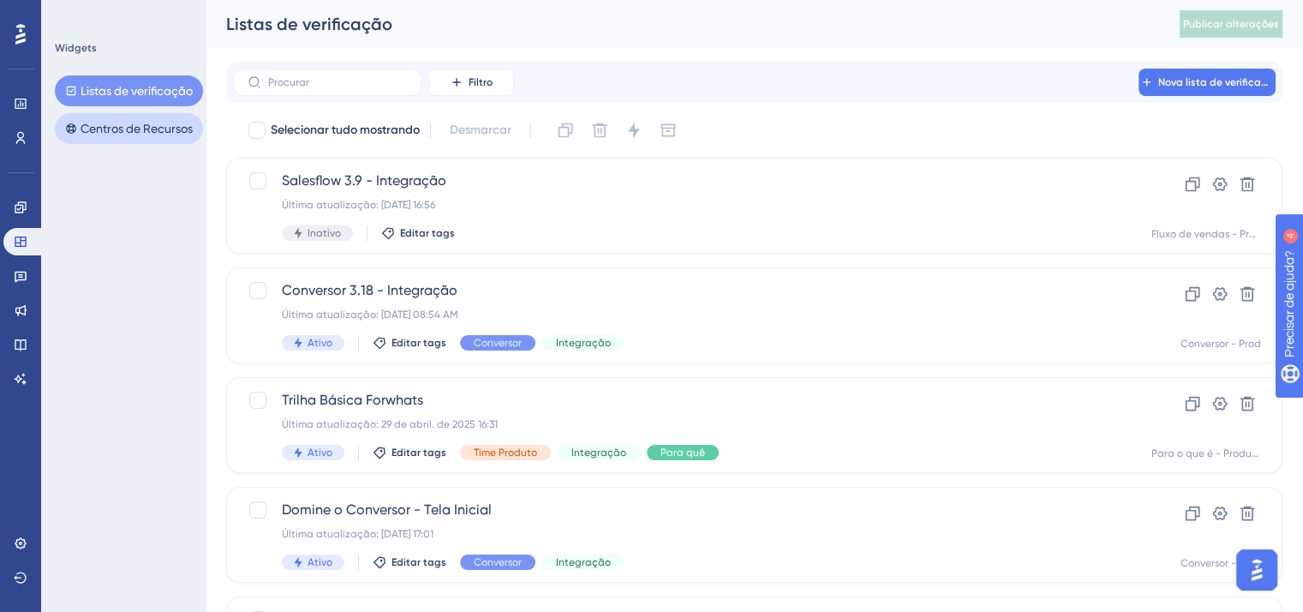
click at [130, 132] on font "Centros de Recursos" at bounding box center [137, 129] width 112 height 14
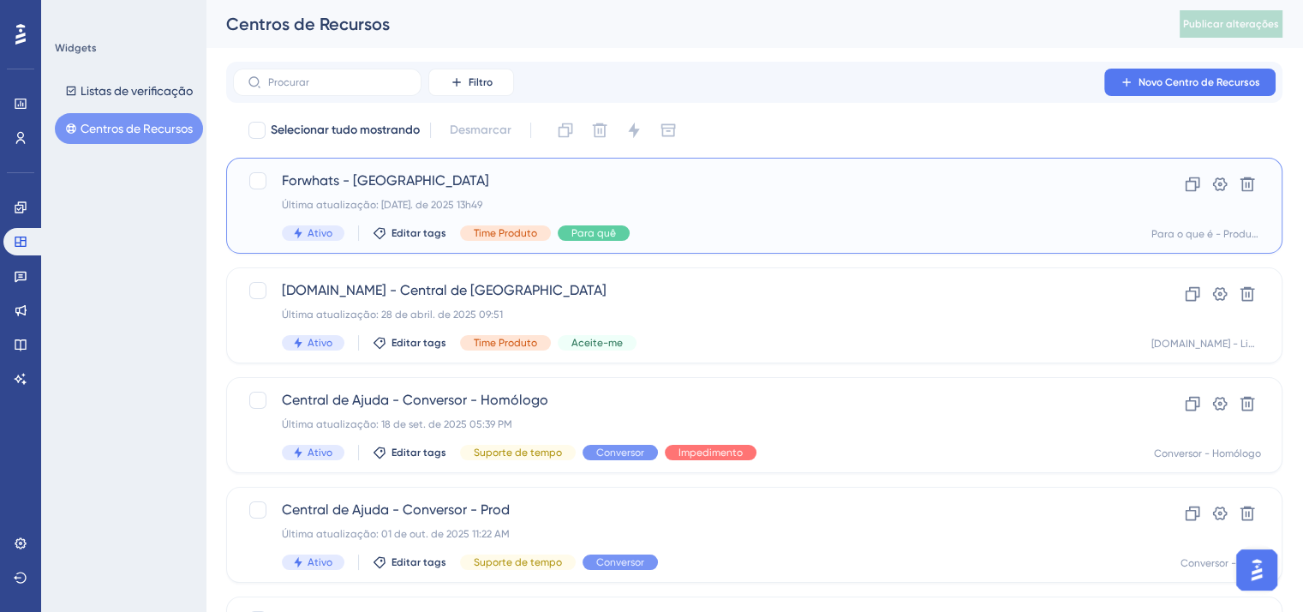
click at [457, 179] on font "Forwhats - [GEOGRAPHIC_DATA]" at bounding box center [385, 180] width 207 height 16
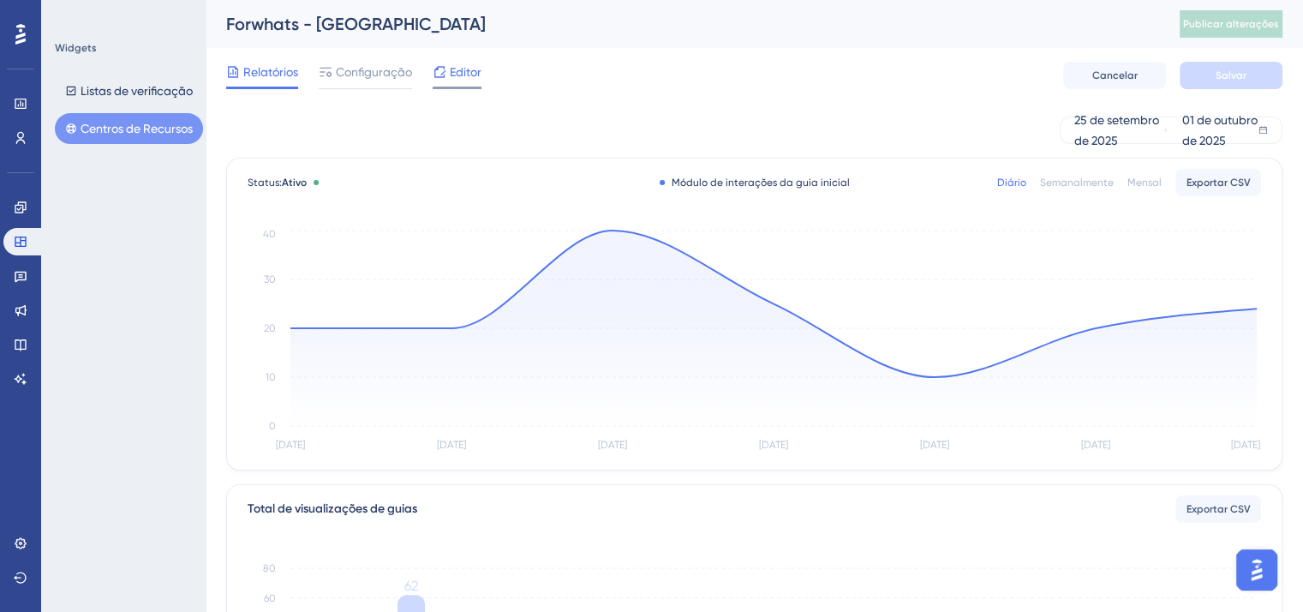
click at [458, 71] on font "Editor" at bounding box center [466, 72] width 32 height 14
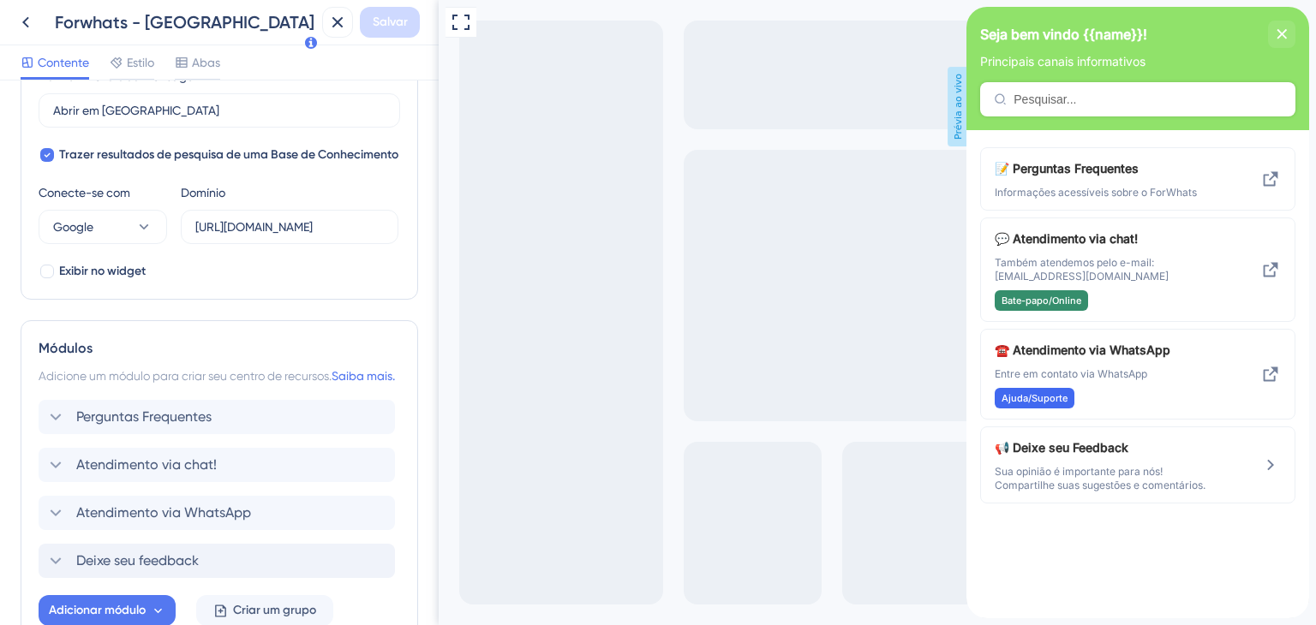
scroll to position [641, 0]
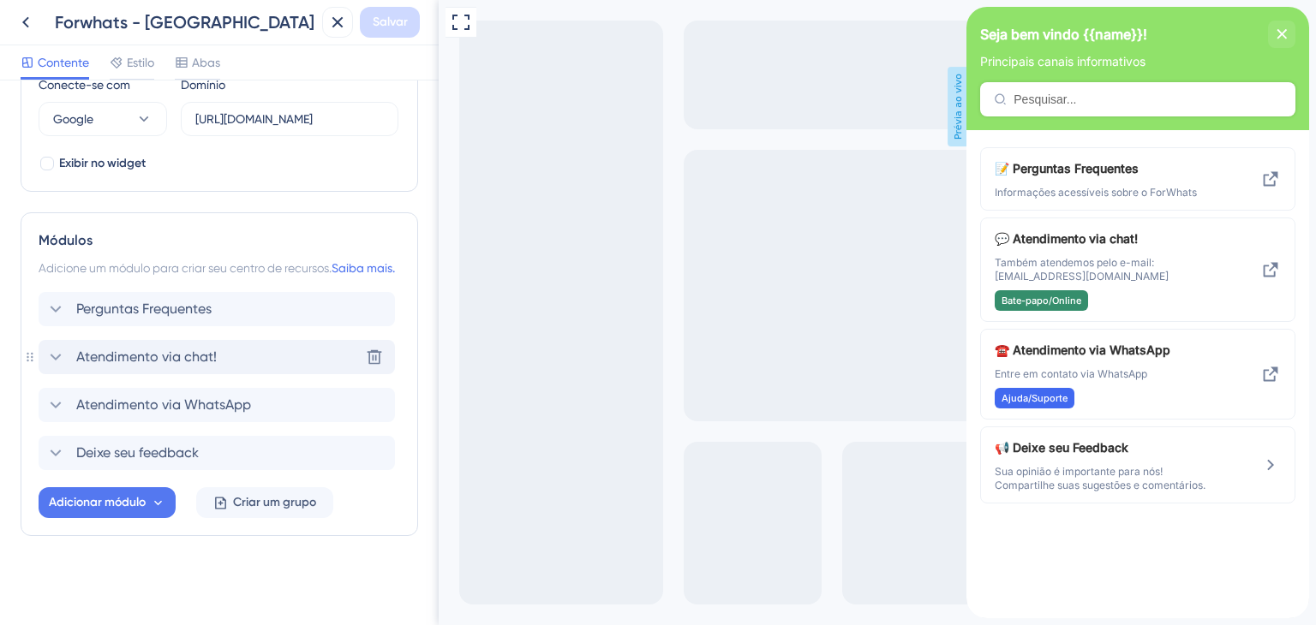
click at [202, 359] on font "Atendimento via chat!" at bounding box center [146, 357] width 141 height 16
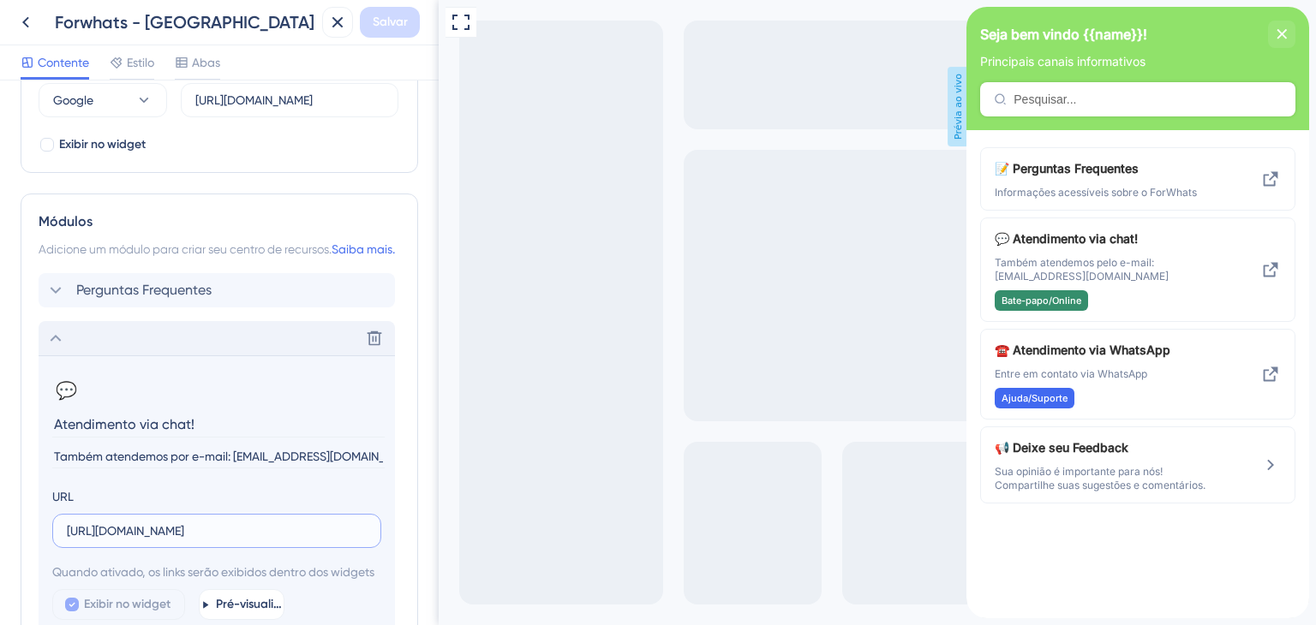
click at [249, 541] on input "[URL][DOMAIN_NAME]" at bounding box center [217, 531] width 300 height 19
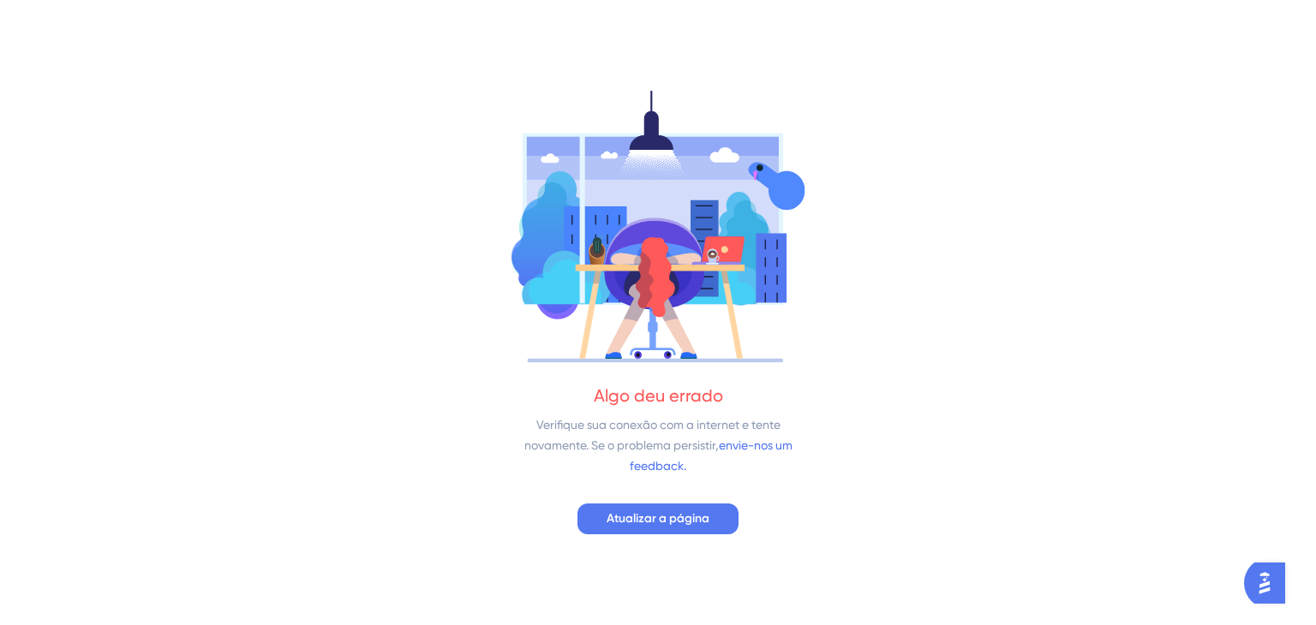
click at [659, 542] on div "Algo deu errado Verifique sua conexão com a internet e tente novamente. Se o pr…" at bounding box center [658, 312] width 1316 height 625
click at [667, 517] on font "Atualizar a página" at bounding box center [658, 518] width 103 height 15
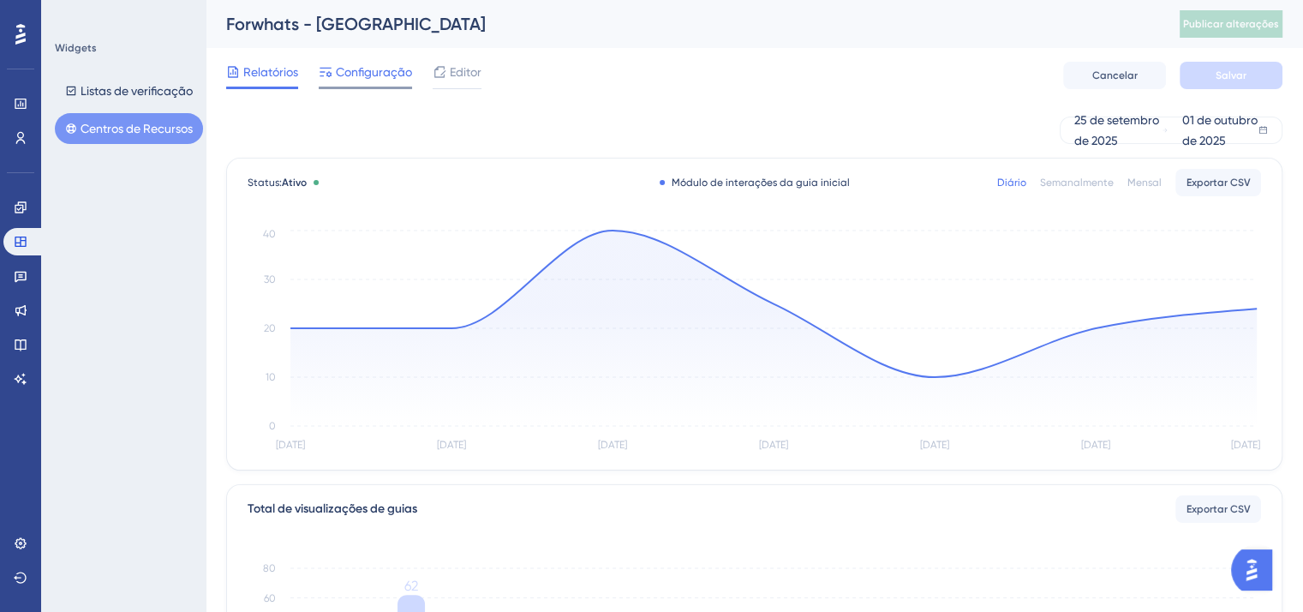
click at [357, 73] on font "Configuração" at bounding box center [374, 72] width 76 height 14
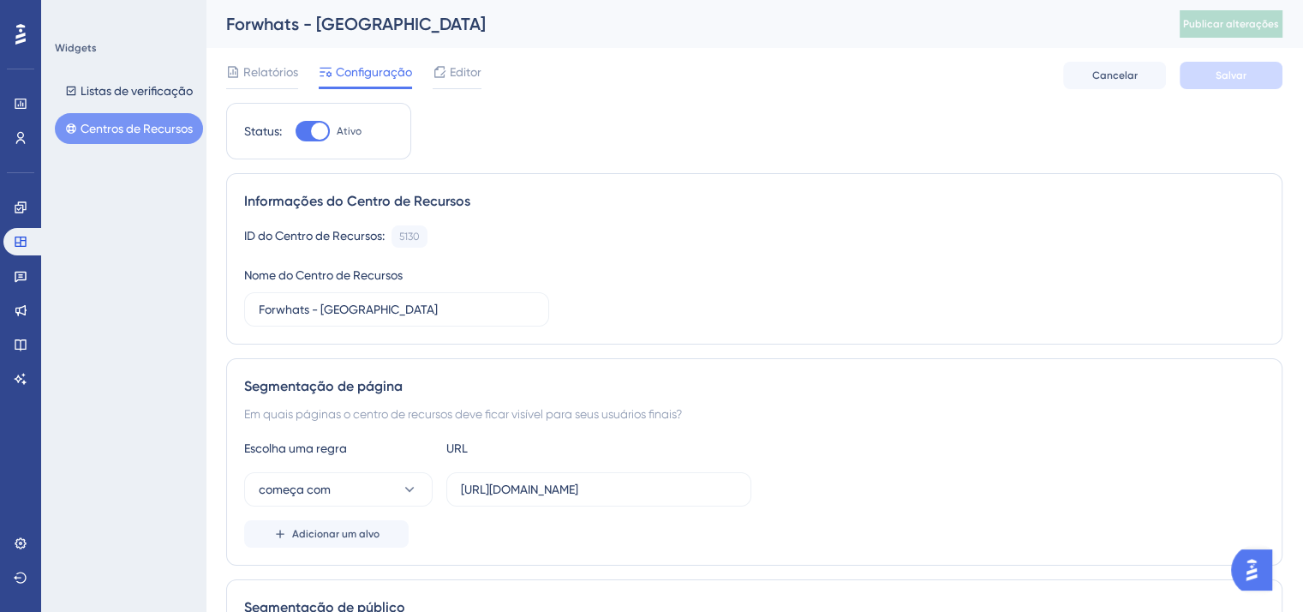
click at [305, 124] on div at bounding box center [313, 131] width 34 height 21
click at [296, 131] on input "Ativo" at bounding box center [295, 131] width 1 height 1
checkbox input "false"
click at [1239, 76] on font "Salvar" at bounding box center [1231, 75] width 31 height 12
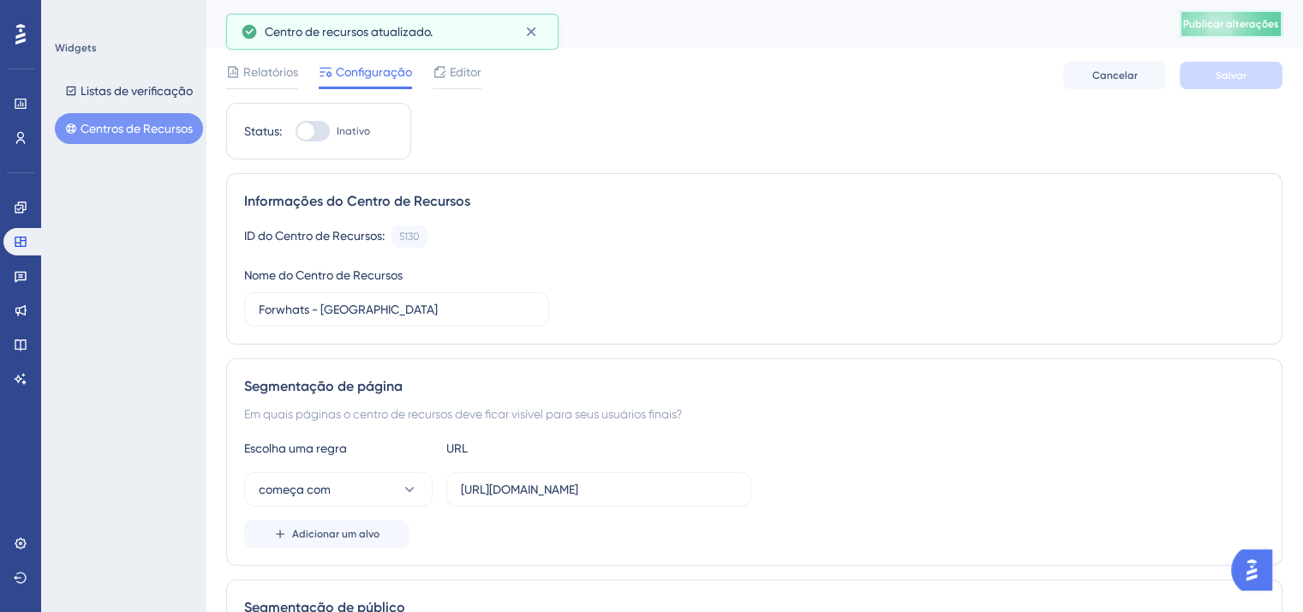
click at [1245, 20] on font "Publicar alterações" at bounding box center [1231, 24] width 96 height 12
click at [531, 32] on icon at bounding box center [530, 31] width 9 height 9
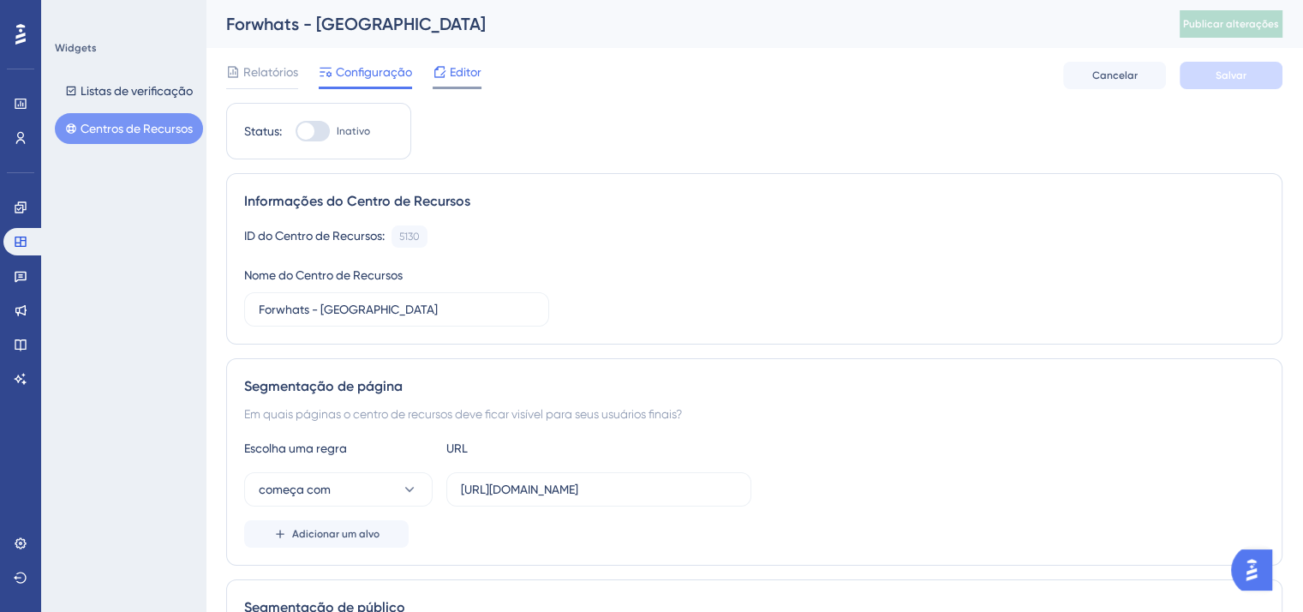
click at [449, 69] on div "Editor" at bounding box center [457, 72] width 49 height 21
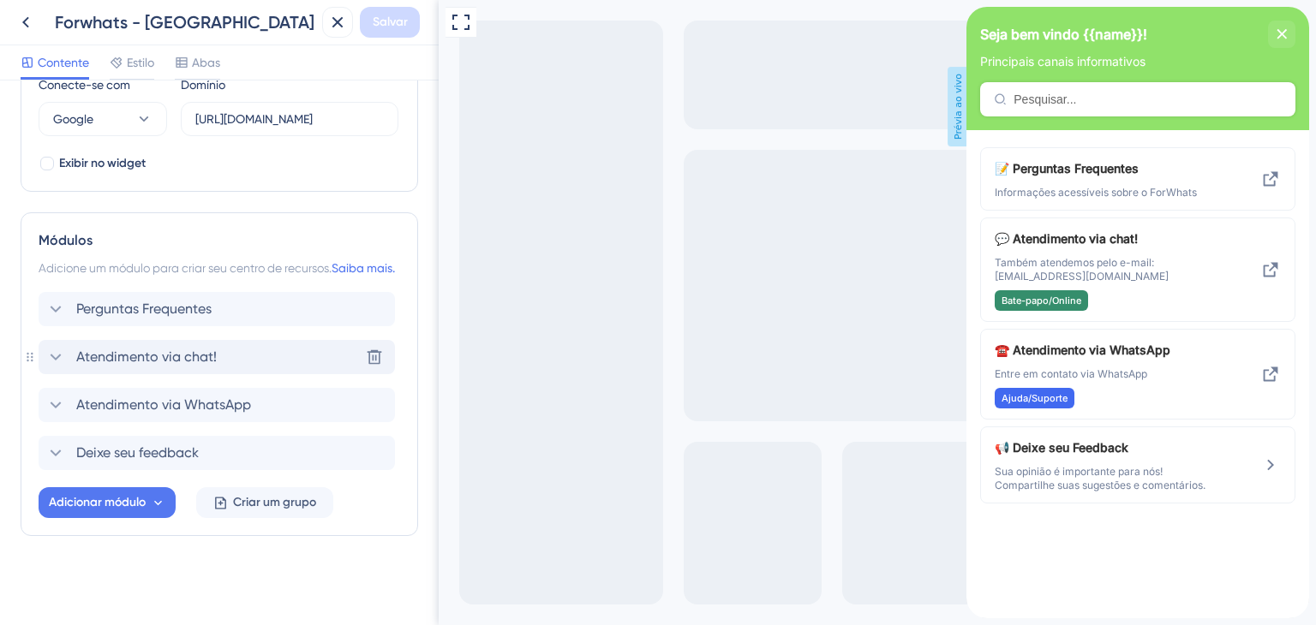
click at [175, 350] on font "Atendimento via chat!" at bounding box center [146, 357] width 141 height 16
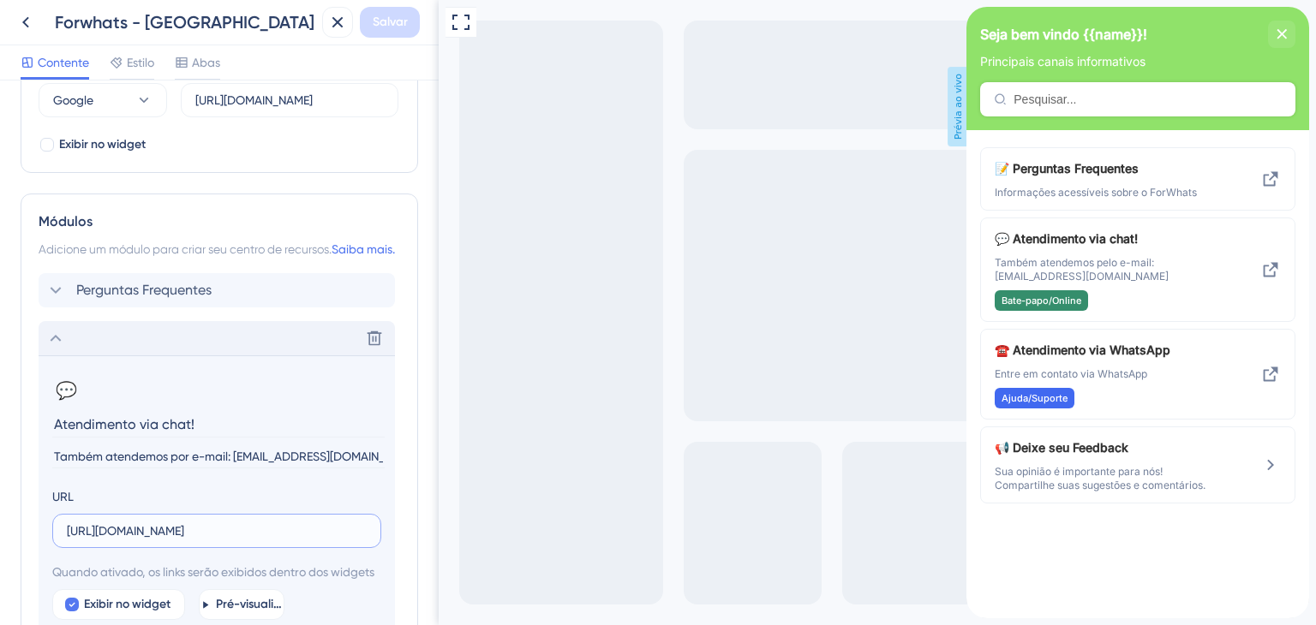
click at [215, 541] on input "[URL][DOMAIN_NAME]" at bounding box center [217, 531] width 300 height 19
click at [215, 541] on input "https://chat.movidesk.com/ChatWidgetNewNew/Landing/9A851CD5A441419FA680C62374E1…" at bounding box center [217, 531] width 300 height 19
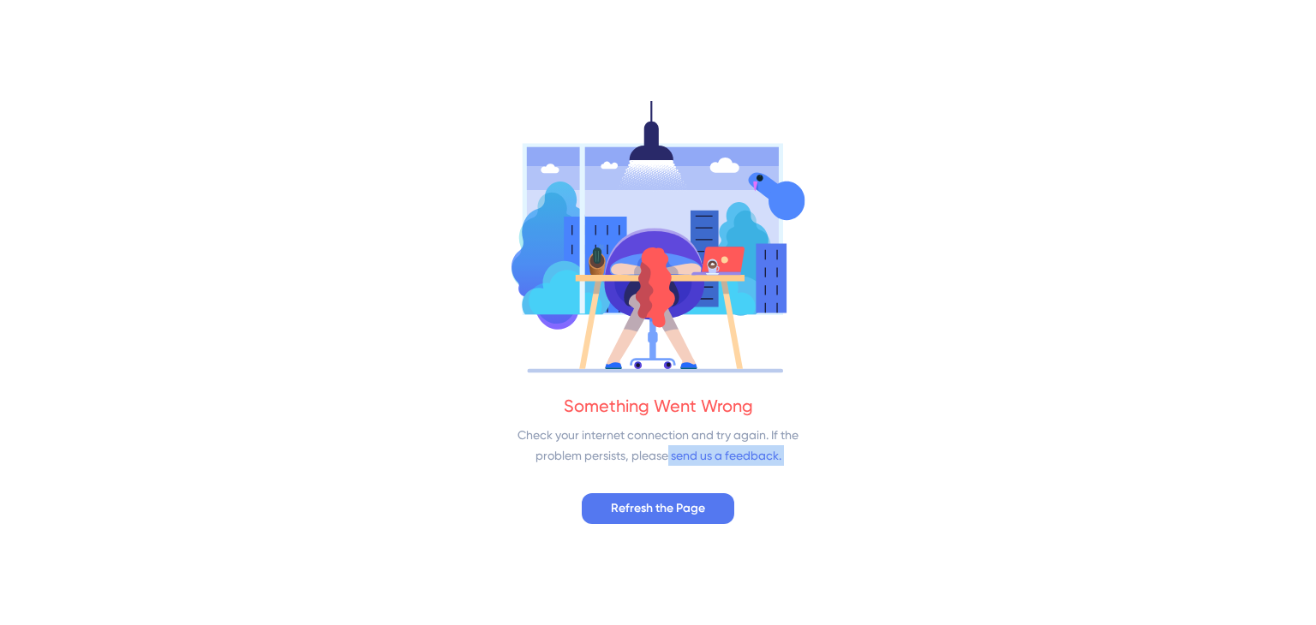
click at [215, 555] on div "Something Went Wrong Check your internet connection and try again. If the probl…" at bounding box center [658, 312] width 1316 height 625
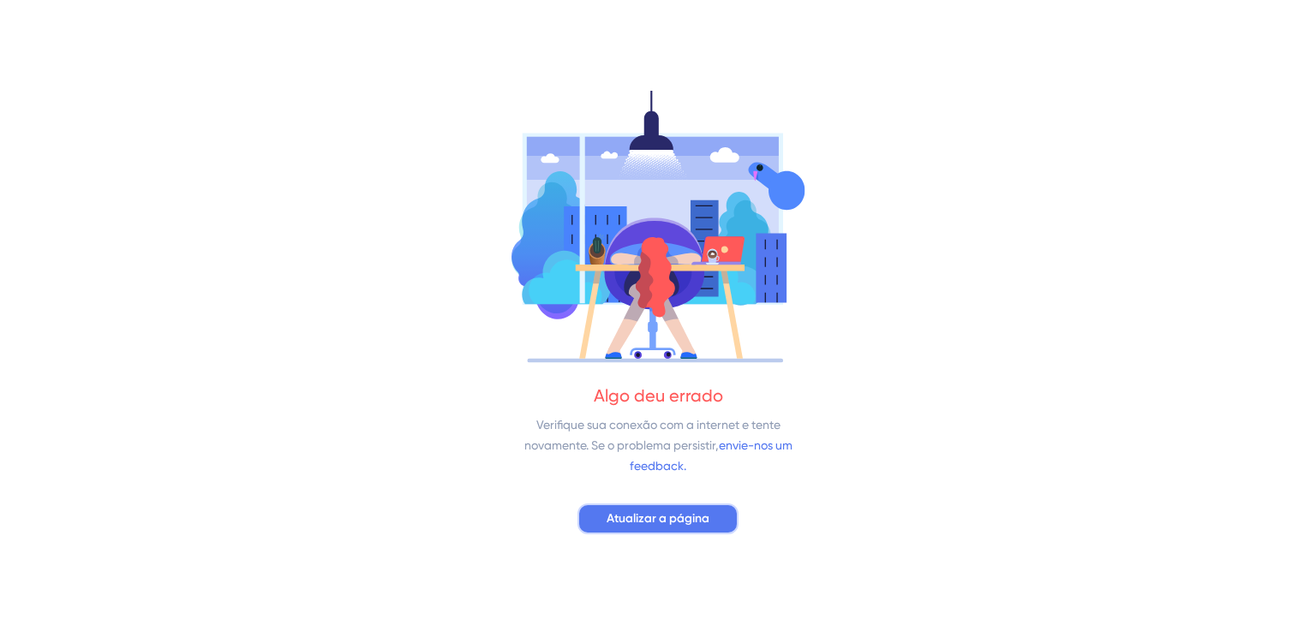
click at [663, 525] on span "Atualizar a página" at bounding box center [658, 519] width 103 height 21
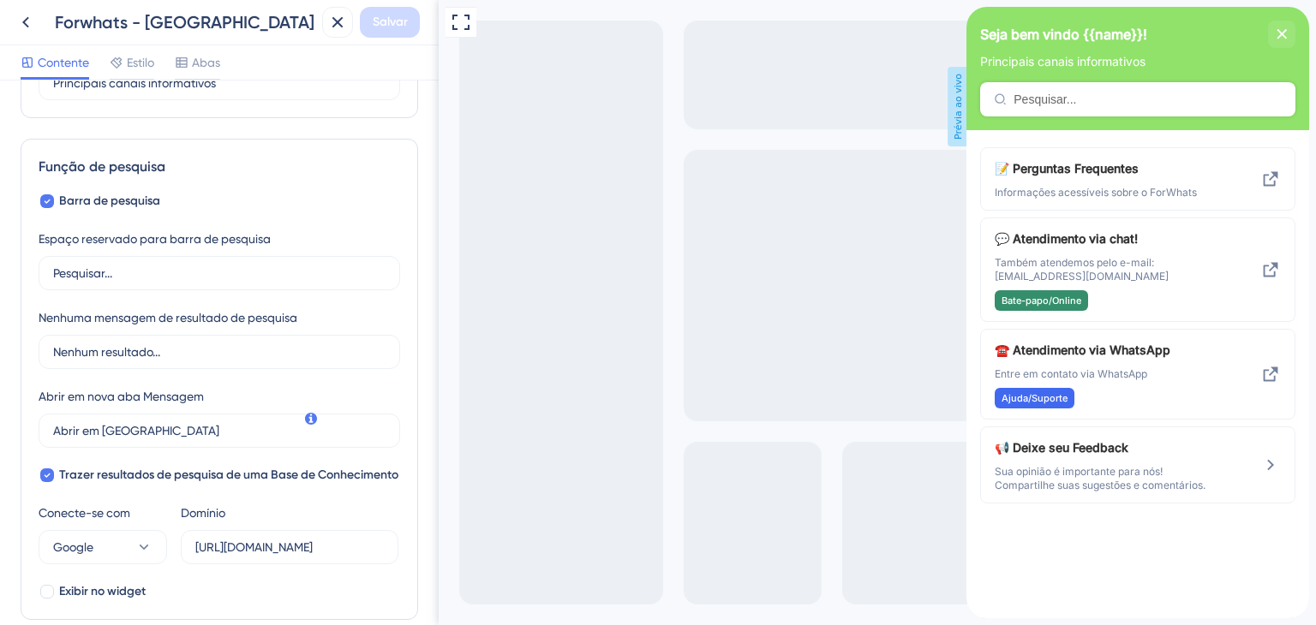
scroll to position [257, 0]
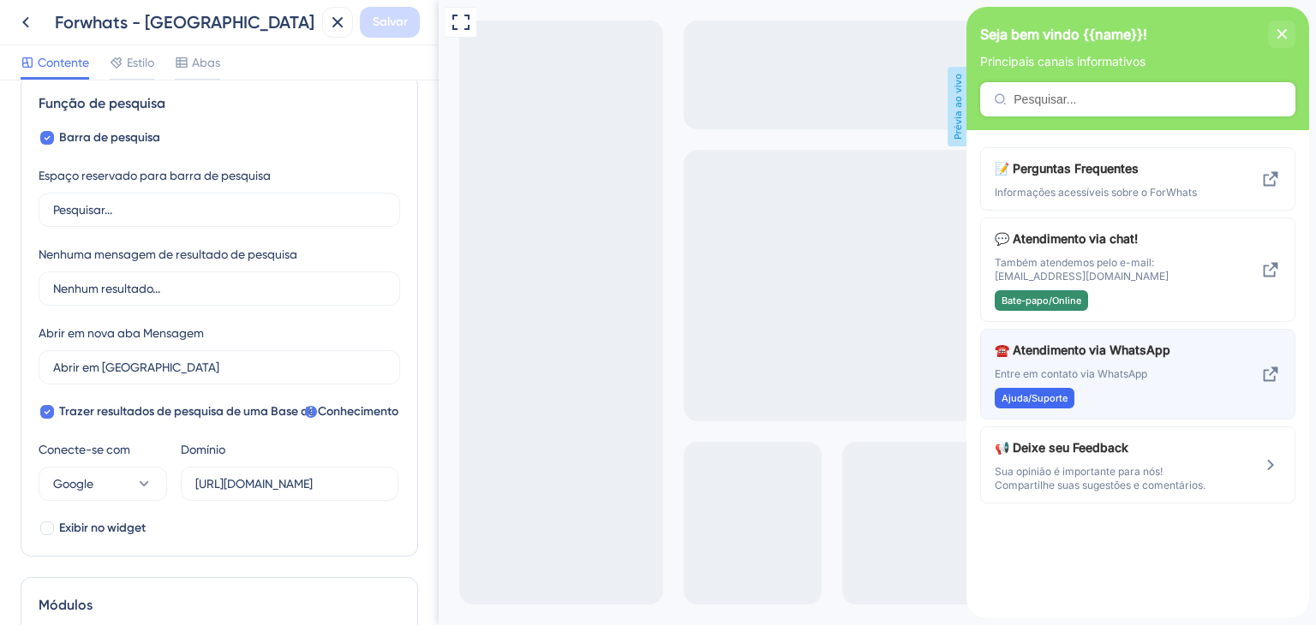
click at [1138, 359] on span "☎️ Atendimento via WhatsApp" at bounding box center [1095, 350] width 201 height 21
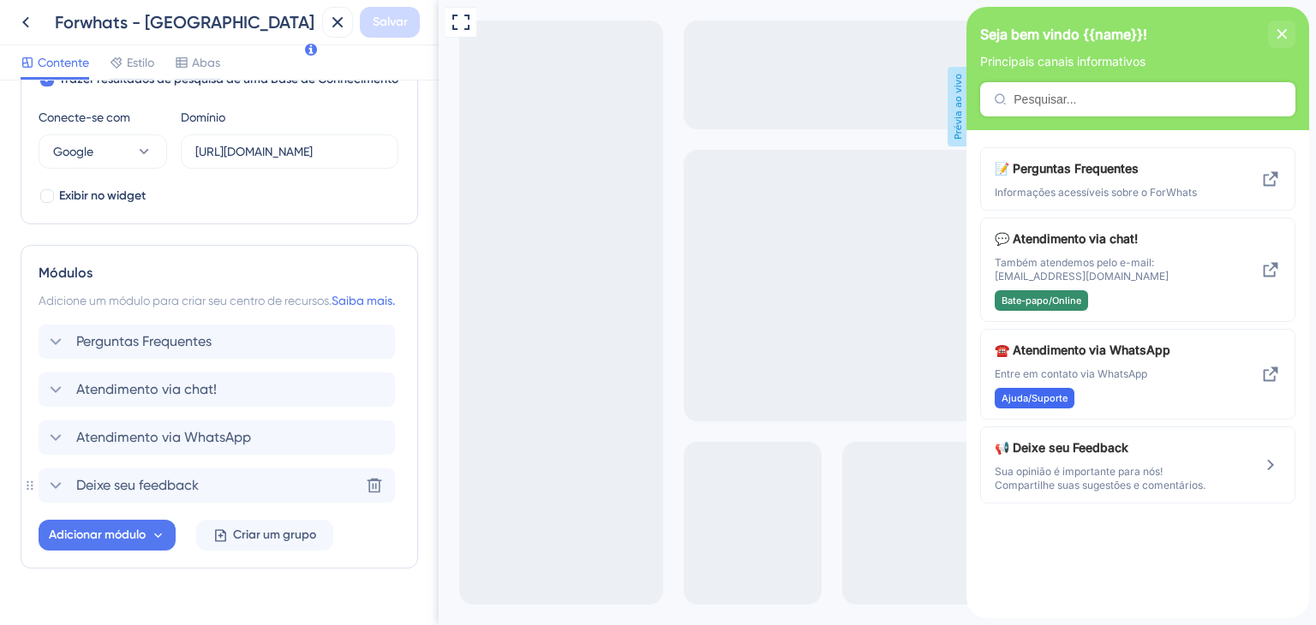
scroll to position [641, 0]
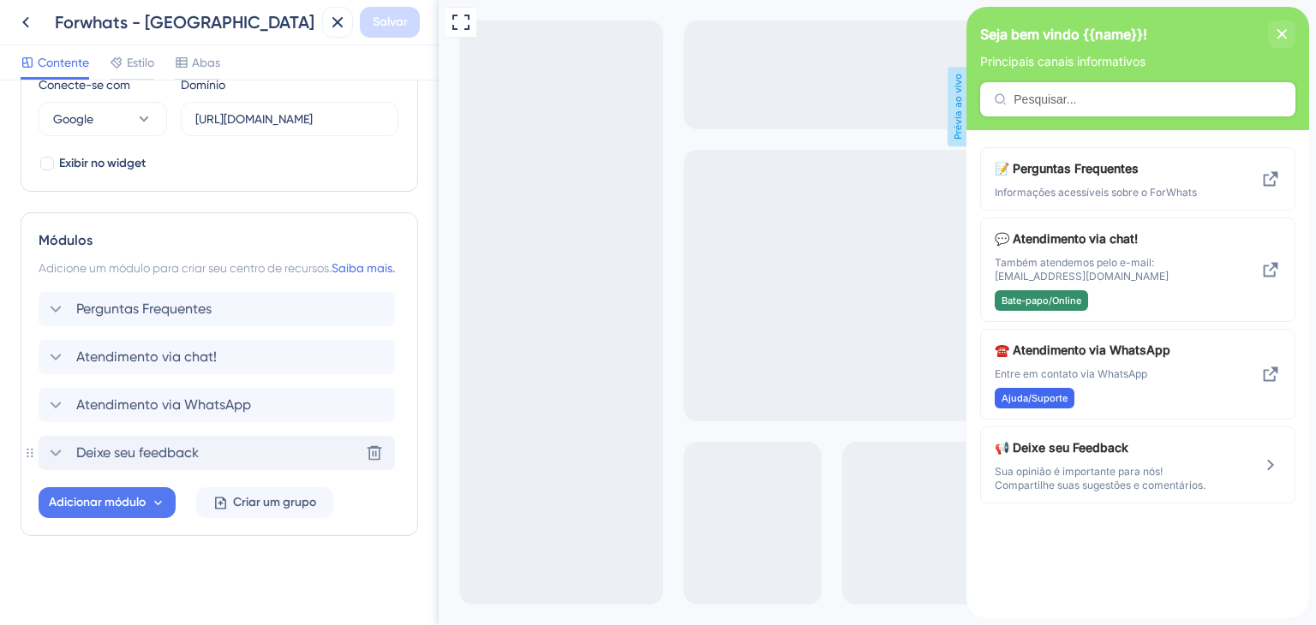
click at [64, 455] on icon at bounding box center [55, 453] width 21 height 21
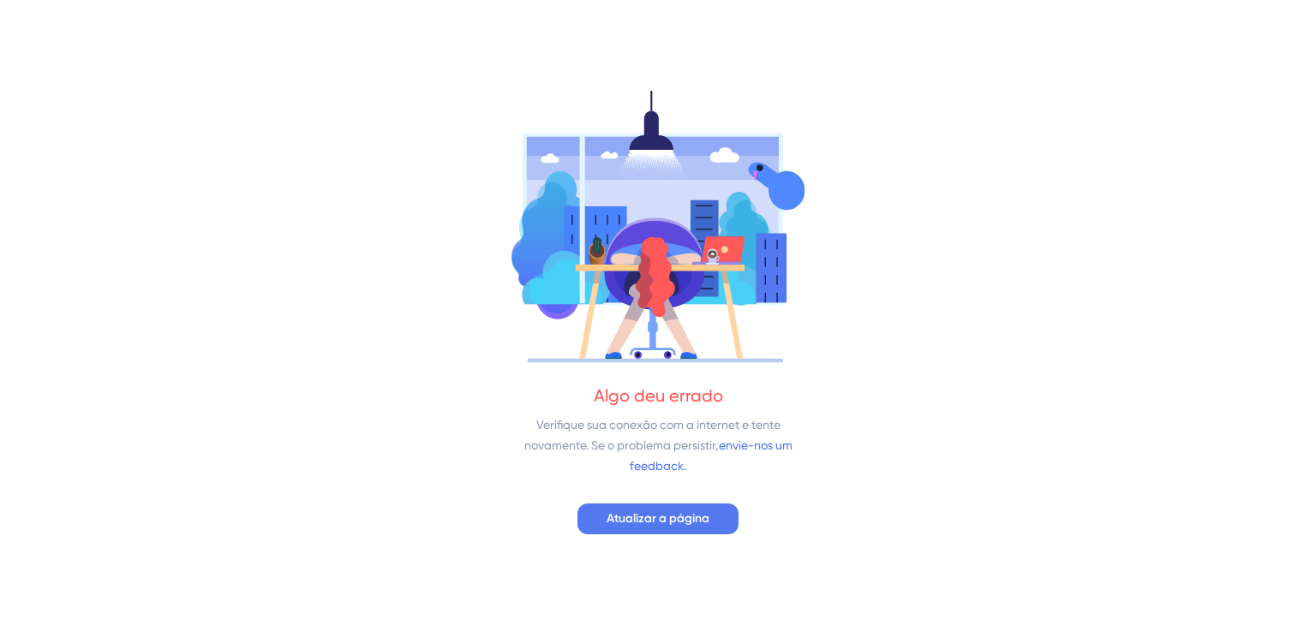
click at [55, 398] on div "Algo deu errado Verifique sua conexão com a internet e tente novamente. Se o pr…" at bounding box center [658, 312] width 1316 height 625
click at [631, 518] on font "Atualizar a página" at bounding box center [658, 518] width 103 height 15
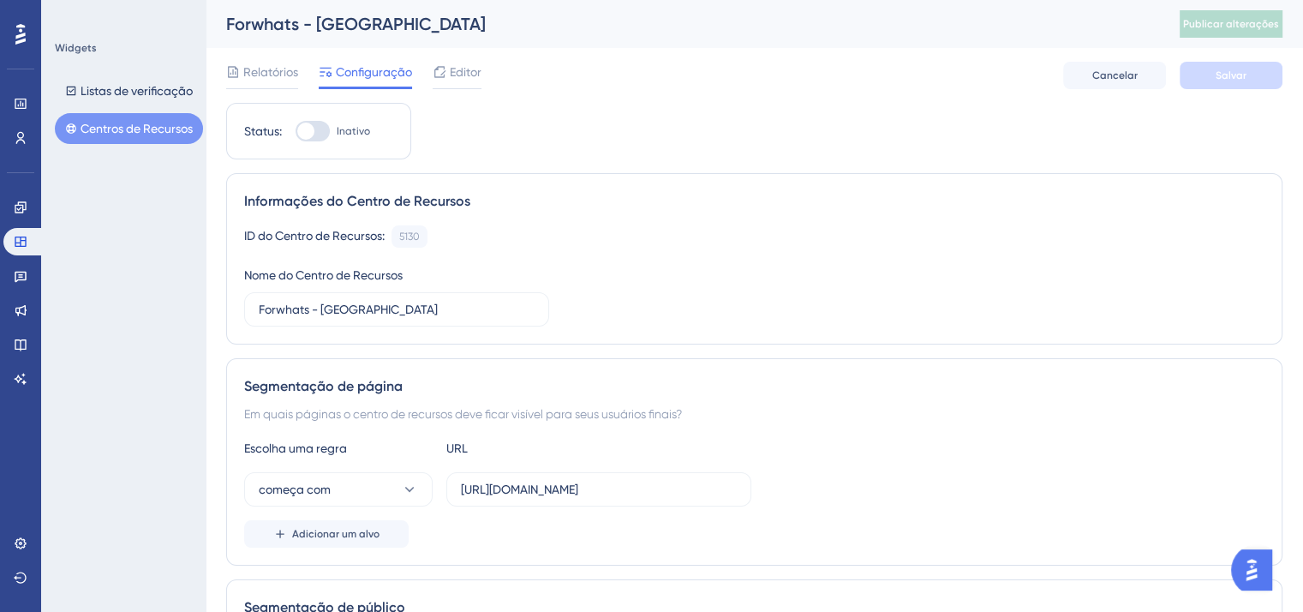
click at [314, 134] on div at bounding box center [305, 131] width 17 height 17
click at [296, 132] on input "Inativo" at bounding box center [295, 131] width 1 height 1
click at [308, 136] on div at bounding box center [313, 131] width 34 height 21
click at [296, 132] on input "Ativo" at bounding box center [295, 131] width 1 height 1
checkbox input "false"
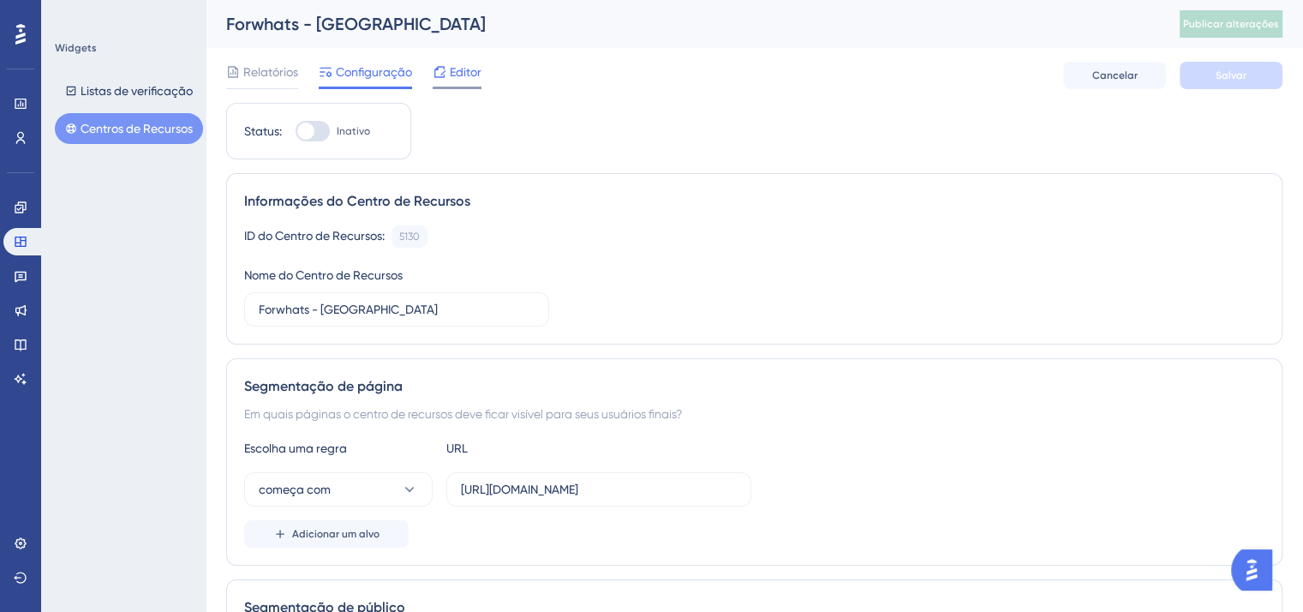
click at [434, 75] on icon at bounding box center [440, 72] width 14 height 14
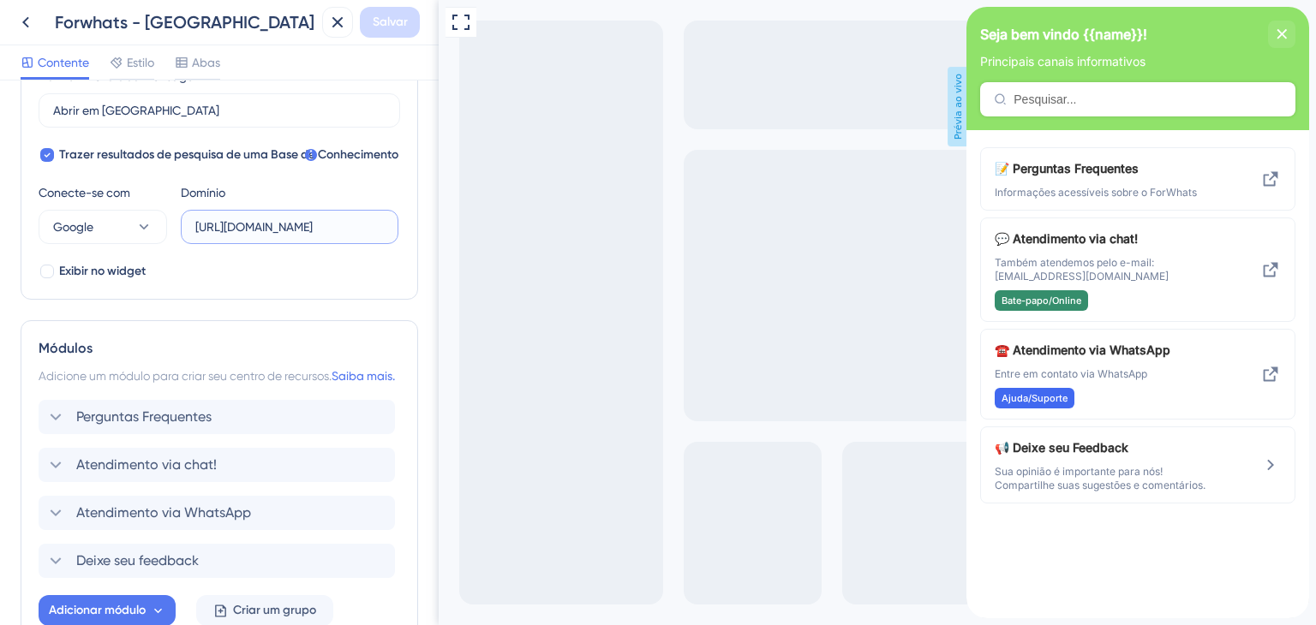
click at [382, 224] on input "[URL][DOMAIN_NAME]" at bounding box center [289, 227] width 188 height 19
type input "[URL][DOMAIN_NAME]"
click at [499, 308] on div "Visualização em tela cheia Prévia ao vivo" at bounding box center [877, 329] width 877 height 658
click at [392, 24] on font "Salvar" at bounding box center [390, 22] width 35 height 15
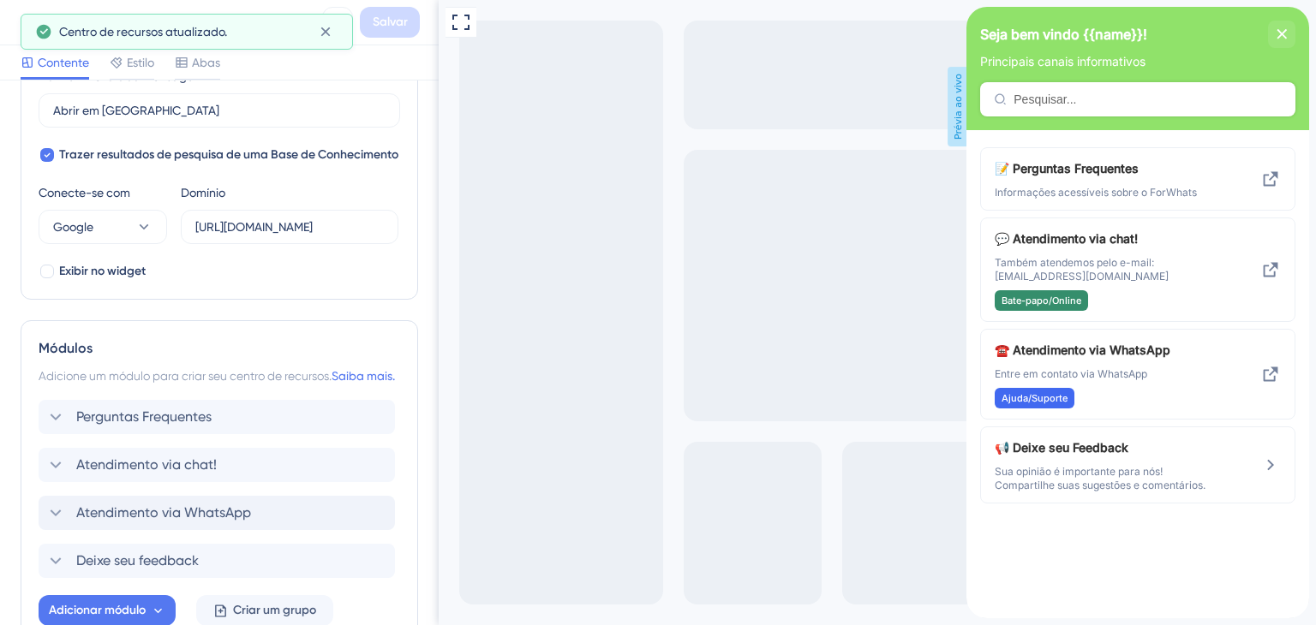
scroll to position [641, 0]
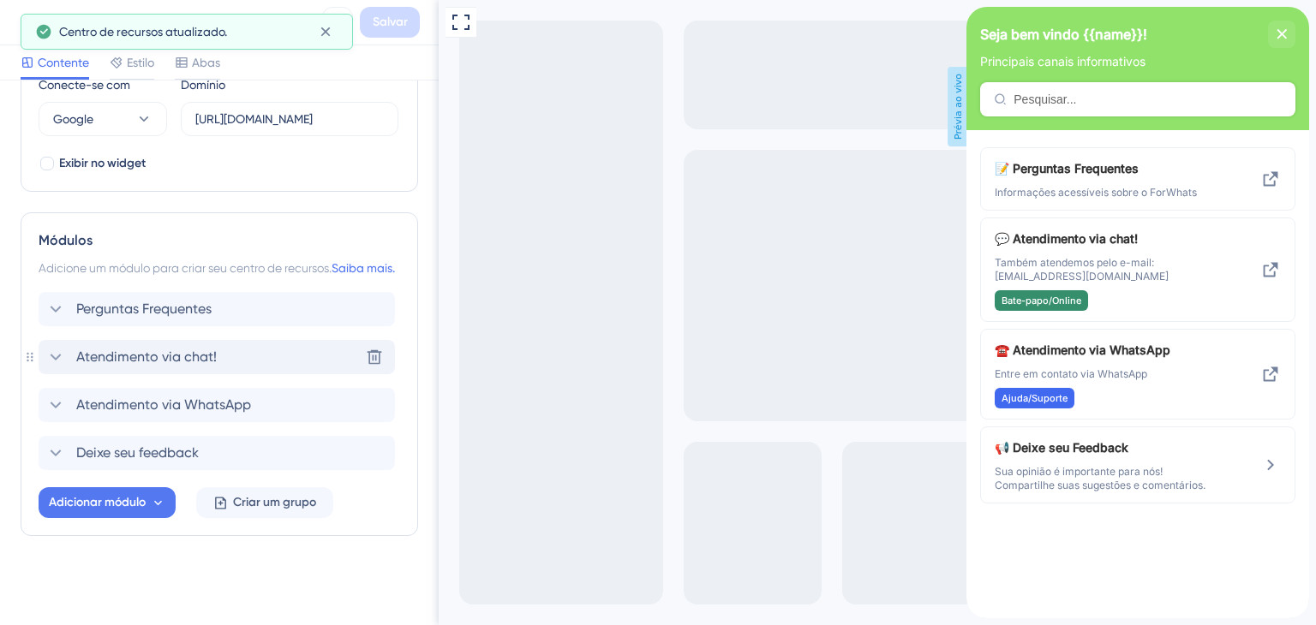
click at [153, 355] on font "Atendimento via chat!" at bounding box center [146, 357] width 141 height 16
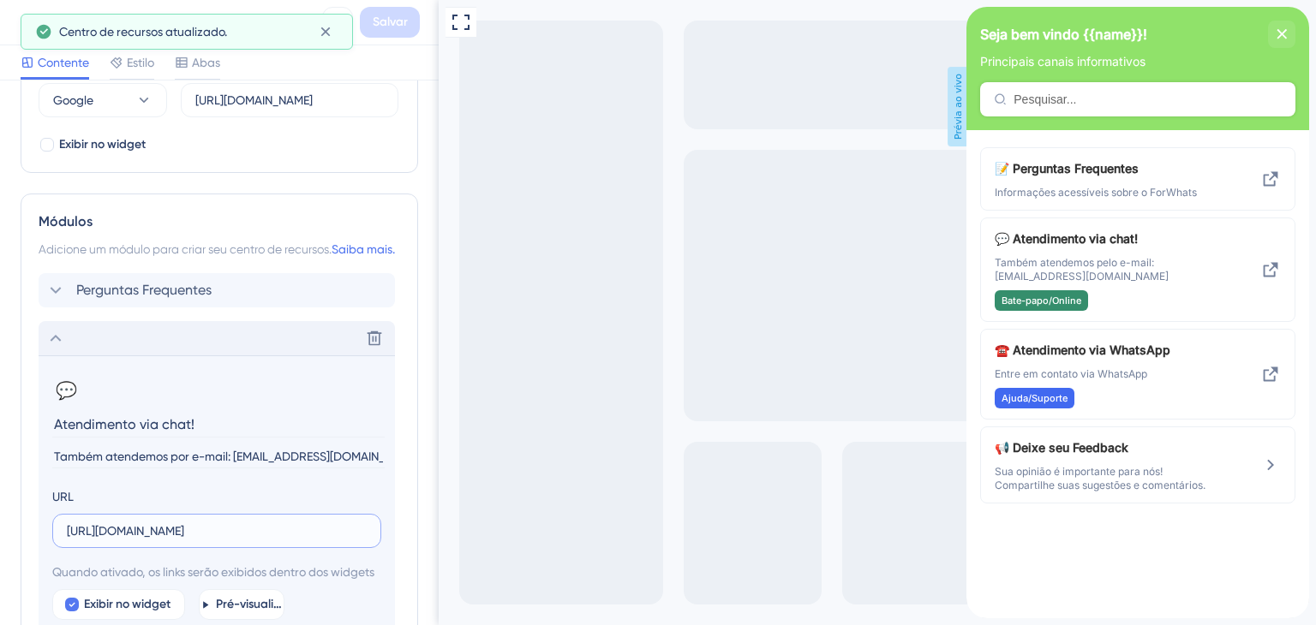
click at [242, 541] on input "[URL][DOMAIN_NAME]" at bounding box center [217, 531] width 300 height 19
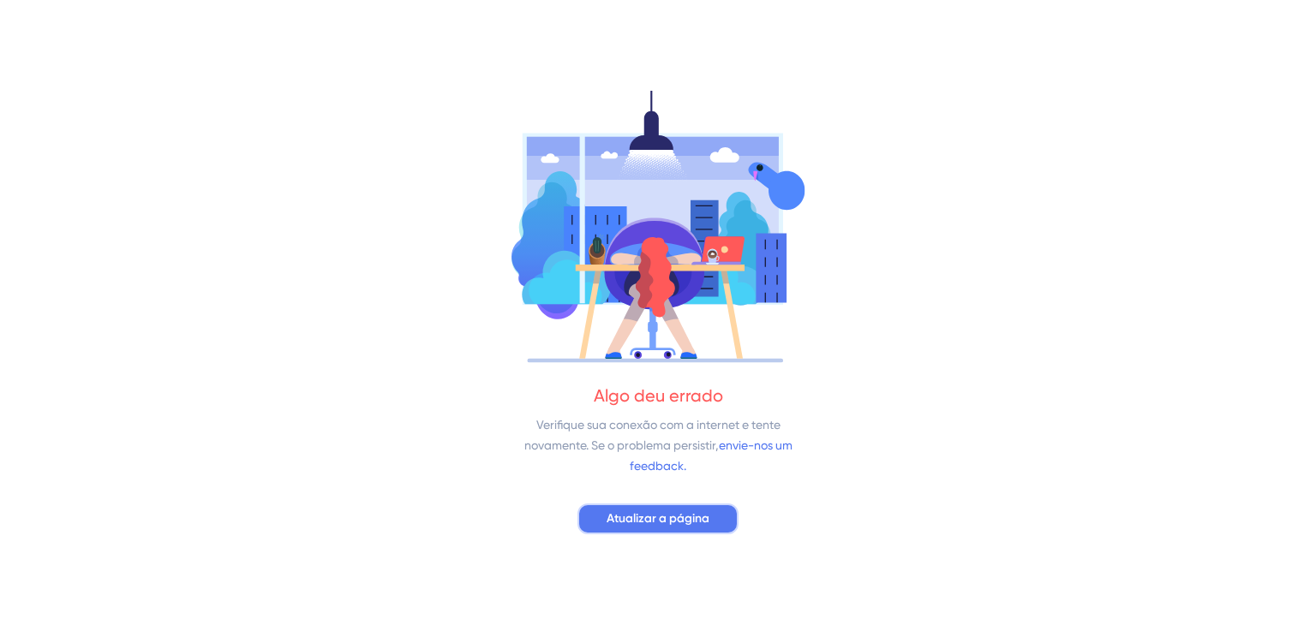
click at [665, 518] on font "Atualizar a página" at bounding box center [658, 518] width 103 height 15
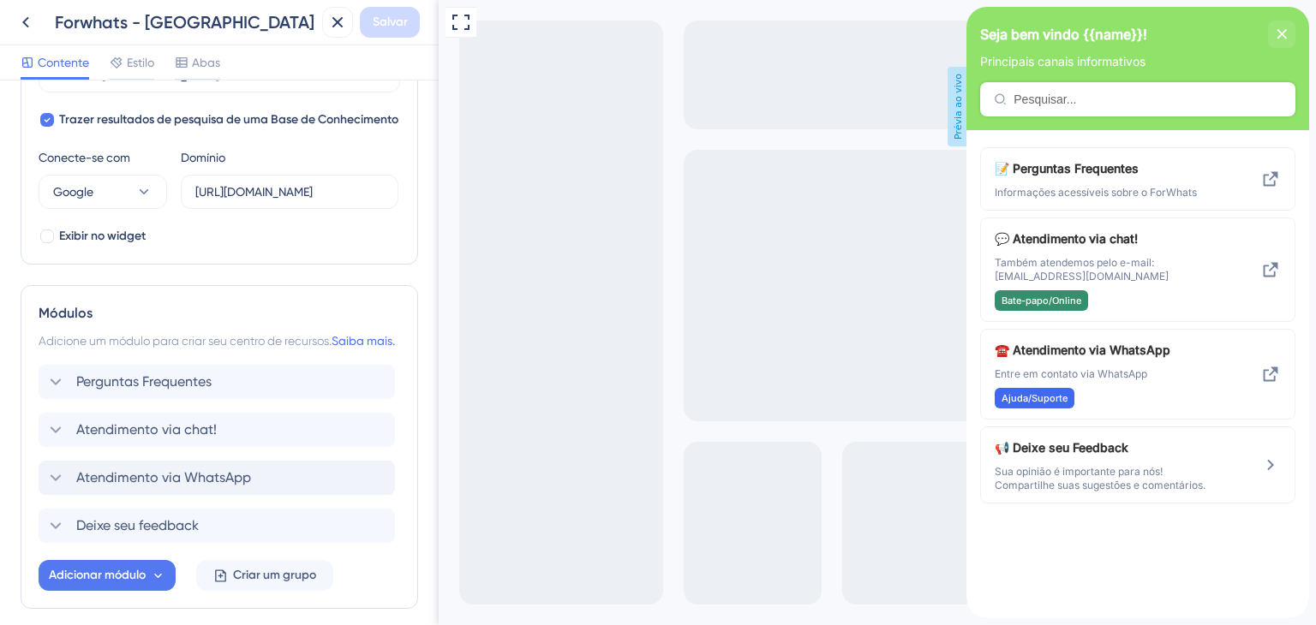
scroll to position [600, 0]
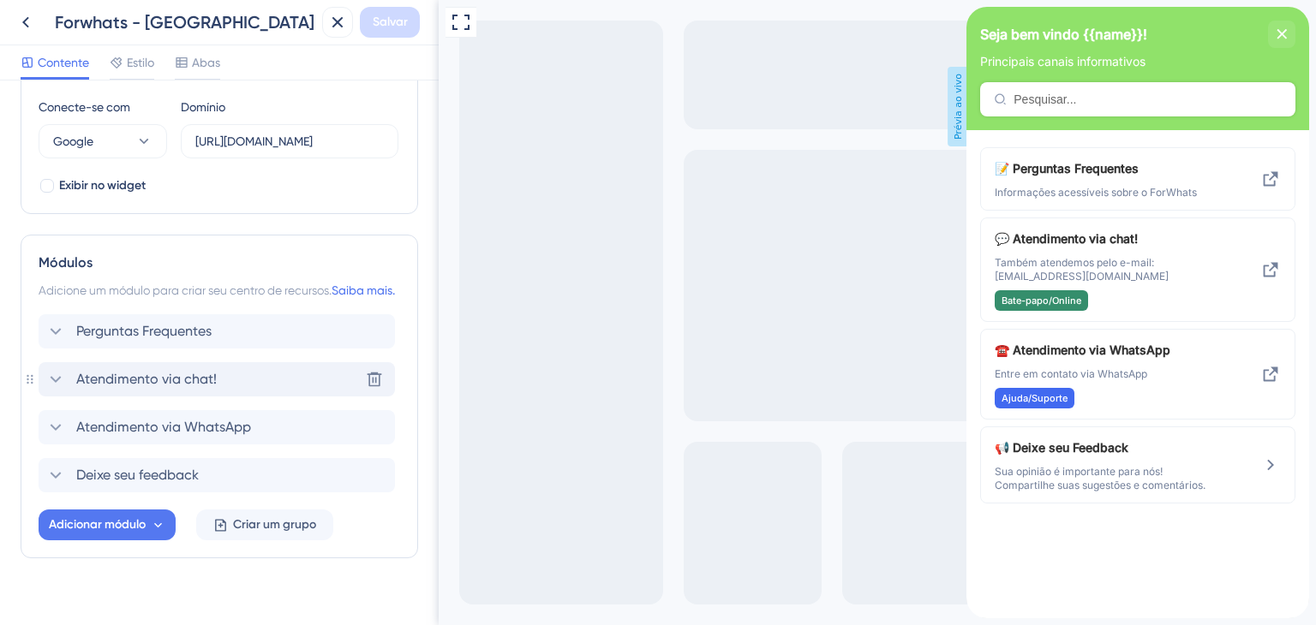
click at [141, 387] on font "Atendimento via chat!" at bounding box center [146, 379] width 141 height 16
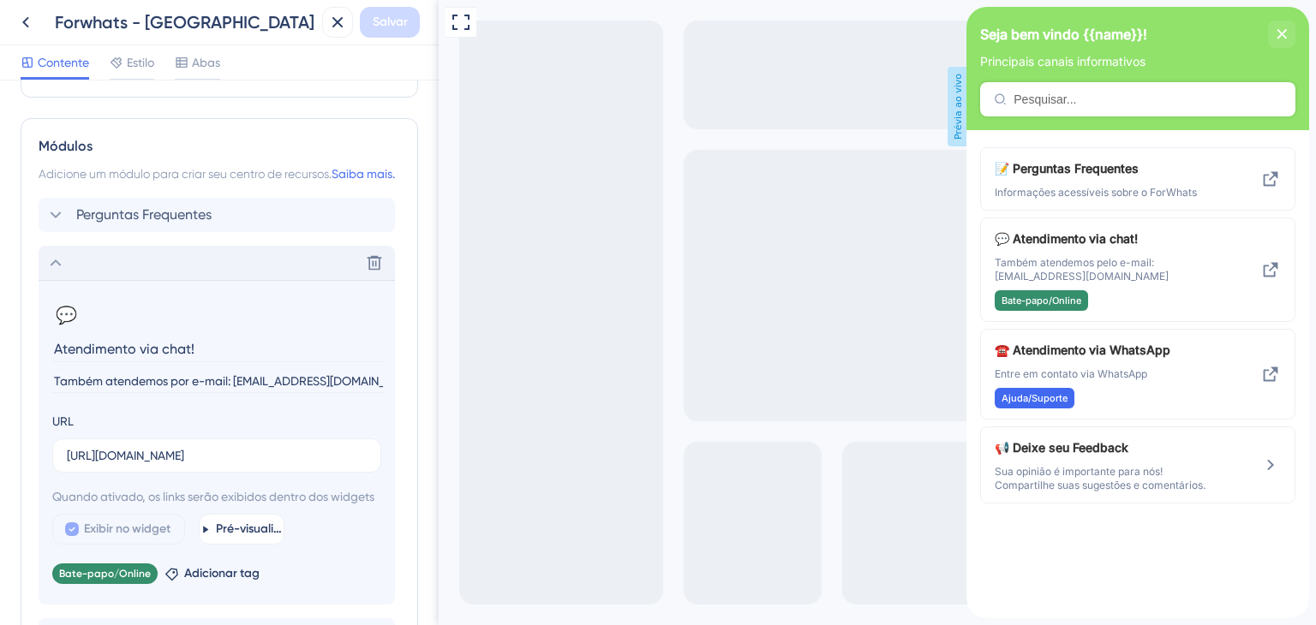
scroll to position [771, 0]
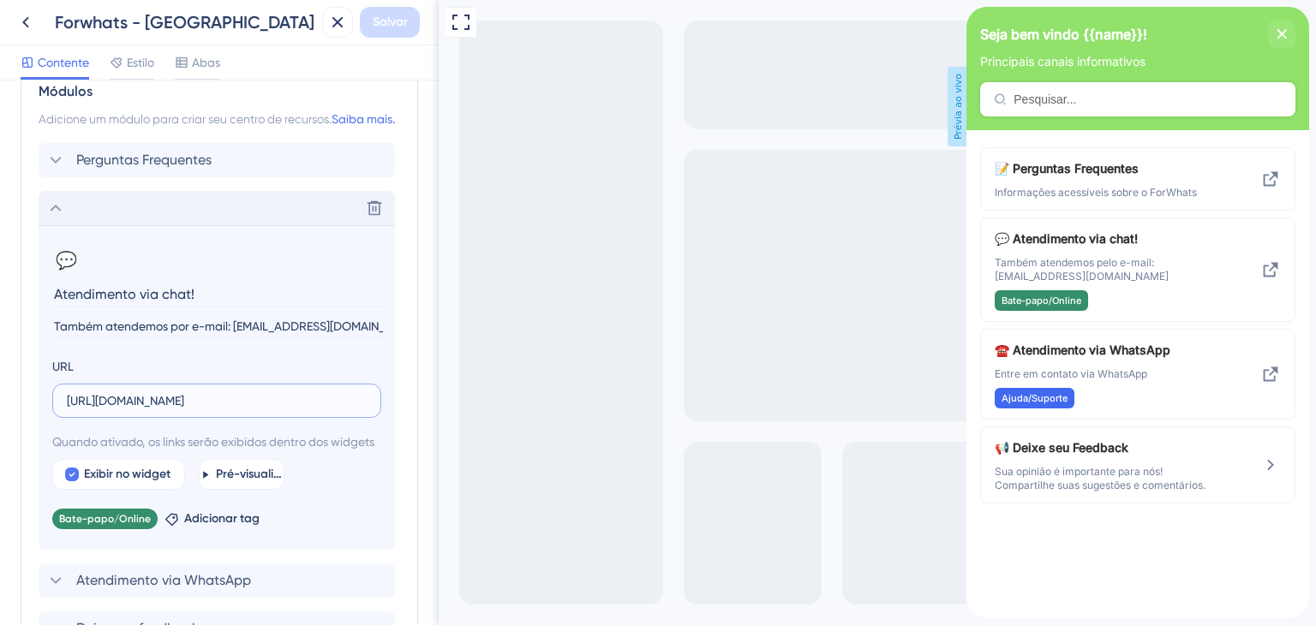
click at [114, 410] on input "[URL][DOMAIN_NAME]" at bounding box center [217, 401] width 300 height 19
